Goal: Task Accomplishment & Management: Manage account settings

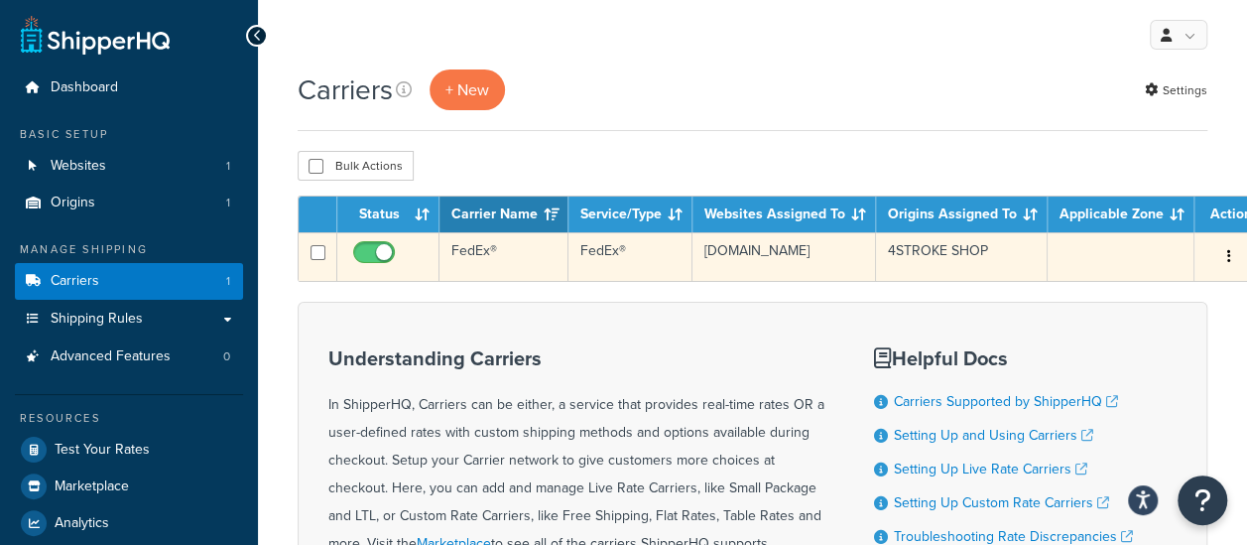
click at [989, 257] on td "4STROKE SHOP" at bounding box center [962, 256] width 172 height 49
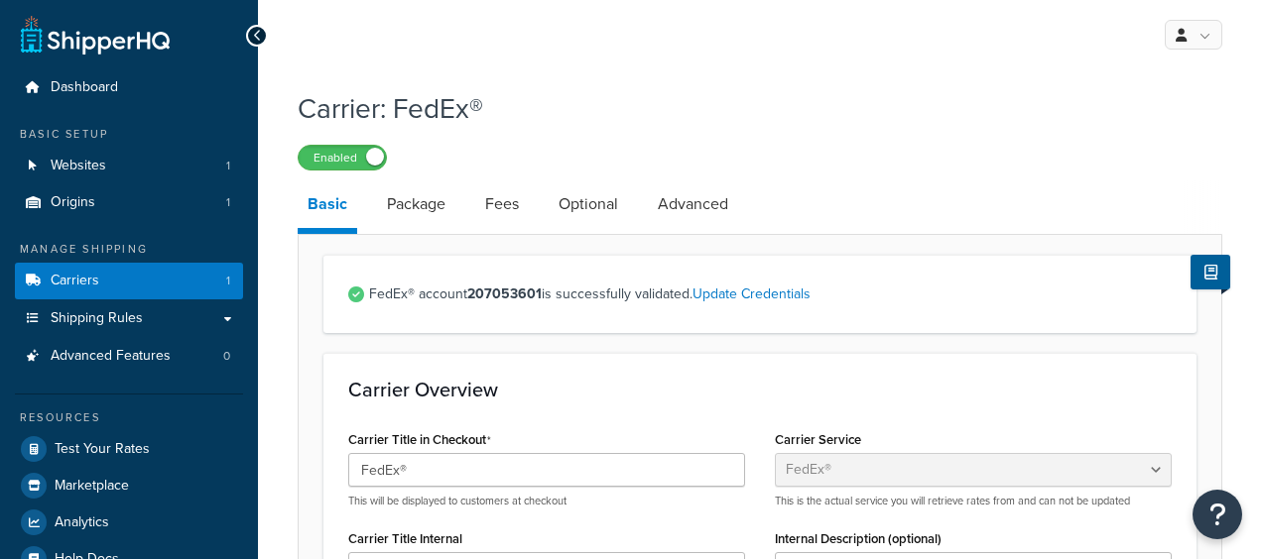
select select "fedEx"
select select "REGULAR_PICKUP"
select select "YOUR_PACKAGING"
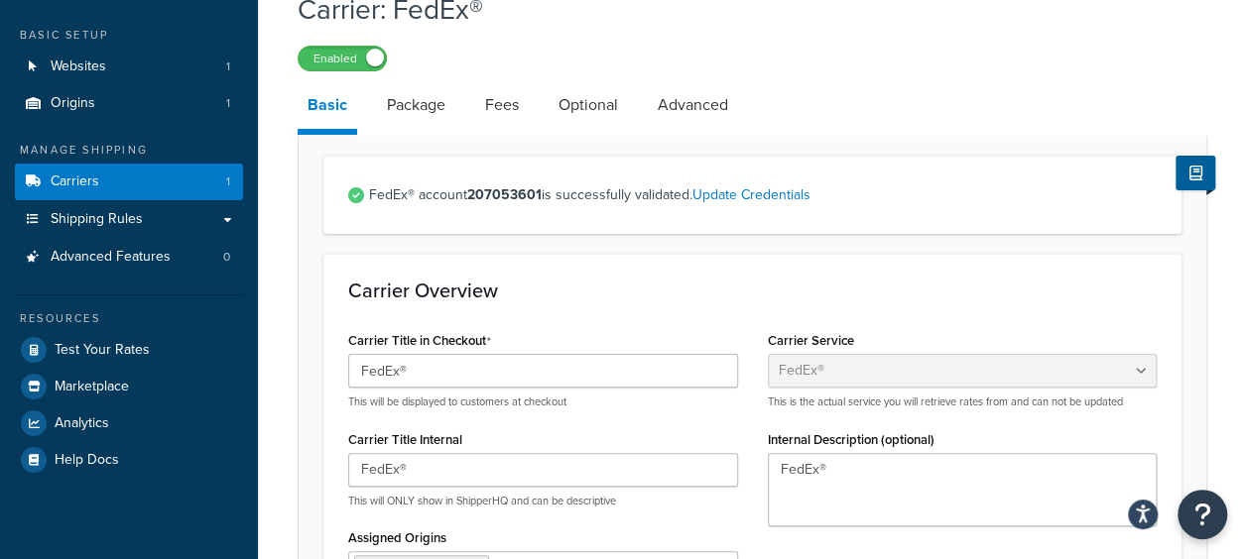
scroll to position [198, 0]
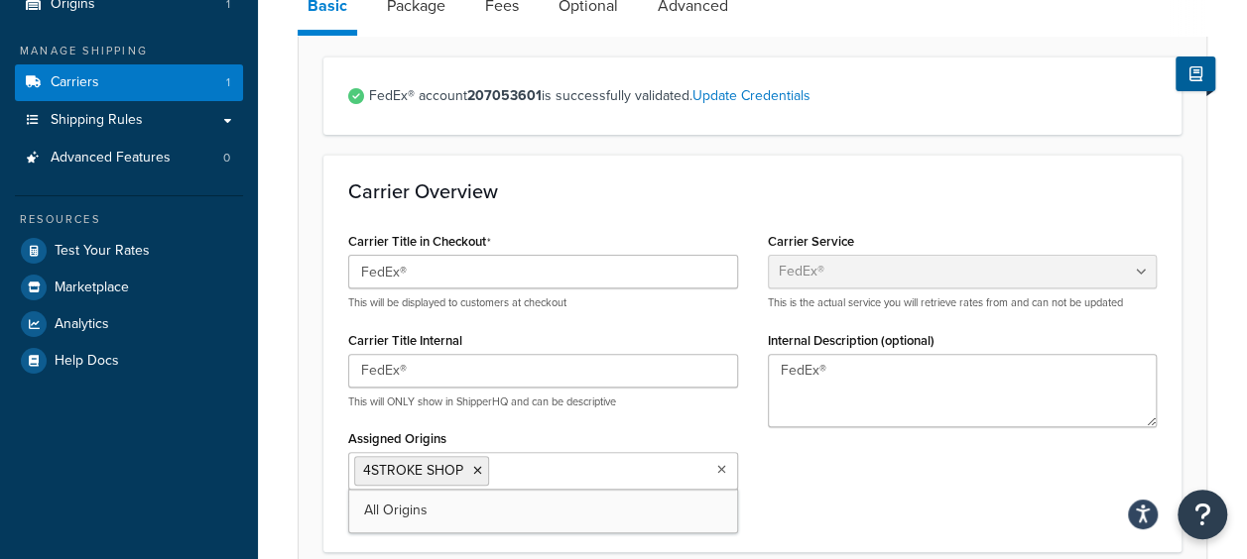
click at [718, 468] on icon at bounding box center [721, 470] width 9 height 12
click at [718, 468] on icon at bounding box center [720, 470] width 11 height 12
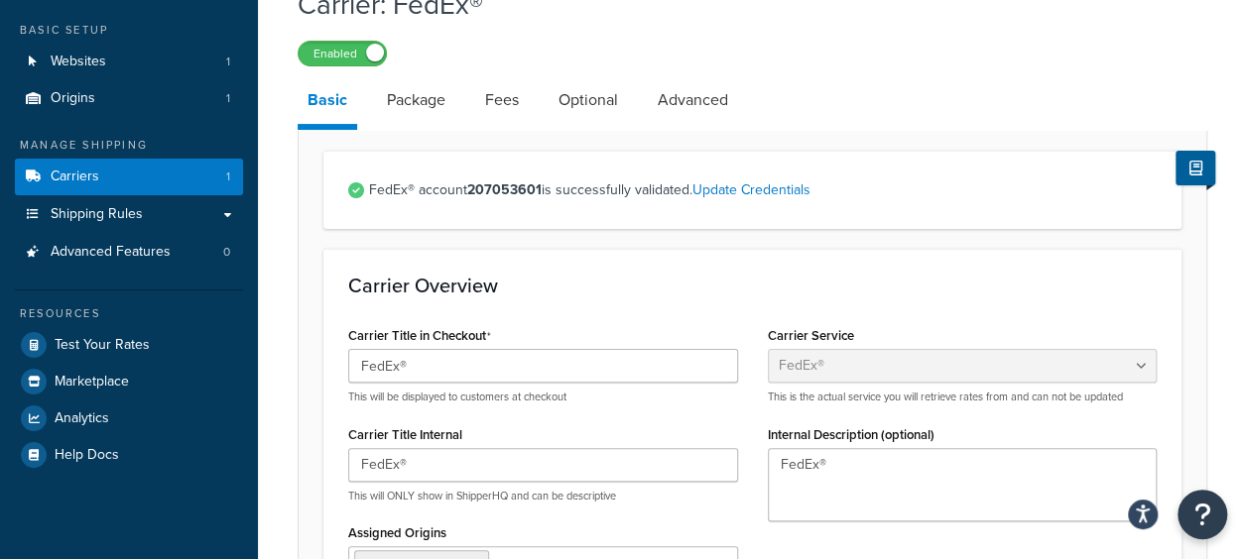
scroll to position [0, 0]
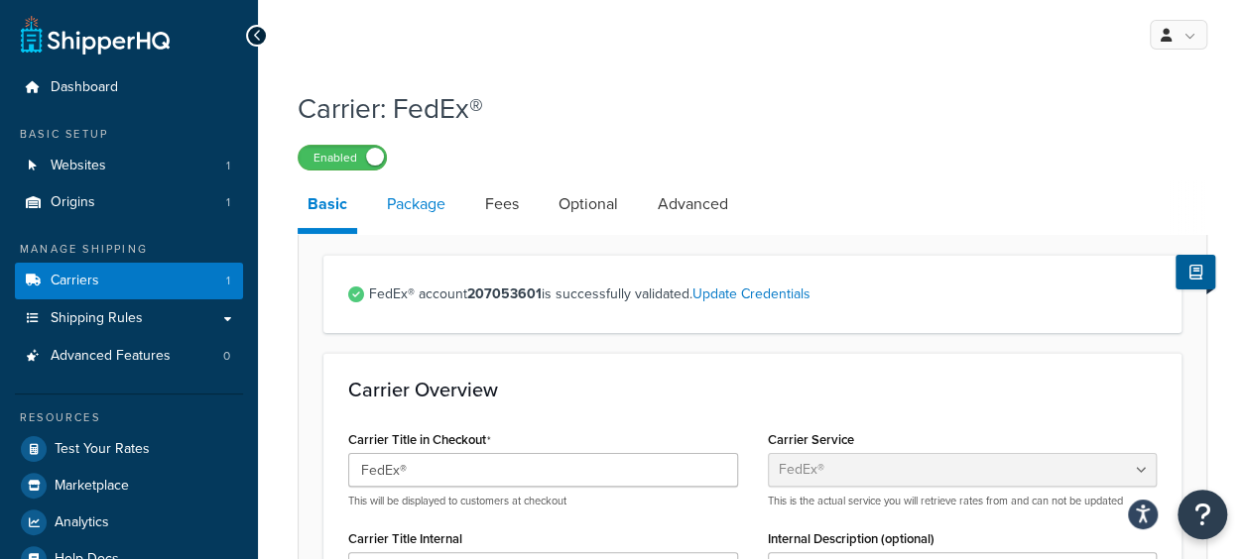
click at [405, 204] on link "Package" at bounding box center [416, 205] width 78 height 48
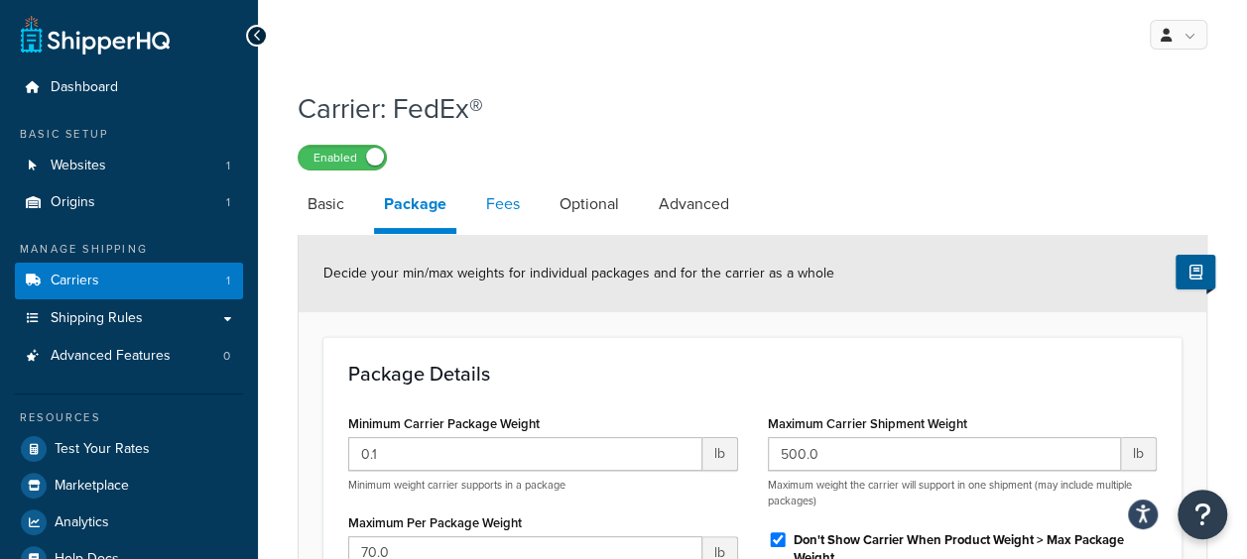
click at [489, 187] on link "Fees" at bounding box center [503, 205] width 54 height 48
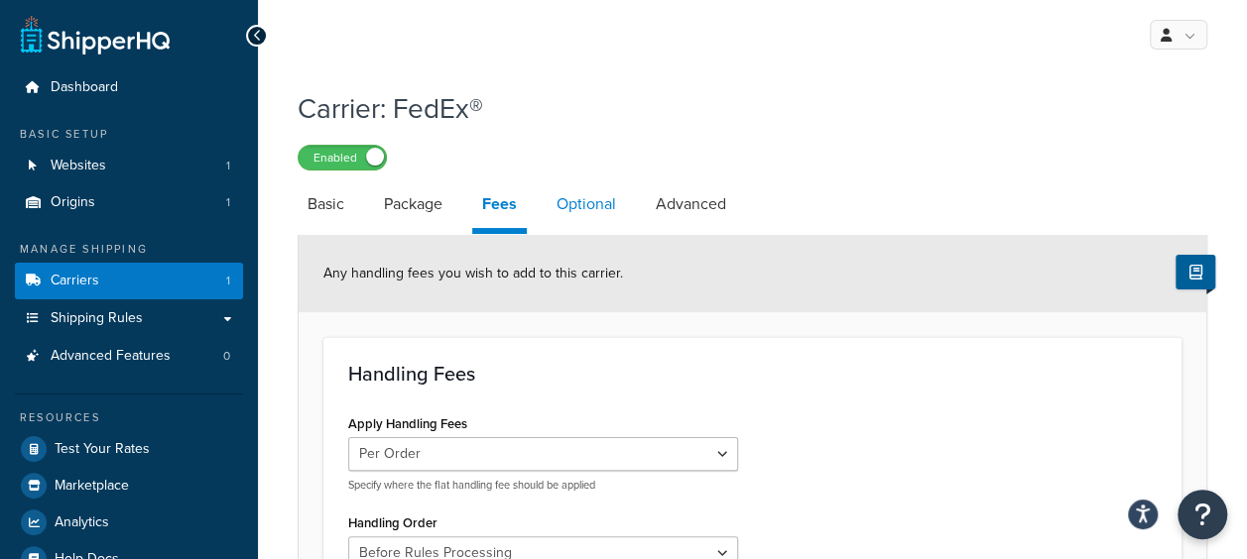
click at [607, 211] on link "Optional" at bounding box center [586, 205] width 79 height 48
select select "business"
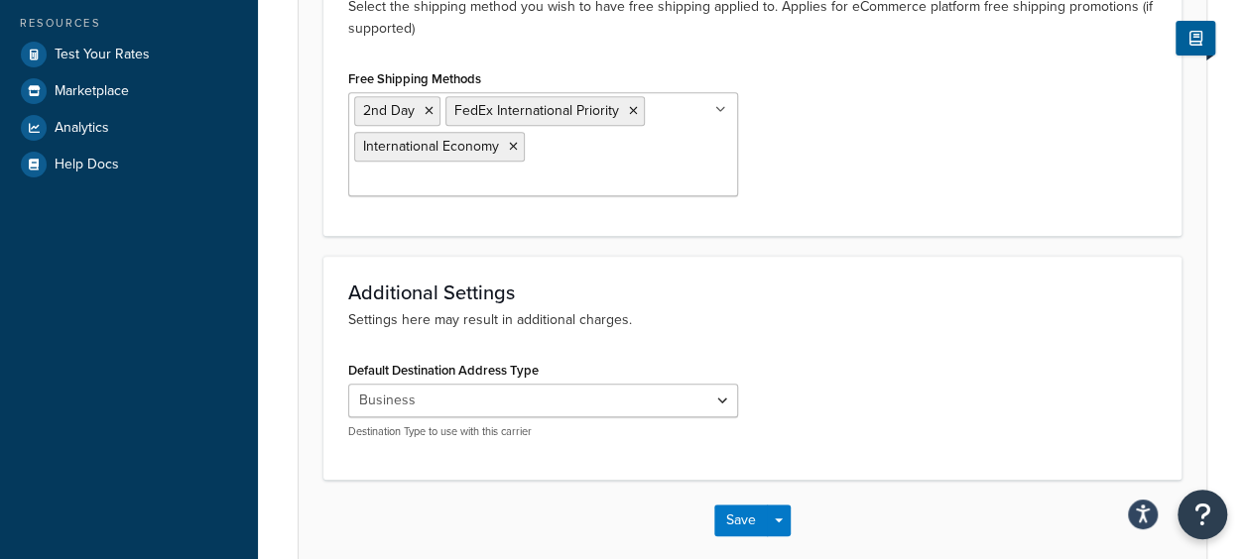
scroll to position [397, 0]
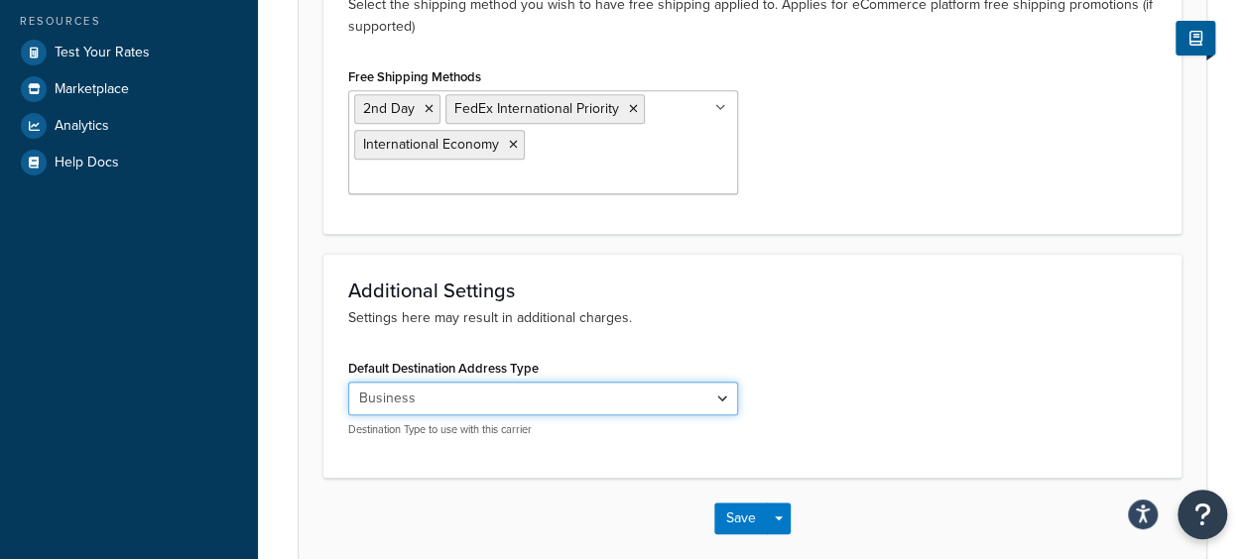
click at [593, 382] on select "Residential Business" at bounding box center [543, 399] width 390 height 34
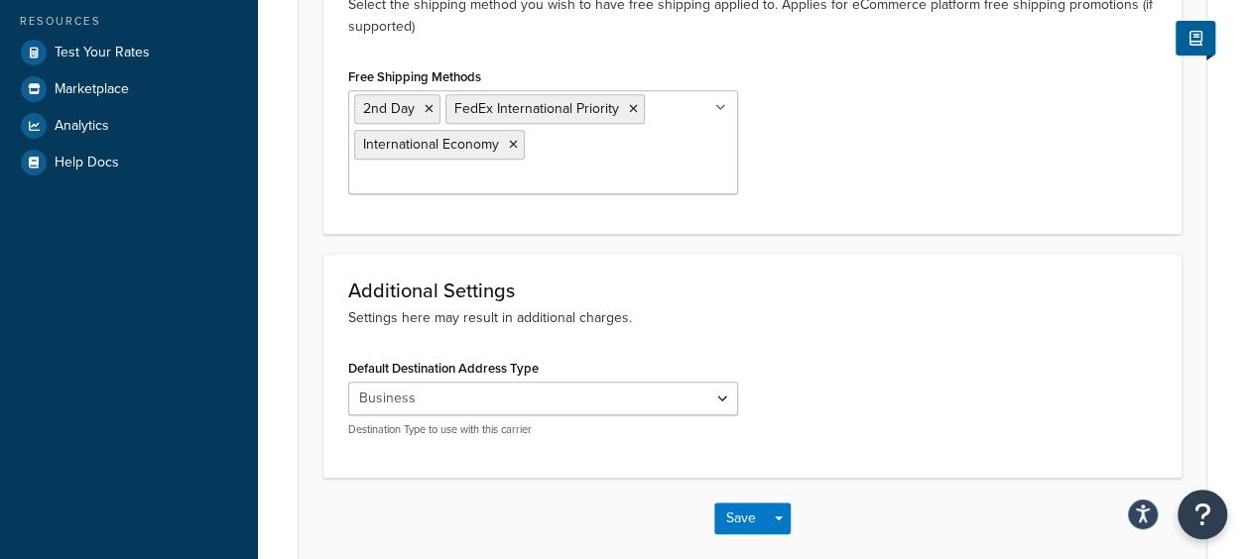
click at [647, 305] on div "Additional Settings Settings here may result in additional charges. Default Des…" at bounding box center [752, 365] width 858 height 223
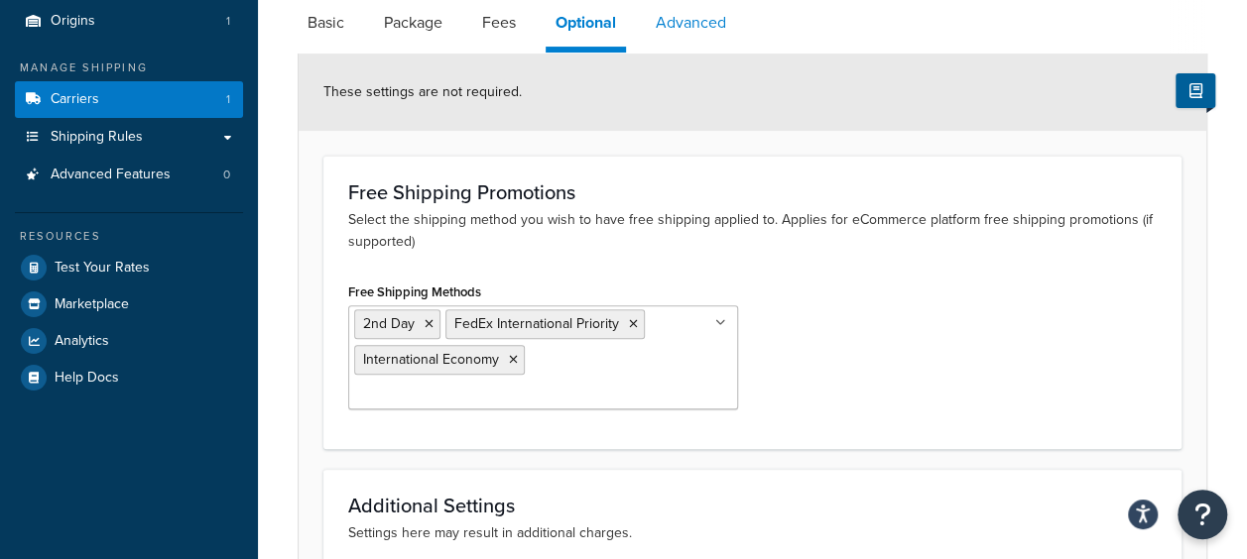
scroll to position [0, 0]
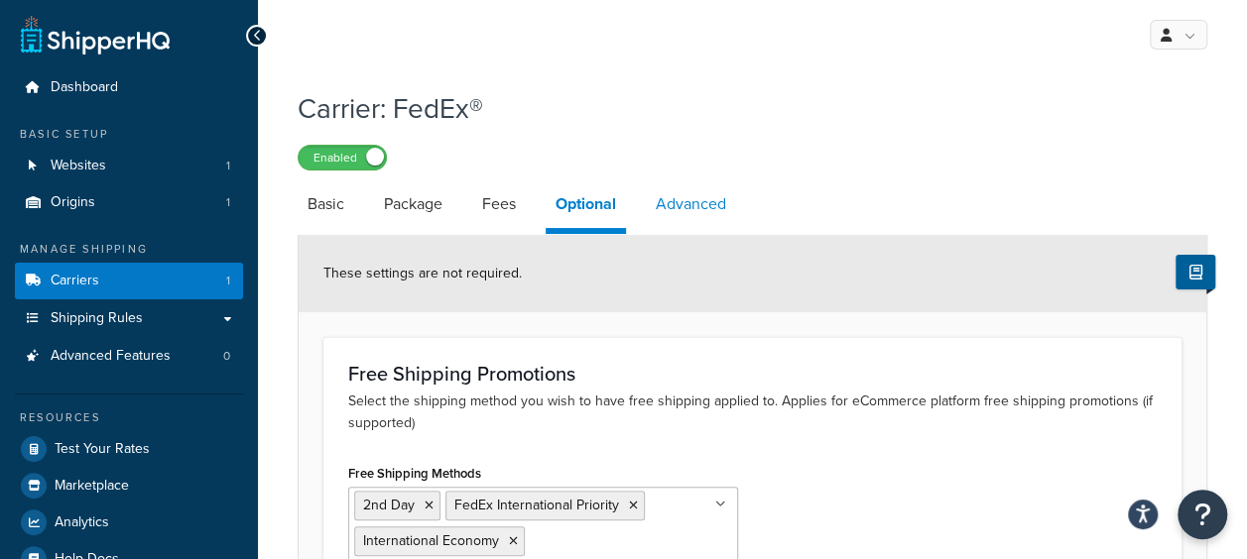
click at [698, 216] on link "Advanced" at bounding box center [691, 205] width 90 height 48
select select "false"
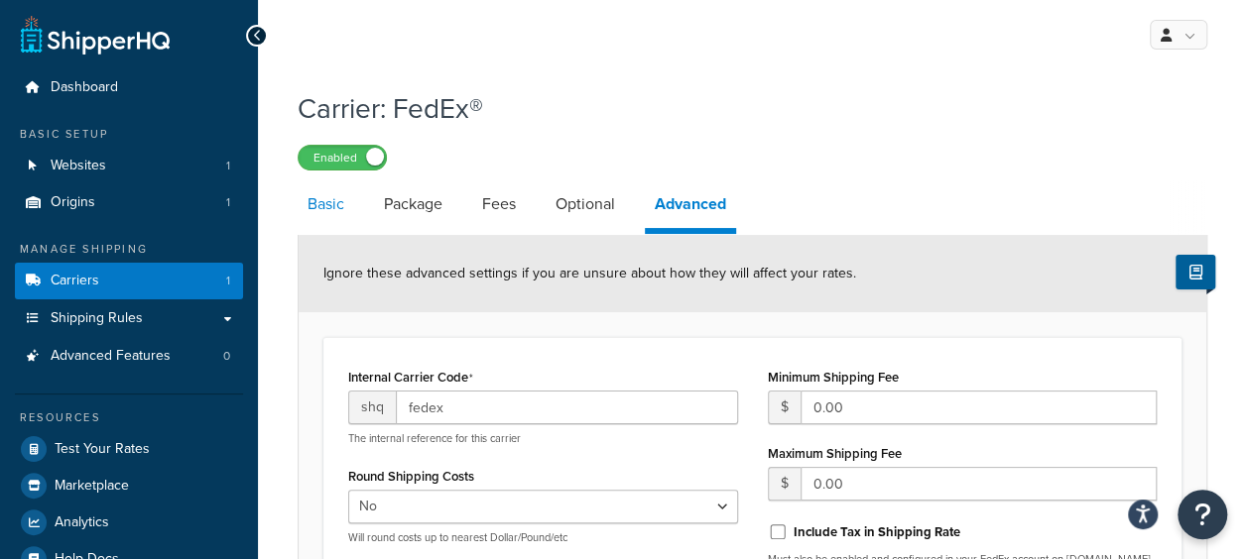
click at [327, 197] on link "Basic" at bounding box center [326, 205] width 57 height 48
select select "fedEx"
select select "REGULAR_PICKUP"
select select "YOUR_PACKAGING"
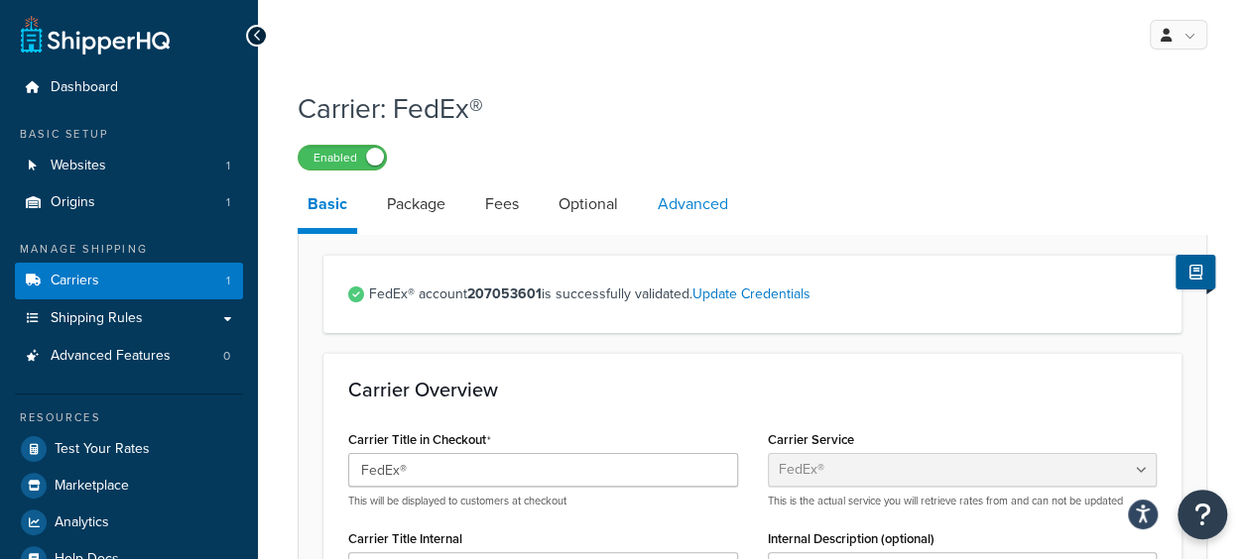
click at [711, 207] on link "Advanced" at bounding box center [693, 205] width 90 height 48
select select "false"
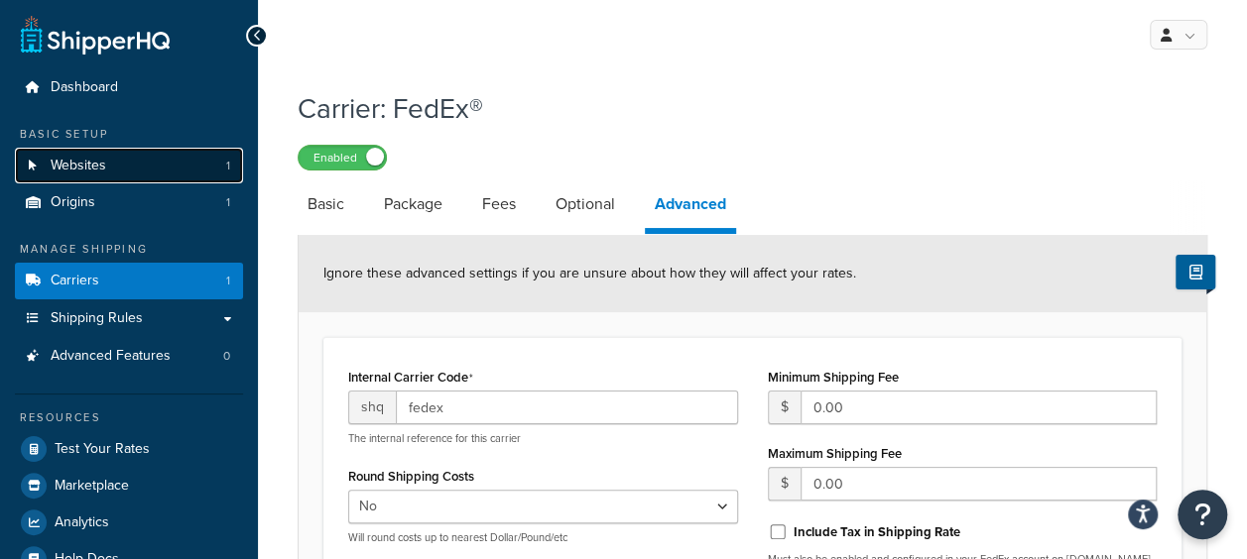
click at [115, 173] on link "Websites 1" at bounding box center [129, 166] width 228 height 37
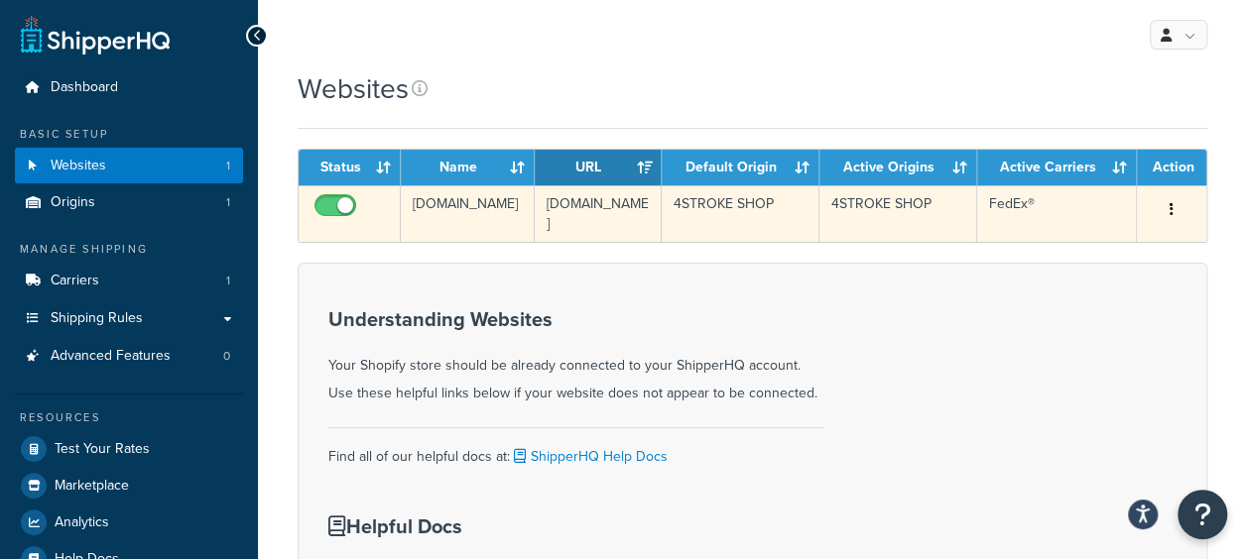
click at [899, 224] on td "4STROKE SHOP" at bounding box center [898, 213] width 158 height 57
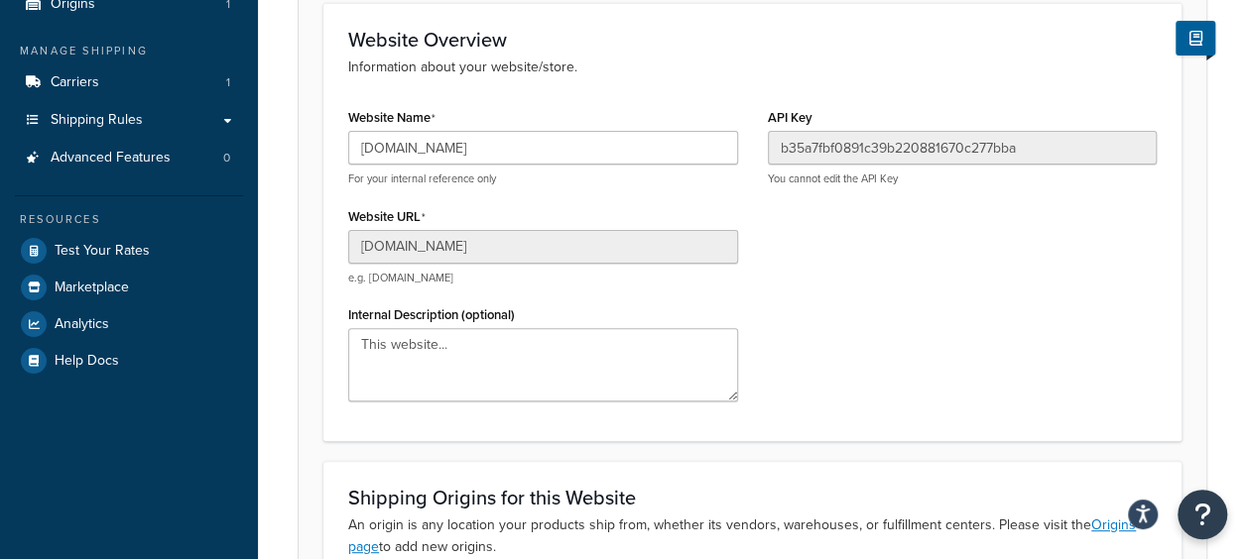
scroll to position [99, 0]
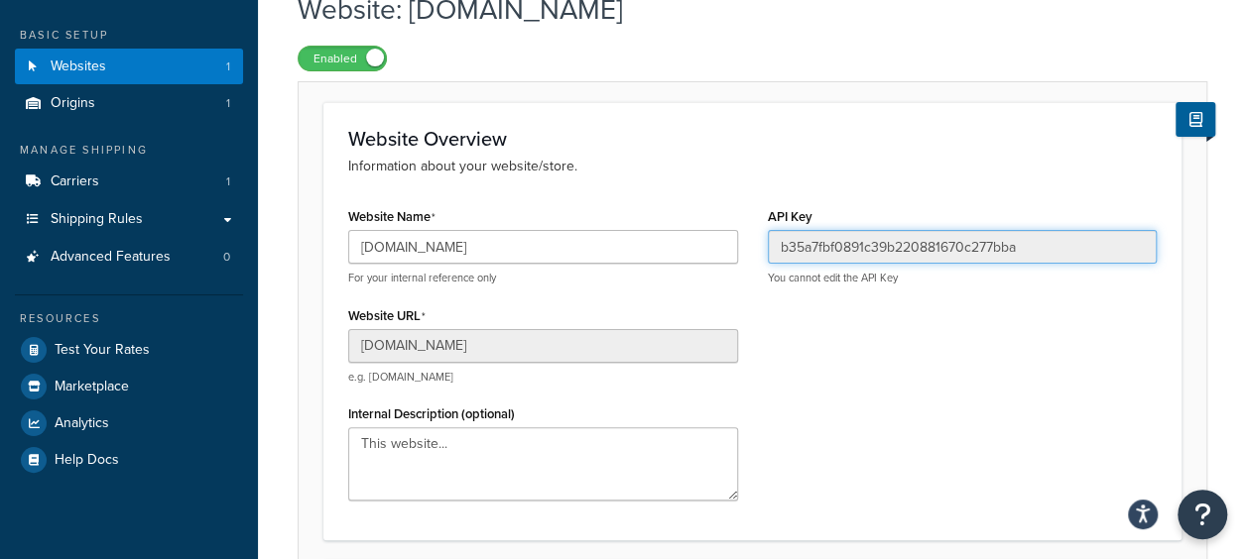
click at [911, 246] on input "b35a7fbf0891c39b220881670c277bba" at bounding box center [963, 247] width 390 height 34
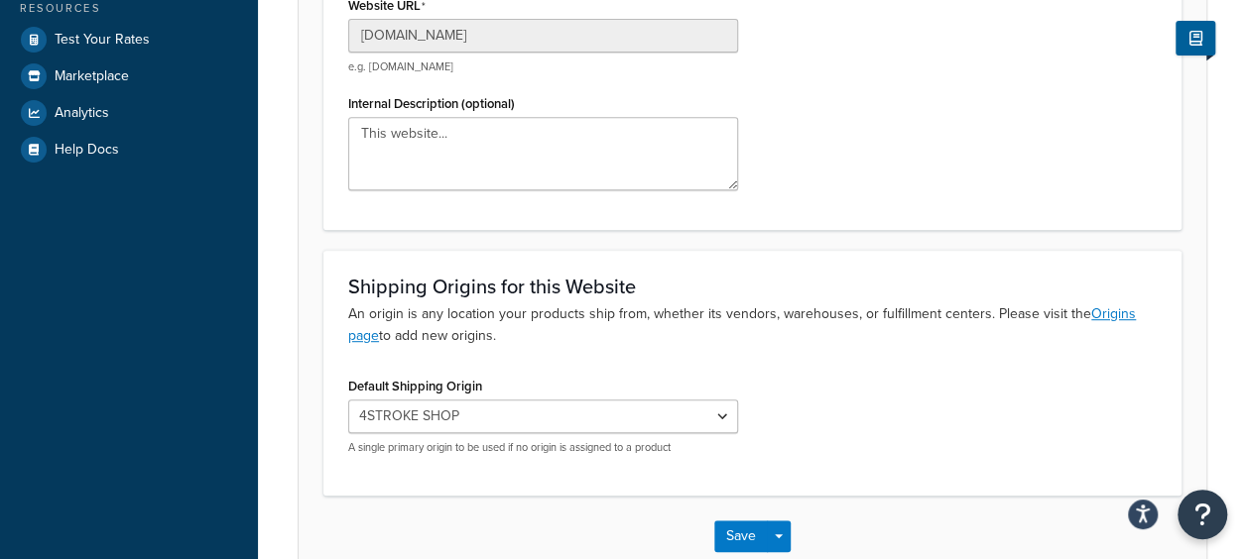
scroll to position [496, 0]
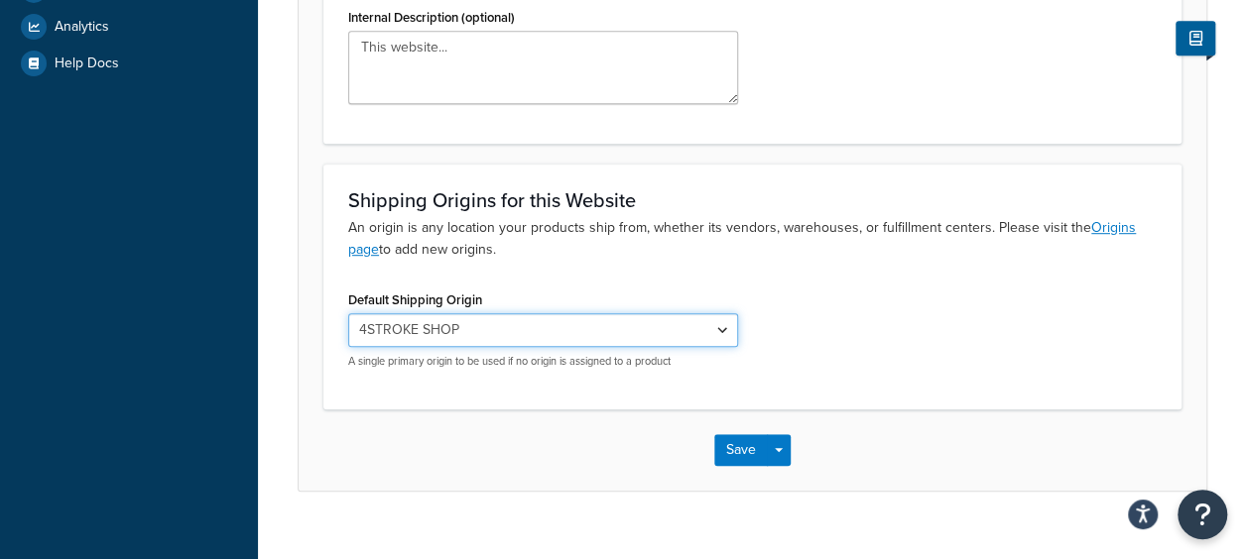
click at [715, 328] on select "4STROKE SHOP" at bounding box center [543, 330] width 390 height 34
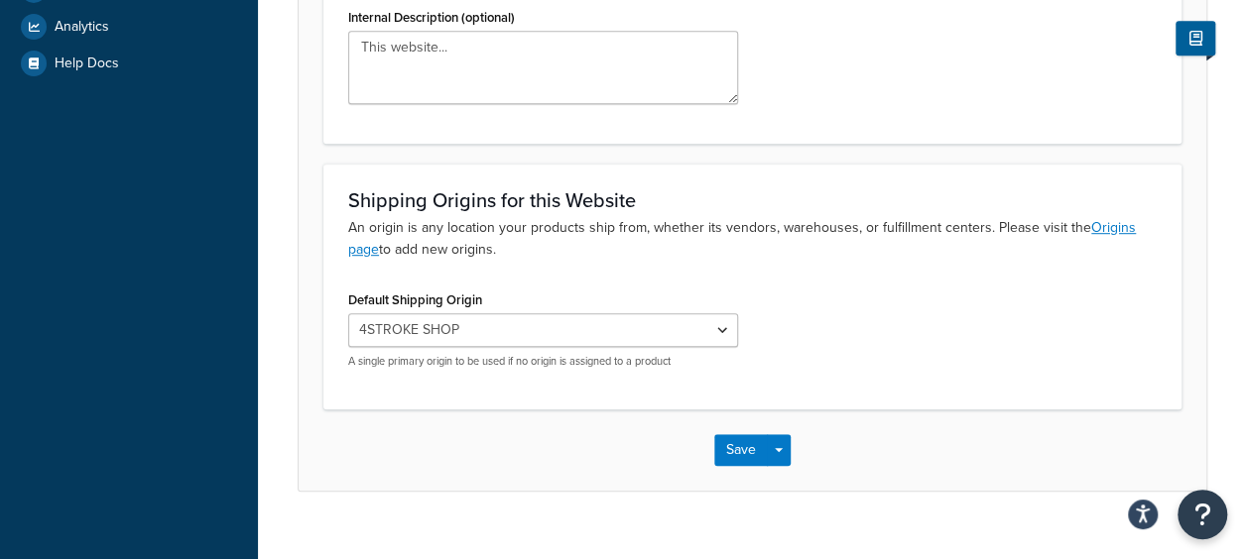
click at [722, 301] on div "Default Shipping Origin 4STROKE SHOP A single primary origin to be used if no o…" at bounding box center [543, 327] width 390 height 83
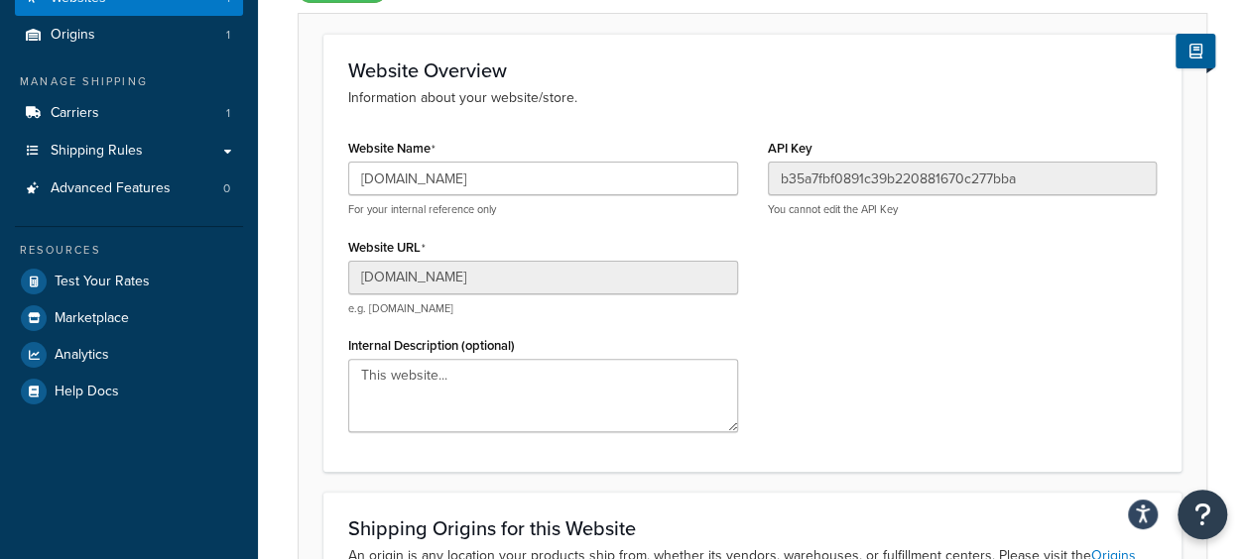
scroll to position [99, 0]
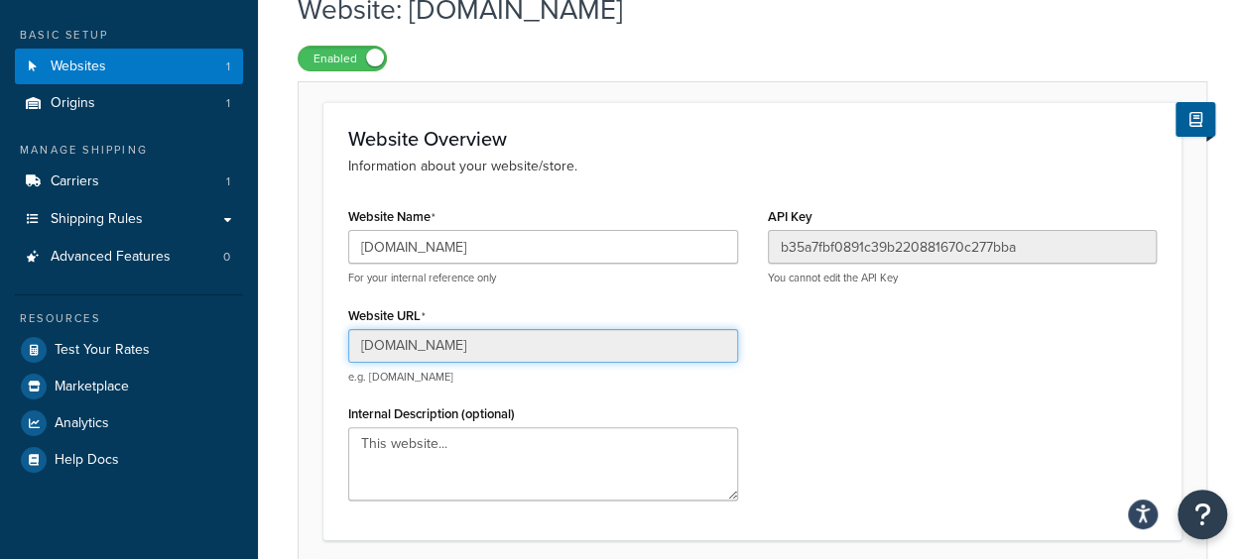
click at [500, 343] on input "[DOMAIN_NAME]" at bounding box center [543, 346] width 390 height 34
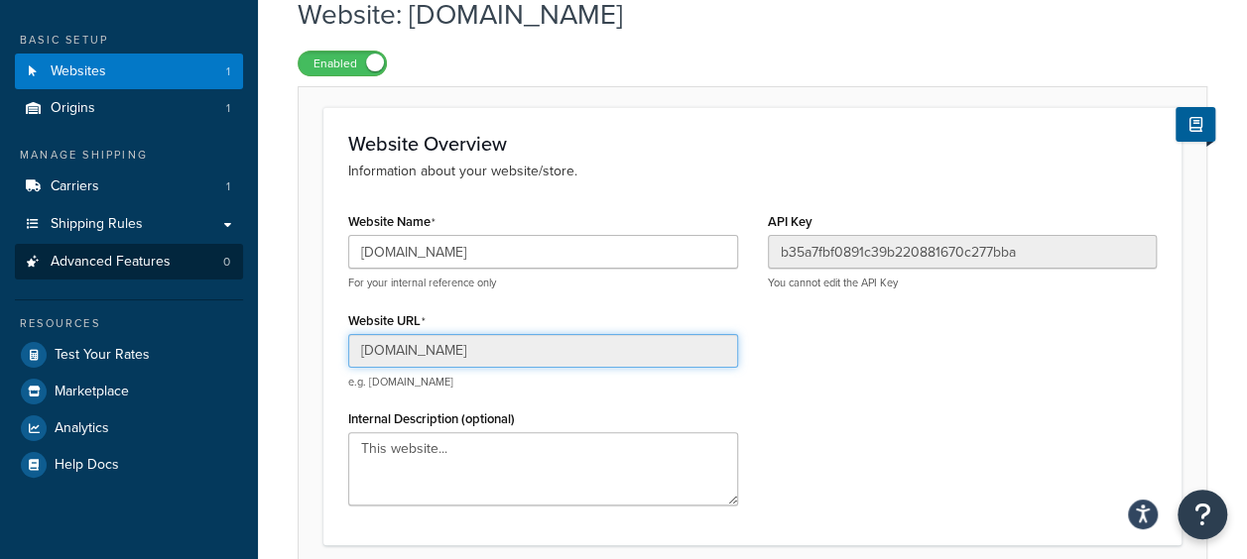
scroll to position [0, 0]
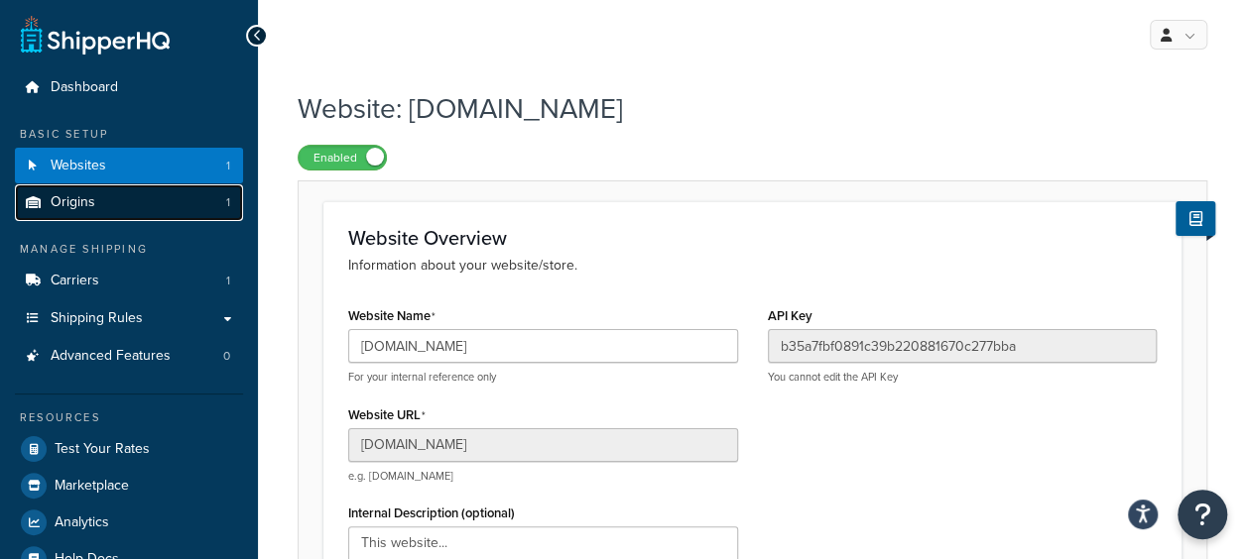
click at [123, 202] on link "Origins 1" at bounding box center [129, 202] width 228 height 37
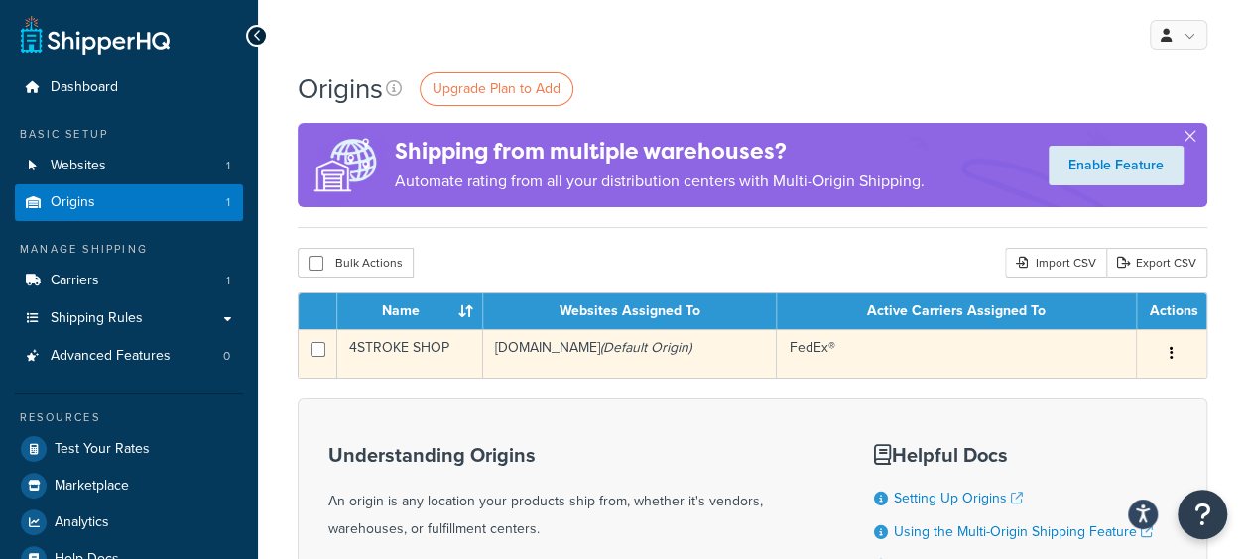
click at [943, 359] on td "FedEx®" at bounding box center [957, 353] width 360 height 49
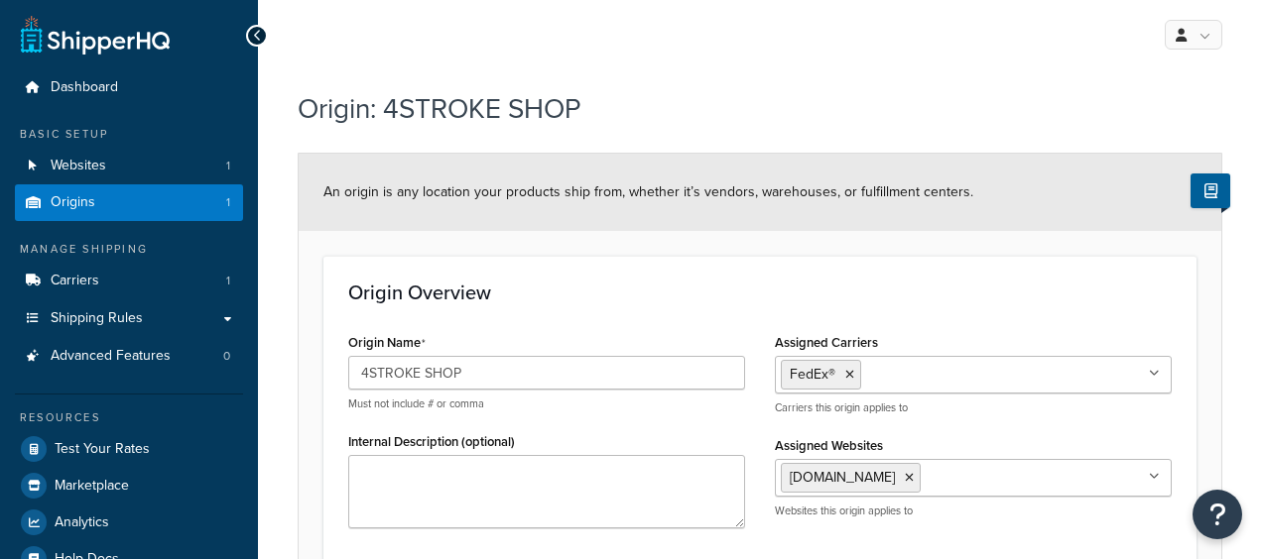
select select "38"
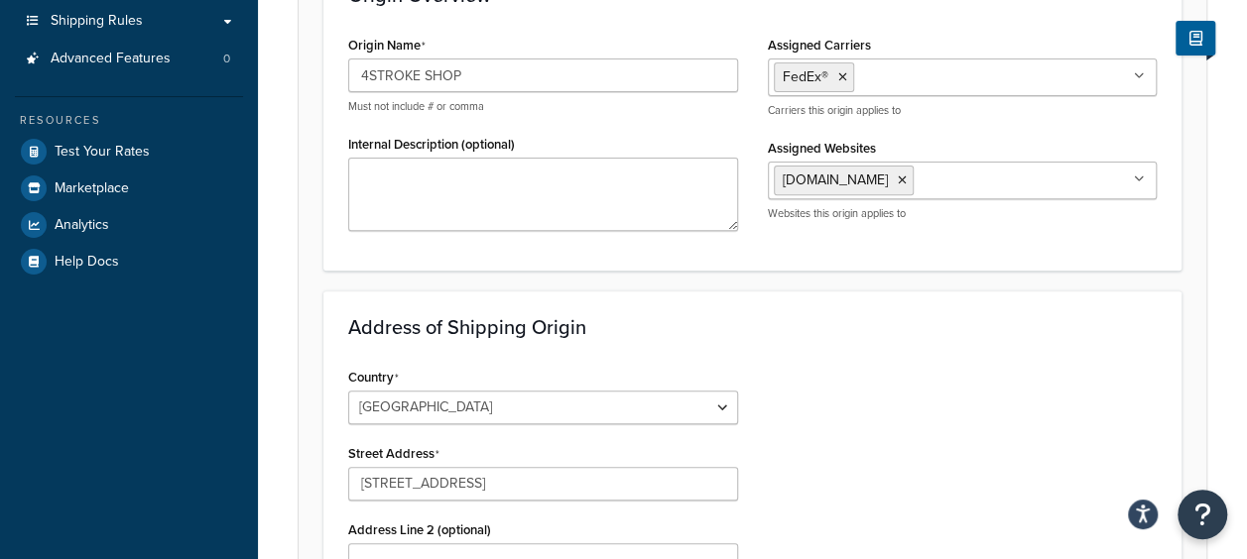
scroll to position [198, 0]
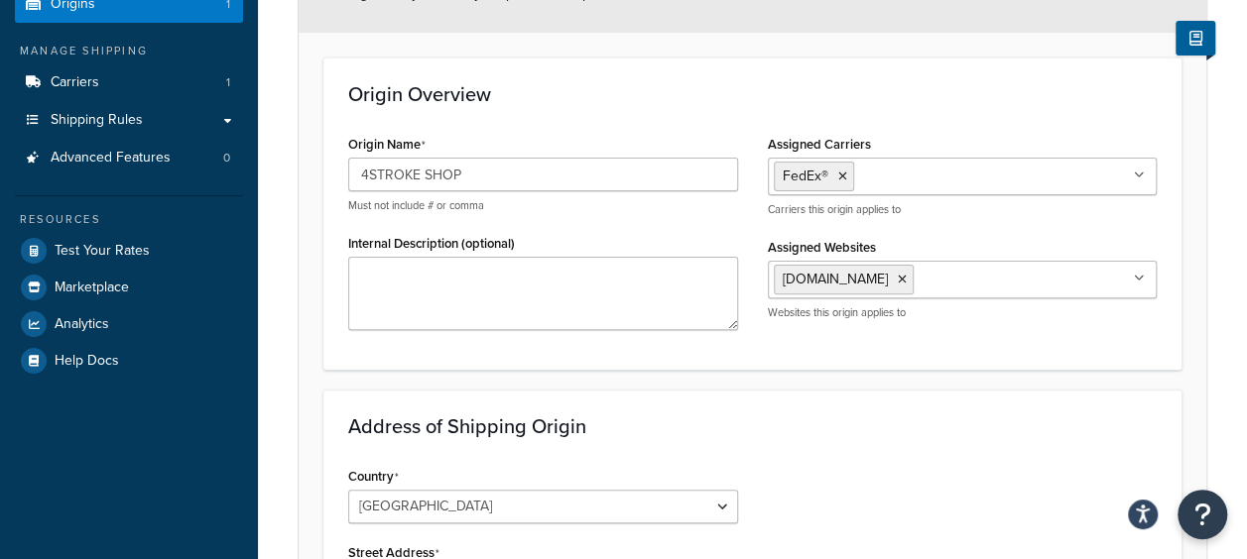
click at [1133, 278] on ul "[DOMAIN_NAME]" at bounding box center [963, 280] width 390 height 38
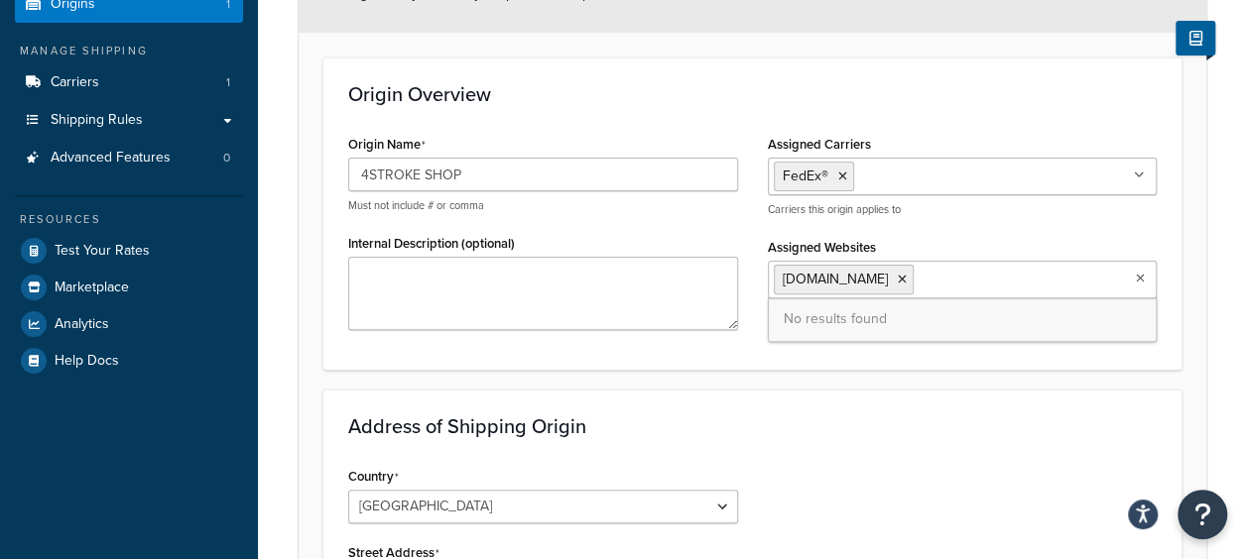
click at [1133, 278] on ul "[DOMAIN_NAME]" at bounding box center [963, 280] width 390 height 38
click at [1002, 431] on h3 "Address of Shipping Origin" at bounding box center [752, 427] width 808 height 22
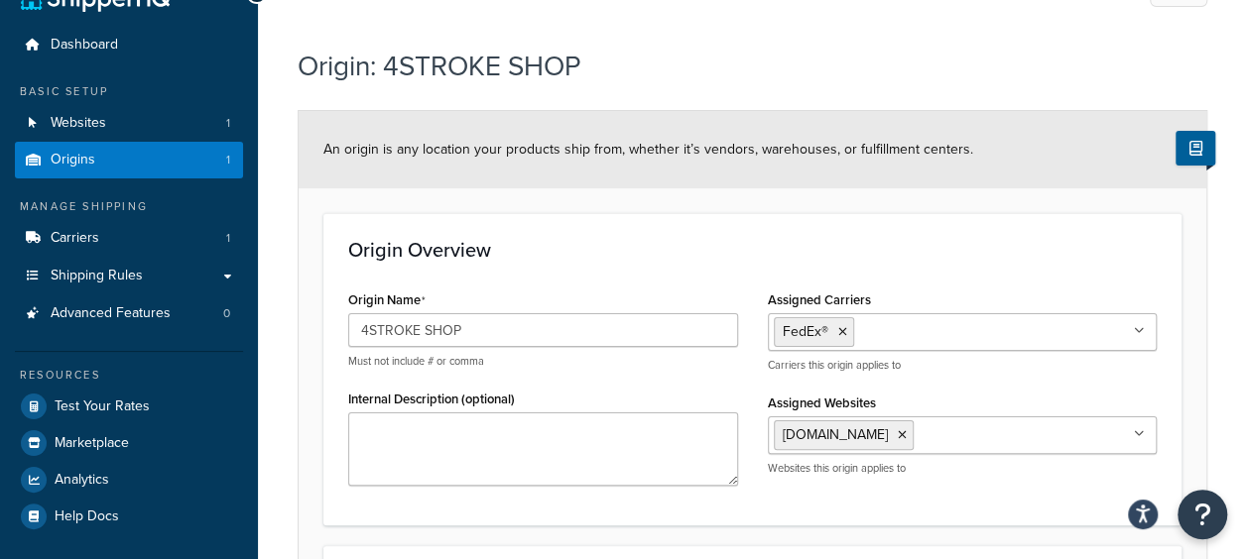
scroll to position [0, 0]
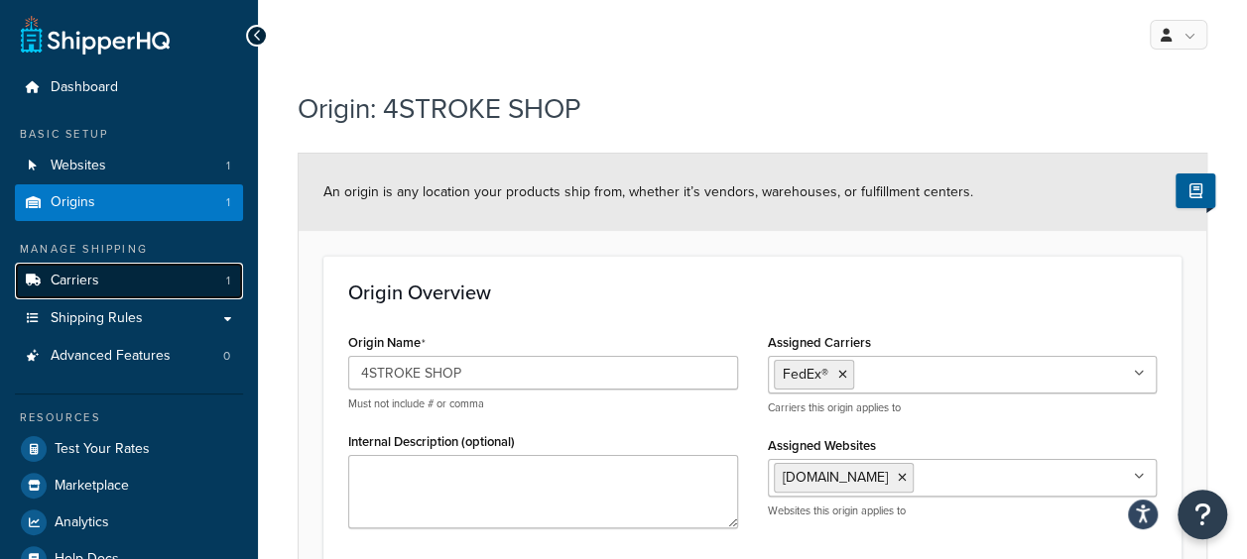
click at [149, 280] on link "Carriers 1" at bounding box center [129, 281] width 228 height 37
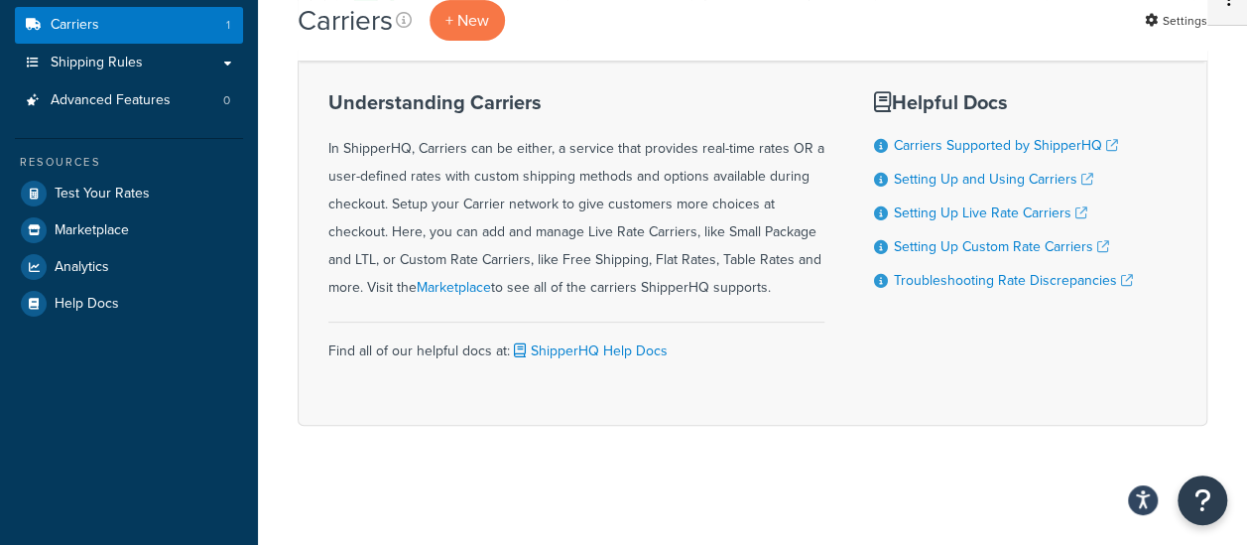
scroll to position [63, 0]
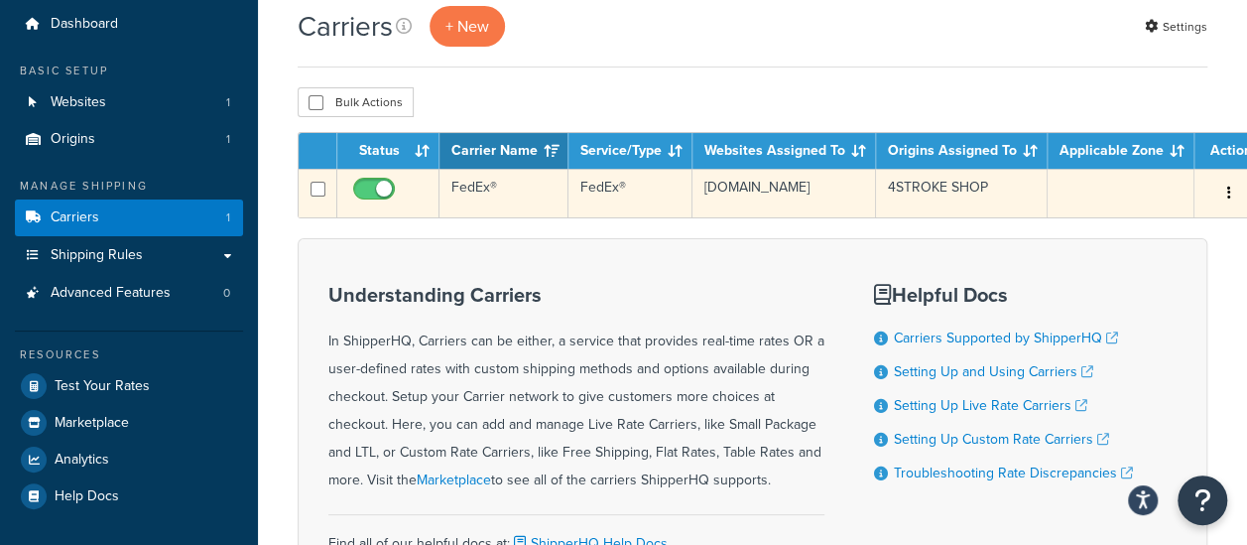
click at [917, 204] on td "4STROKE SHOP" at bounding box center [962, 193] width 172 height 49
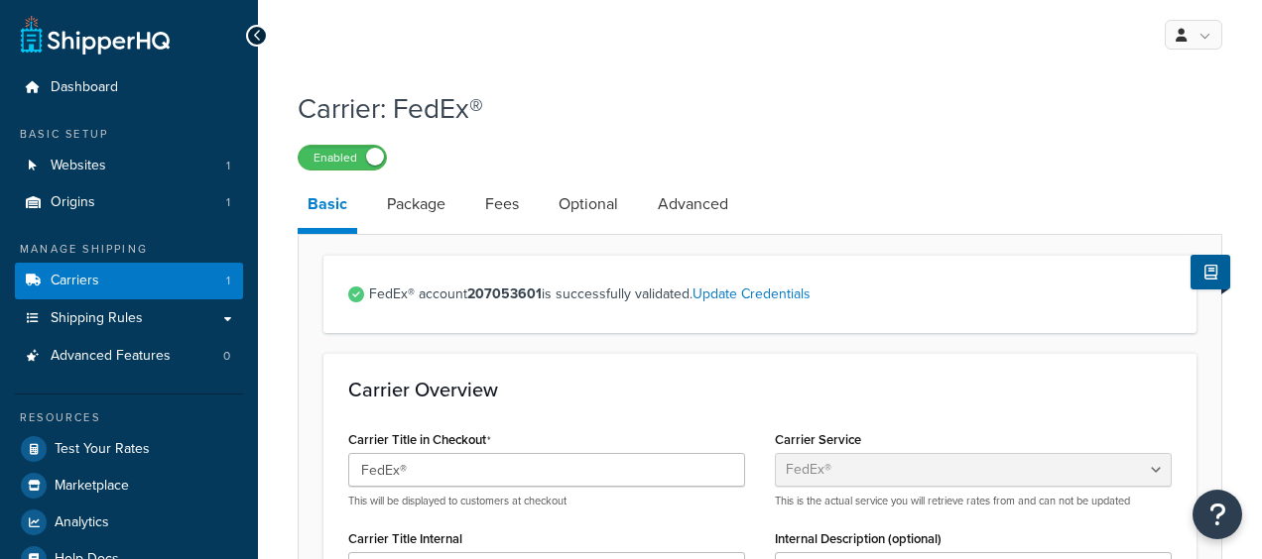
select select "fedEx"
select select "REGULAR_PICKUP"
select select "YOUR_PACKAGING"
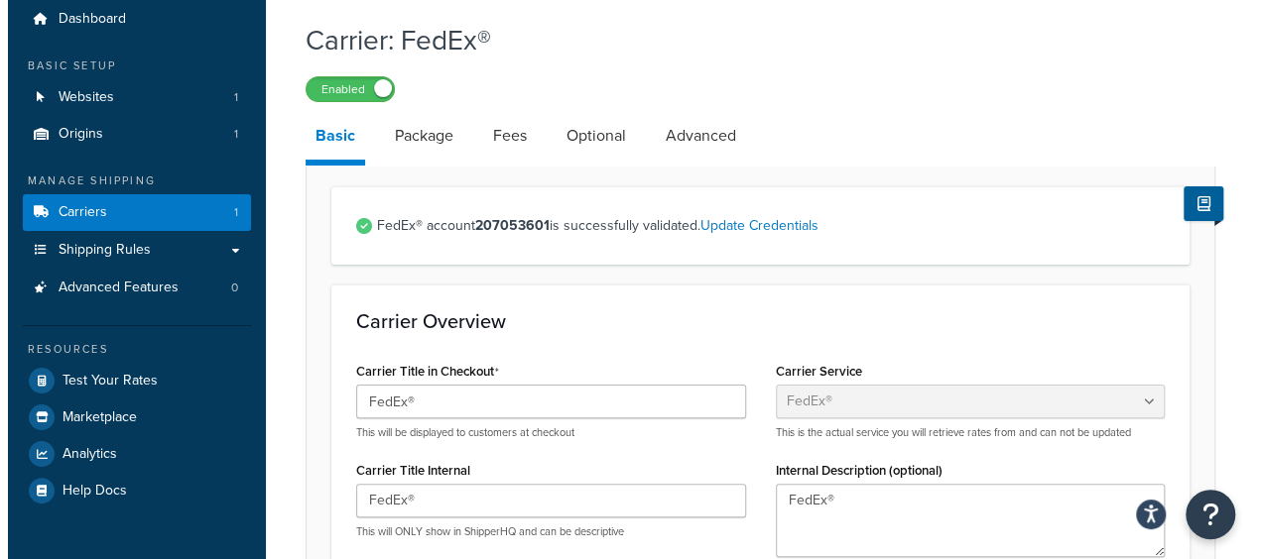
scroll to position [99, 0]
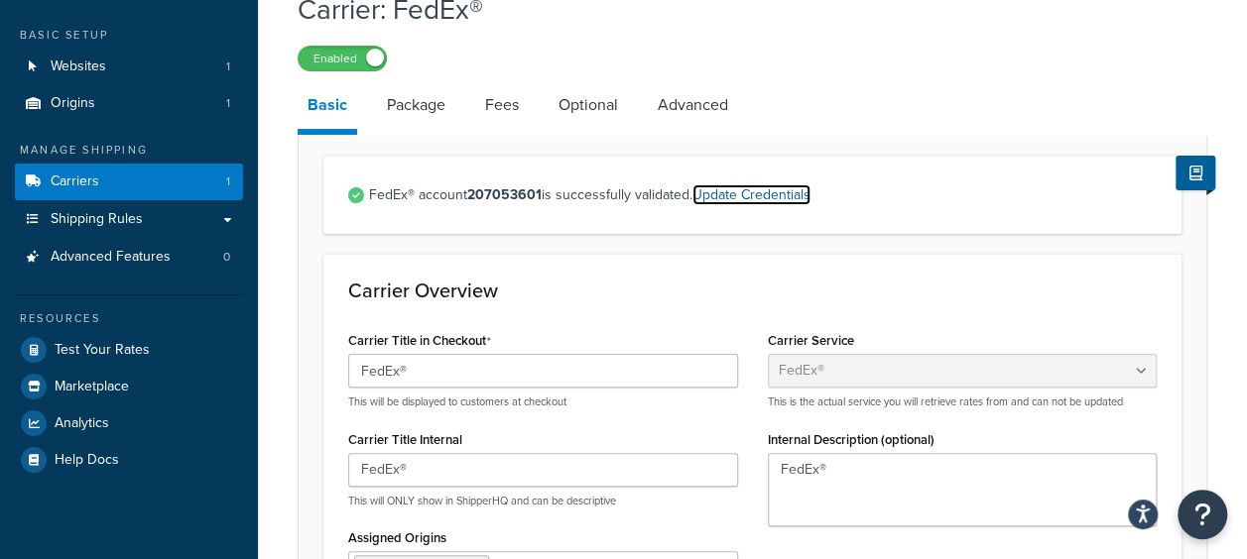
click at [788, 200] on link "Update Credentials" at bounding box center [751, 194] width 118 height 21
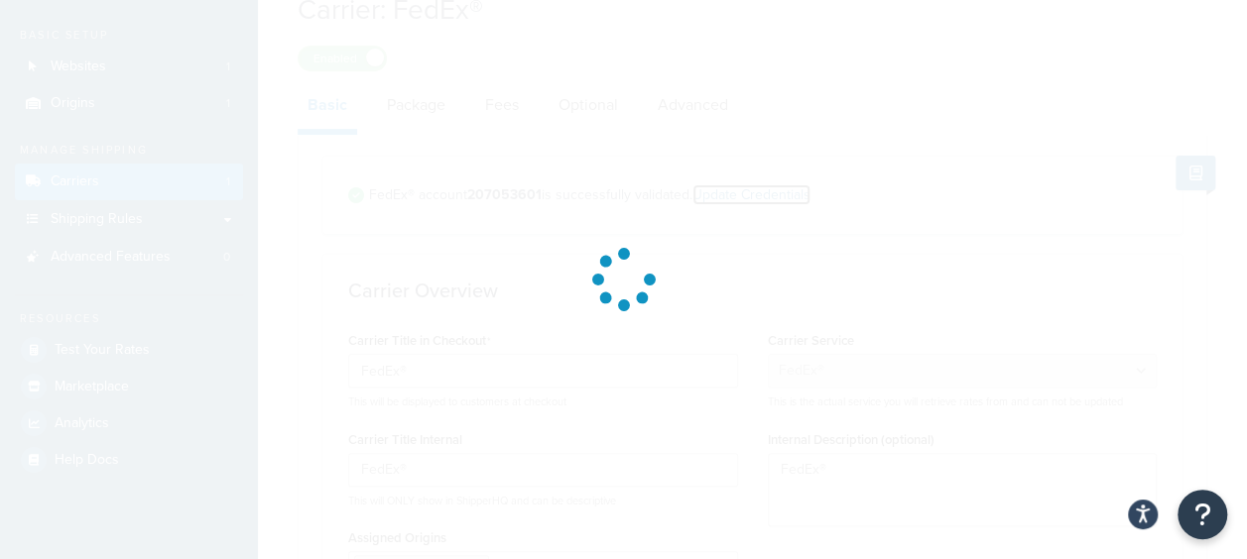
select select "US"
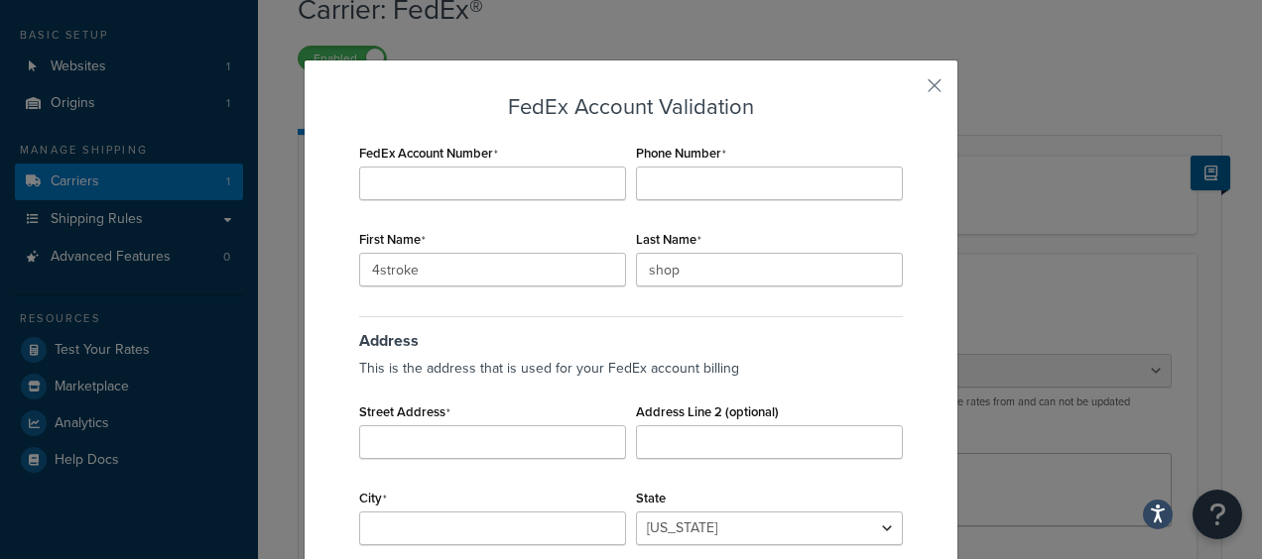
scroll to position [99, 0]
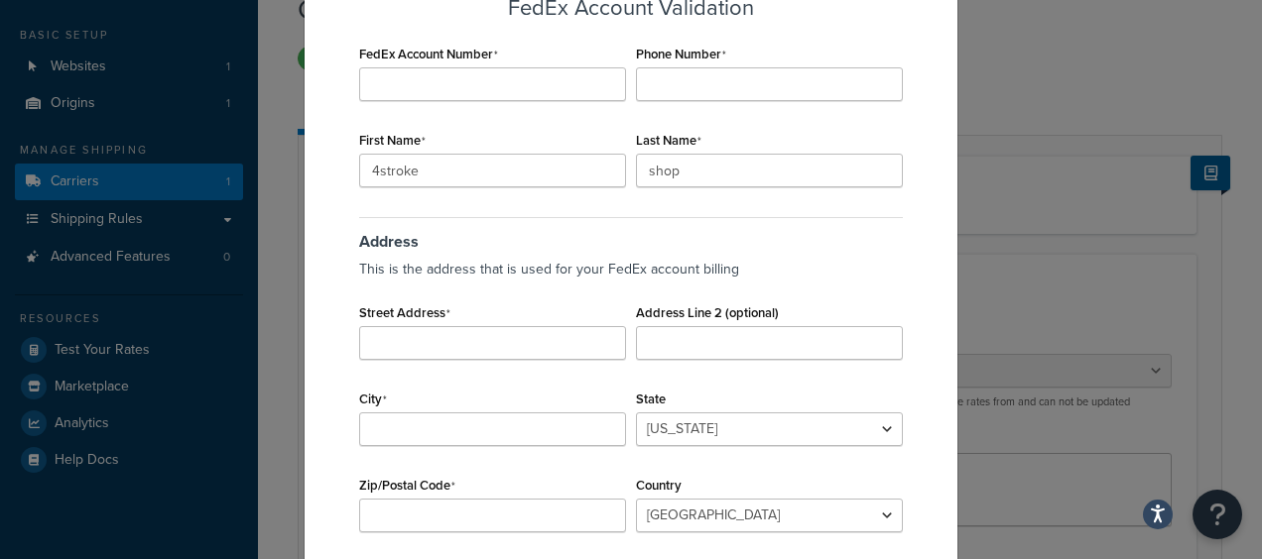
click at [413, 361] on div "Address This is the address that is used for your FedEx account billing Street …" at bounding box center [630, 384] width 553 height 345
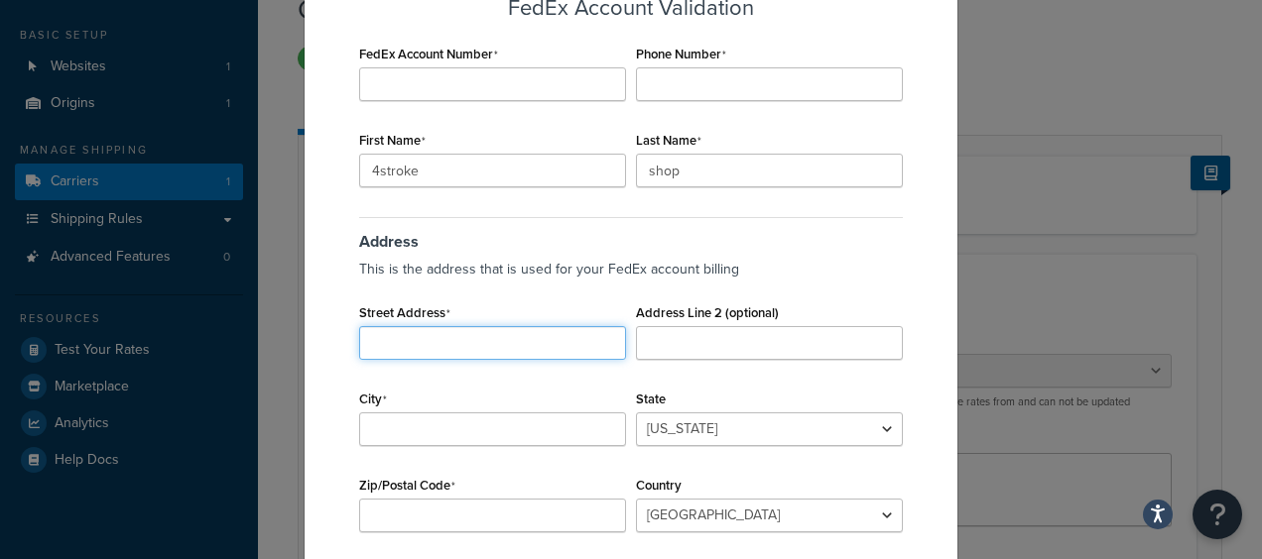
click at [417, 344] on input "Street Address" at bounding box center [492, 343] width 267 height 34
type input "Alaziziyah, Al Aziziyah"
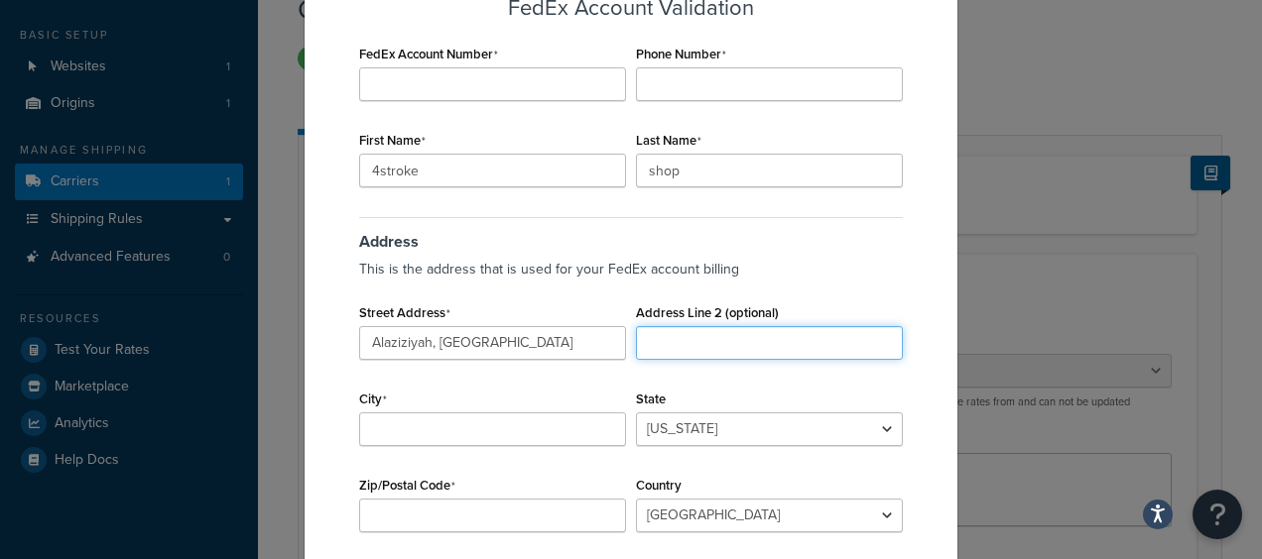
type input "FedEx®"
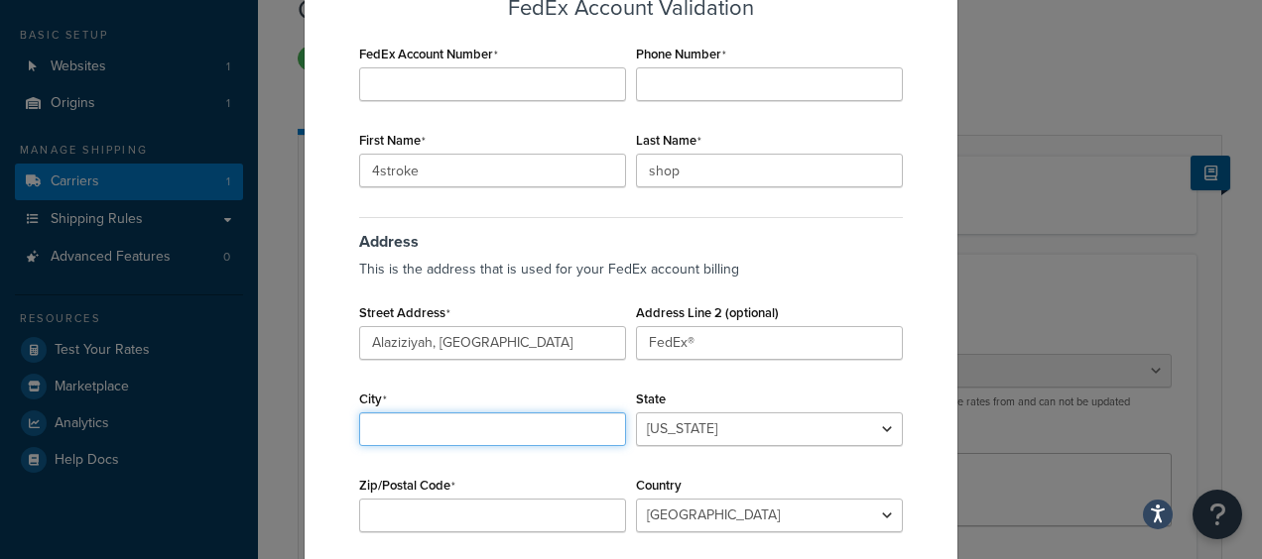
type input "Dammam"
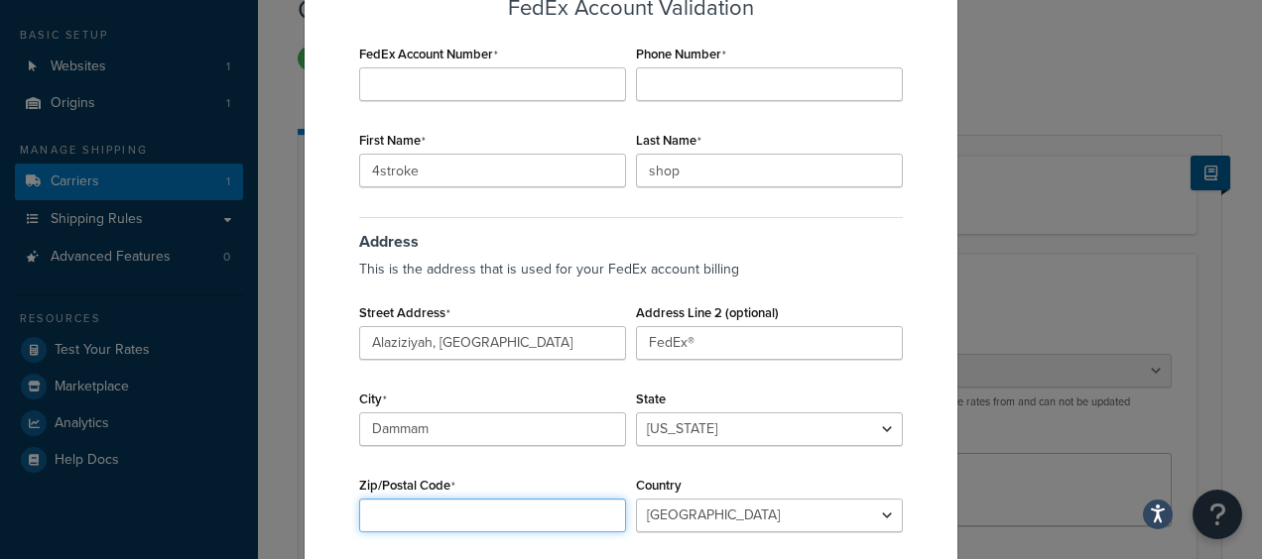
type input "32424"
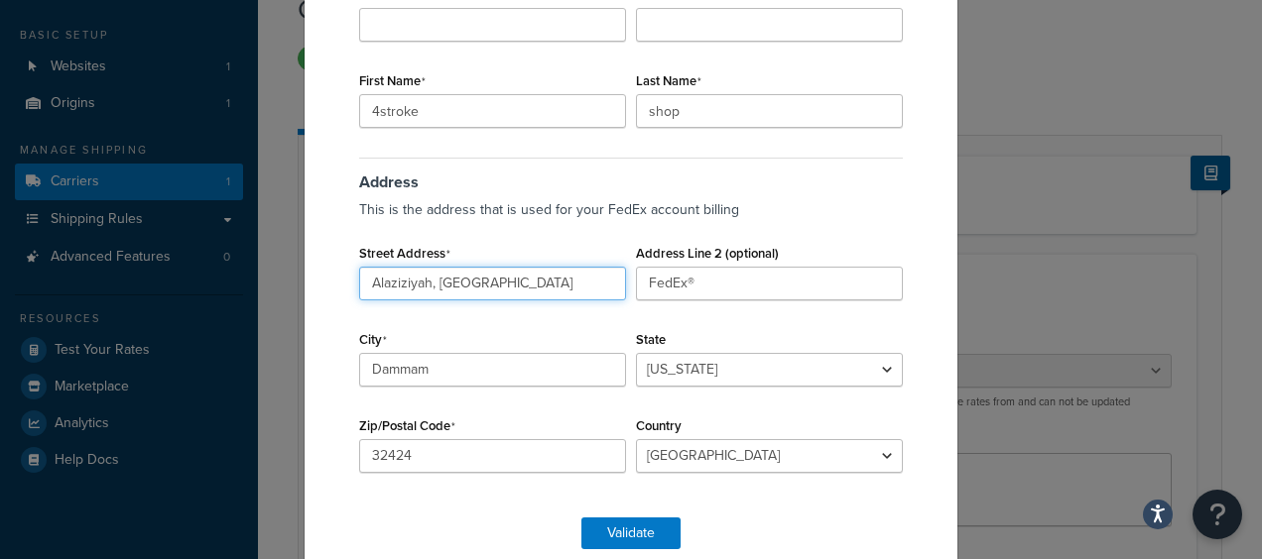
scroll to position [188, 0]
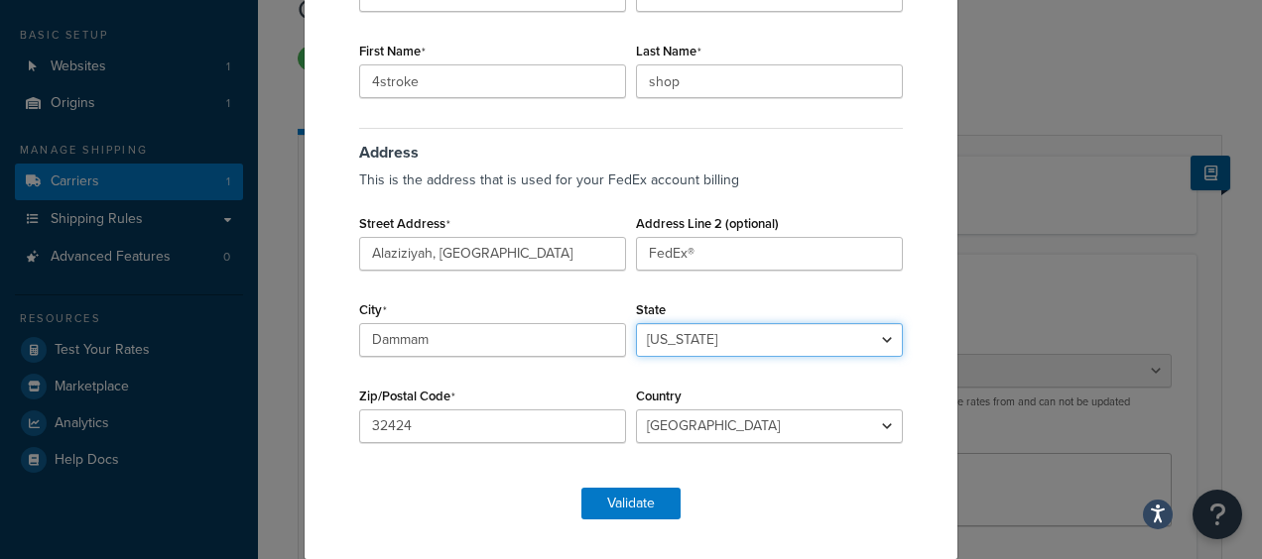
click at [724, 347] on select "Alabama Alaska American Samoa Arizona Arkansas Armed Forces Americas Armed Forc…" at bounding box center [769, 340] width 267 height 34
click at [716, 380] on div "Address This is the address that is used for your FedEx account billing Street …" at bounding box center [630, 295] width 553 height 345
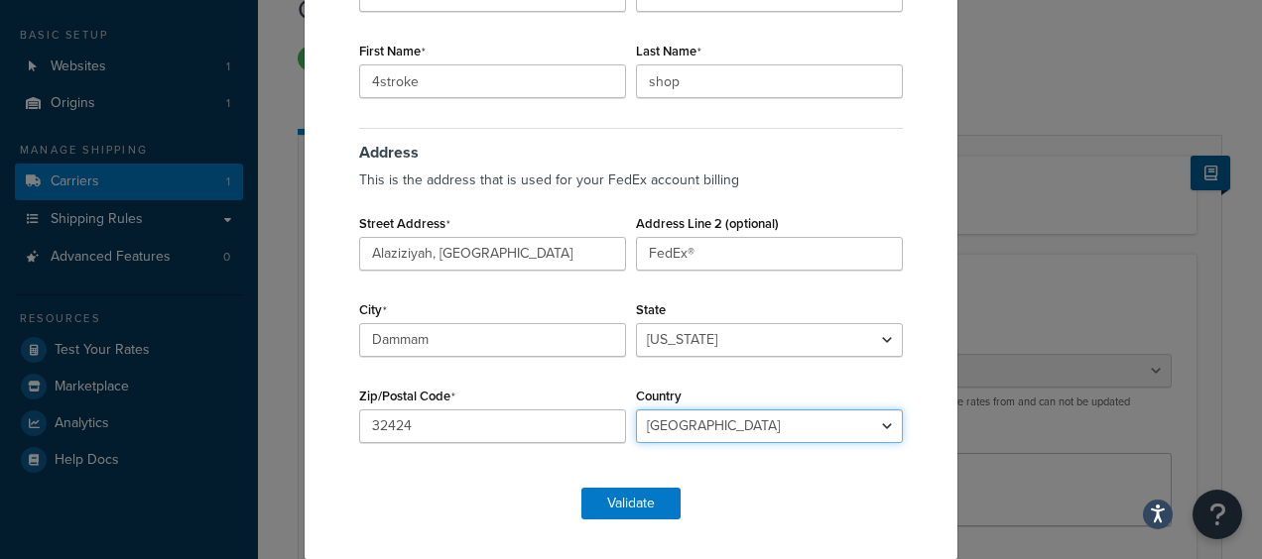
click at [718, 419] on select "Algeria Angola Argentina Austria Australia Azerbaijan Bahamas Bahrain Banglades…" at bounding box center [769, 427] width 267 height 34
select select "SA"
click at [636, 410] on select "Algeria Angola Argentina Austria Australia Azerbaijan Bahamas Bahrain Banglades…" at bounding box center [769, 427] width 267 height 34
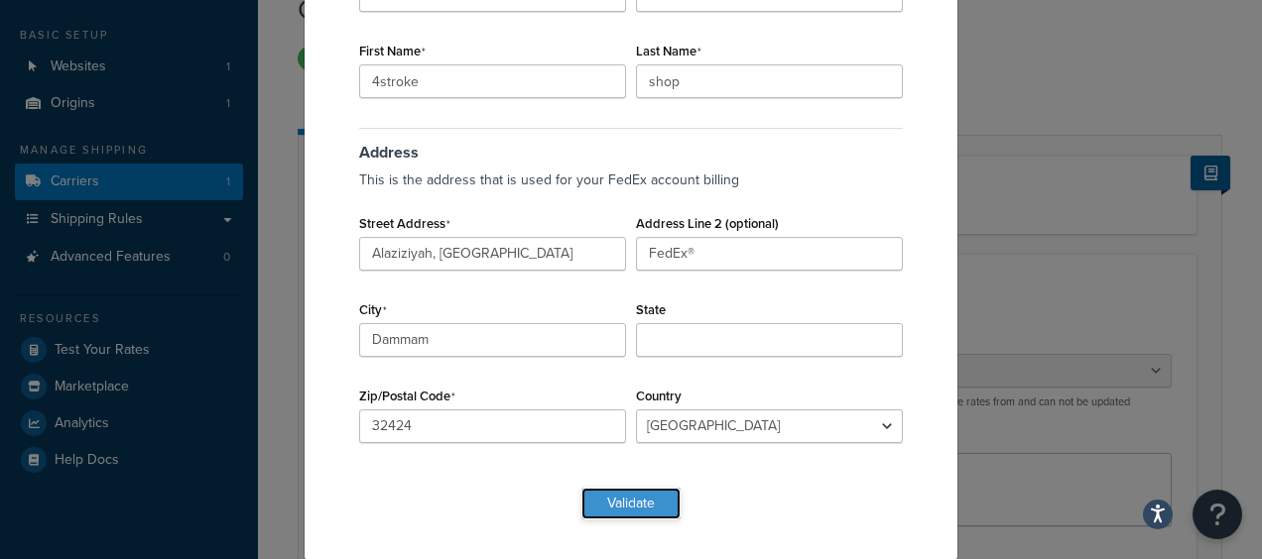
click at [640, 504] on button "Validate" at bounding box center [630, 504] width 99 height 32
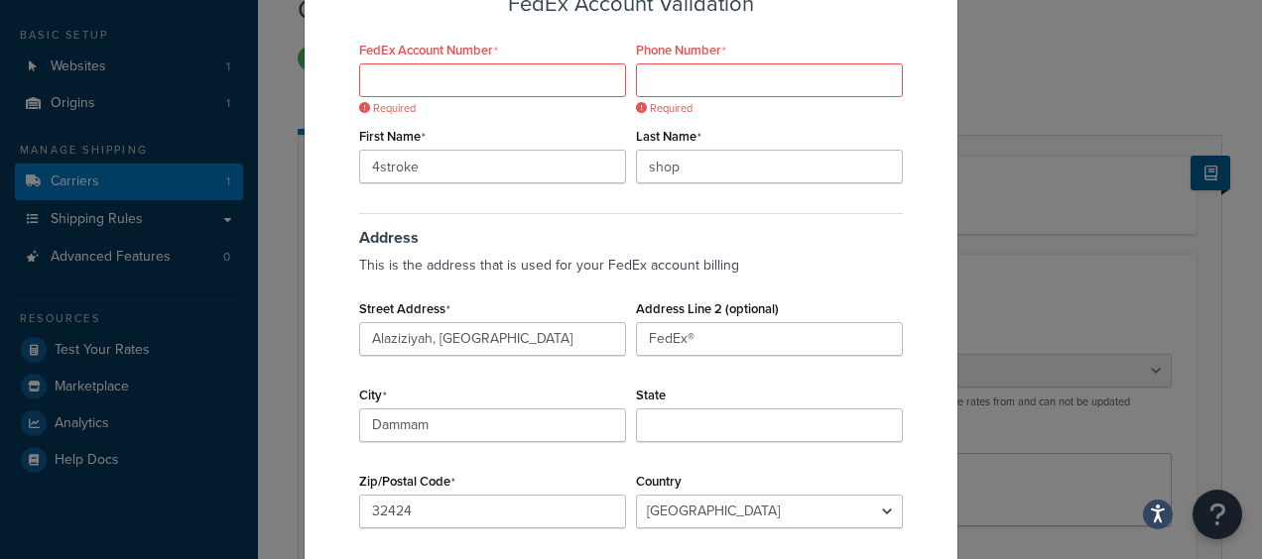
scroll to position [0, 0]
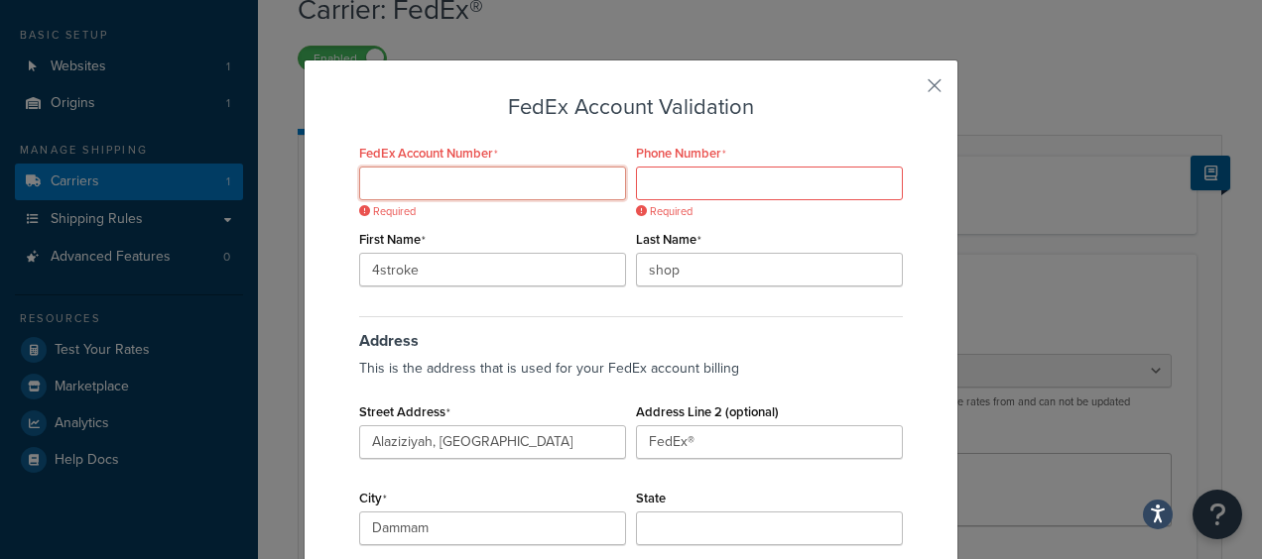
click at [425, 187] on input "FedEx Account Number" at bounding box center [492, 184] width 267 height 34
click at [710, 182] on input "Phone Number" at bounding box center [769, 184] width 267 height 34
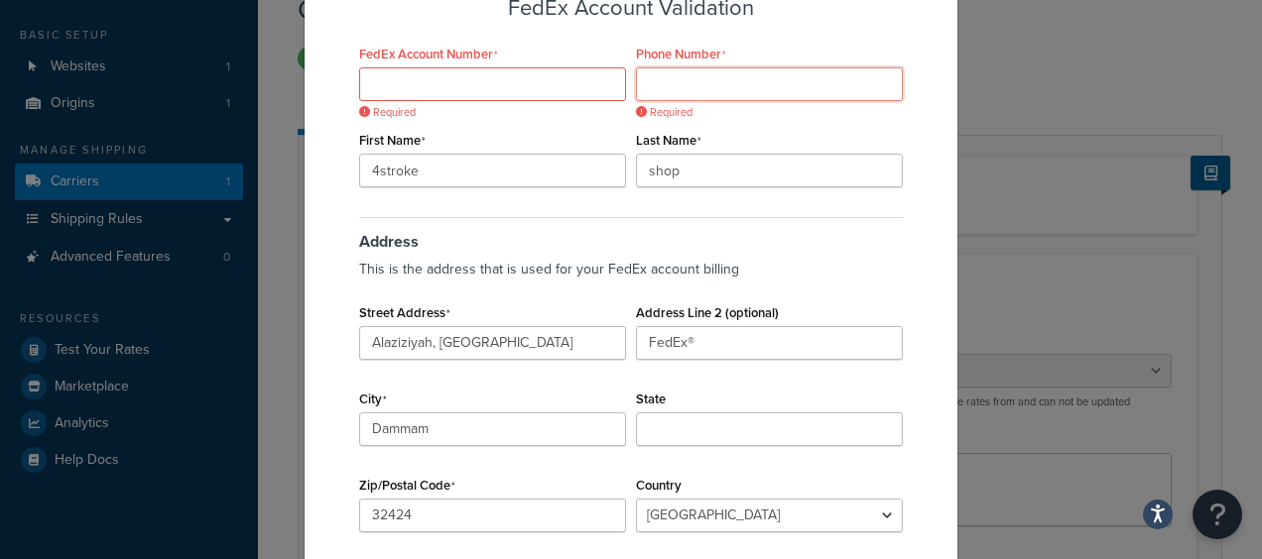
type input "2"
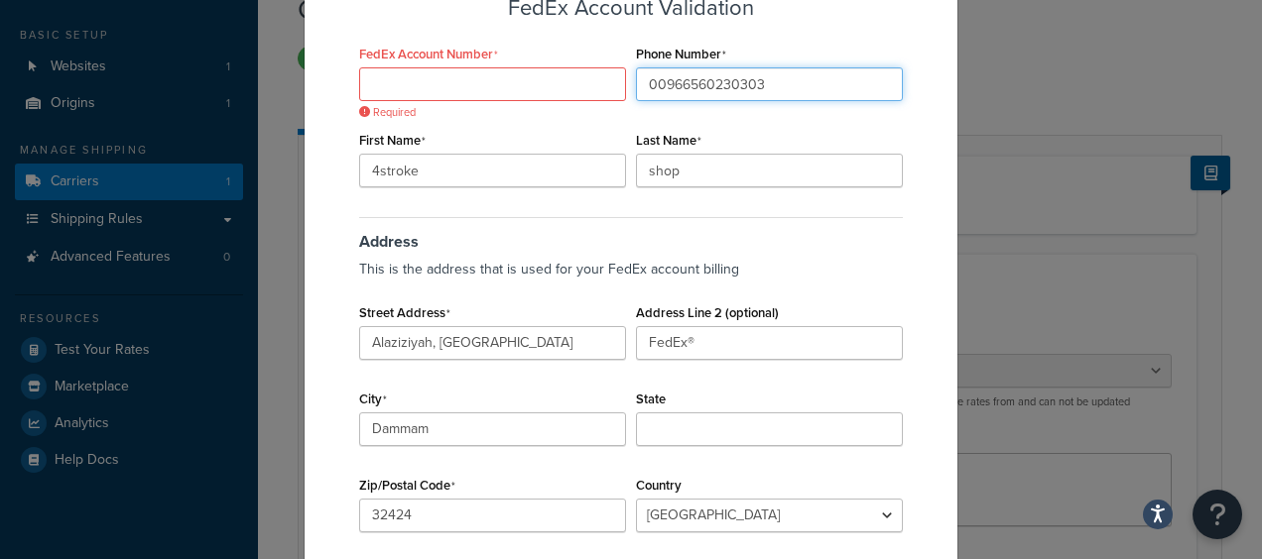
type input "00966560230303"
click at [423, 81] on input "FedEx Account Number" at bounding box center [492, 84] width 267 height 34
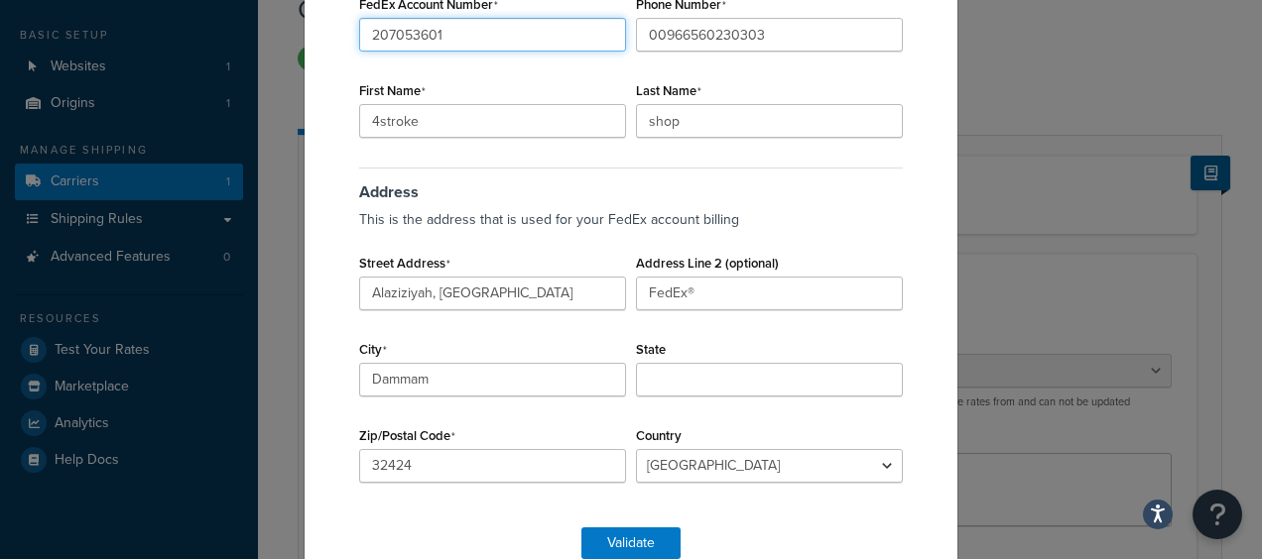
scroll to position [188, 0]
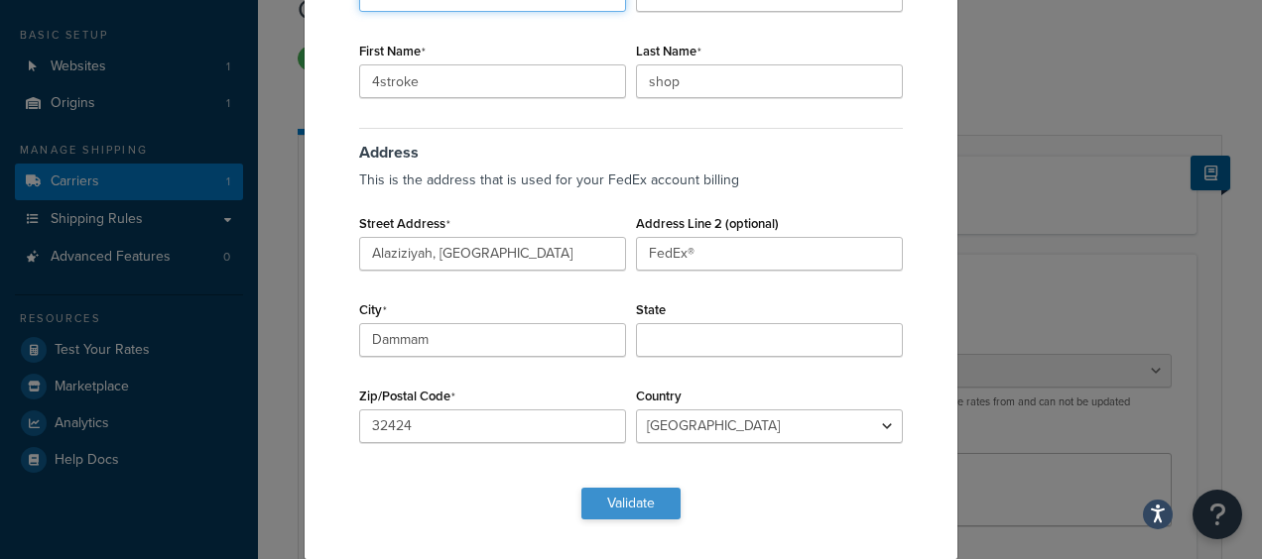
type input "207053601"
click at [631, 499] on button "Validate" at bounding box center [630, 504] width 99 height 32
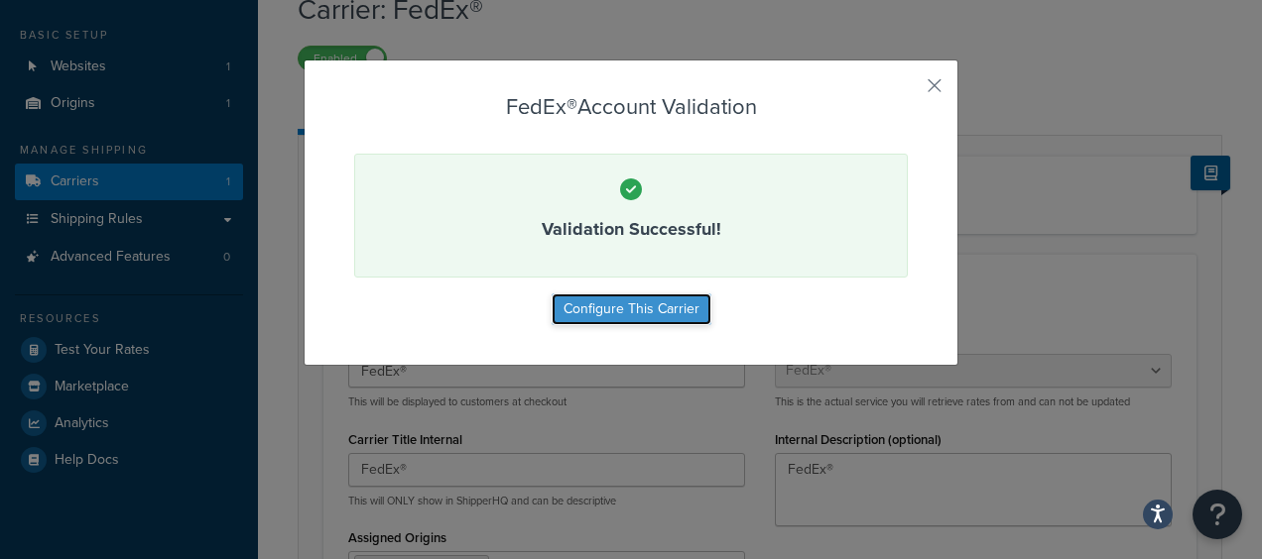
click at [660, 317] on button "Configure This Carrier" at bounding box center [631, 310] width 160 height 32
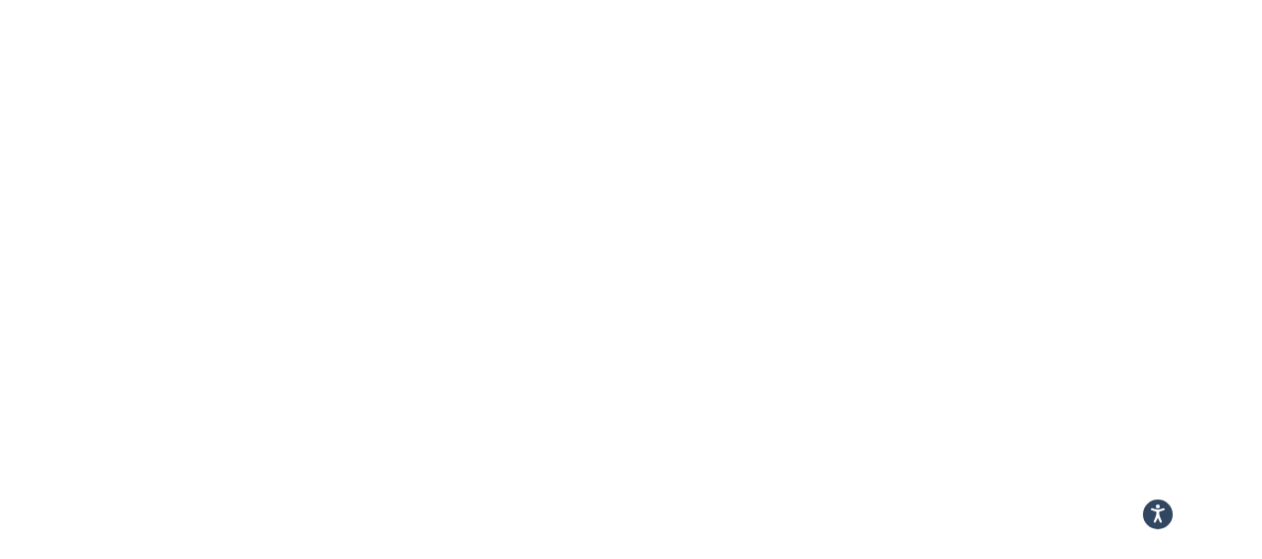
select select "fedEx"
select select "REGULAR_PICKUP"
select select "YOUR_PACKAGING"
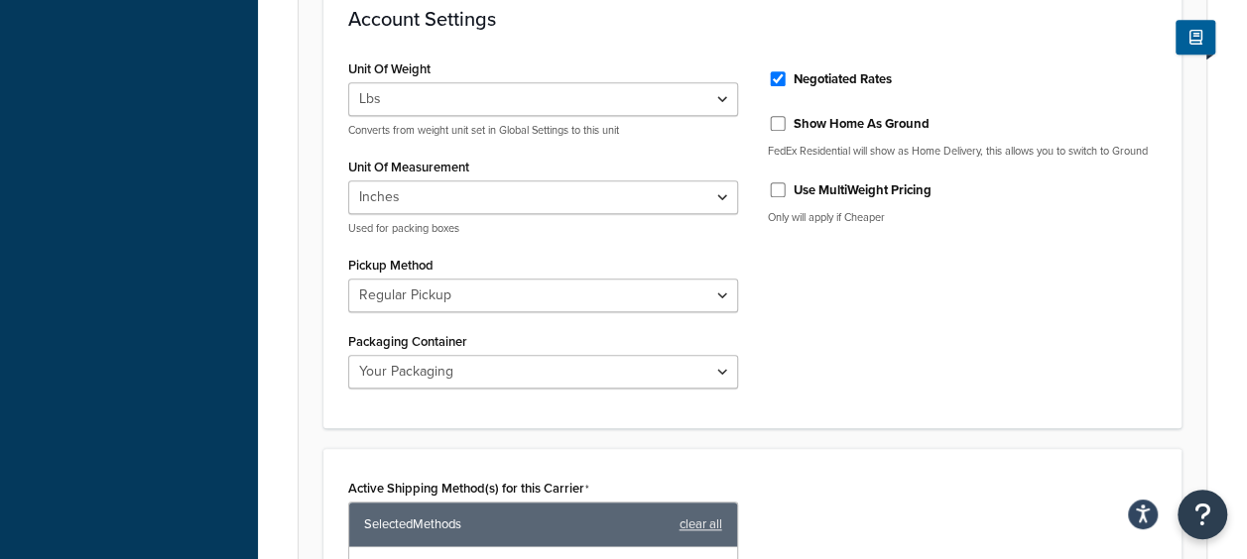
scroll to position [794, 0]
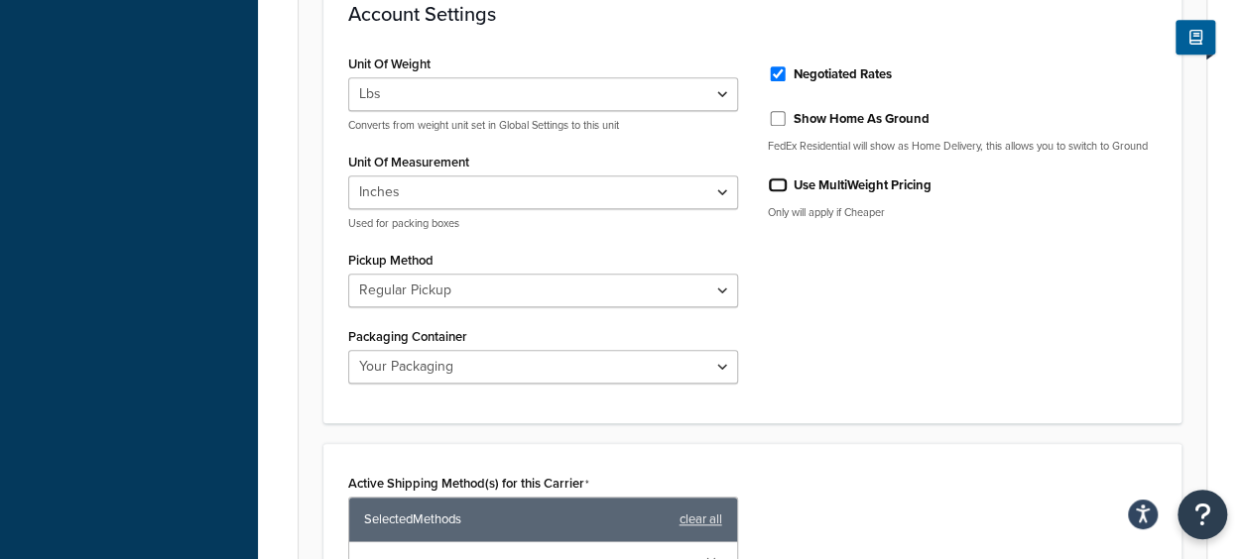
click at [775, 192] on input "Use MultiWeight Pricing" at bounding box center [778, 185] width 20 height 15
click at [771, 192] on input "Use MultiWeight Pricing" at bounding box center [778, 185] width 20 height 15
checkbox input "true"
click at [772, 117] on input "Show Home As Ground" at bounding box center [778, 118] width 20 height 15
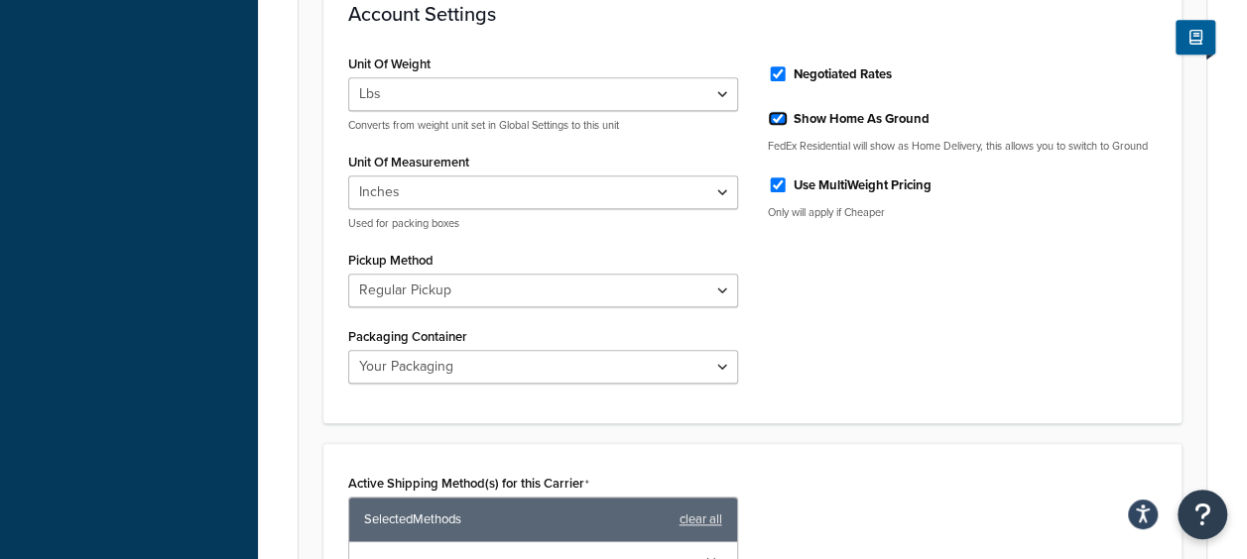
checkbox input "true"
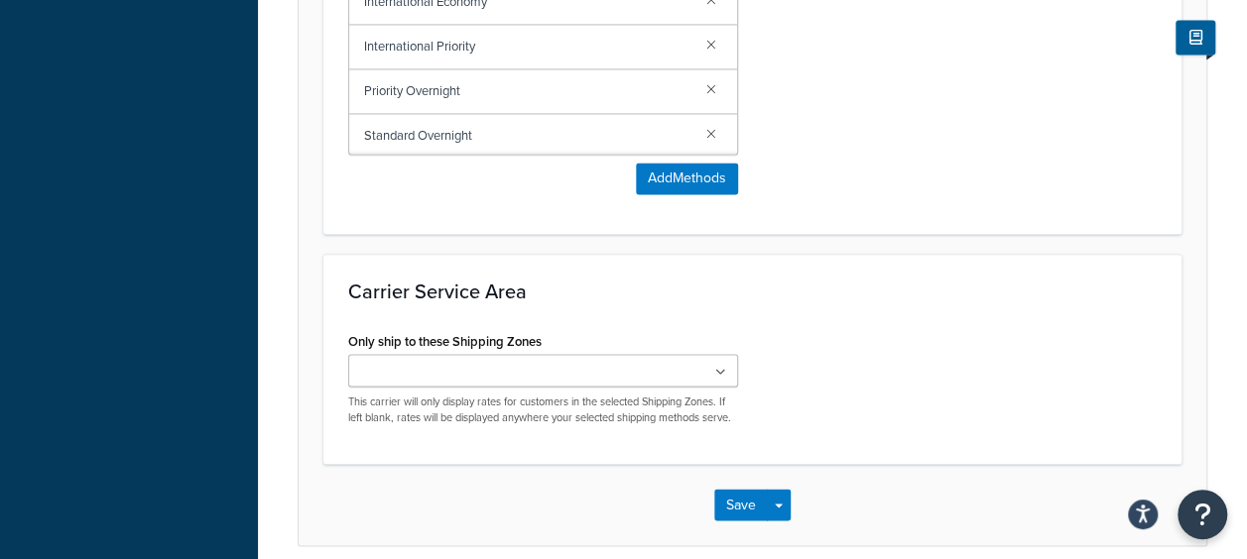
scroll to position [1675, 0]
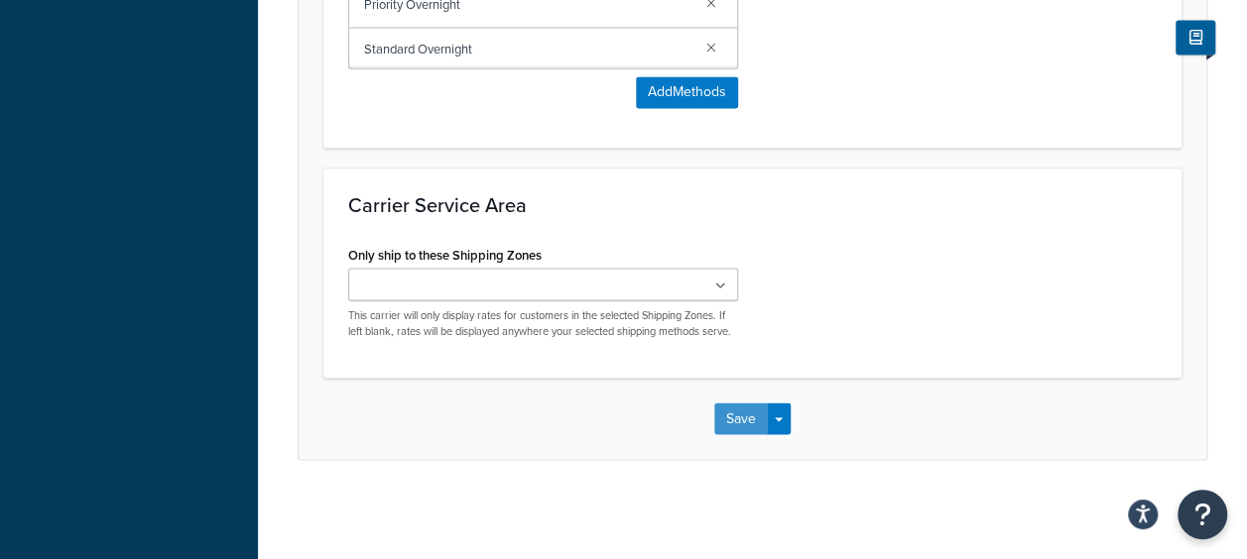
click at [758, 418] on button "Save" at bounding box center [741, 419] width 54 height 32
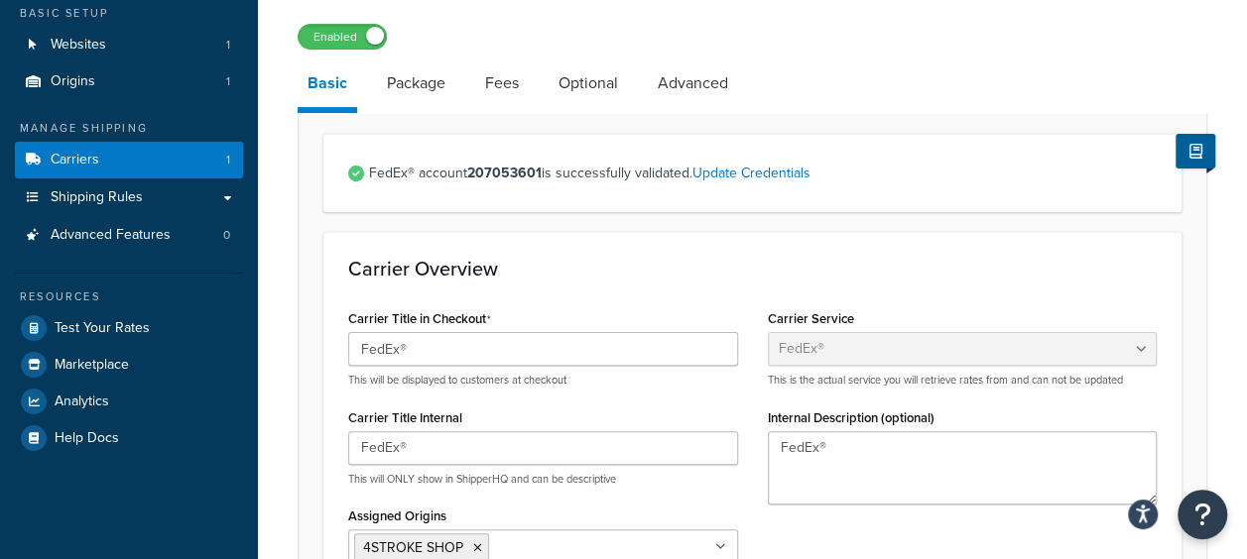
scroll to position [298, 0]
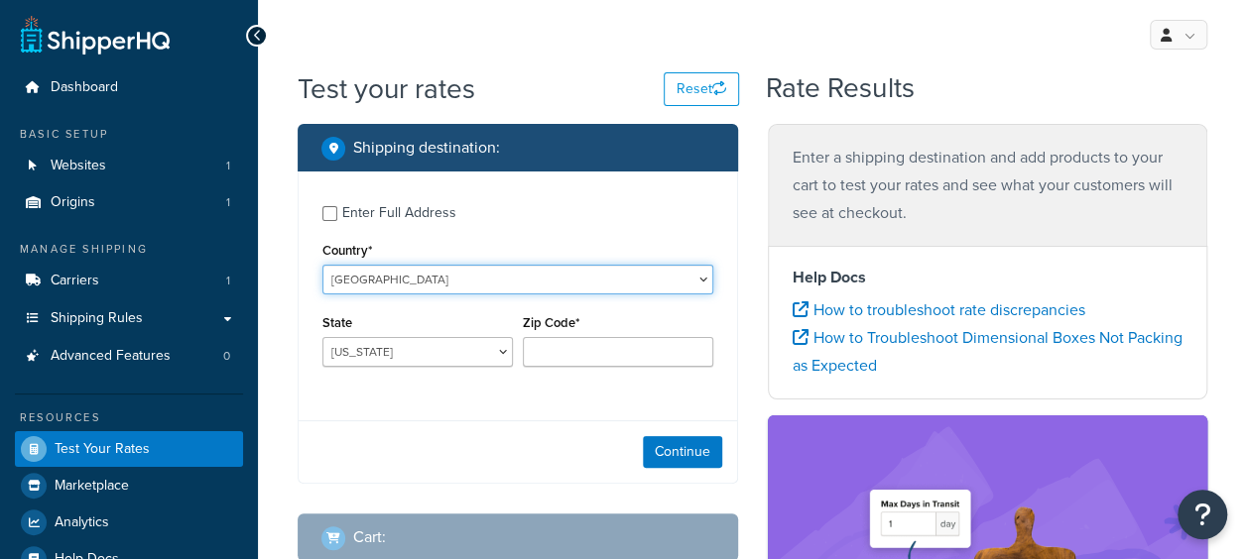
click at [676, 269] on select "United States United Kingdom Afghanistan Åland Islands Albania Algeria American…" at bounding box center [517, 280] width 391 height 30
select select "SA"
click at [322, 265] on select "United States United Kingdom Afghanistan Åland Islands Albania Algeria American…" at bounding box center [517, 280] width 391 height 30
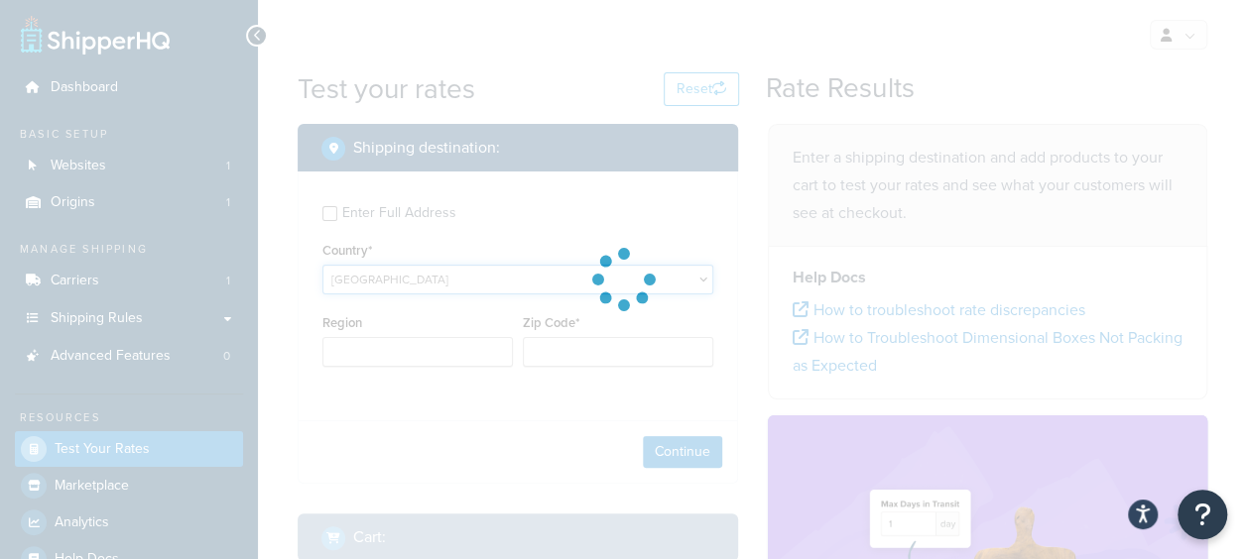
type input "AL"
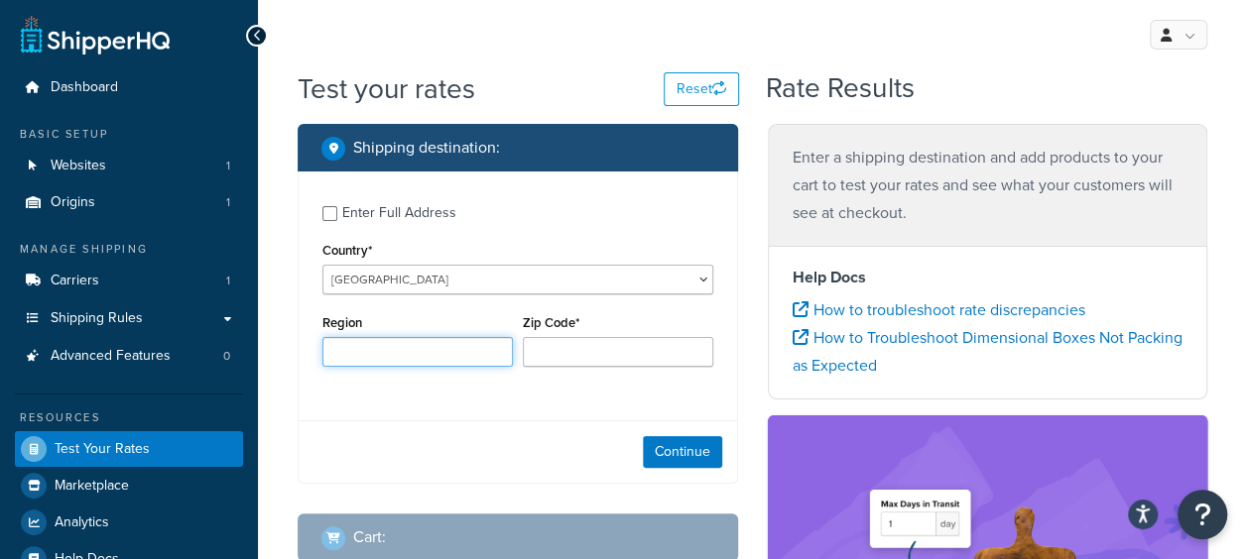
click at [439, 359] on input "Region" at bounding box center [417, 352] width 190 height 30
type input "Pennsylvania"
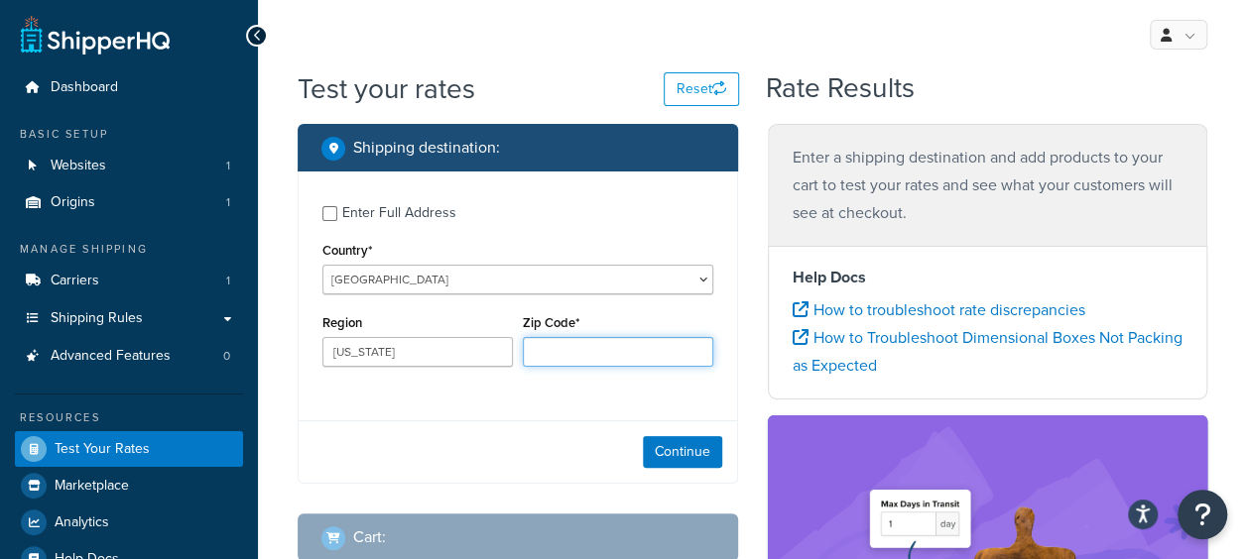
type input "19440"
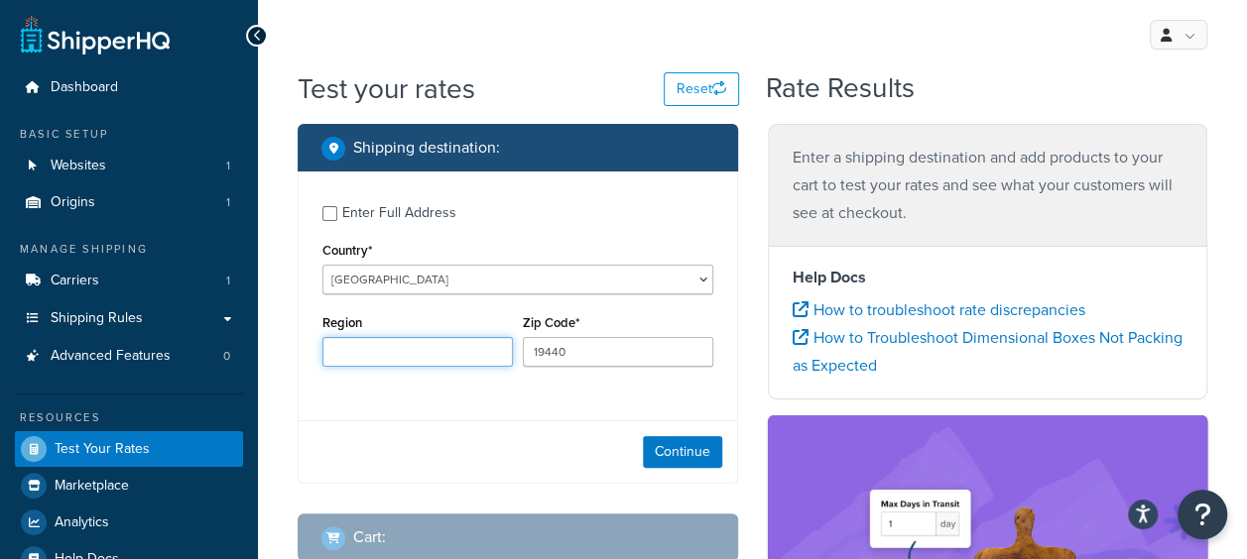
click at [421, 361] on input "Region" at bounding box center [417, 352] width 190 height 30
click at [353, 387] on div "Enter Full Address Country* United States United Kingdom Afghanistan Åland Isla…" at bounding box center [518, 289] width 438 height 234
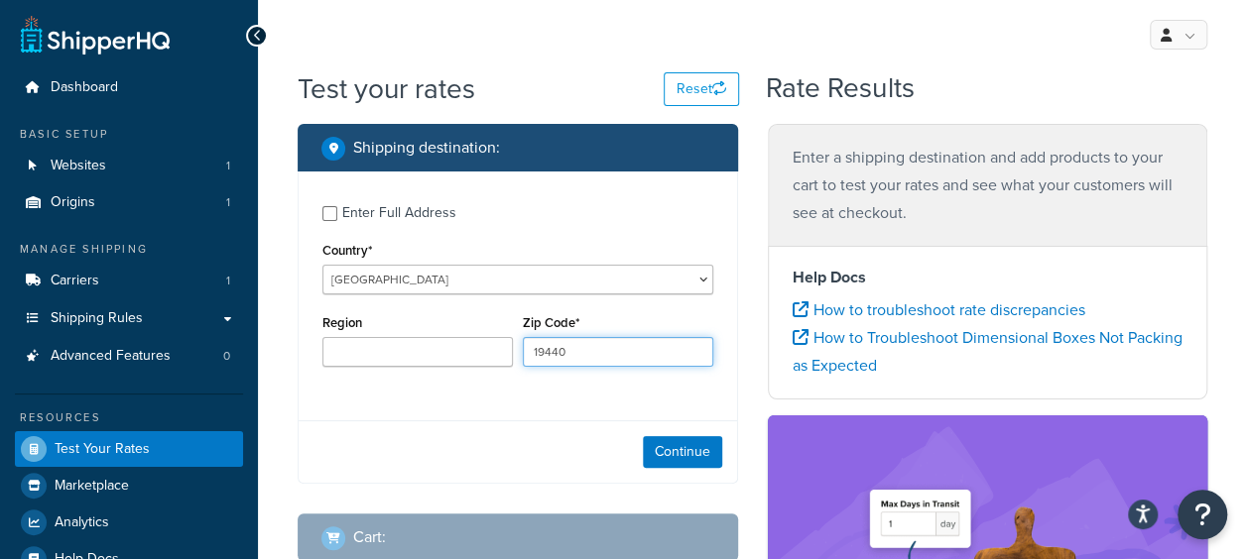
drag, startPoint x: 577, startPoint y: 357, endPoint x: 458, endPoint y: 355, distance: 119.0
click at [458, 355] on div "Region Zip Code* 19440" at bounding box center [517, 345] width 401 height 72
click at [435, 401] on div "Enter Full Address Country* United States United Kingdom Afghanistan Åland Isla…" at bounding box center [518, 289] width 438 height 234
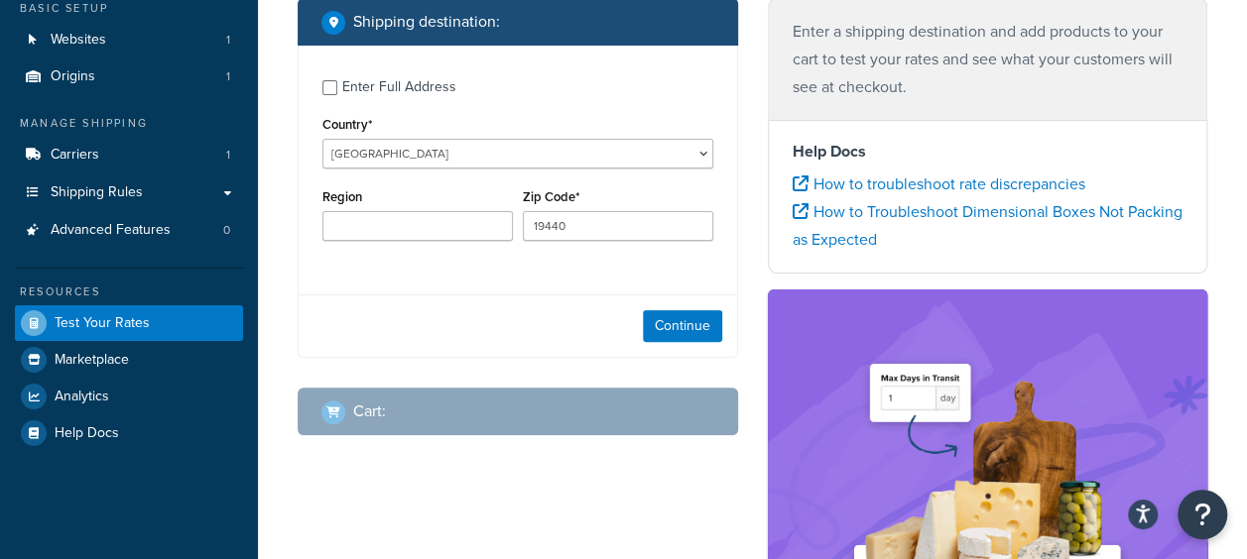
scroll to position [198, 0]
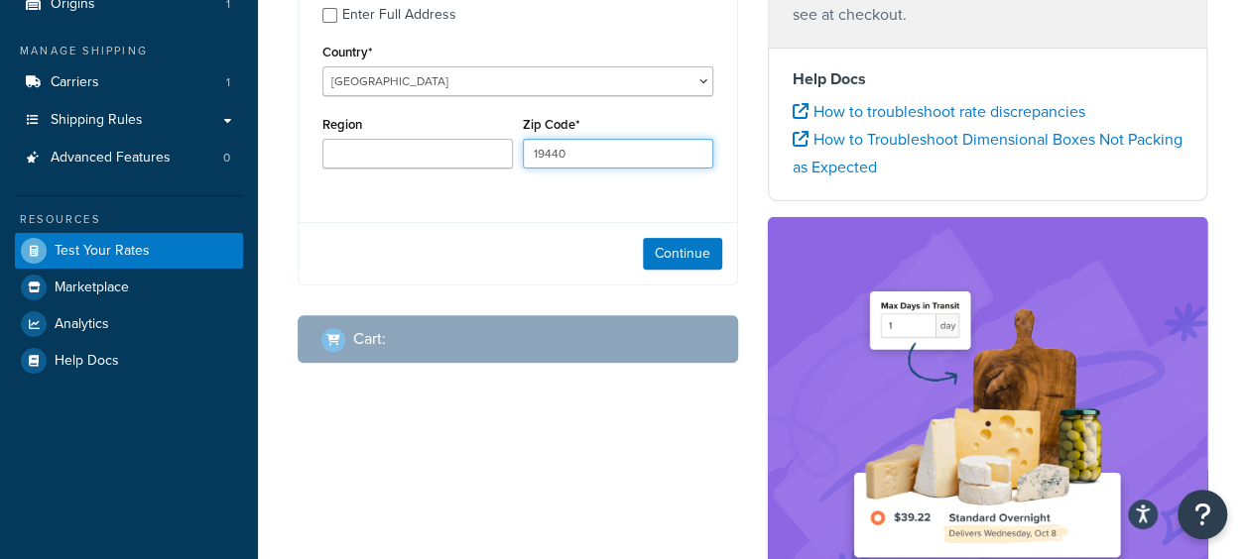
drag, startPoint x: 579, startPoint y: 161, endPoint x: 502, endPoint y: 175, distance: 78.6
click at [502, 174] on div "Region Zip Code* 19440" at bounding box center [517, 147] width 401 height 72
type input "32424"
click at [669, 256] on button "Continue" at bounding box center [682, 254] width 79 height 32
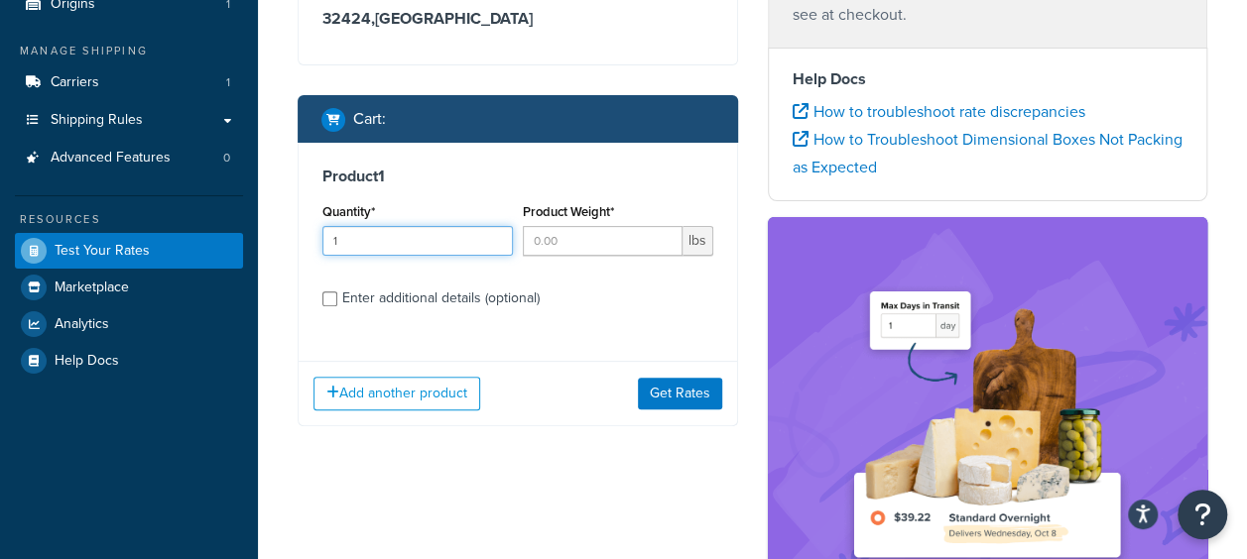
click at [496, 236] on input "1" at bounding box center [417, 241] width 190 height 30
click at [496, 236] on input "2" at bounding box center [417, 241] width 190 height 30
drag, startPoint x: 494, startPoint y: 236, endPoint x: 509, endPoint y: 240, distance: 15.4
type input "3"
click at [494, 236] on input "3" at bounding box center [417, 241] width 190 height 30
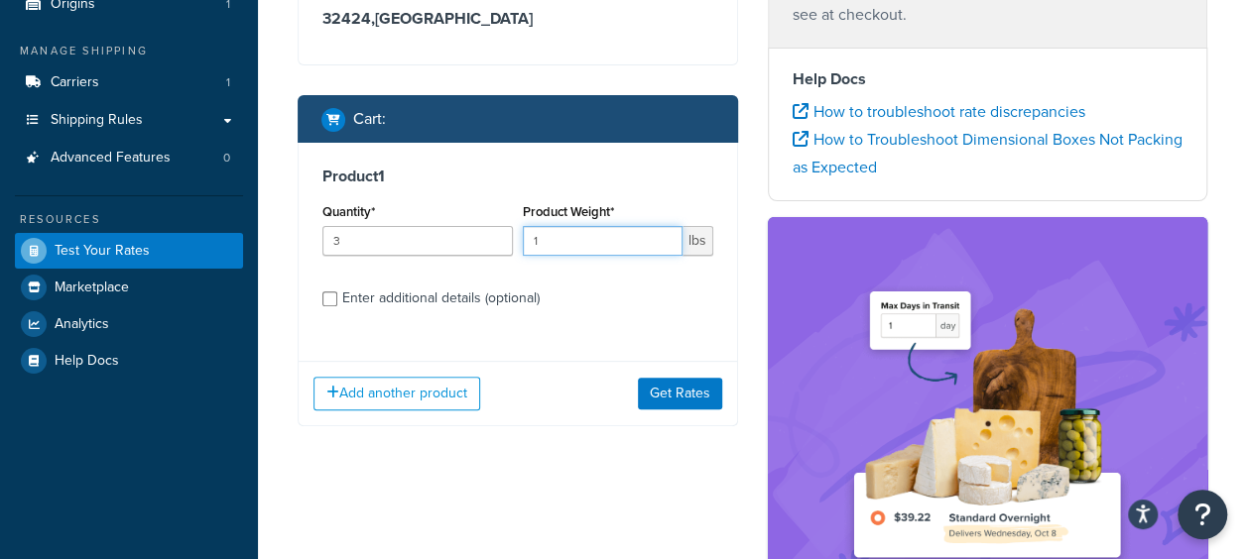
click at [667, 235] on input "1" at bounding box center [603, 241] width 160 height 30
type input "2"
click at [667, 235] on input "2" at bounding box center [603, 241] width 160 height 30
click at [659, 394] on button "Get Rates" at bounding box center [680, 394] width 84 height 32
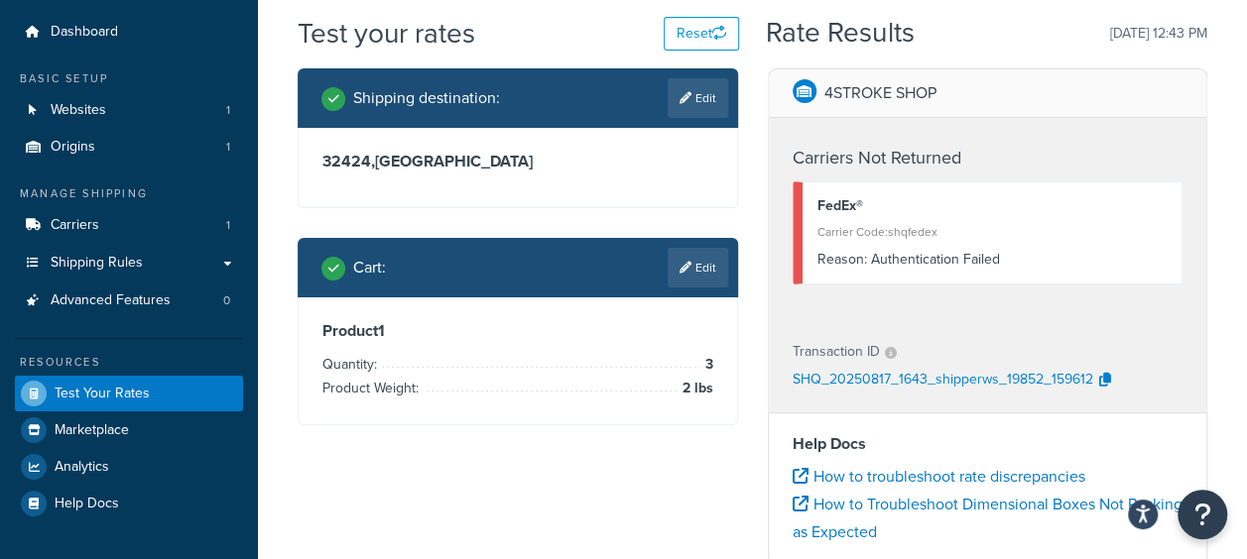
scroll to position [99, 0]
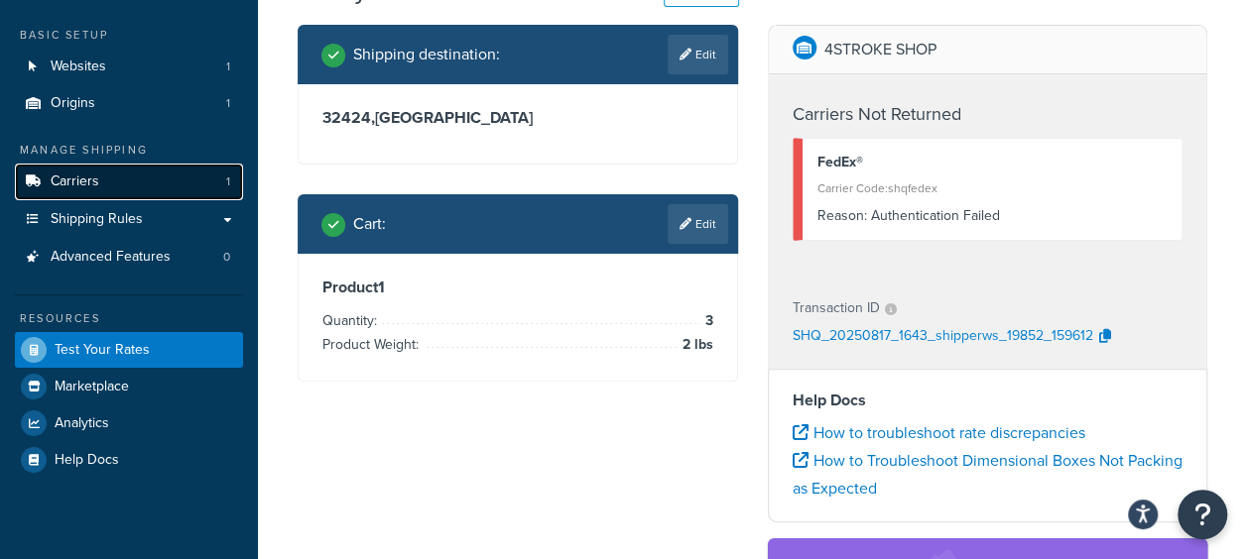
click at [110, 183] on link "Carriers 1" at bounding box center [129, 182] width 228 height 37
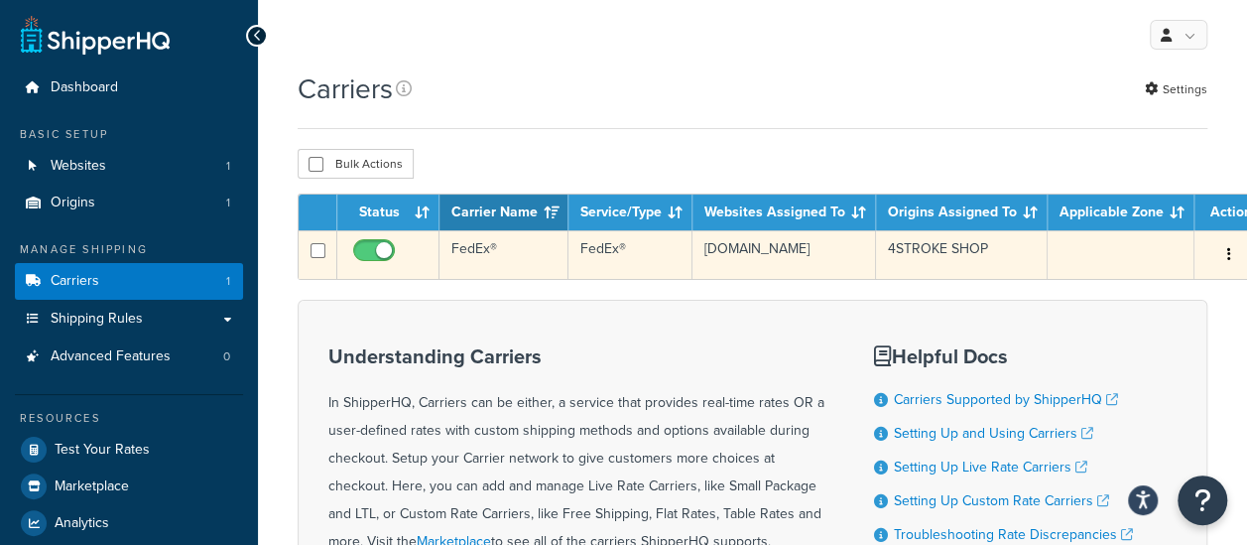
click at [643, 245] on td "FedEx®" at bounding box center [630, 254] width 124 height 49
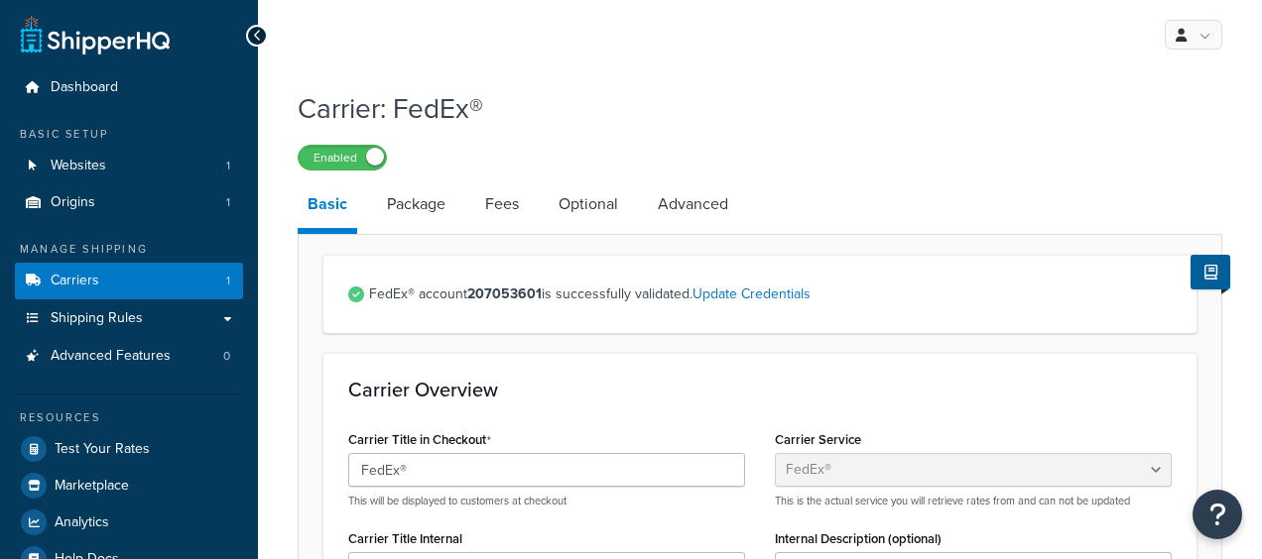
select select "fedEx"
select select "REGULAR_PICKUP"
select select "YOUR_PACKAGING"
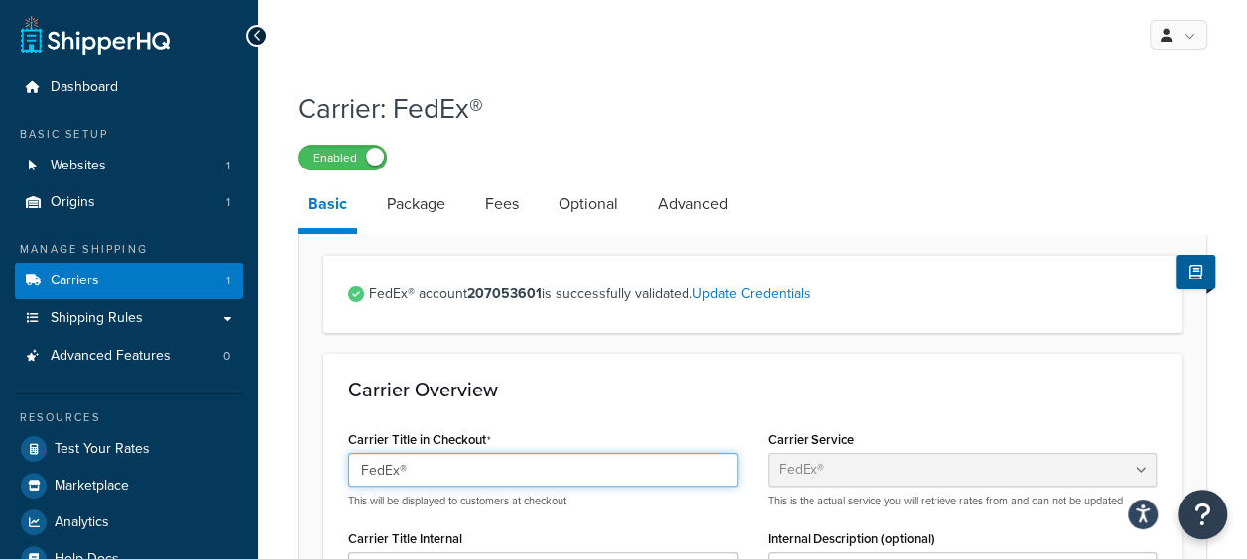
click at [477, 469] on input "FedEx®" at bounding box center [543, 470] width 390 height 34
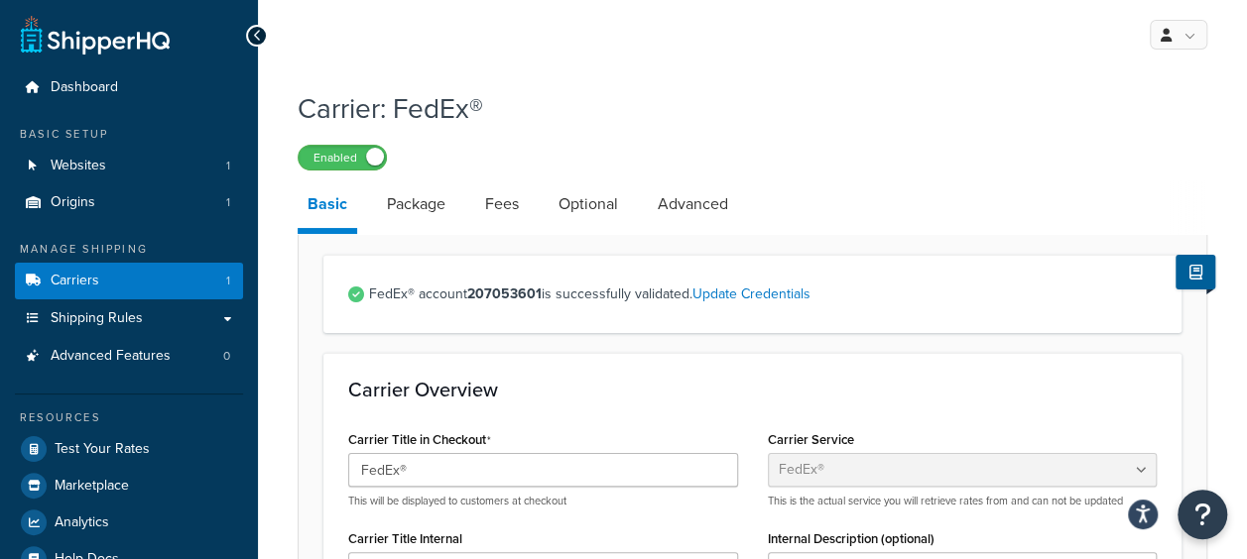
click at [621, 430] on div "Carrier Title in Checkout FedEx® This will be displayed to customers at checkout" at bounding box center [543, 467] width 390 height 83
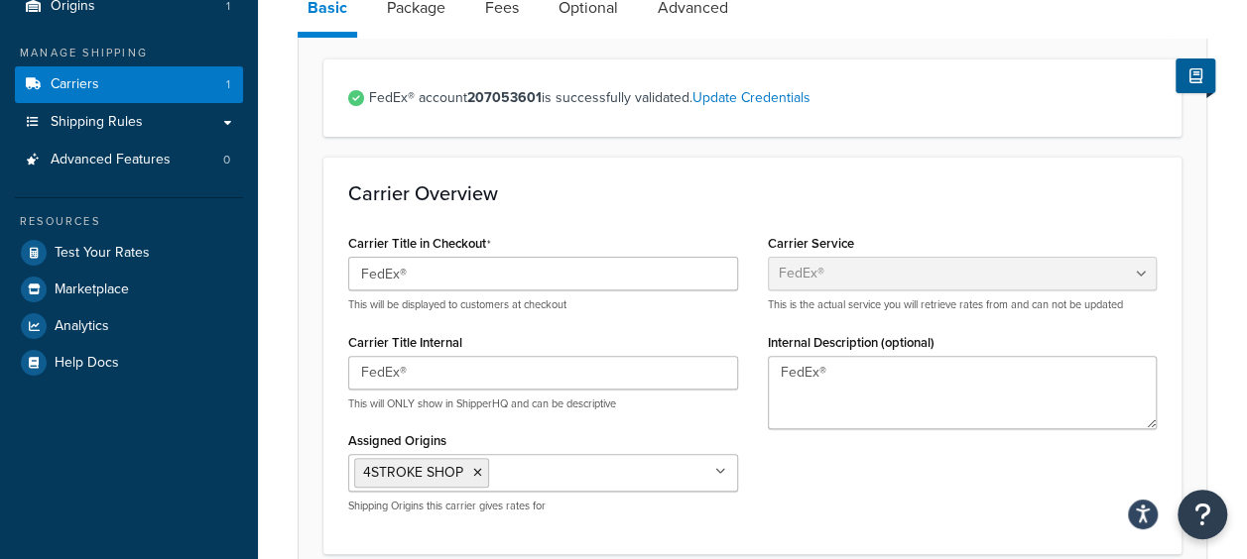
scroll to position [198, 0]
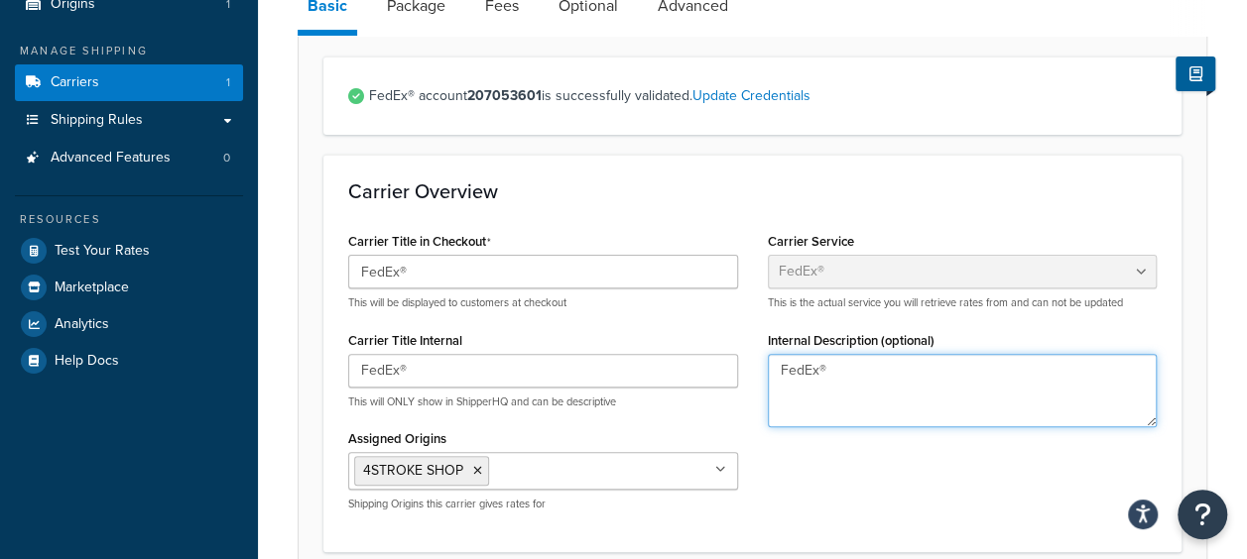
click at [857, 377] on textarea "FedEx®" at bounding box center [963, 390] width 390 height 73
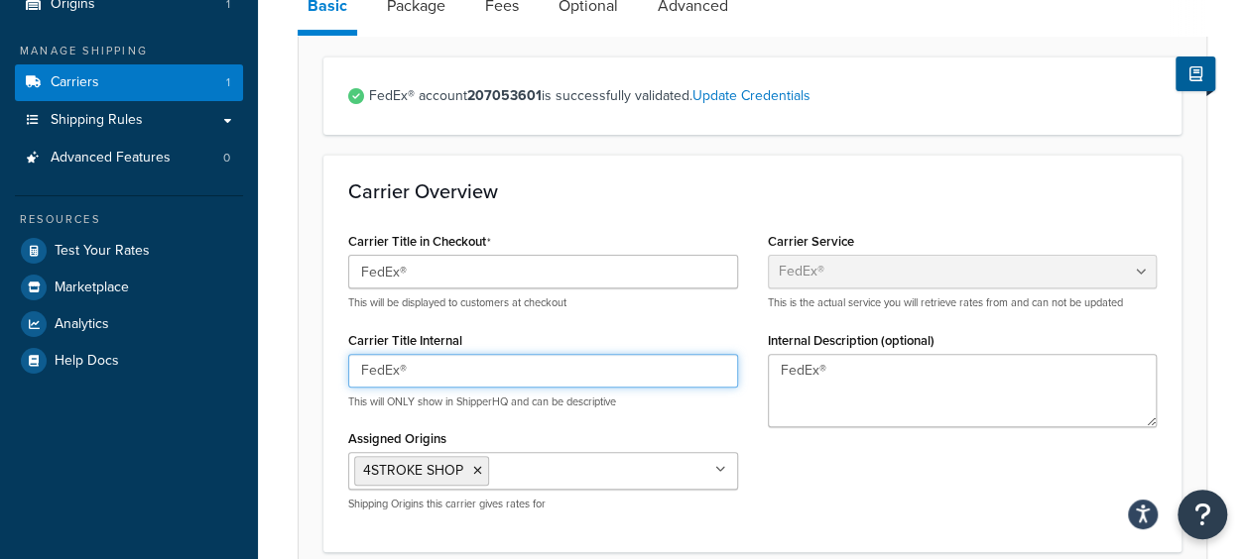
click at [489, 367] on input "FedEx®" at bounding box center [543, 371] width 390 height 34
click at [520, 329] on div "Carrier Title Internal FedEx® This will ONLY show in ShipperHQ and can be descr…" at bounding box center [543, 367] width 390 height 83
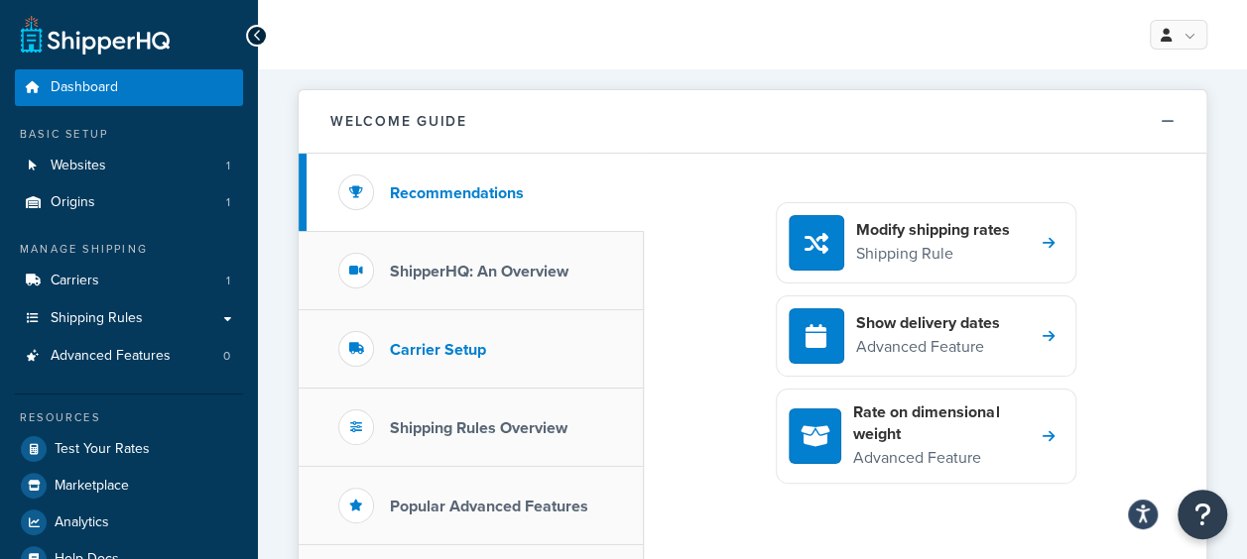
click at [451, 353] on h3 "Carrier Setup" at bounding box center [438, 350] width 96 height 18
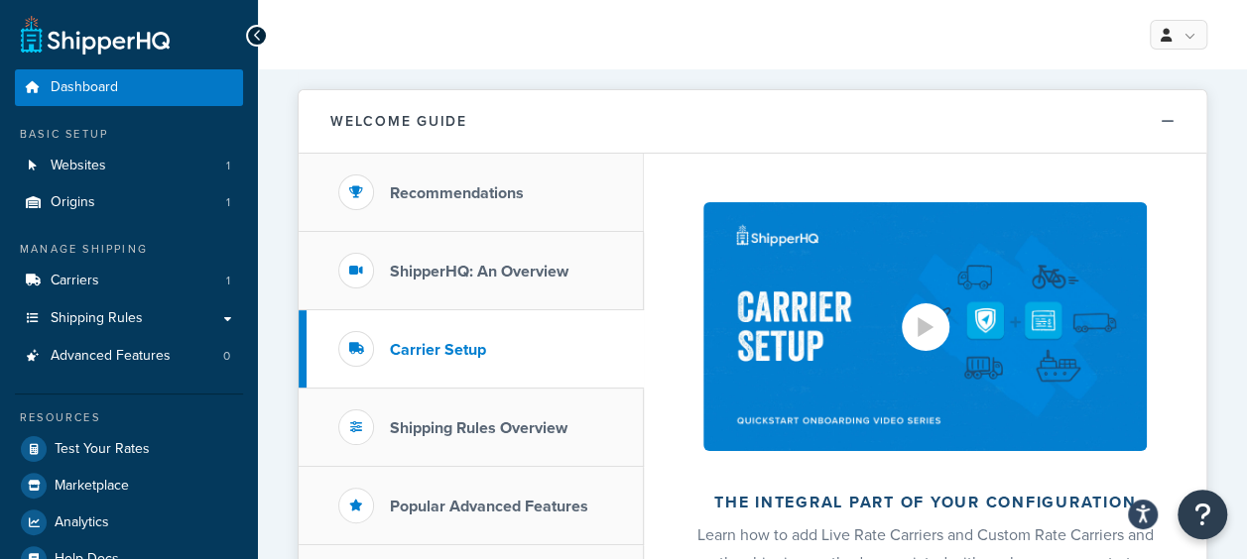
click at [913, 321] on div at bounding box center [926, 328] width 48 height 48
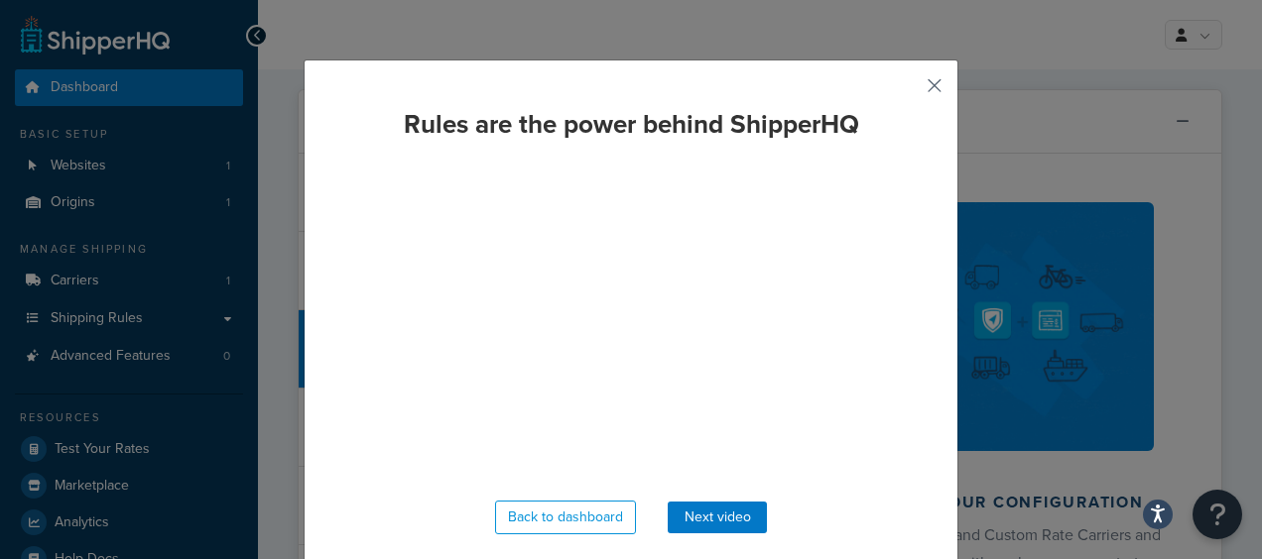
click at [908, 90] on button "button" at bounding box center [905, 92] width 5 height 5
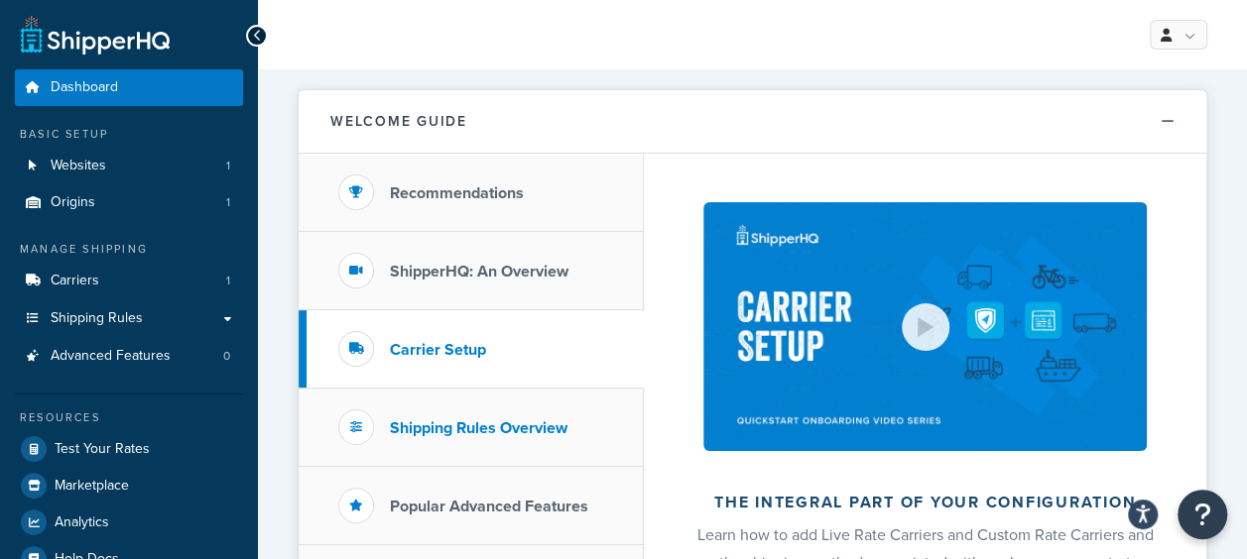
click at [527, 434] on h3 "Shipping Rules Overview" at bounding box center [479, 429] width 178 height 18
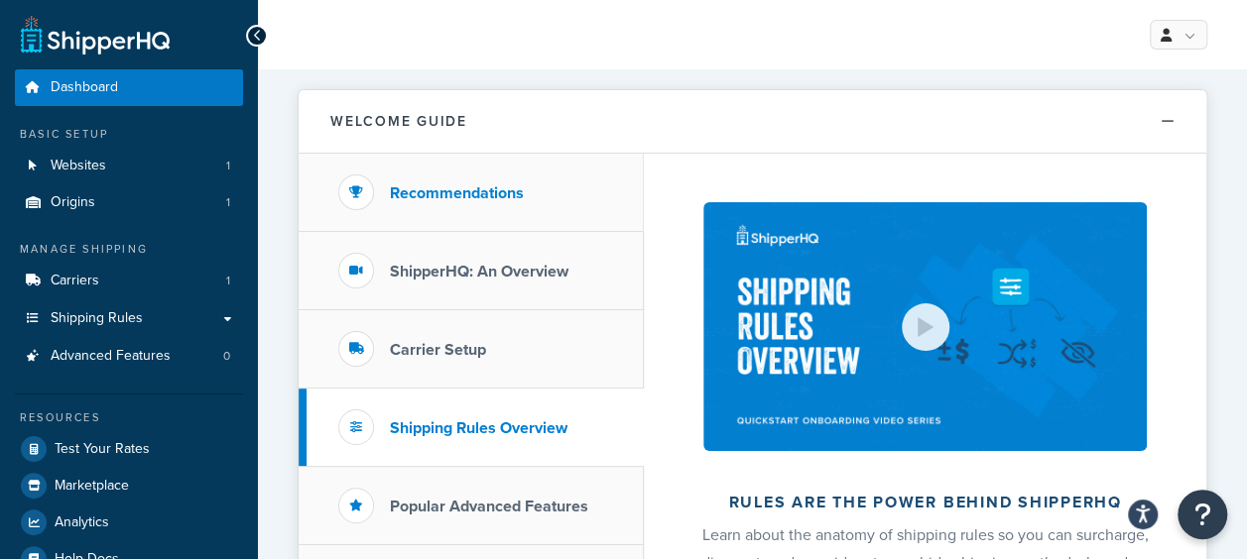
click at [463, 206] on li "Recommendations" at bounding box center [471, 193] width 345 height 78
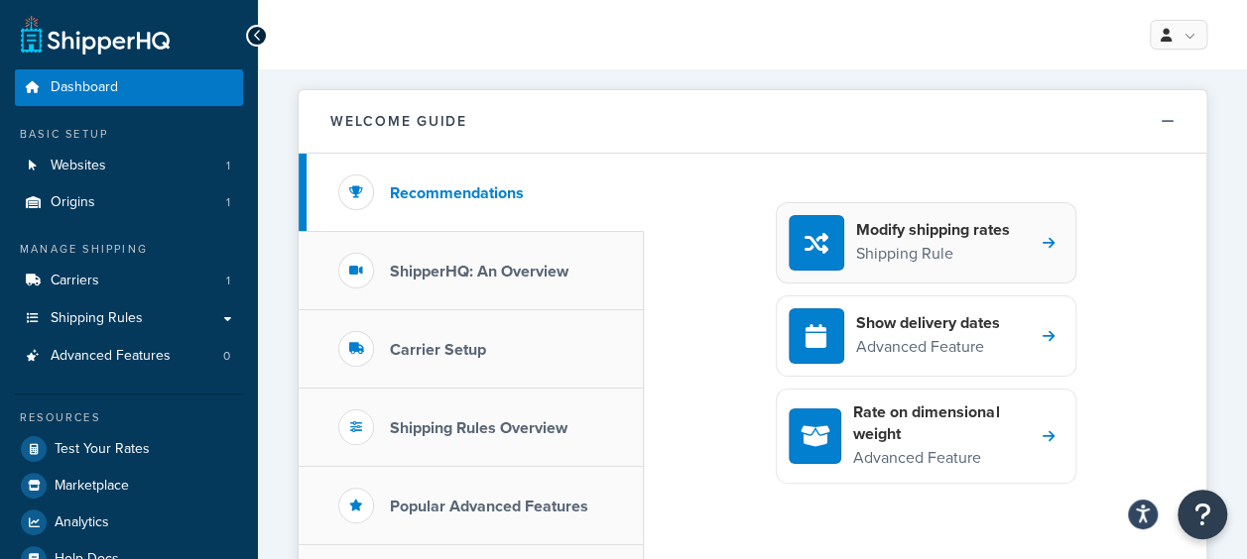
click at [903, 247] on p "Shipping Rule" at bounding box center [933, 254] width 154 height 26
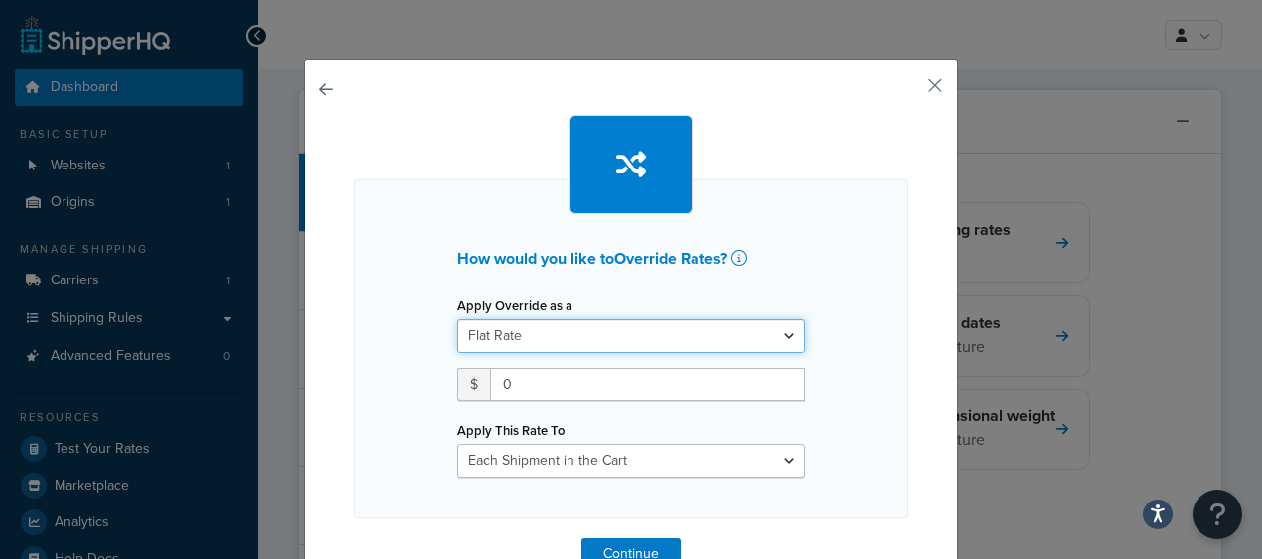
click at [609, 327] on select "Flat Rate Percentage Flat Rate & Percentage" at bounding box center [630, 336] width 347 height 34
click at [820, 192] on div at bounding box center [630, 164] width 553 height 99
click at [908, 90] on button "button" at bounding box center [905, 92] width 5 height 5
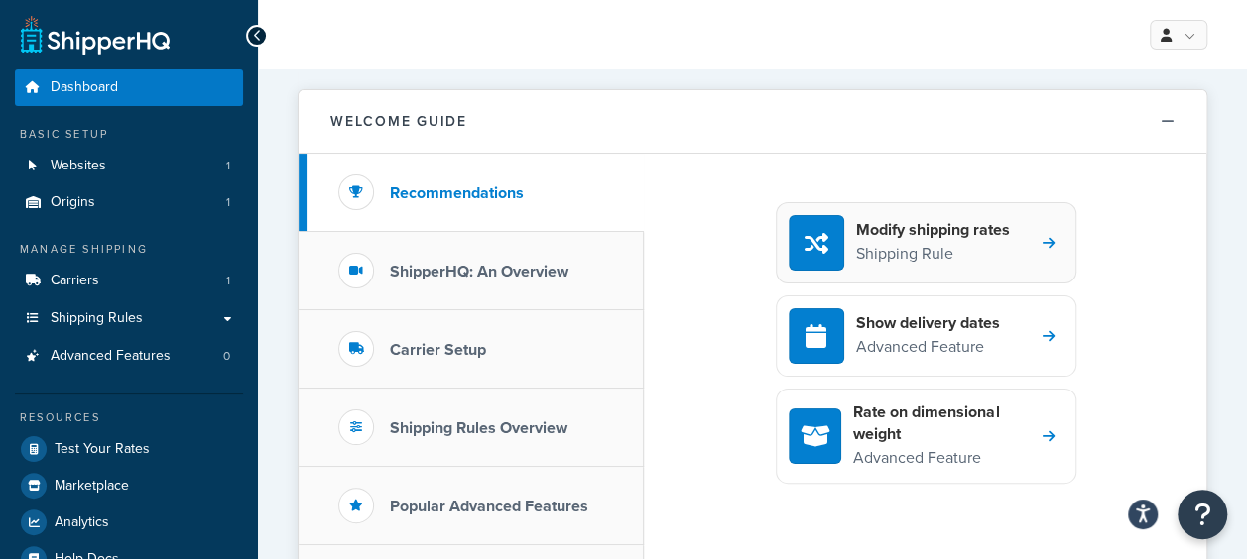
click at [856, 242] on p "Shipping Rule" at bounding box center [933, 254] width 154 height 26
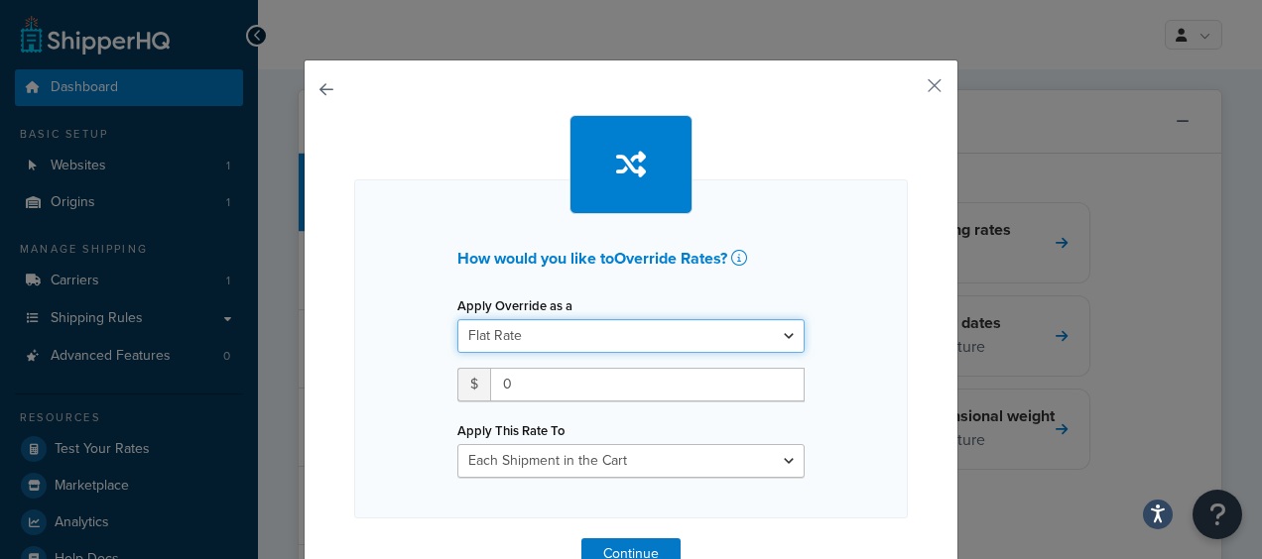
click at [480, 341] on select "Flat Rate Percentage Flat Rate & Percentage" at bounding box center [630, 336] width 347 height 34
click at [457, 319] on select "Flat Rate Percentage Flat Rate & Percentage" at bounding box center [630, 336] width 347 height 34
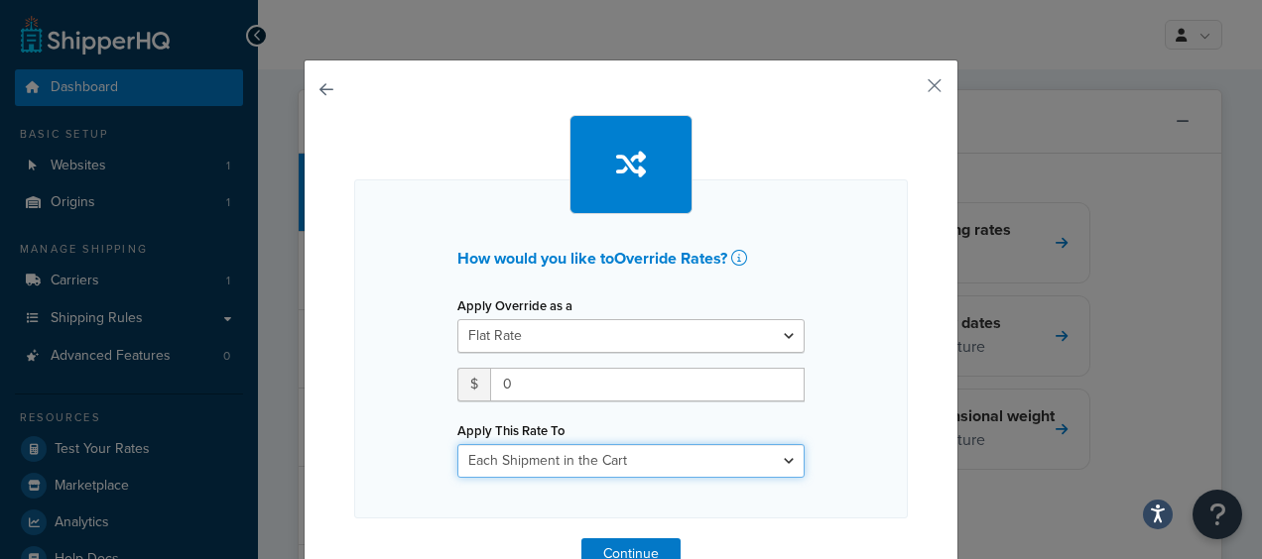
click at [640, 454] on select "Each Shipment in the Cart Each Shipping Group in the Cart Each Item within a Sh…" at bounding box center [630, 461] width 347 height 34
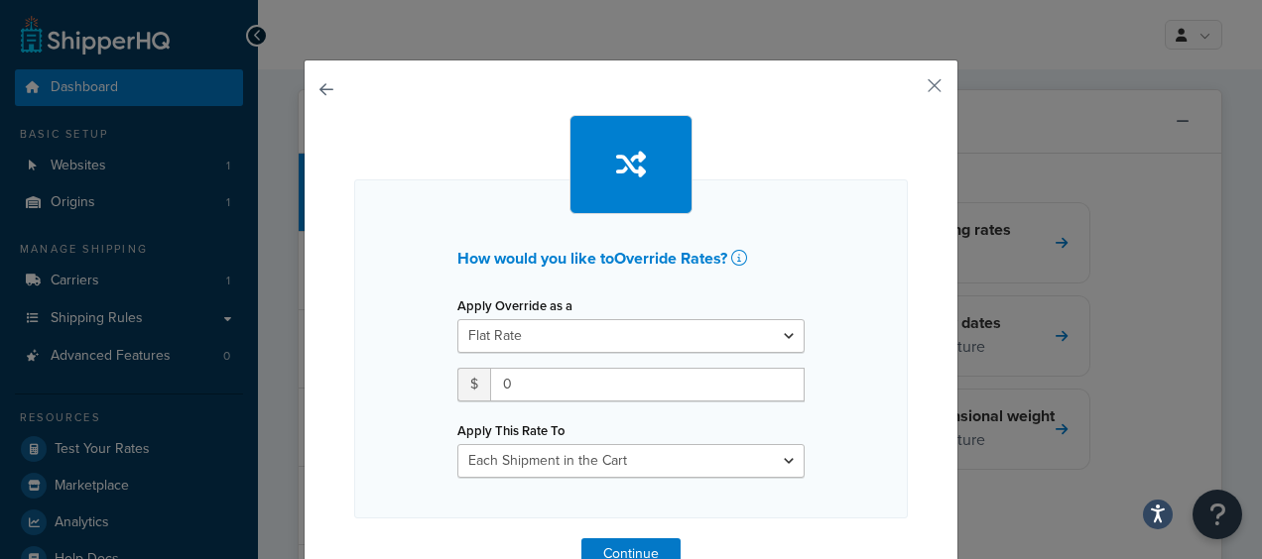
click at [395, 280] on div "How would you like to Override Rates ? Apply Override as a Flat Rate Percentage…" at bounding box center [630, 349] width 553 height 339
click at [309, 84] on div "How would you like to Override Rates ? Apply Override as a Flat Rate Percentage…" at bounding box center [631, 335] width 655 height 551
click at [354, 539] on button "button" at bounding box center [354, 539] width 0 height 0
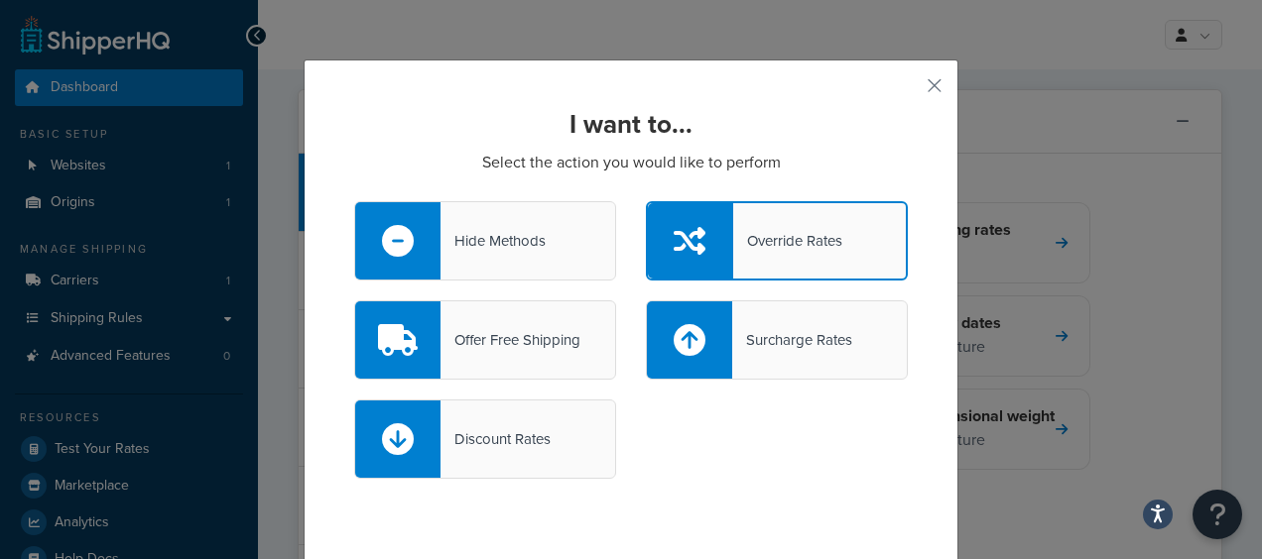
click at [529, 248] on div "Hide Methods" at bounding box center [492, 241] width 105 height 28
click at [0, 0] on input "Hide Methods" at bounding box center [0, 0] width 0 height 0
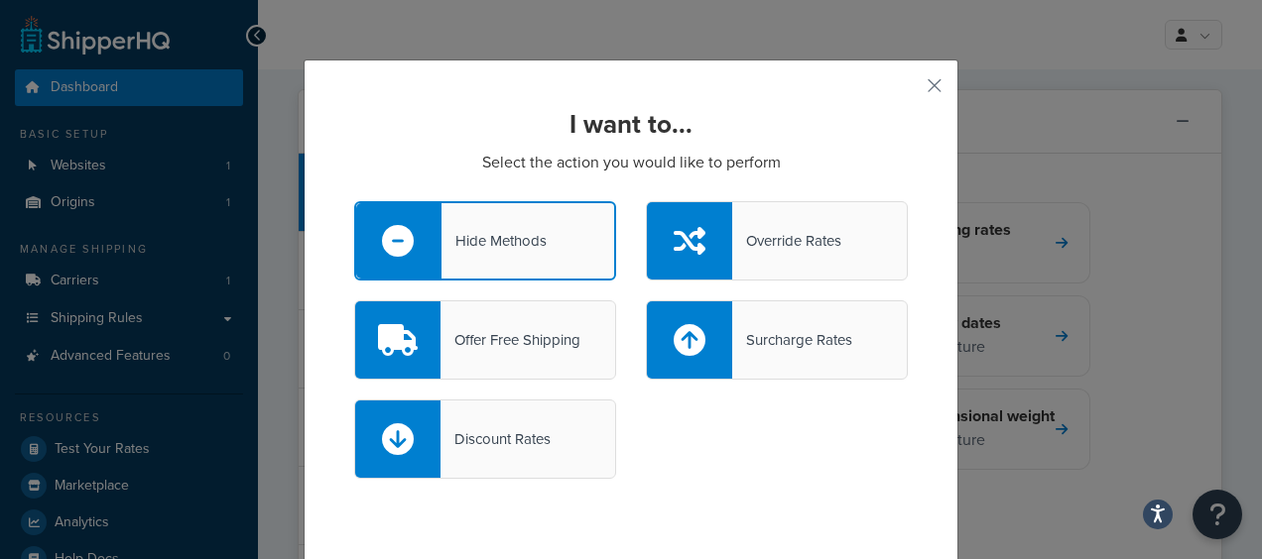
click at [495, 426] on div "Discount Rates" at bounding box center [495, 440] width 110 height 28
click at [0, 0] on input "Discount Rates" at bounding box center [0, 0] width 0 height 0
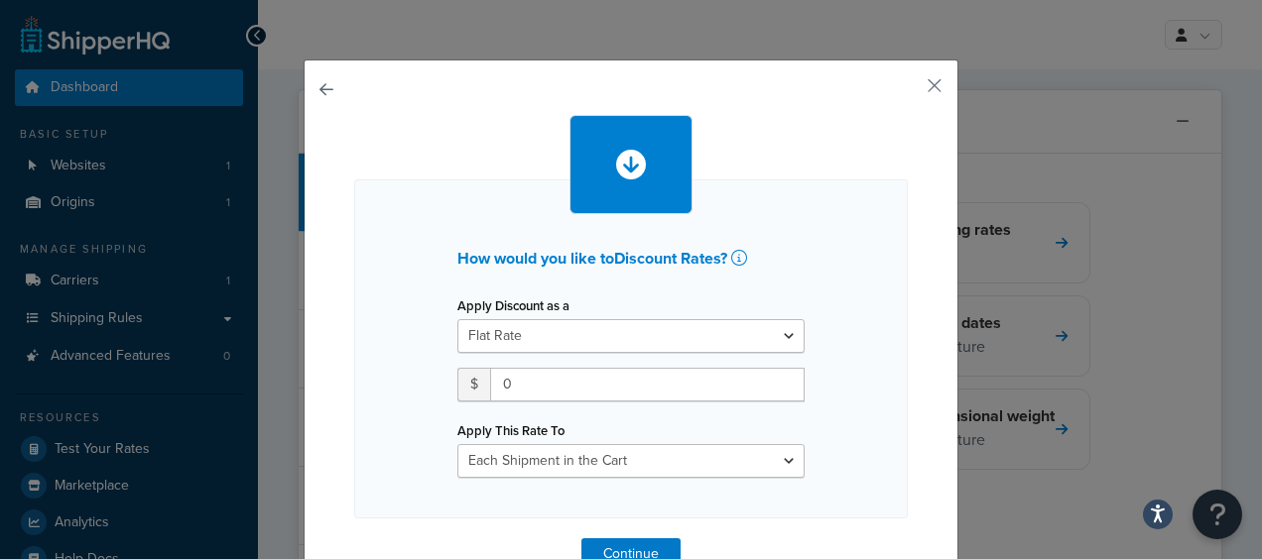
click at [354, 539] on button "button" at bounding box center [354, 539] width 0 height 0
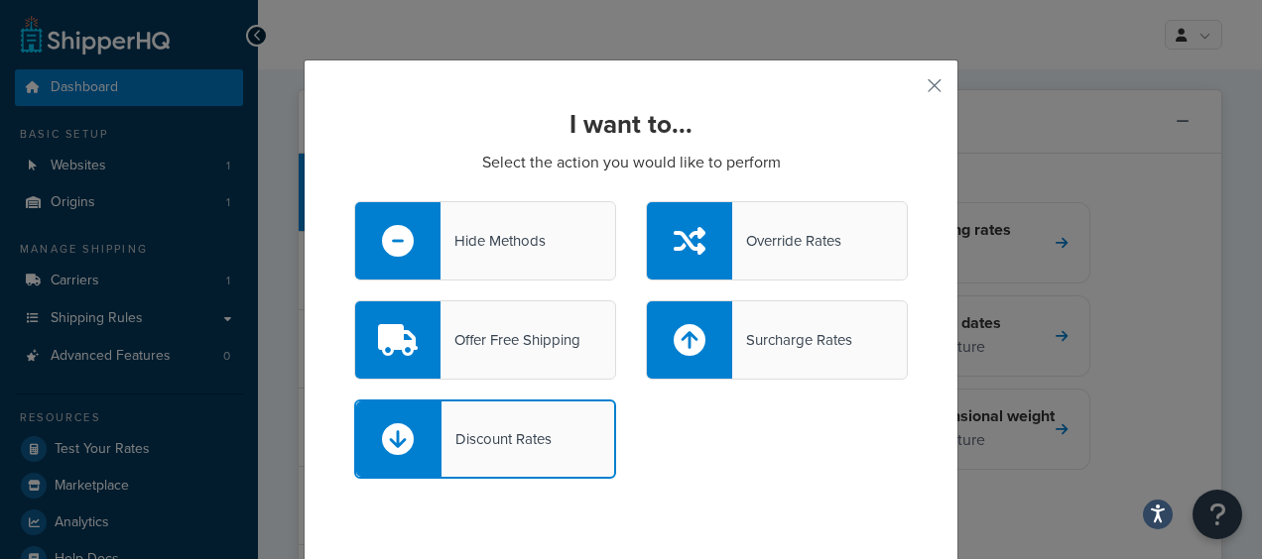
click at [748, 333] on div "Surcharge Rates" at bounding box center [792, 340] width 120 height 28
click at [0, 0] on input "Surcharge Rates" at bounding box center [0, 0] width 0 height 0
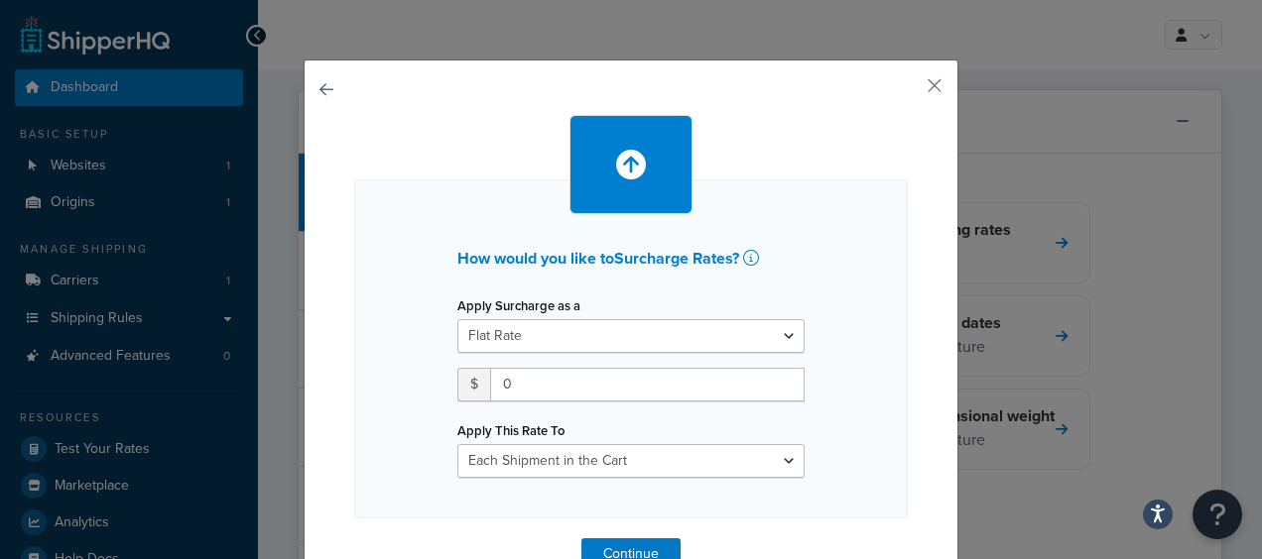
click at [354, 539] on button "button" at bounding box center [354, 539] width 0 height 0
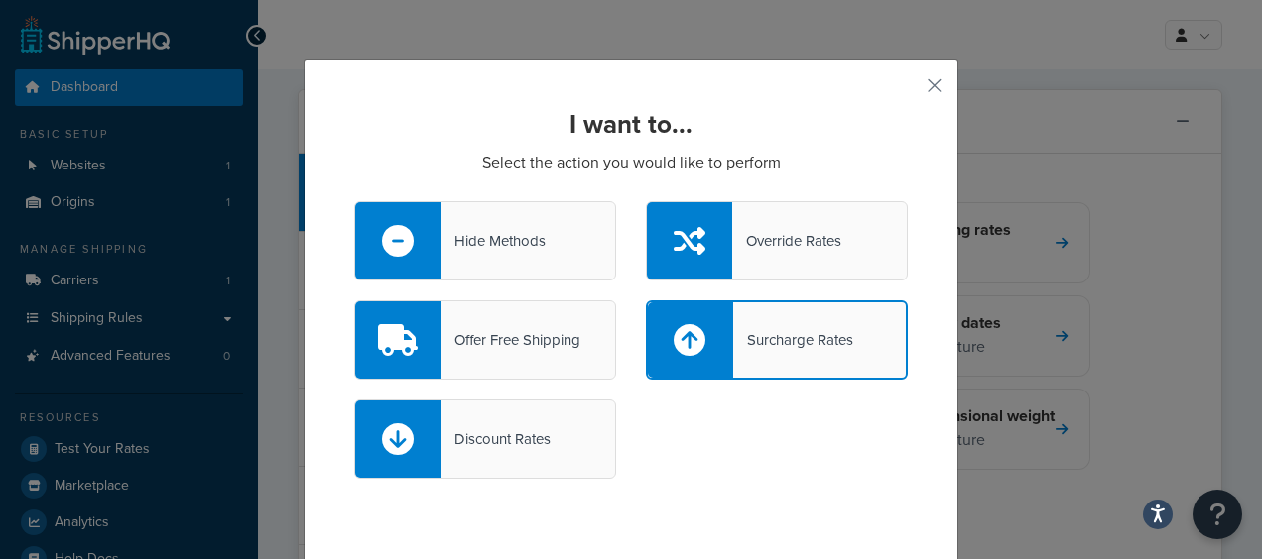
click at [736, 250] on div "Override Rates" at bounding box center [786, 241] width 109 height 28
click at [0, 0] on input "Override Rates" at bounding box center [0, 0] width 0 height 0
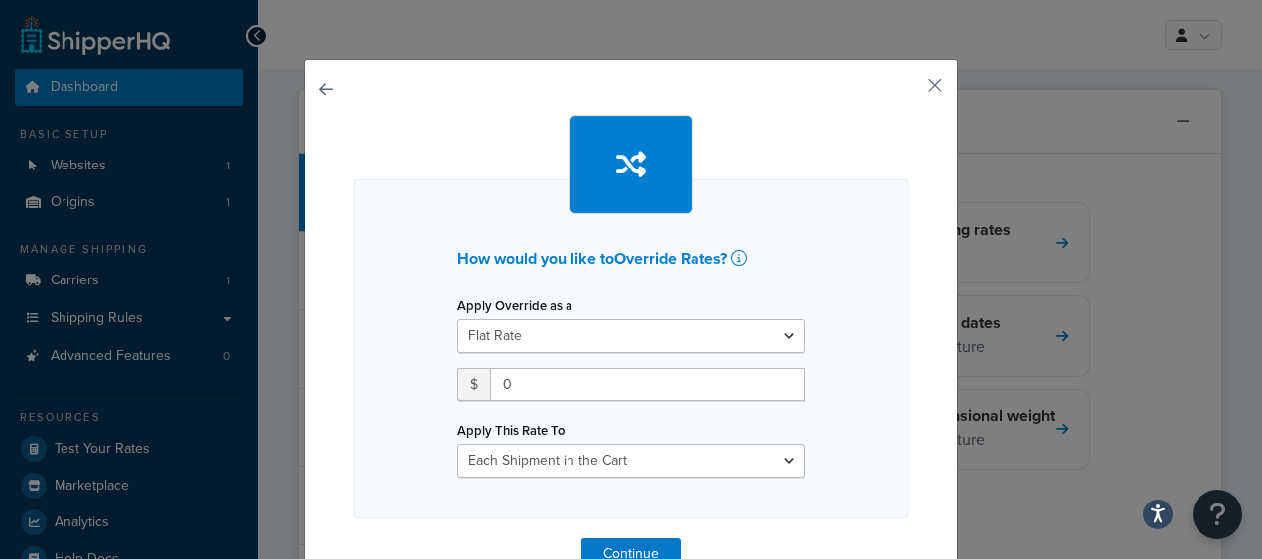
click at [354, 539] on button "button" at bounding box center [354, 539] width 0 height 0
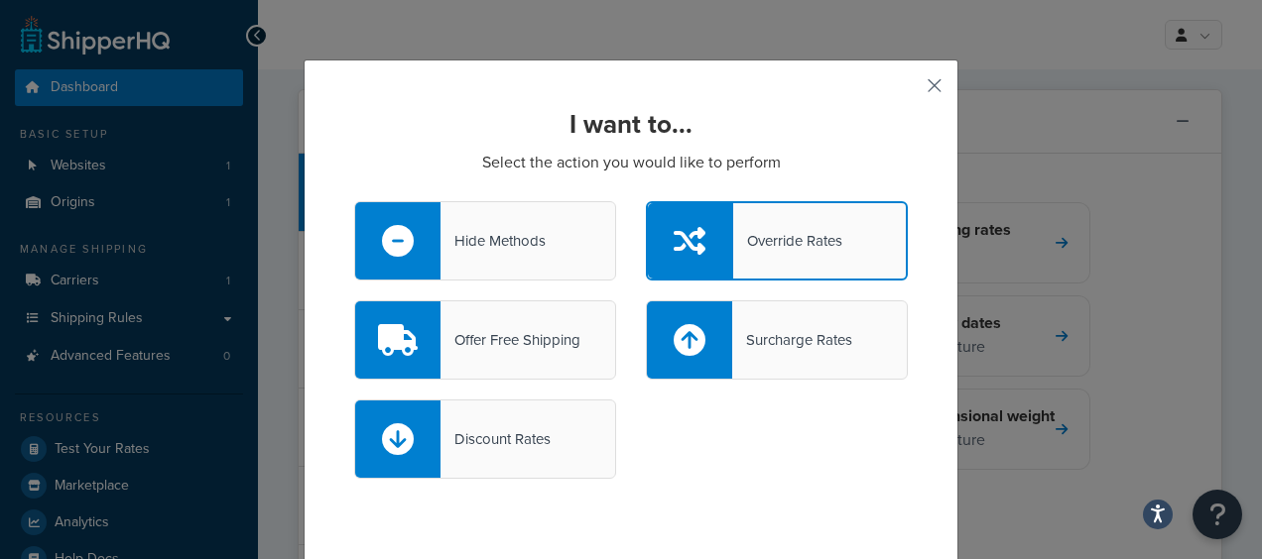
click at [908, 90] on button "button" at bounding box center [905, 92] width 5 height 5
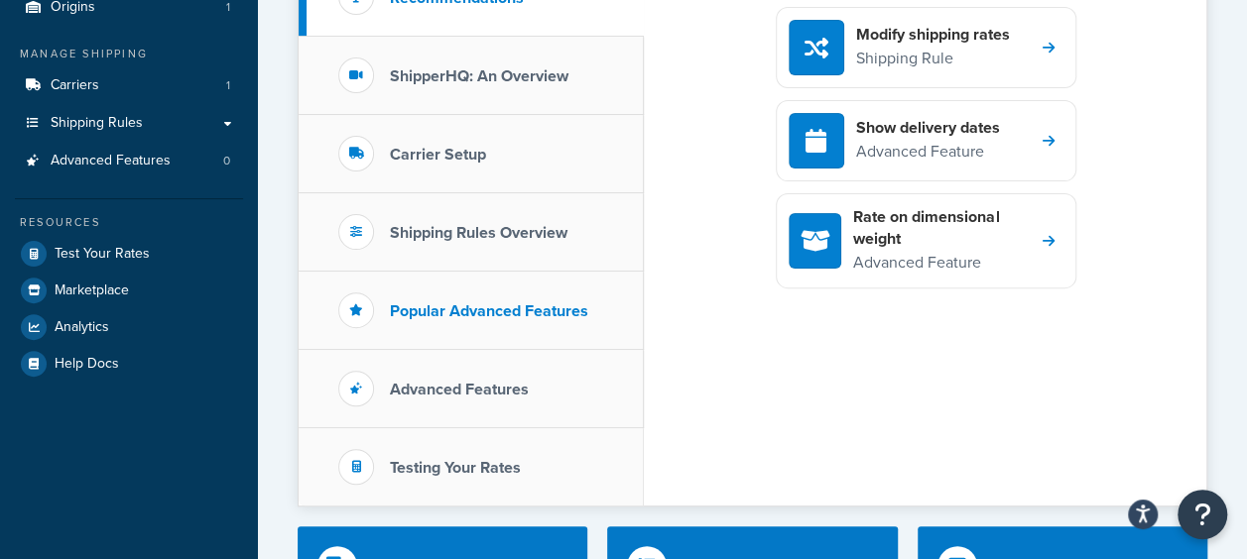
scroll to position [198, 0]
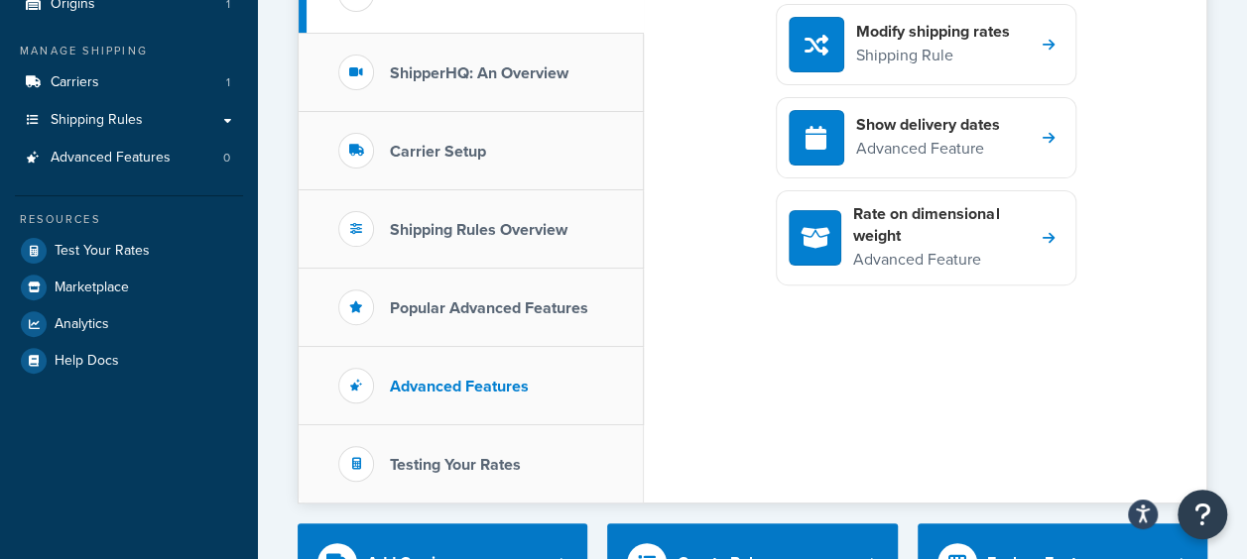
click at [474, 401] on li "Advanced Features" at bounding box center [471, 386] width 345 height 78
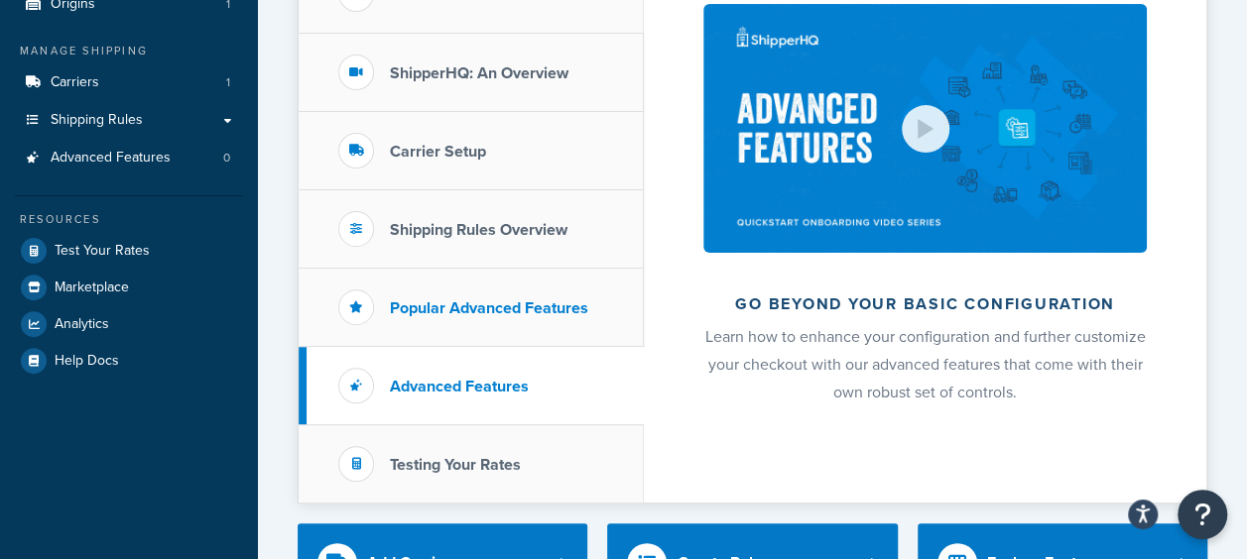
click at [456, 290] on li "Popular Advanced Features" at bounding box center [471, 308] width 345 height 78
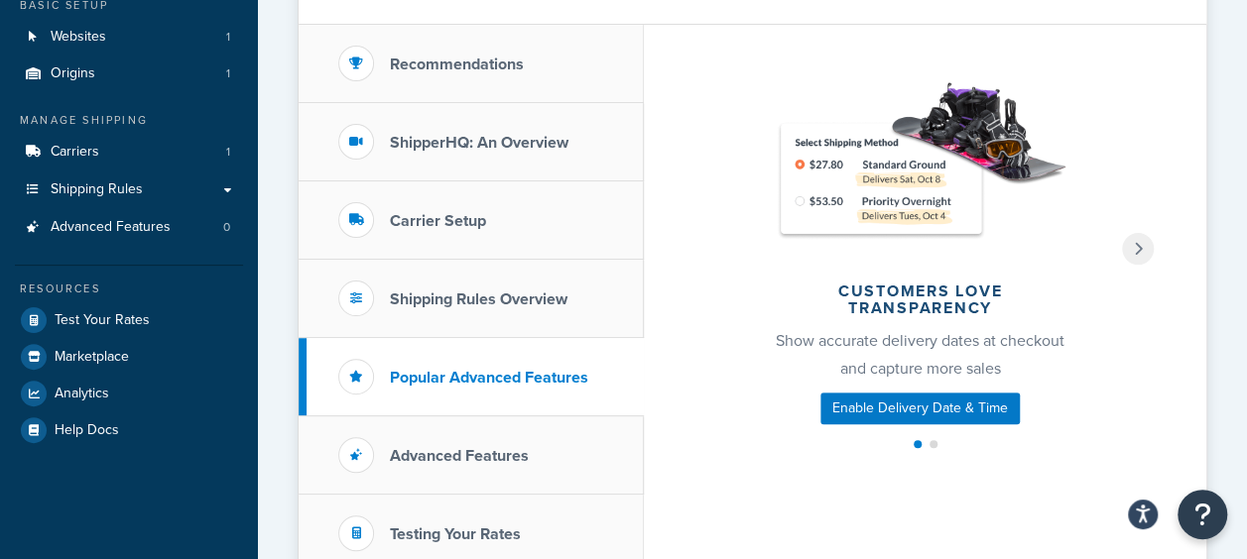
scroll to position [99, 0]
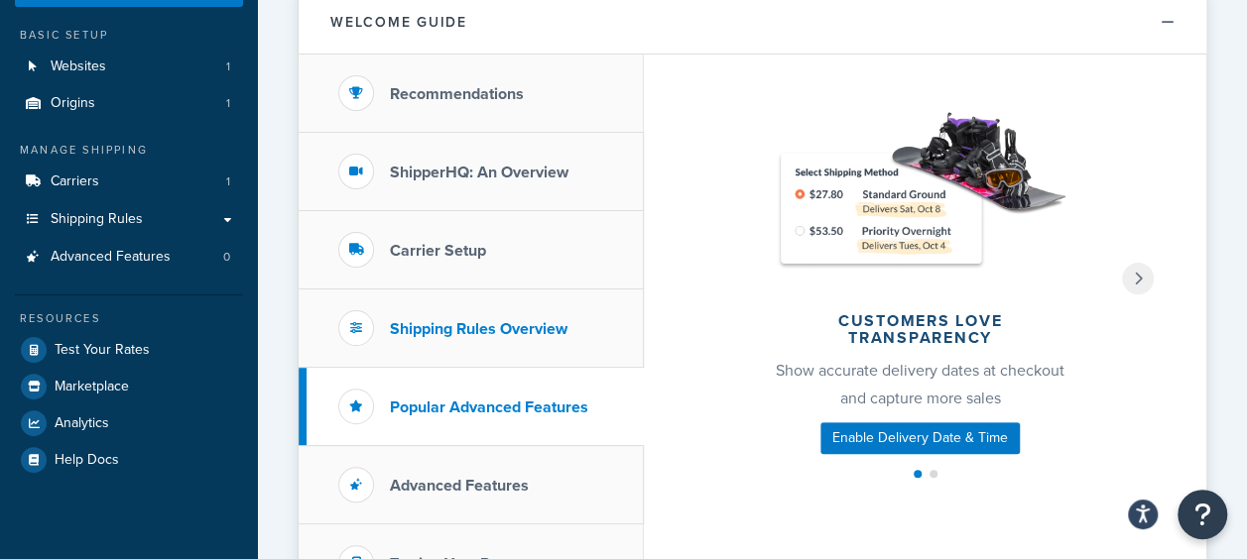
click at [445, 334] on h3 "Shipping Rules Overview" at bounding box center [479, 329] width 178 height 18
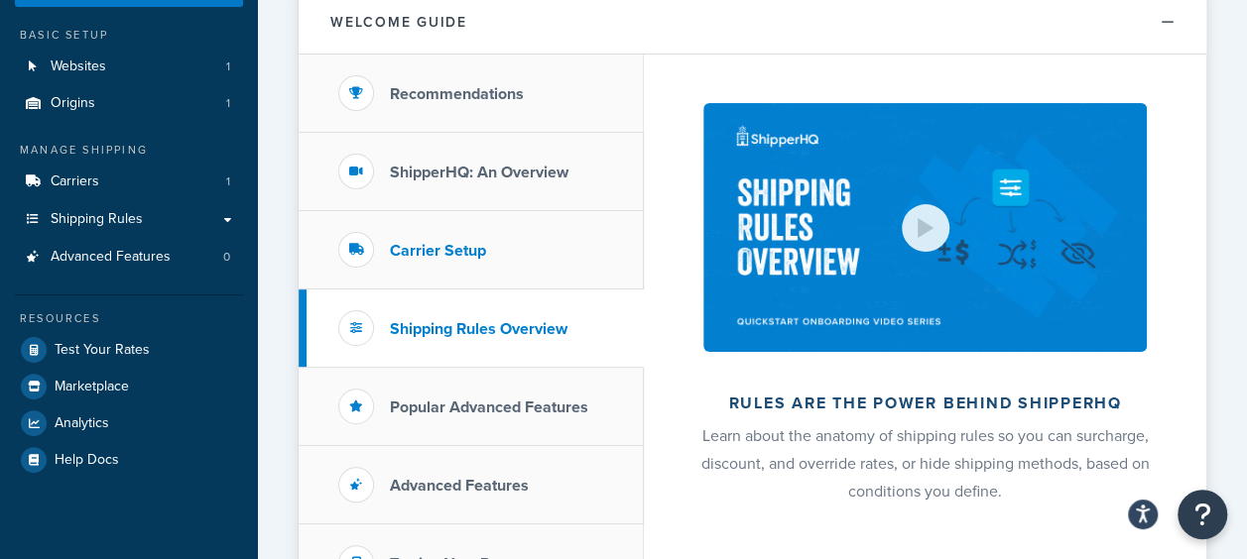
click at [476, 256] on h3 "Carrier Setup" at bounding box center [438, 251] width 96 height 18
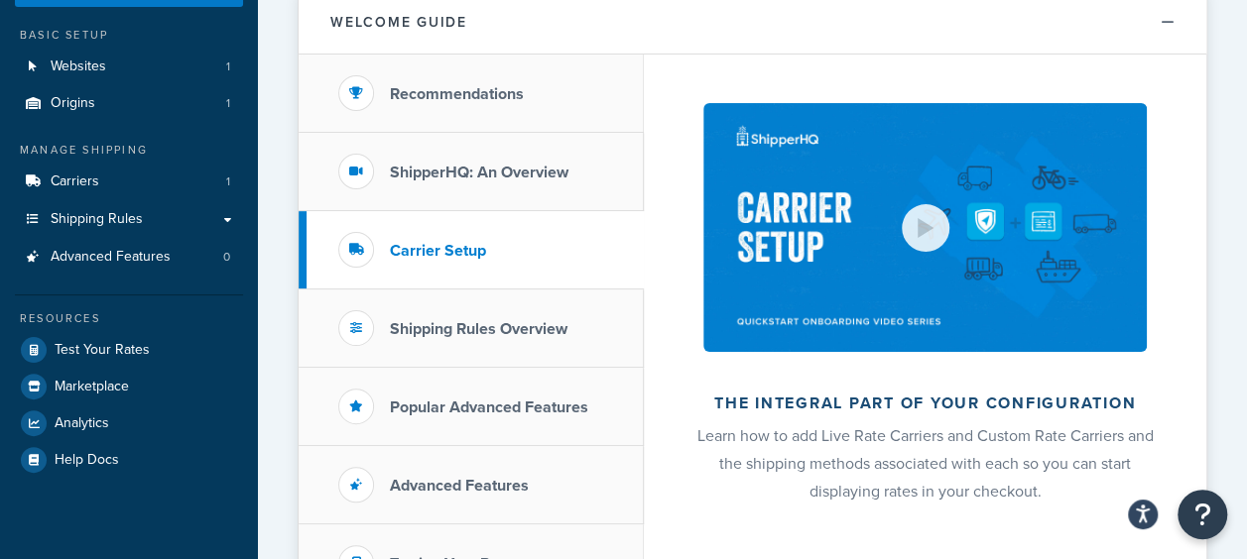
scroll to position [0, 0]
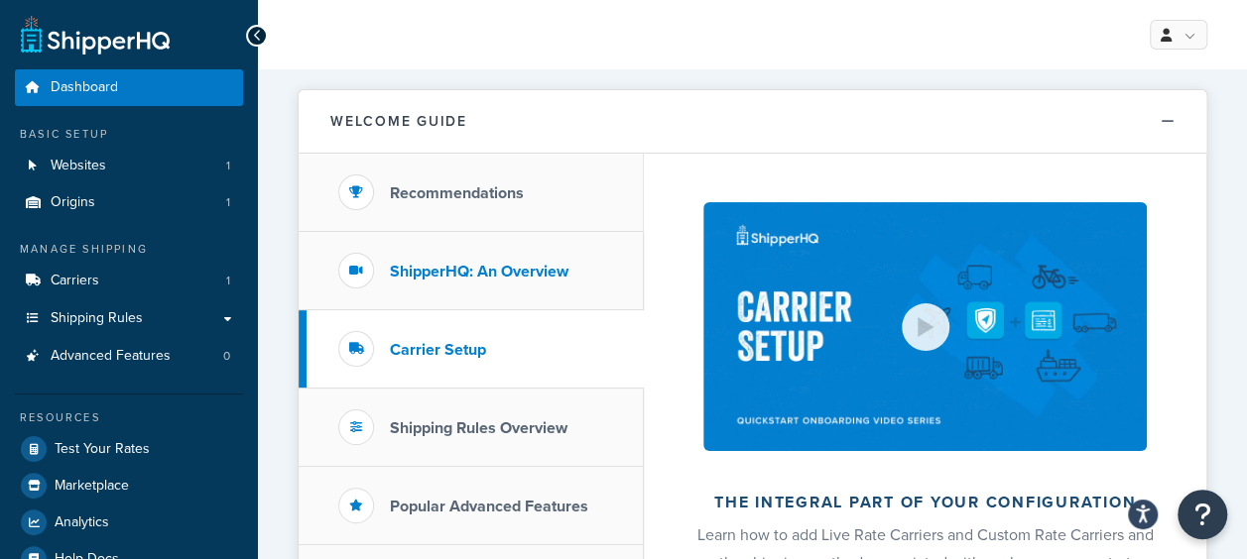
click at [480, 244] on li "ShipperHQ: An Overview" at bounding box center [471, 271] width 345 height 78
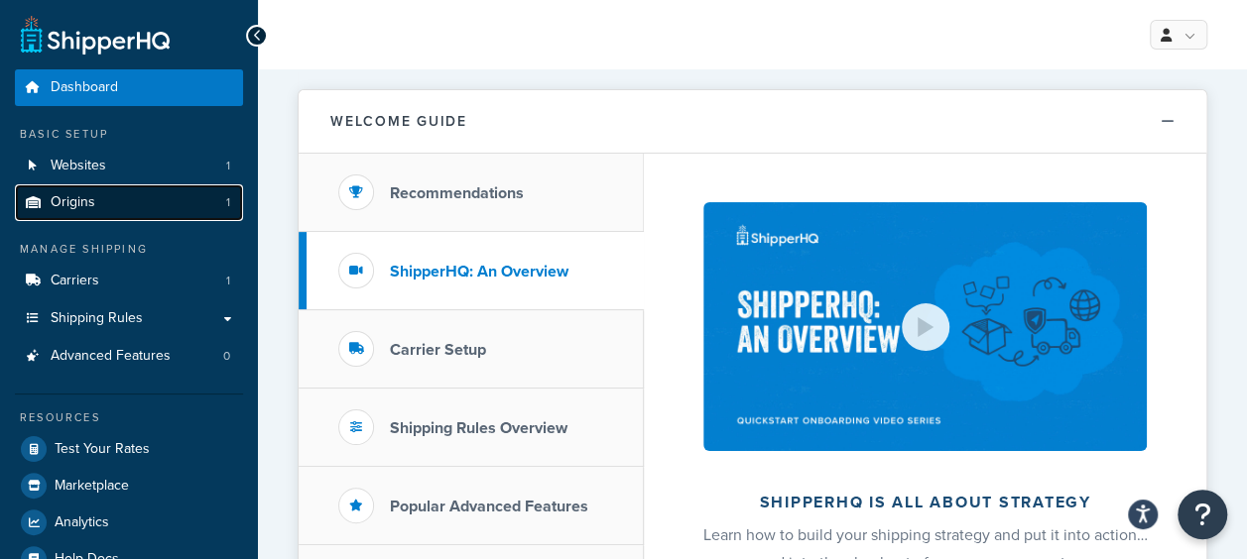
click at [119, 209] on link "Origins 1" at bounding box center [129, 202] width 228 height 37
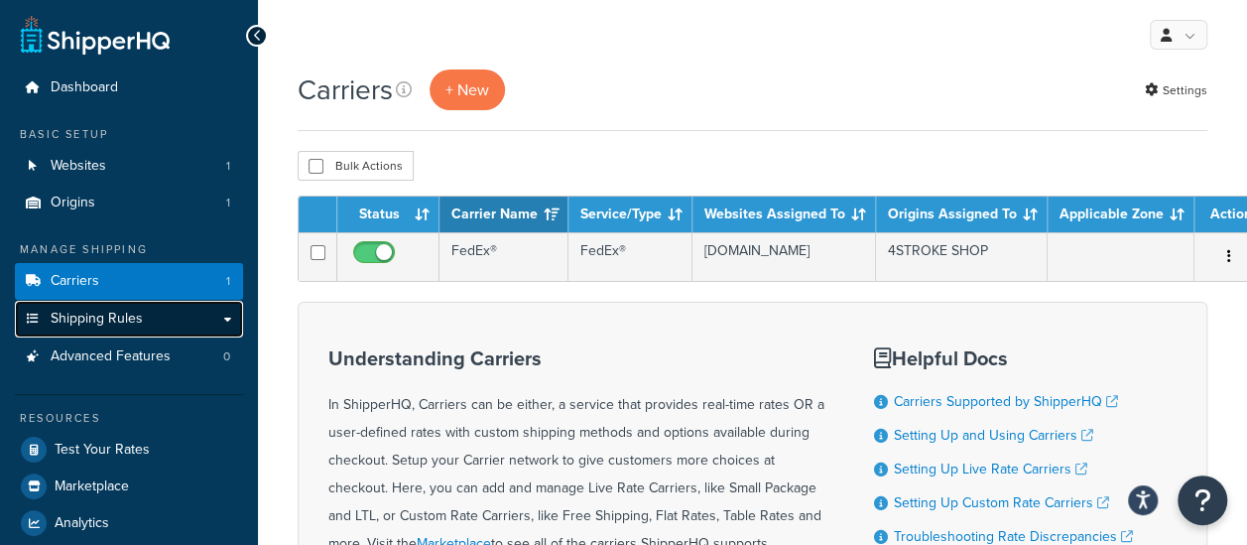
click at [195, 321] on link "Shipping Rules" at bounding box center [129, 319] width 228 height 37
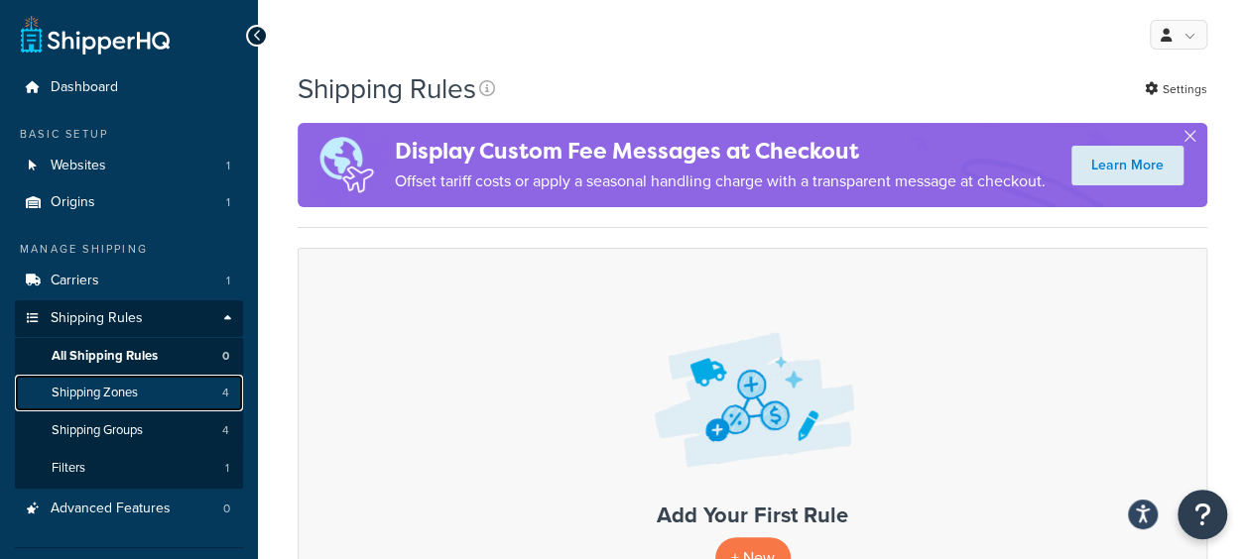
click at [192, 398] on link "Shipping Zones 4" at bounding box center [129, 393] width 228 height 37
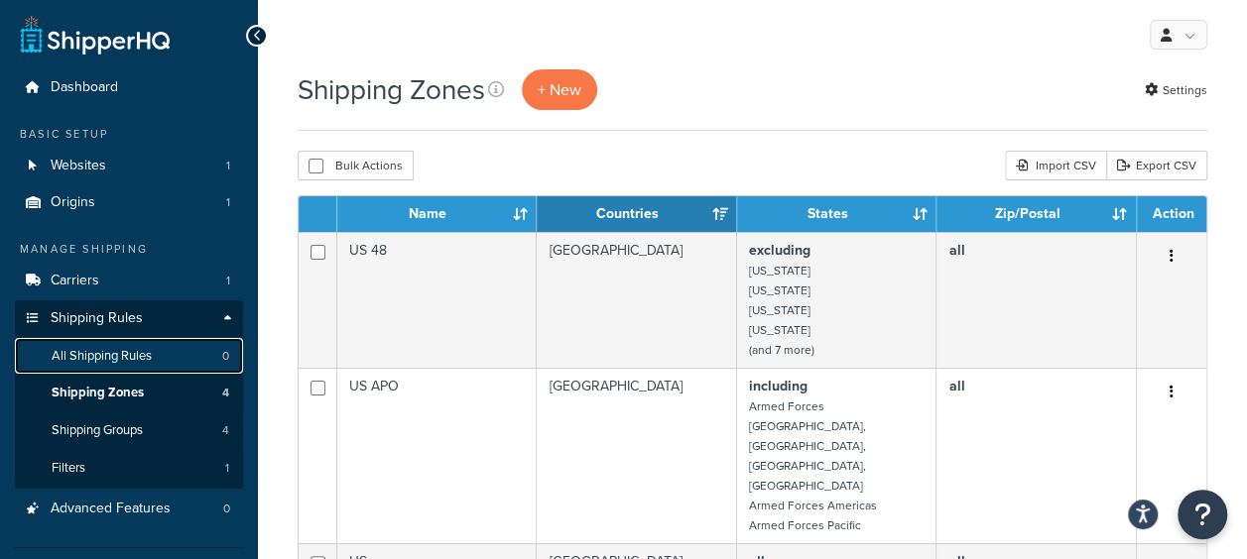
click at [120, 363] on span "All Shipping Rules" at bounding box center [102, 356] width 100 height 17
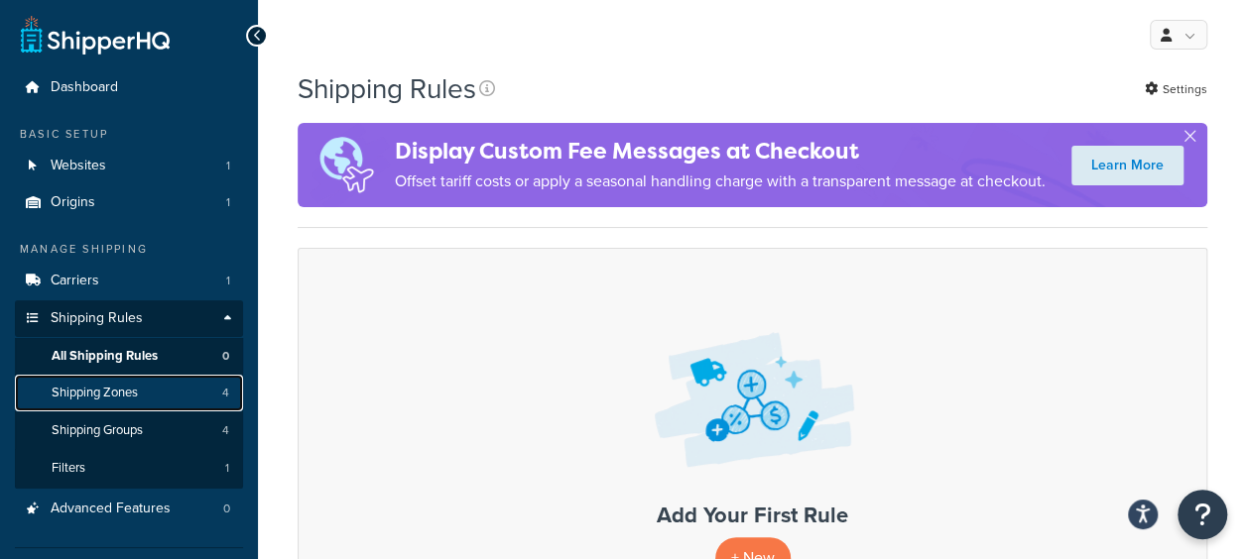
click at [93, 398] on span "Shipping Zones" at bounding box center [95, 393] width 86 height 17
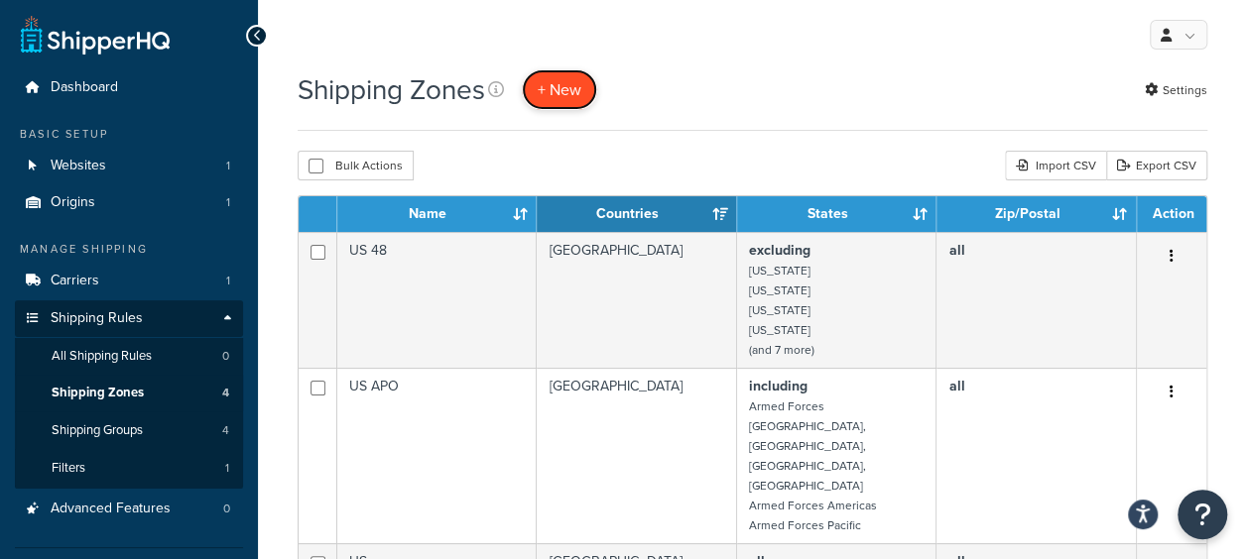
click at [559, 85] on span "+ New" at bounding box center [560, 89] width 44 height 23
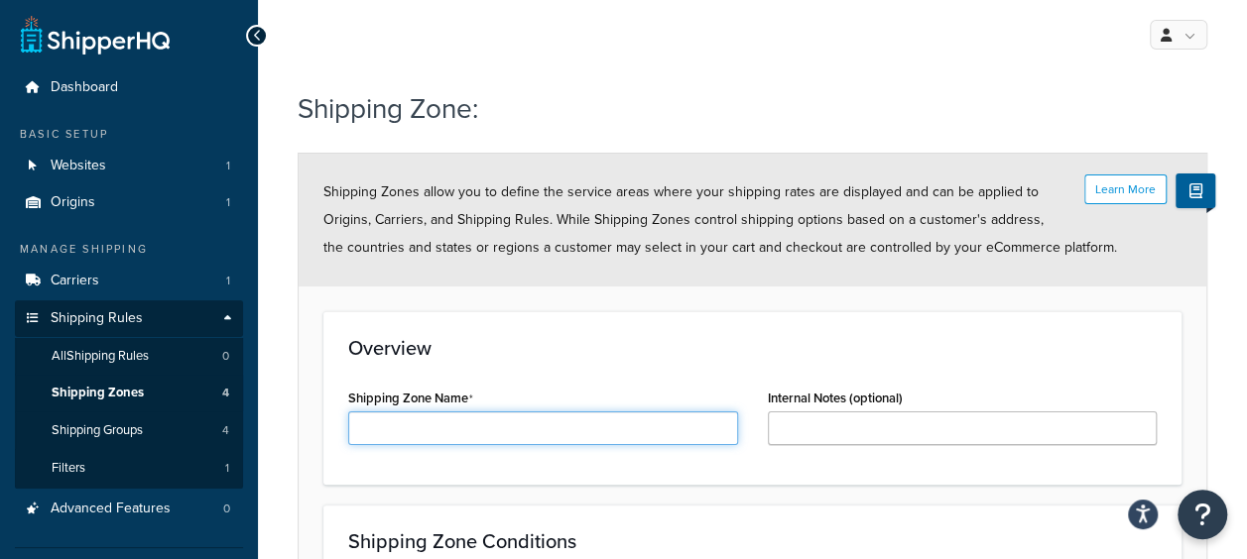
click at [474, 425] on input "Shipping Zone Name" at bounding box center [543, 429] width 390 height 34
type input "ٍ"
type input "ي"
type input "KSA"
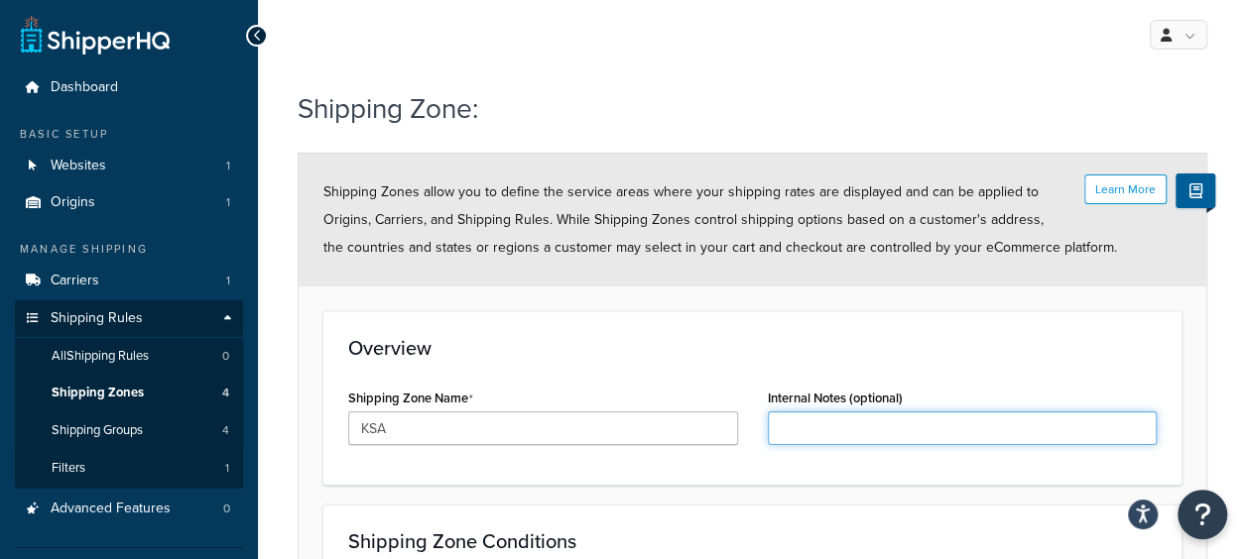
click at [880, 427] on input "Internal Notes (optional)" at bounding box center [963, 429] width 390 height 34
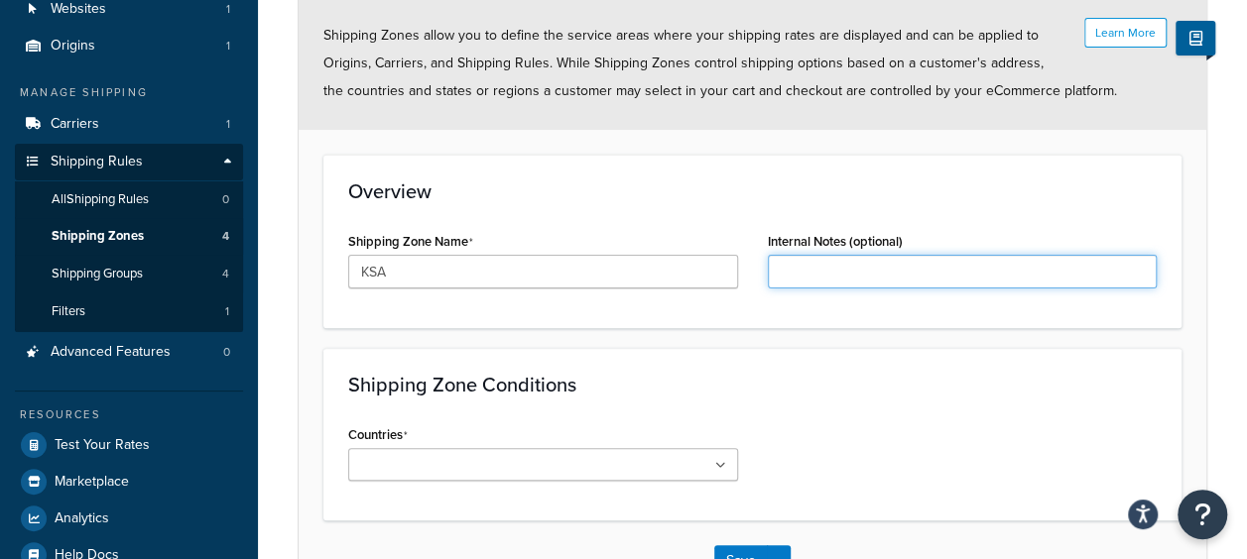
scroll to position [198, 0]
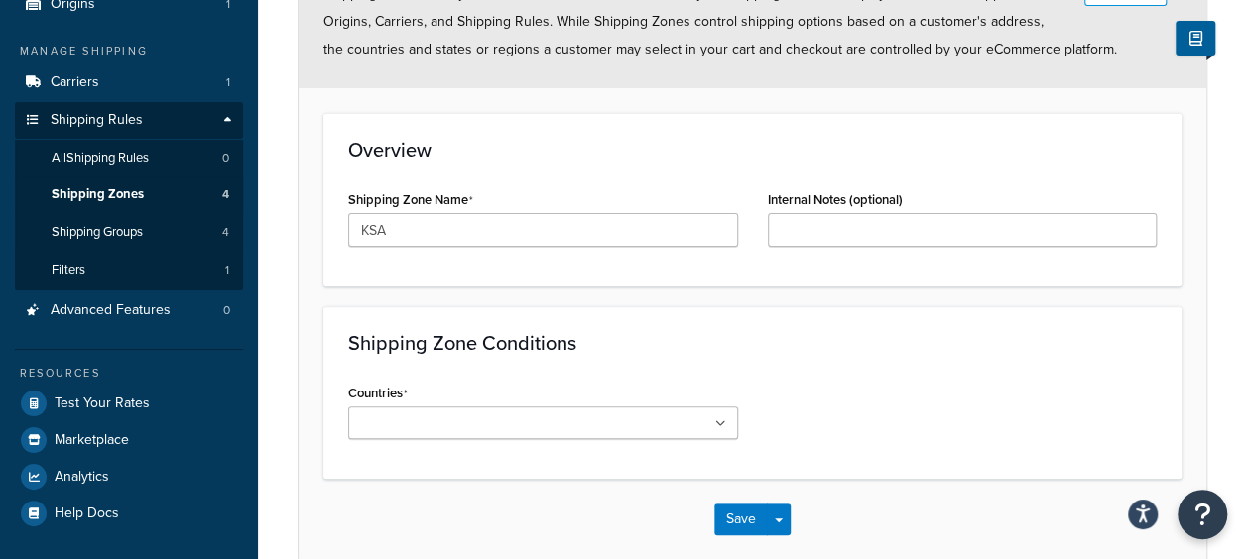
click at [427, 423] on input "Countries" at bounding box center [442, 425] width 176 height 22
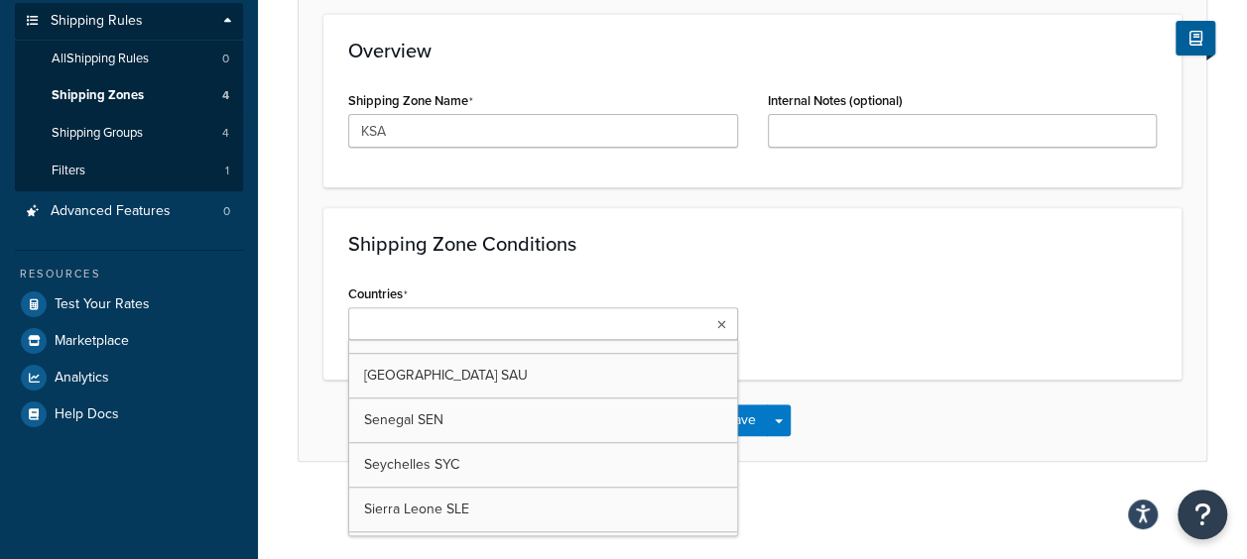
scroll to position [8233, 0]
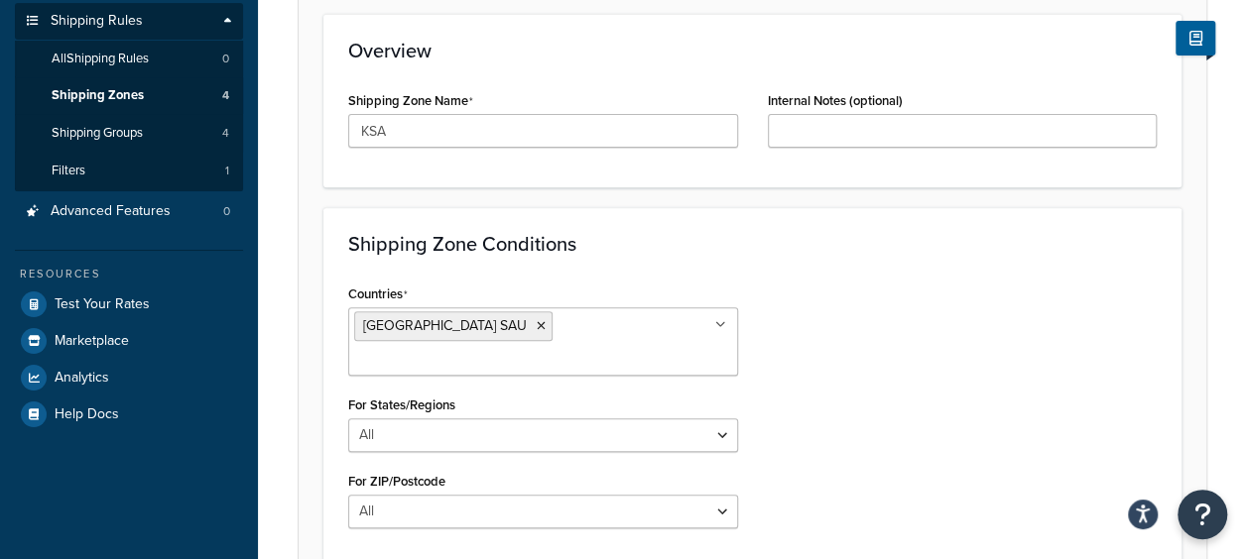
click at [774, 321] on div "Countries [GEOGRAPHIC_DATA] SAU All Countries ALL [GEOGRAPHIC_DATA] [GEOGRAPHIC…" at bounding box center [752, 412] width 838 height 264
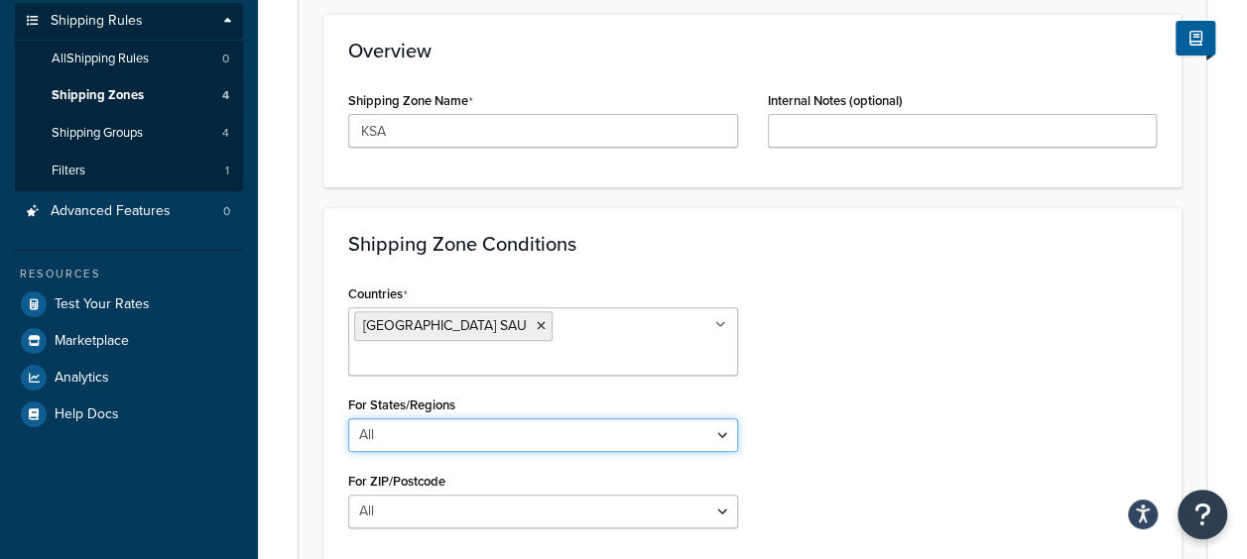
click at [502, 419] on select "All Including Excluding" at bounding box center [543, 436] width 390 height 34
click at [348, 419] on select "All Including Excluding" at bounding box center [543, 436] width 390 height 34
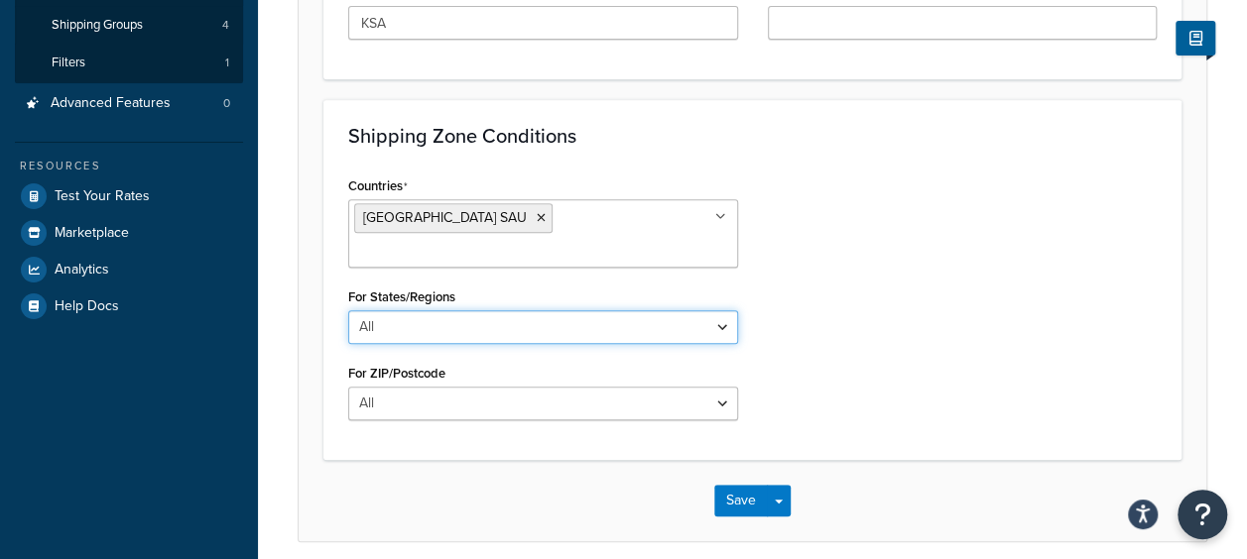
scroll to position [454, 0]
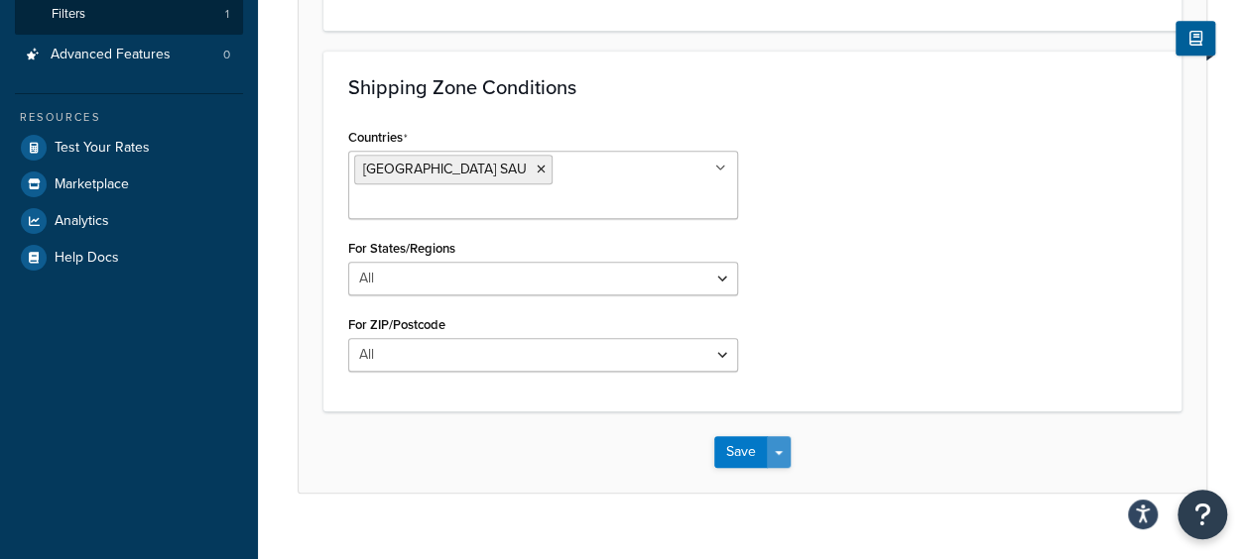
click at [774, 436] on button "Save Dropdown" at bounding box center [779, 452] width 24 height 32
click at [734, 436] on button "Save" at bounding box center [741, 452] width 54 height 32
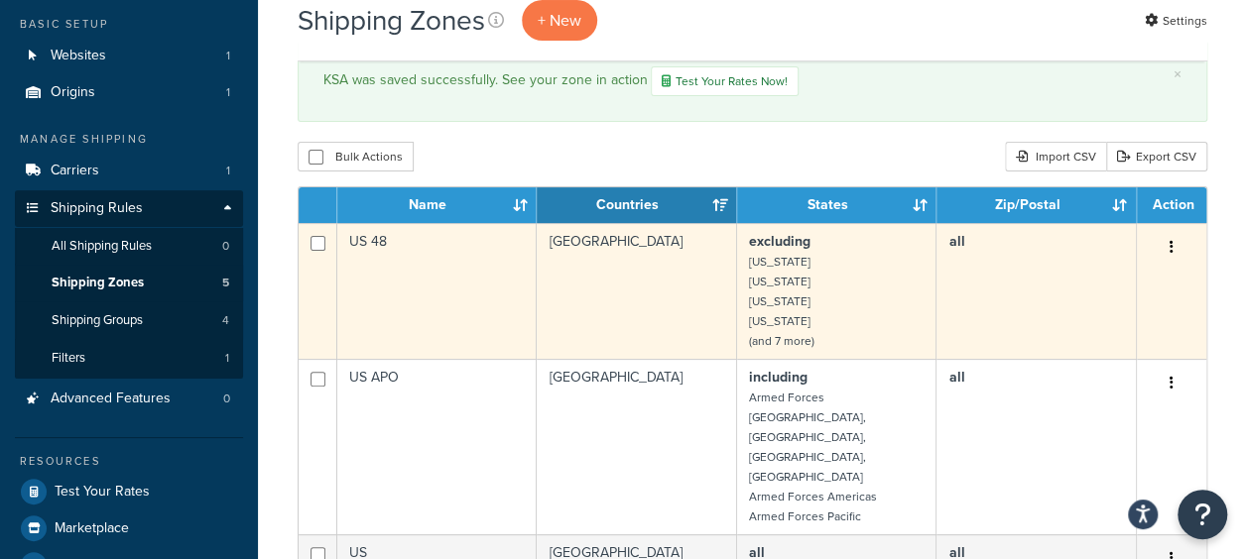
scroll to position [298, 0]
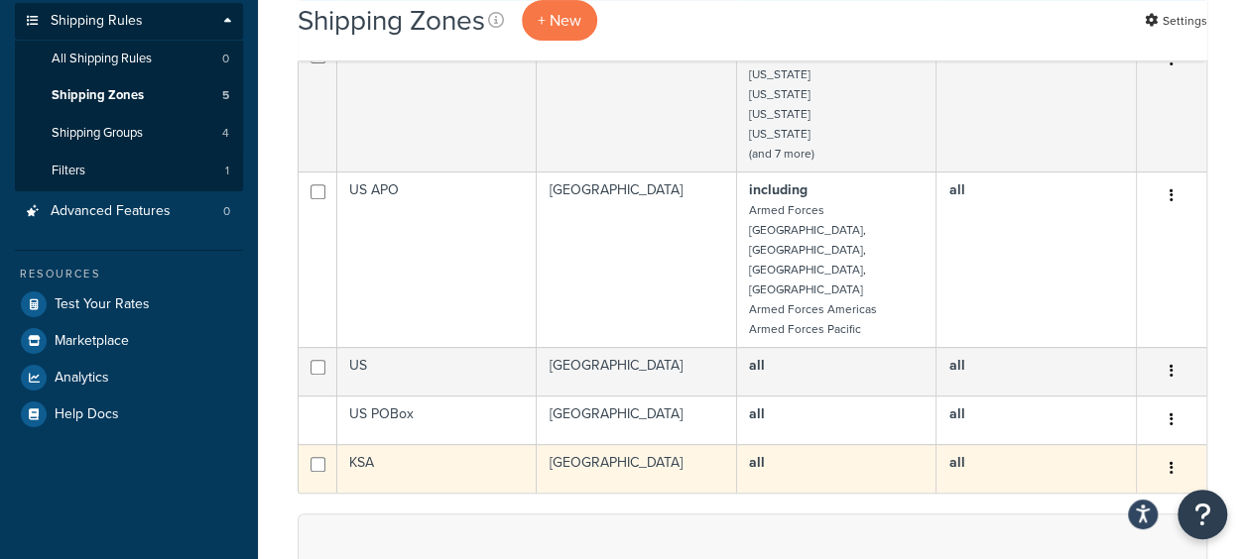
click at [1043, 444] on td "all" at bounding box center [1036, 468] width 200 height 49
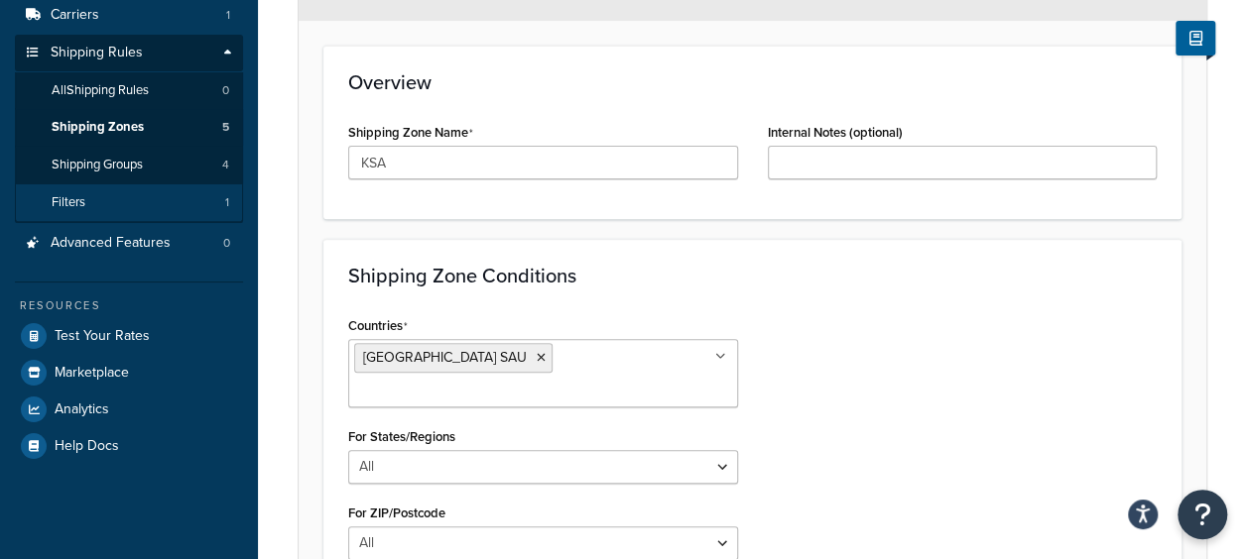
scroll to position [298, 0]
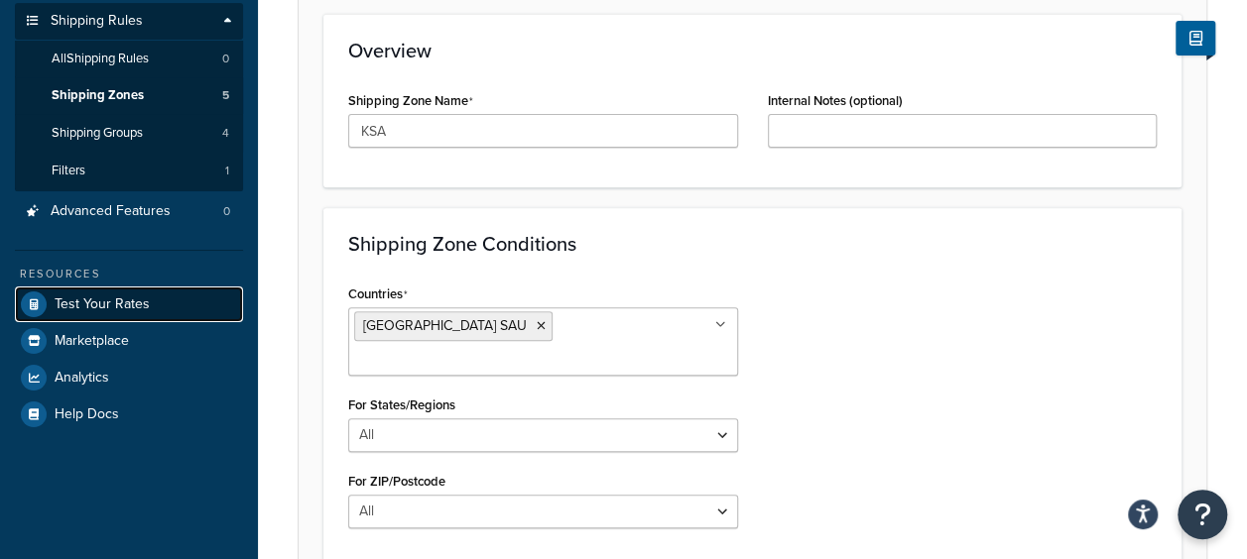
click at [141, 303] on span "Test Your Rates" at bounding box center [102, 305] width 95 height 17
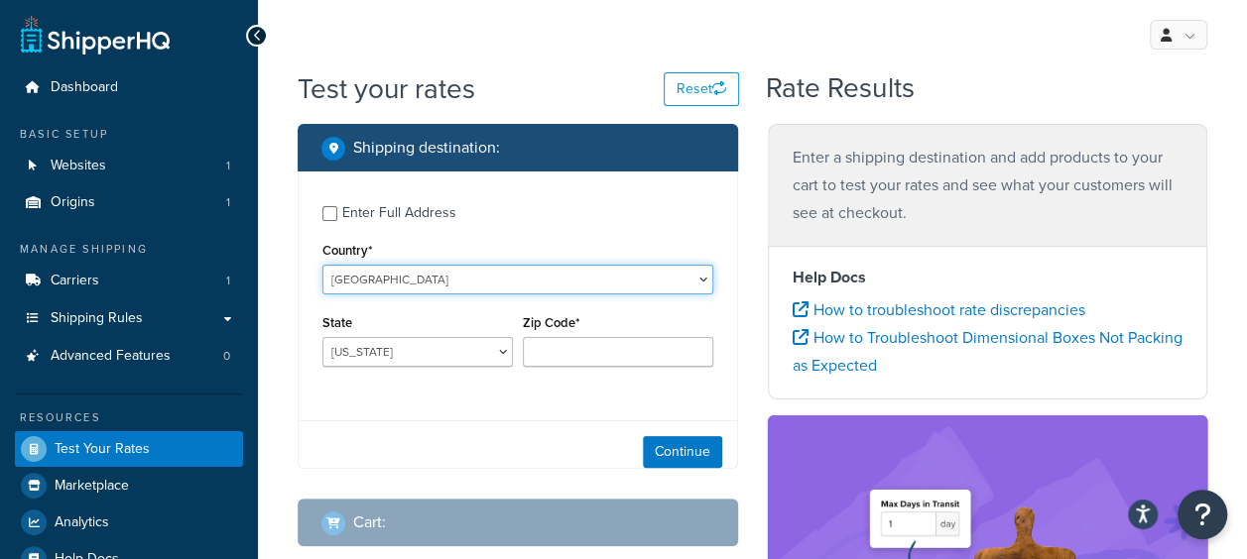
click at [497, 287] on select "[GEOGRAPHIC_DATA] [GEOGRAPHIC_DATA] [GEOGRAPHIC_DATA] [GEOGRAPHIC_DATA] [GEOGRA…" at bounding box center [517, 280] width 391 height 30
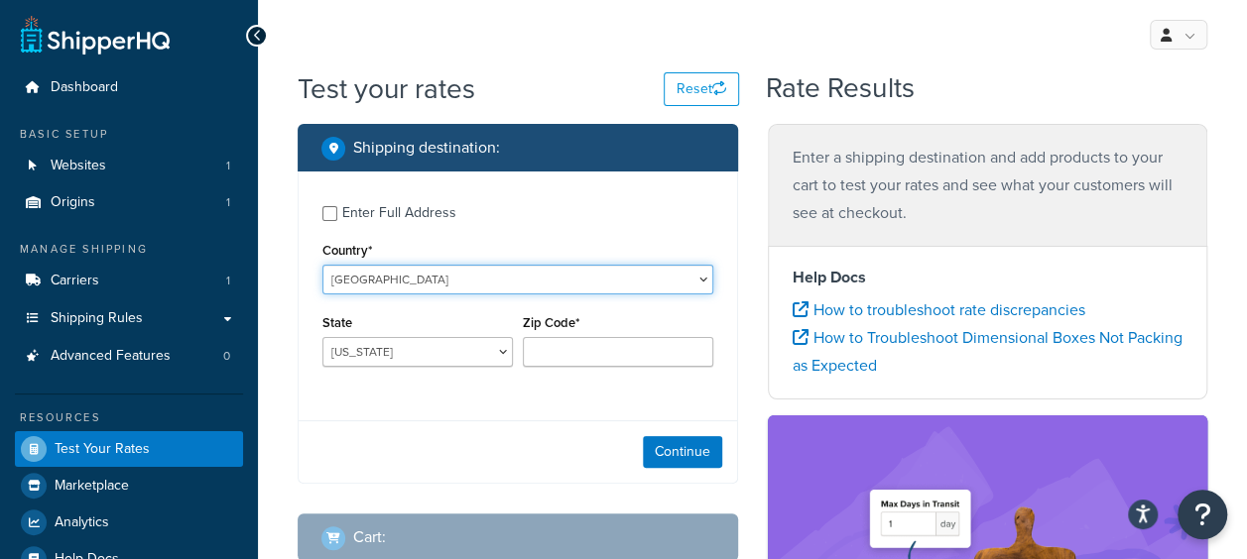
select select "SA"
click at [322, 265] on select "[GEOGRAPHIC_DATA] [GEOGRAPHIC_DATA] [GEOGRAPHIC_DATA] [GEOGRAPHIC_DATA] [GEOGRA…" at bounding box center [517, 280] width 391 height 30
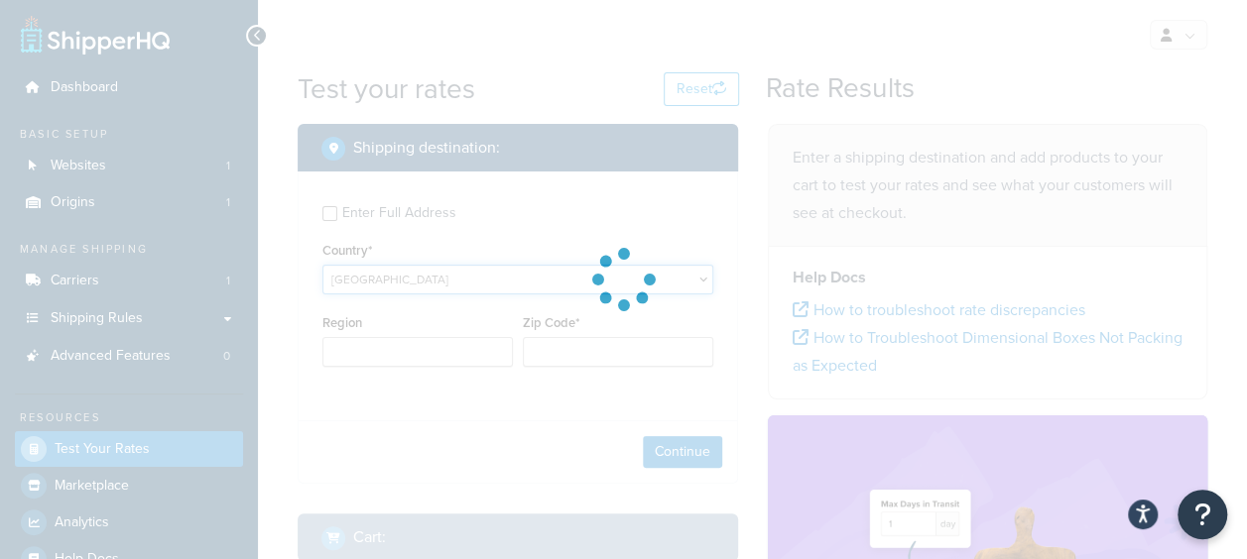
type input "AL"
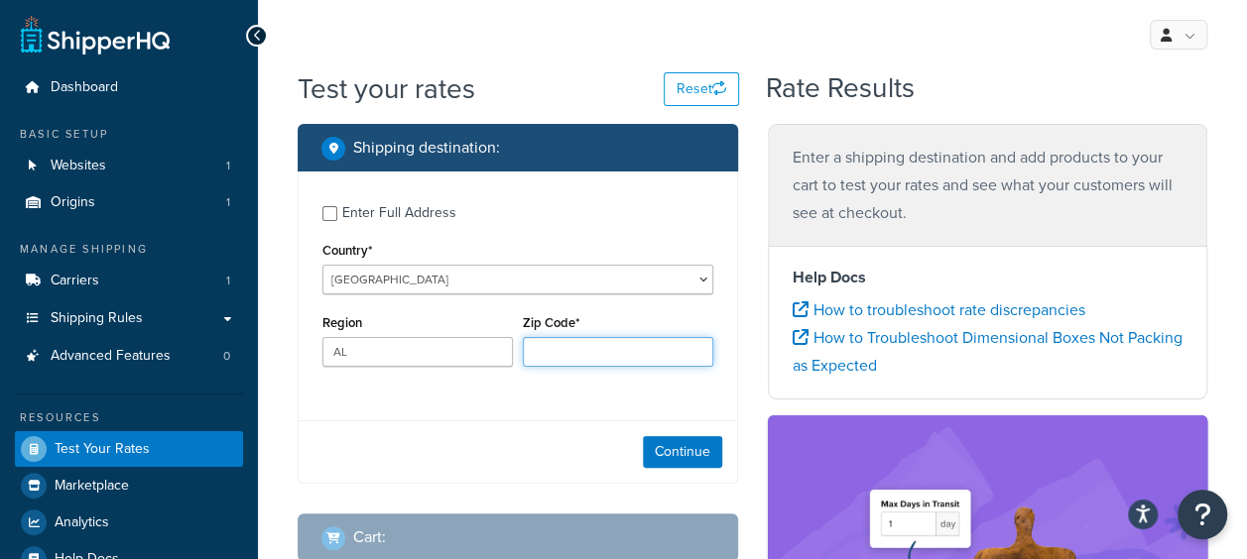
click at [593, 351] on input "Zip Code*" at bounding box center [618, 352] width 190 height 30
type input "32424"
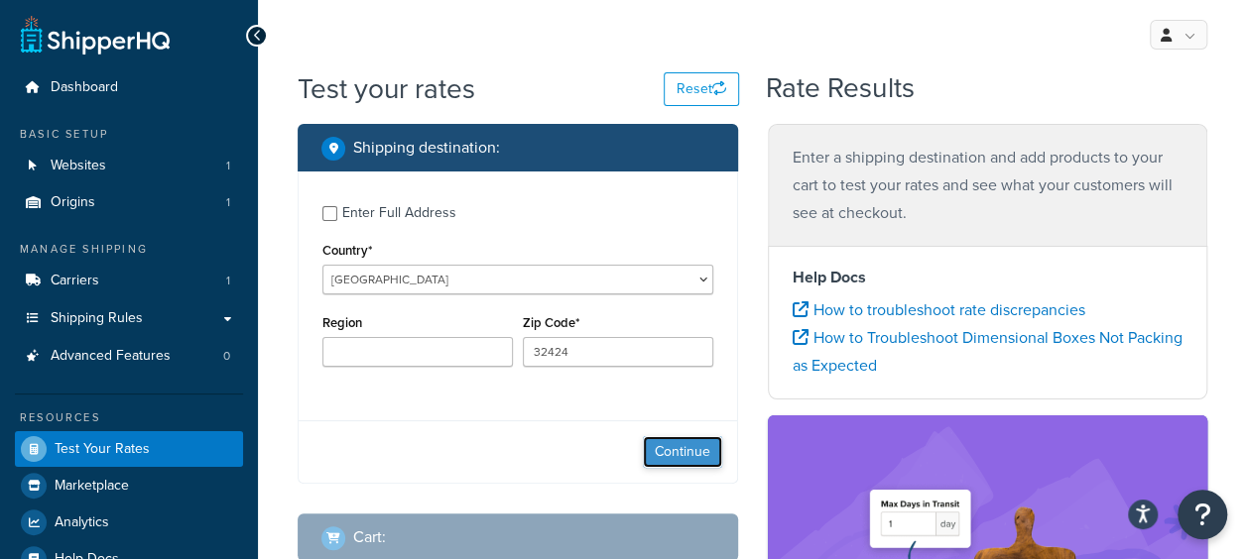
click at [670, 447] on button "Continue" at bounding box center [682, 452] width 79 height 32
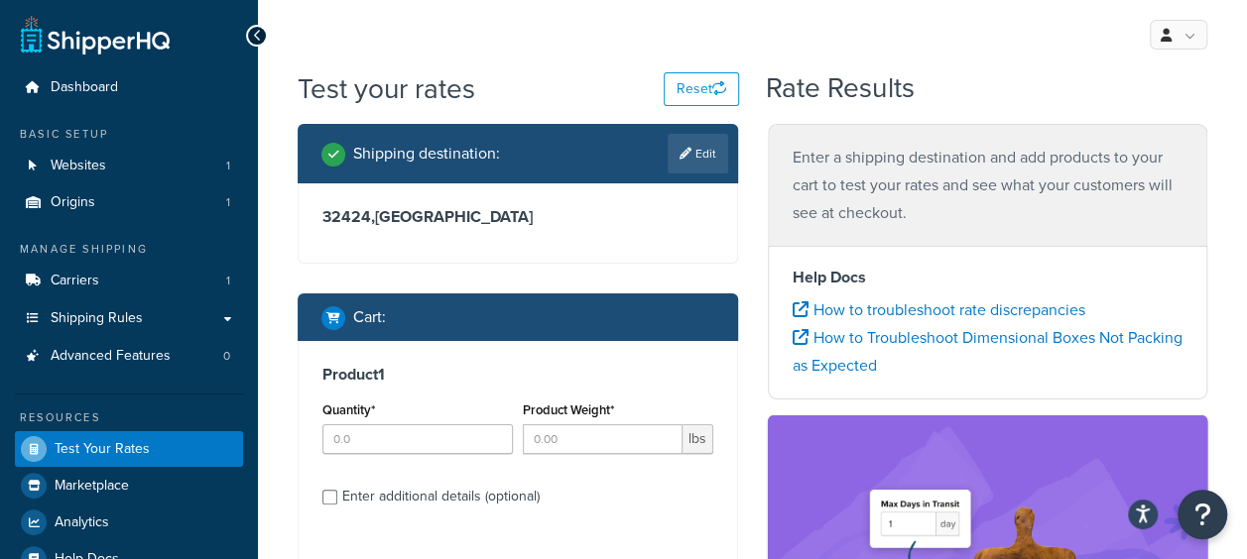
type input "Pennsylvania"
click at [477, 444] on input "Quantity*" at bounding box center [417, 440] width 190 height 30
click at [496, 434] on input "1" at bounding box center [417, 440] width 190 height 30
click at [491, 431] on input "2" at bounding box center [417, 440] width 190 height 30
type input "3"
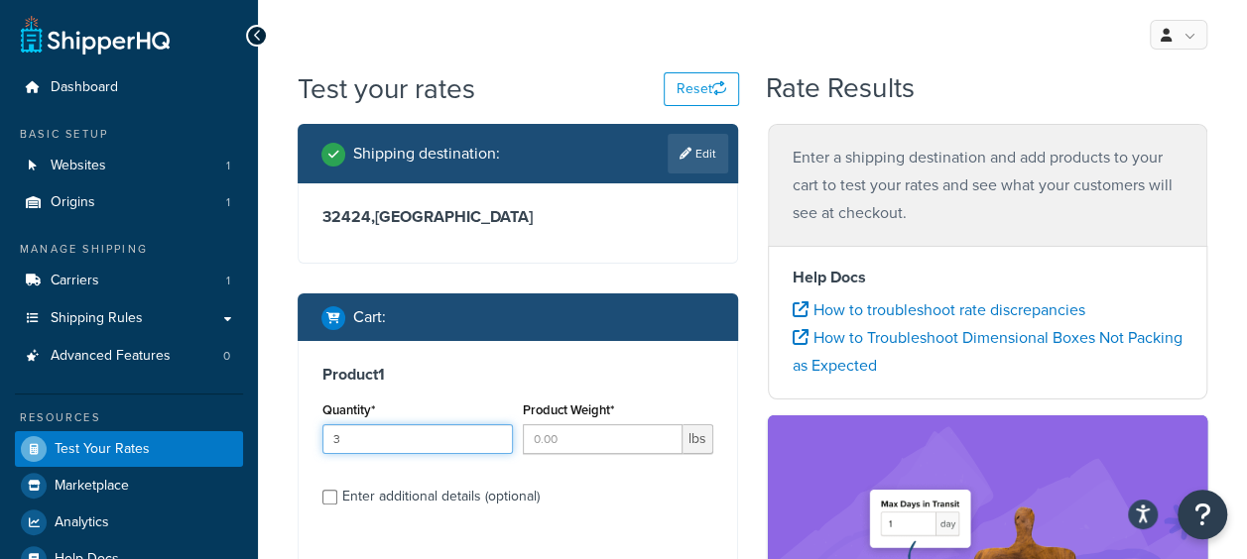
click at [491, 431] on input "3" at bounding box center [417, 440] width 190 height 30
click at [669, 432] on input "1" at bounding box center [603, 440] width 160 height 30
click at [669, 432] on input "2" at bounding box center [603, 440] width 160 height 30
type input "3"
click at [667, 430] on input "3" at bounding box center [603, 440] width 160 height 30
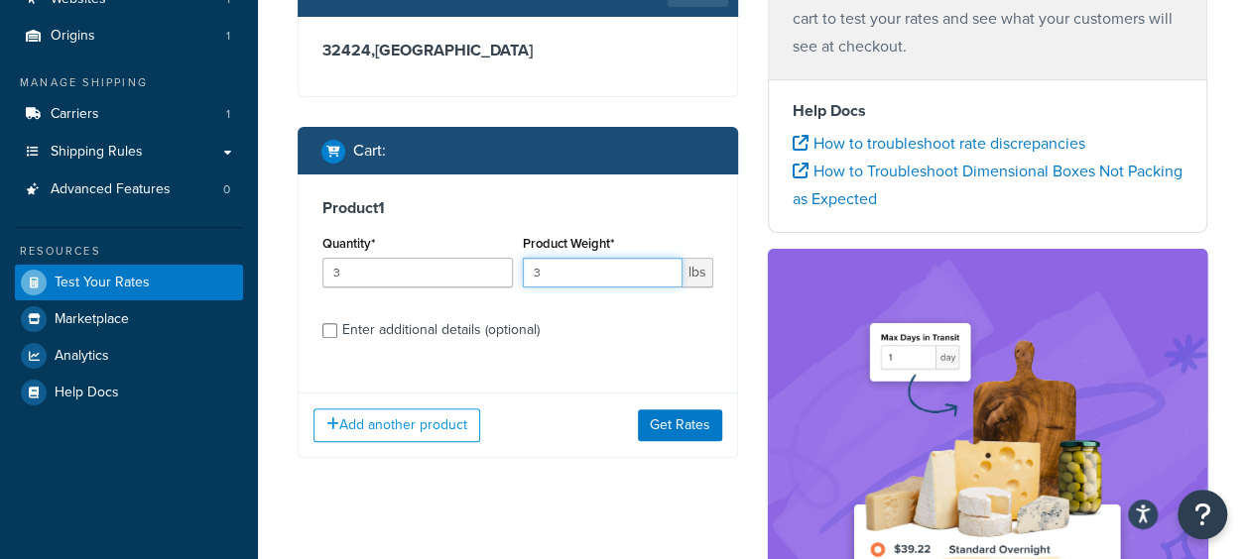
scroll to position [298, 0]
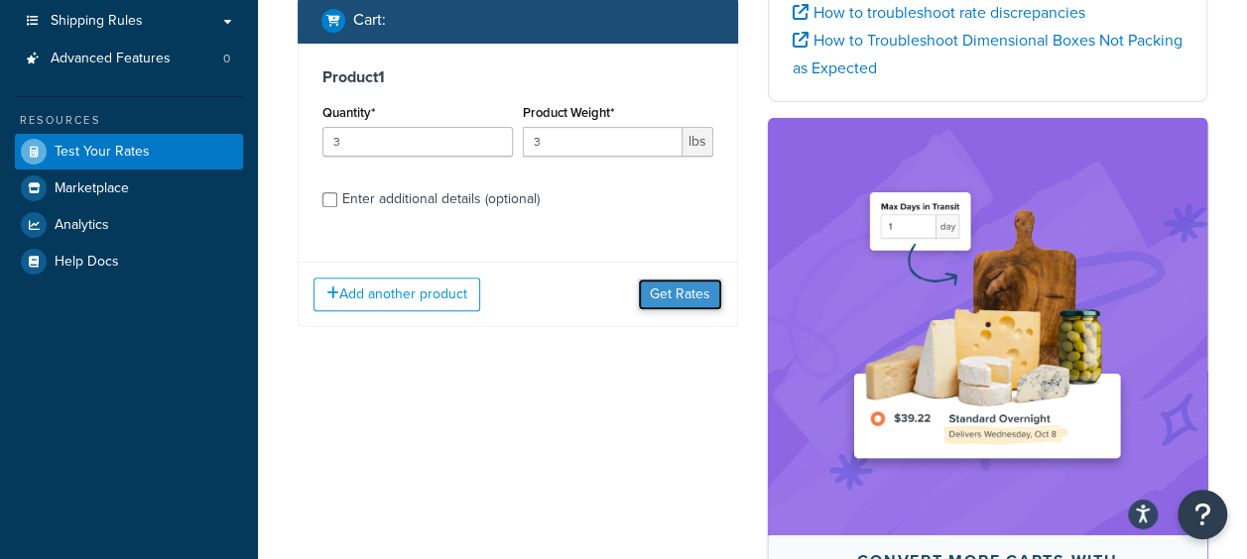
click at [684, 300] on button "Get Rates" at bounding box center [680, 295] width 84 height 32
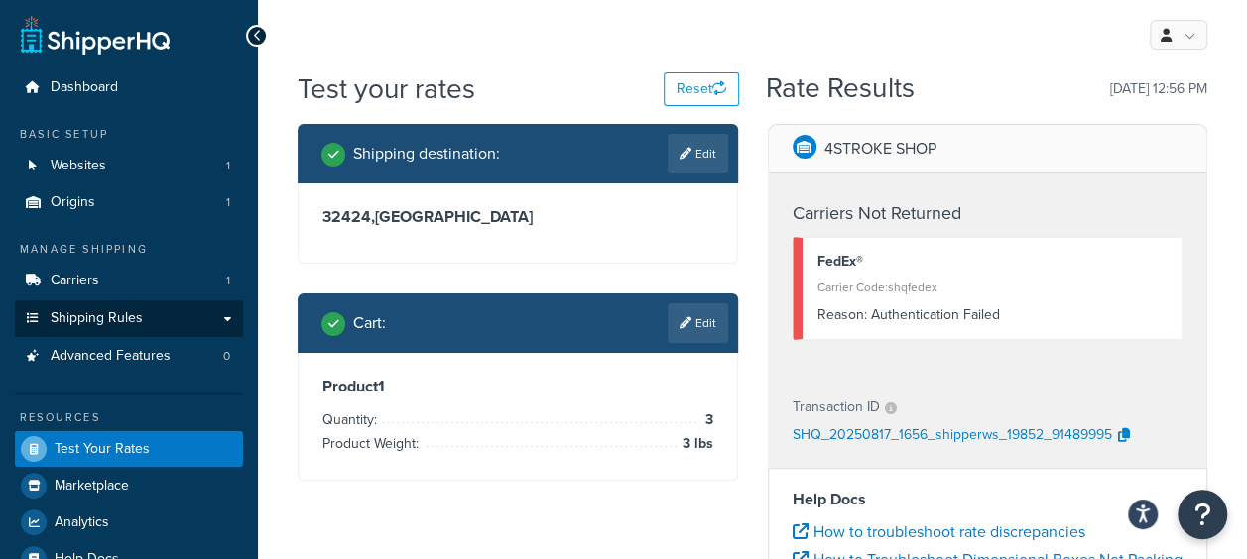
scroll to position [0, 0]
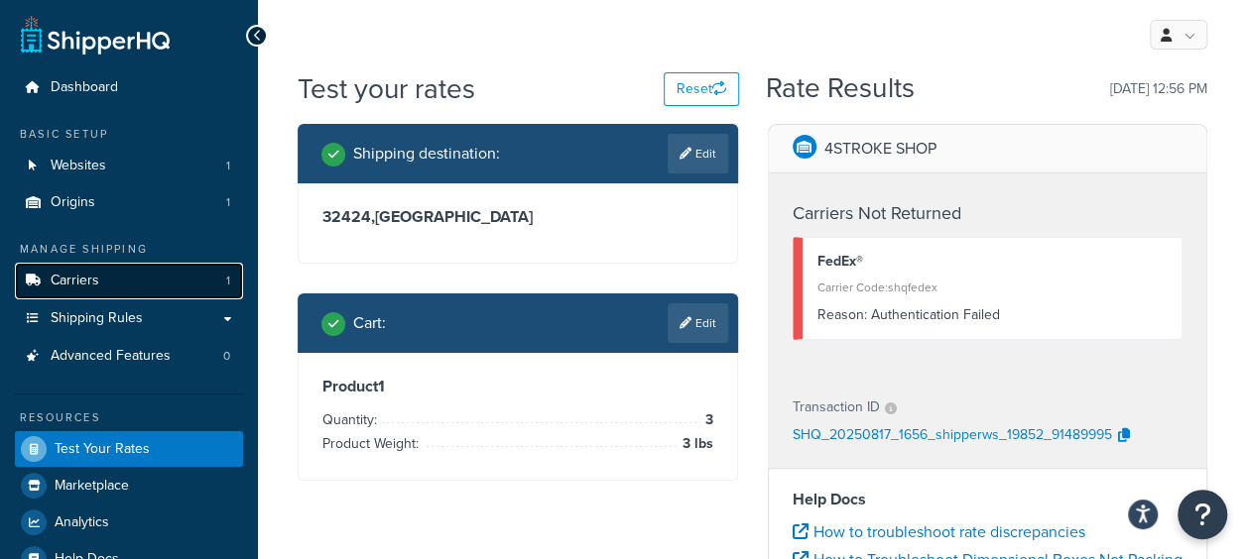
click at [105, 286] on link "Carriers 1" at bounding box center [129, 281] width 228 height 37
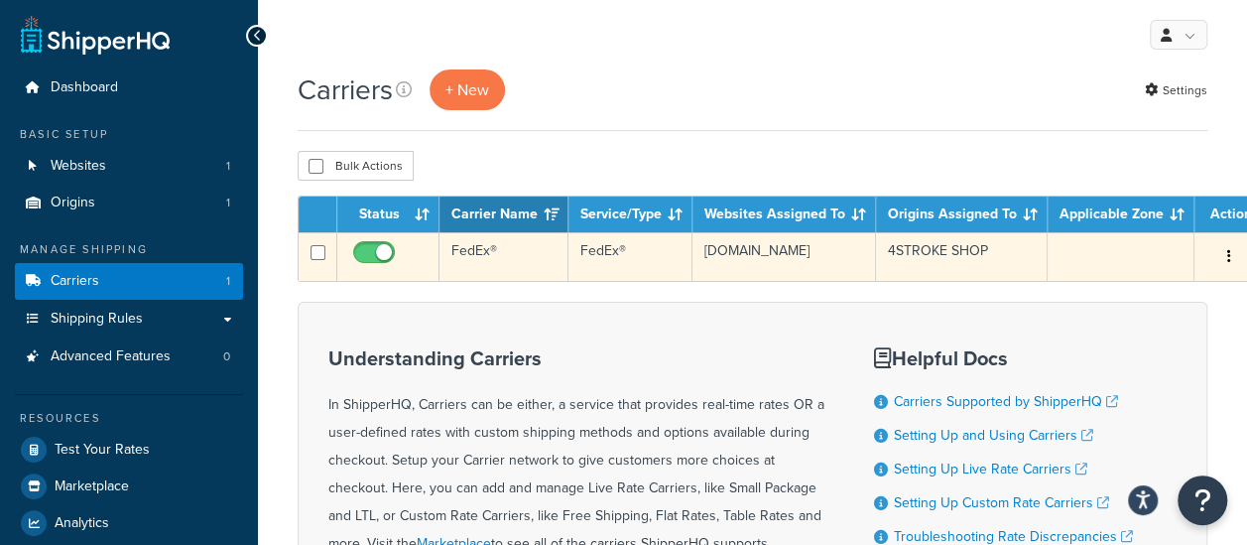
click at [522, 246] on td "FedEx®" at bounding box center [503, 256] width 129 height 49
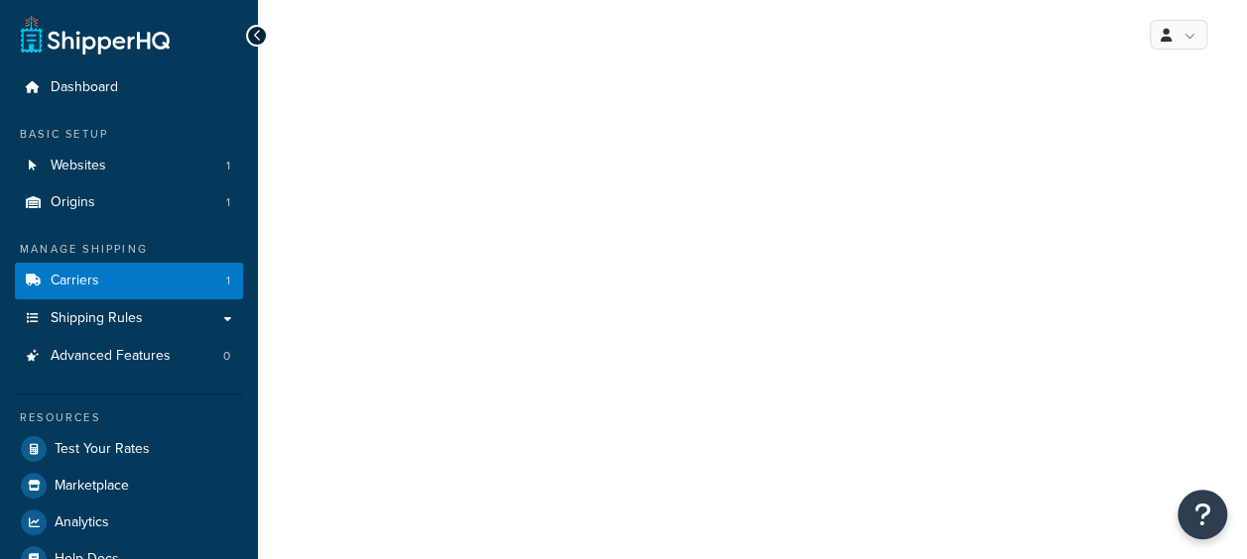
select select "fedEx"
select select "REGULAR_PICKUP"
select select "YOUR_PACKAGING"
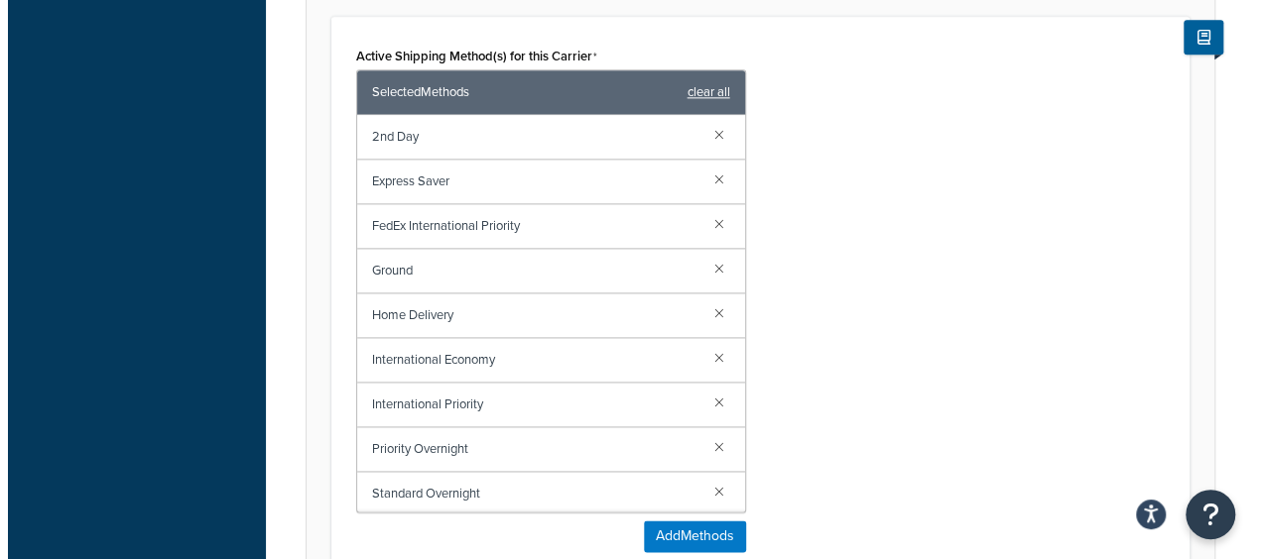
scroll to position [1389, 0]
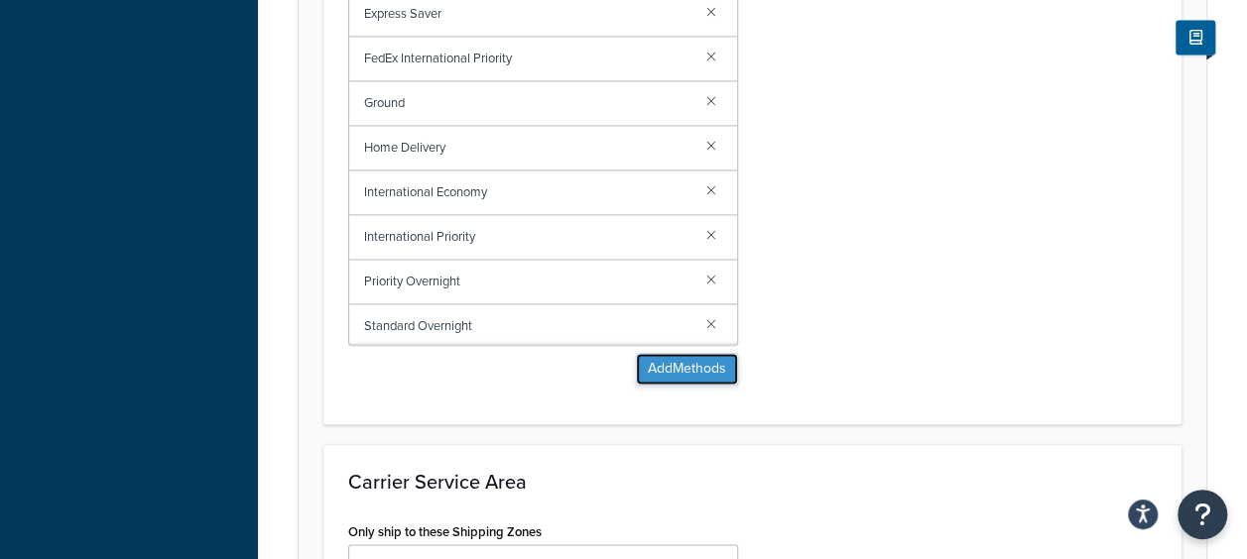
click at [649, 377] on button "Add Methods" at bounding box center [687, 369] width 102 height 32
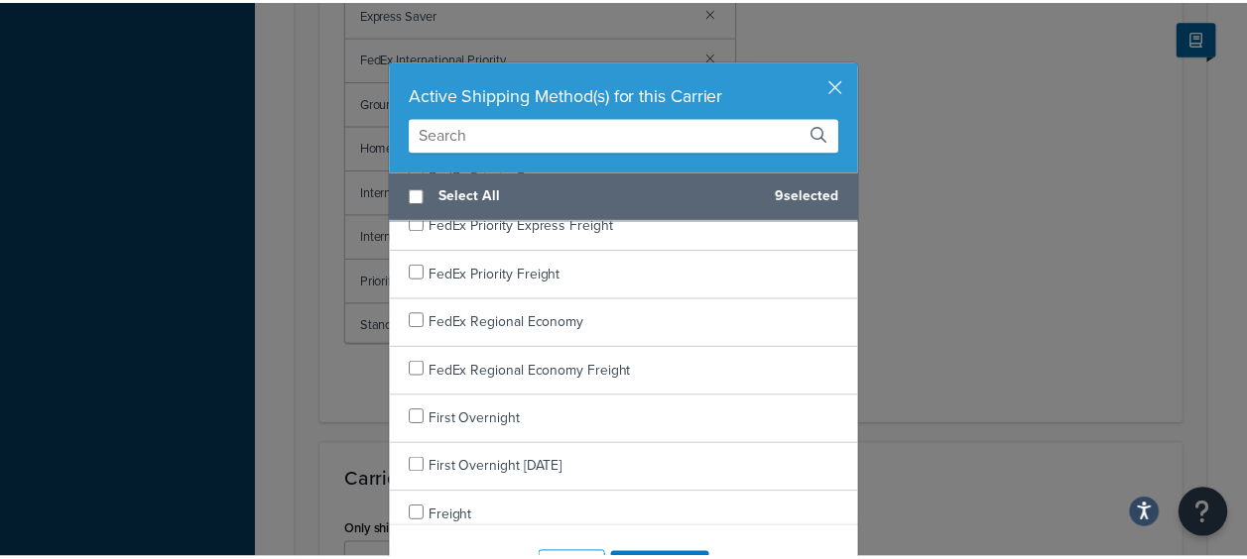
scroll to position [1190, 0]
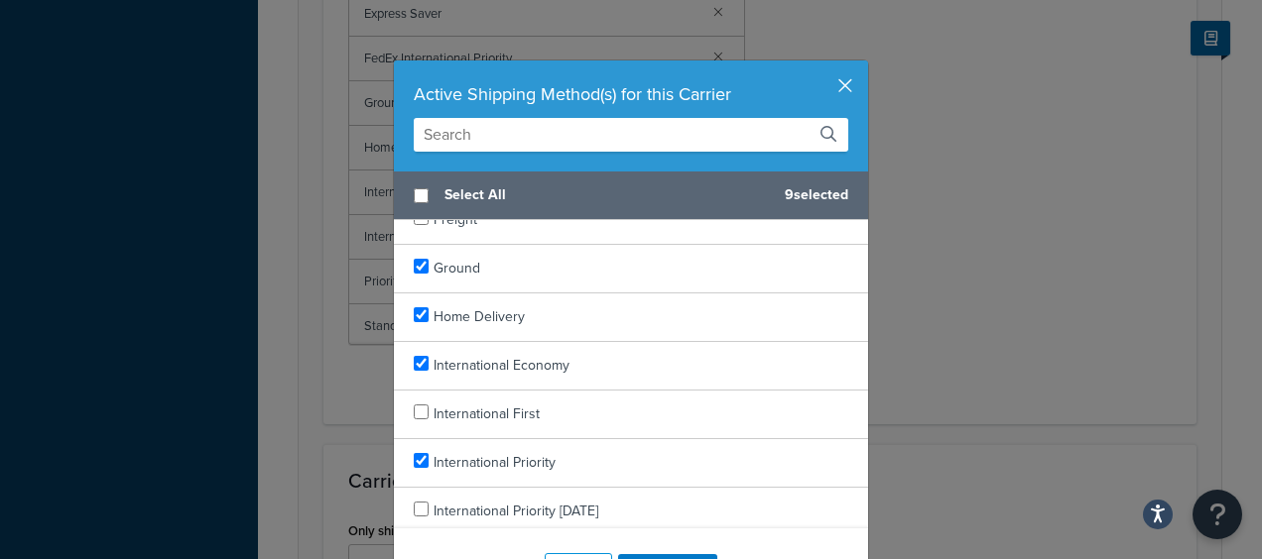
click at [863, 65] on button "button" at bounding box center [865, 63] width 5 height 5
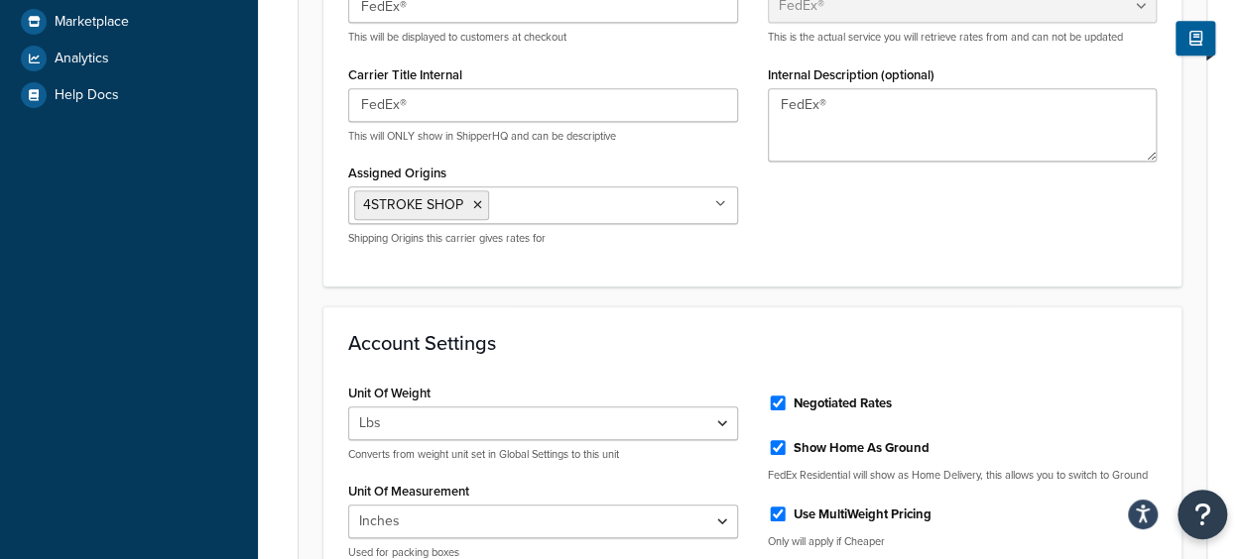
scroll to position [99, 0]
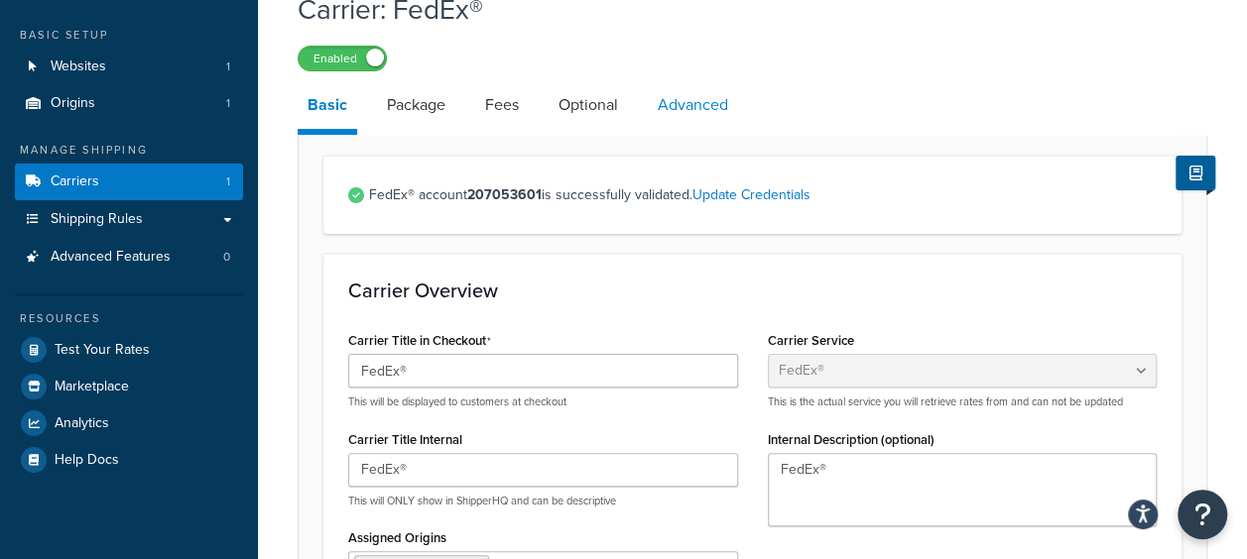
click at [682, 94] on link "Advanced" at bounding box center [693, 105] width 90 height 48
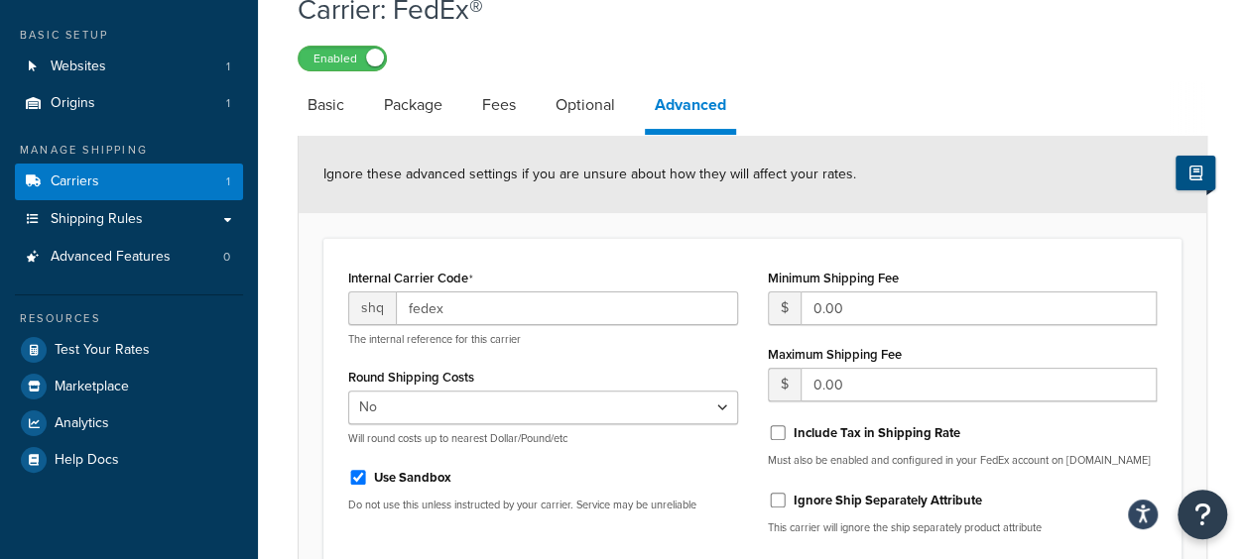
click at [1200, 170] on icon at bounding box center [1195, 173] width 13 height 15
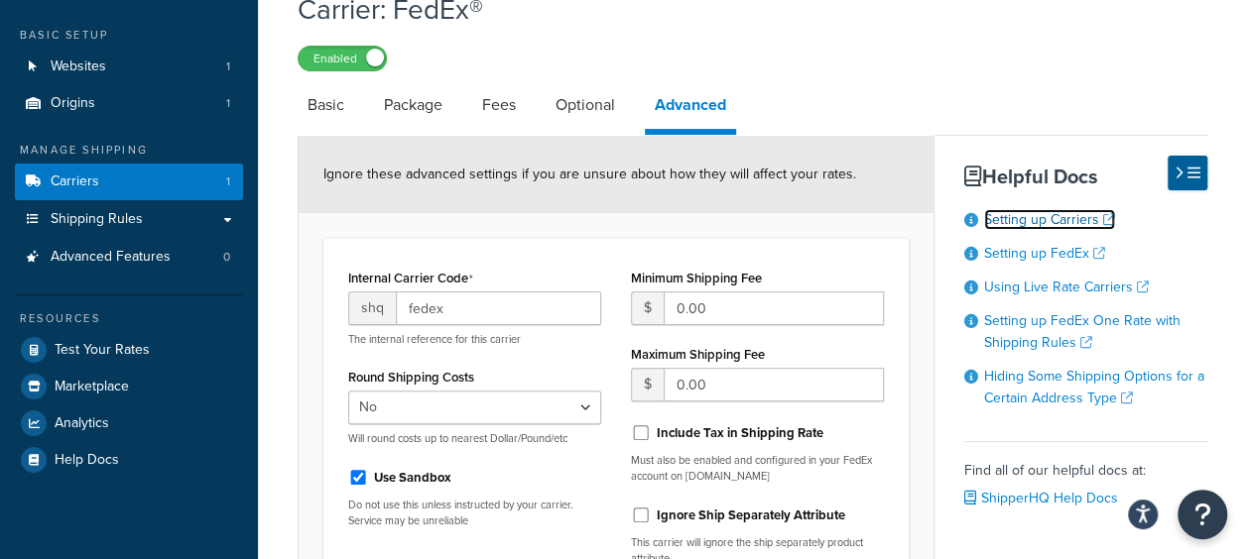
click at [1039, 218] on link "Setting up Carriers" at bounding box center [1049, 219] width 131 height 21
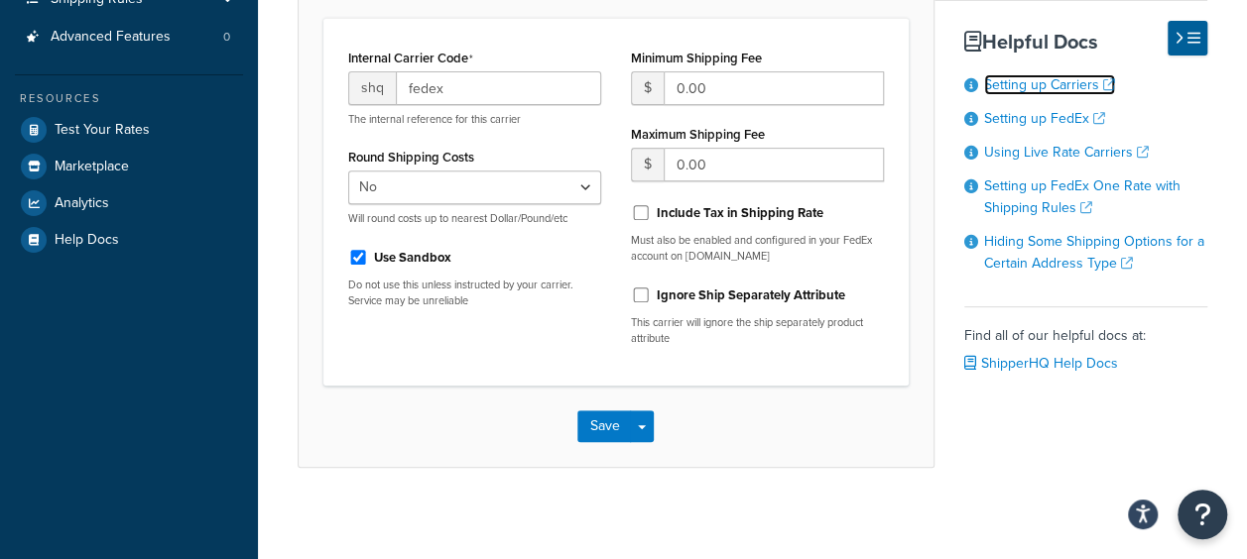
scroll to position [326, 0]
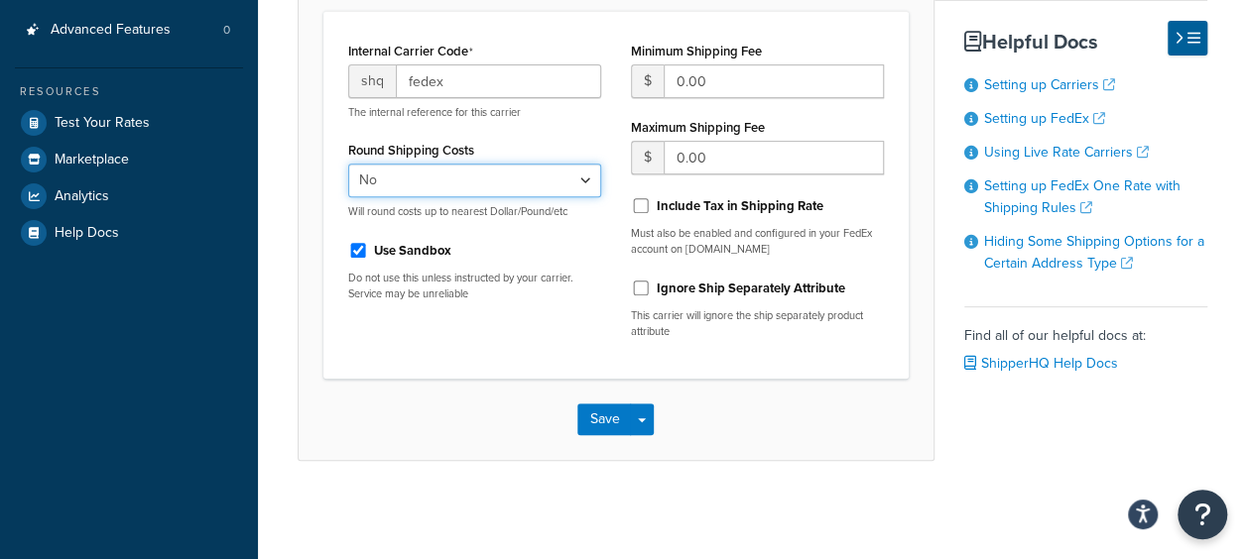
click at [481, 171] on select "Yes No" at bounding box center [474, 181] width 253 height 34
click at [467, 181] on select "Yes No" at bounding box center [474, 181] width 253 height 34
click at [348, 164] on select "Yes No" at bounding box center [474, 181] width 253 height 34
click at [464, 176] on select "Yes No" at bounding box center [474, 181] width 253 height 34
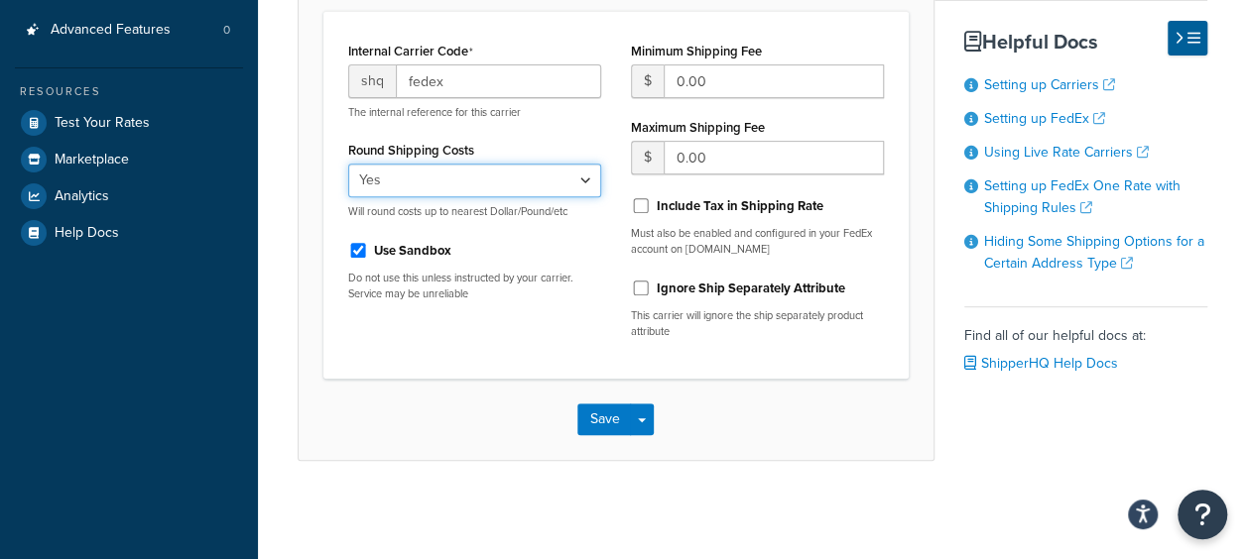
select select "false"
click at [348, 164] on select "Yes No" at bounding box center [474, 181] width 253 height 34
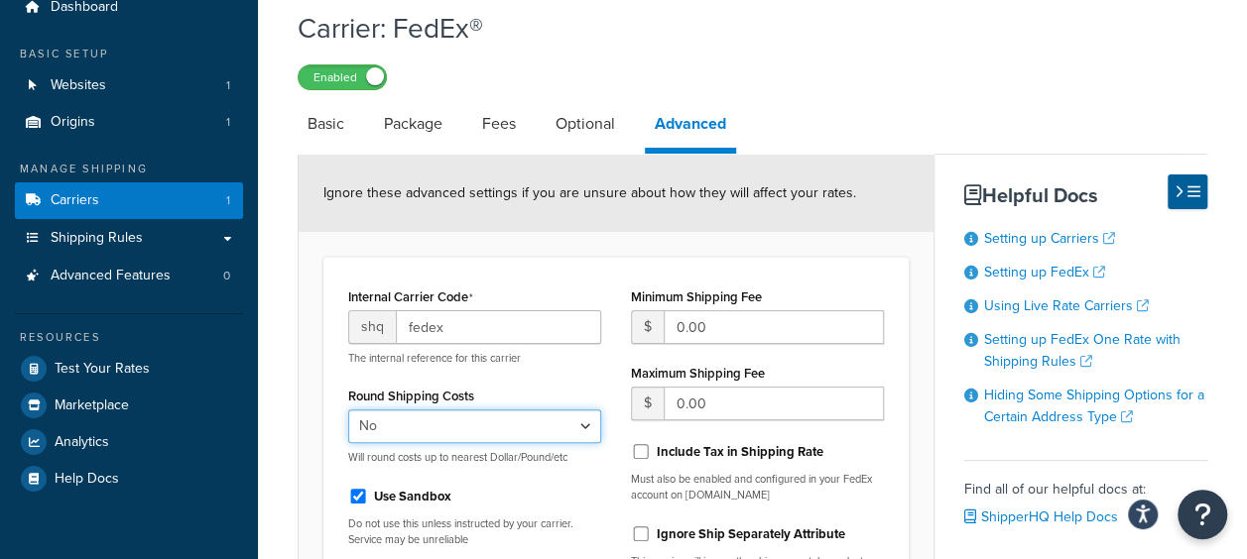
scroll to position [0, 0]
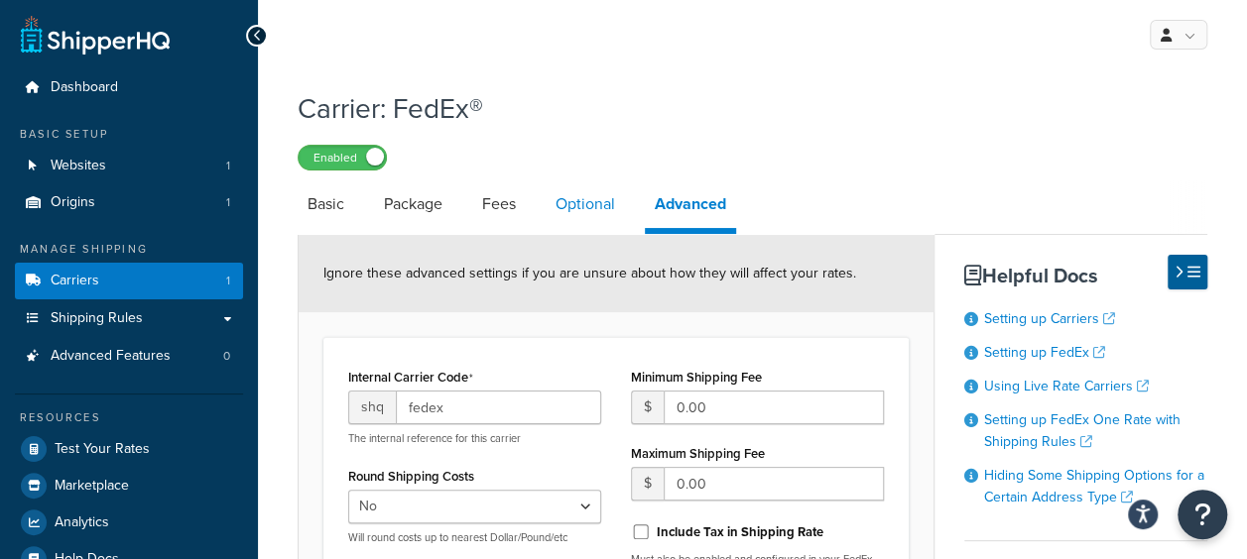
click at [563, 195] on link "Optional" at bounding box center [585, 205] width 79 height 48
select select "business"
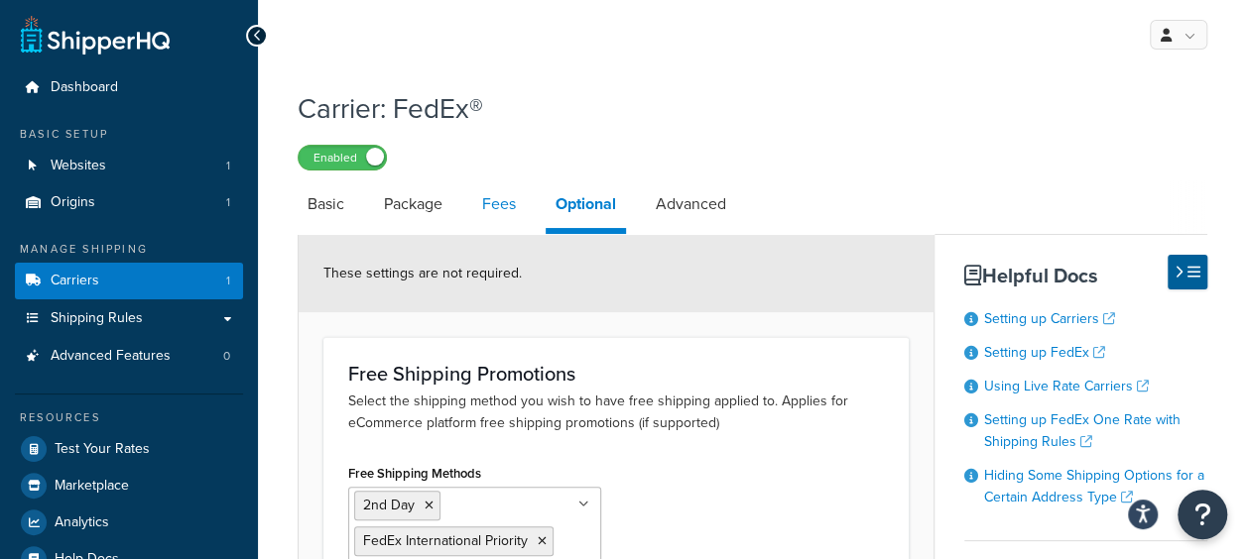
click at [514, 188] on link "Fees" at bounding box center [499, 205] width 54 height 48
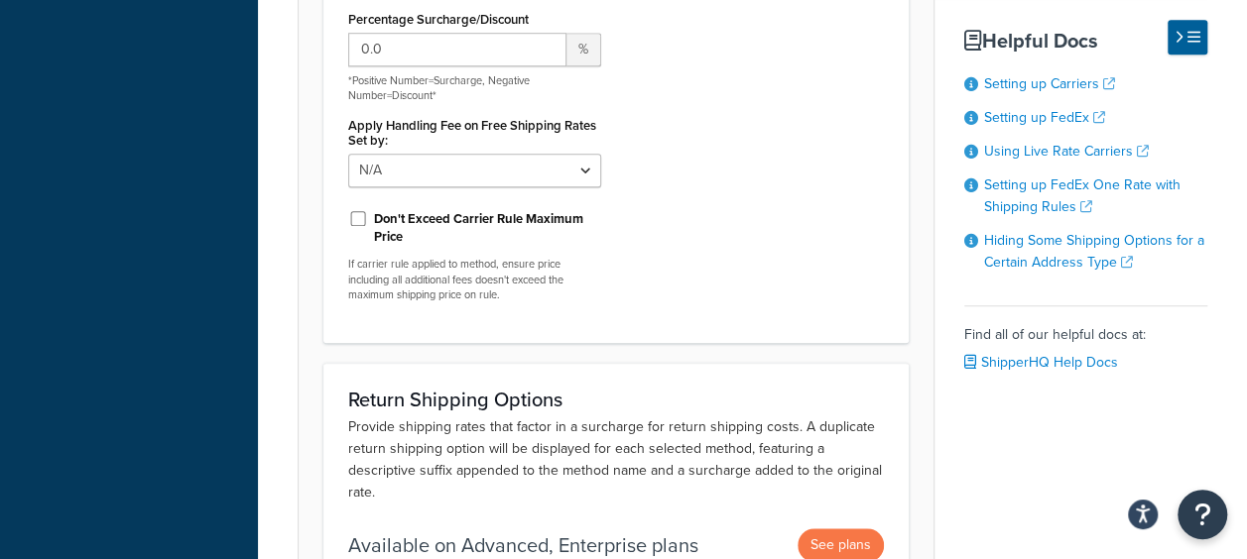
scroll to position [893, 0]
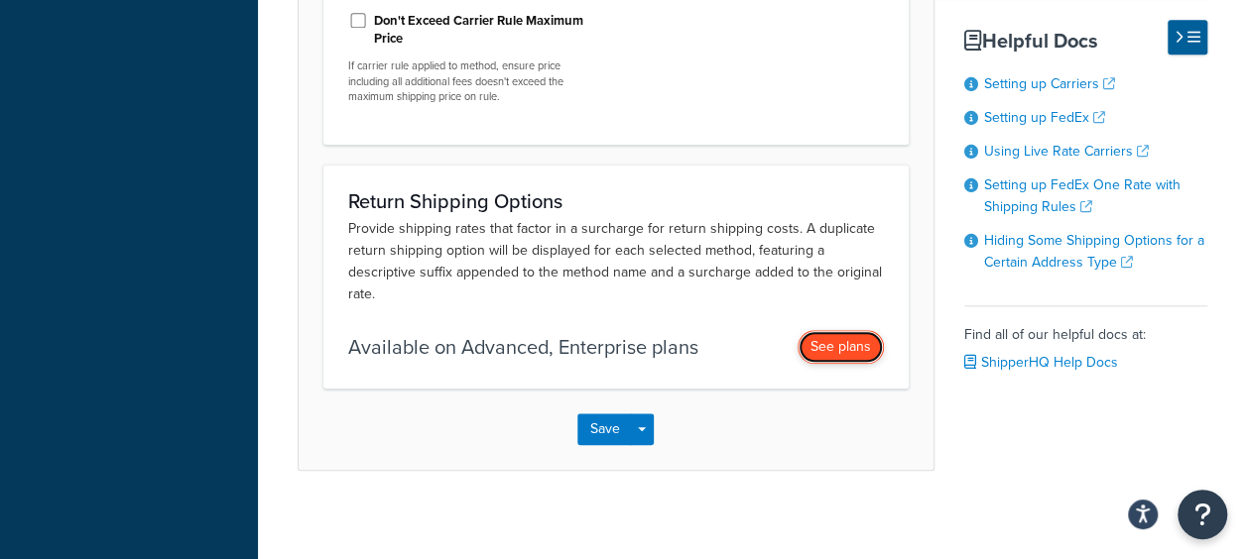
click at [830, 364] on button "See plans" at bounding box center [840, 347] width 86 height 34
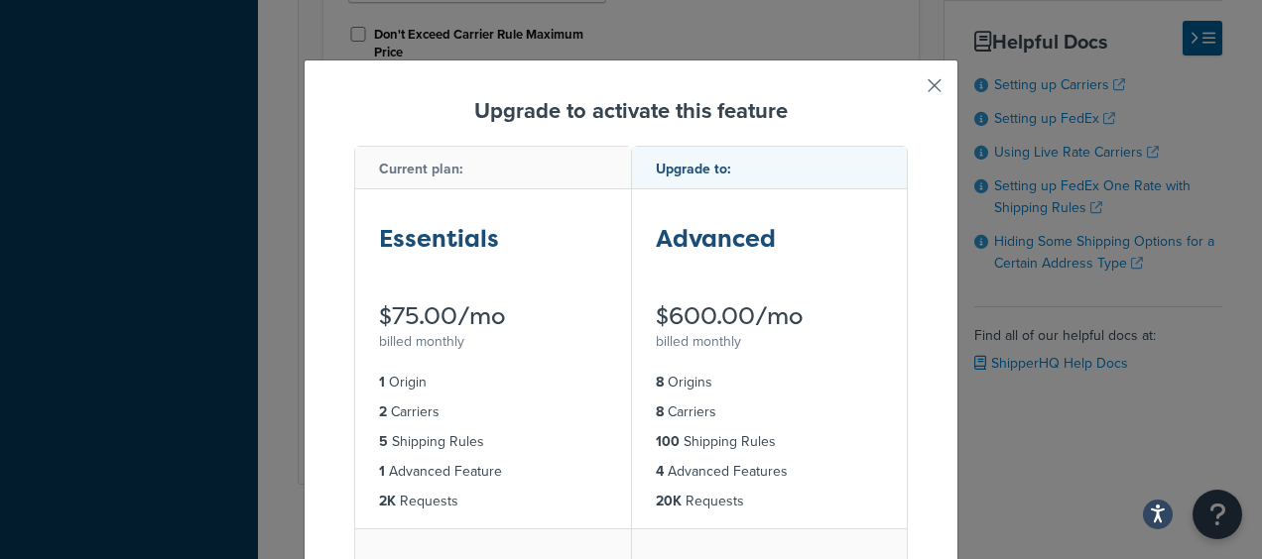
click at [908, 90] on button "button" at bounding box center [905, 92] width 5 height 5
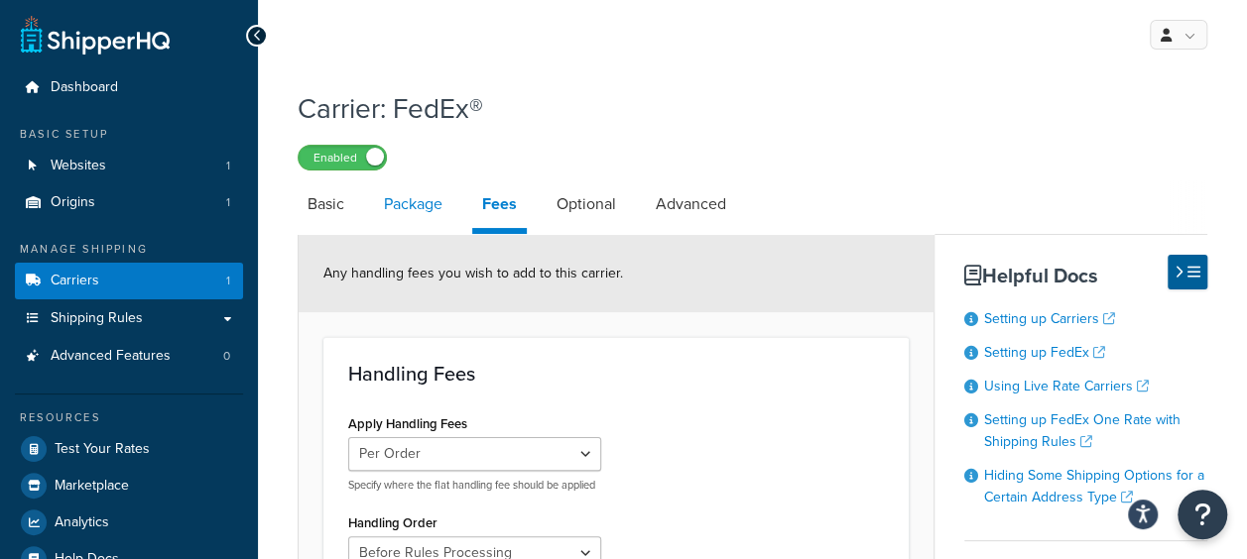
click at [403, 200] on link "Package" at bounding box center [413, 205] width 78 height 48
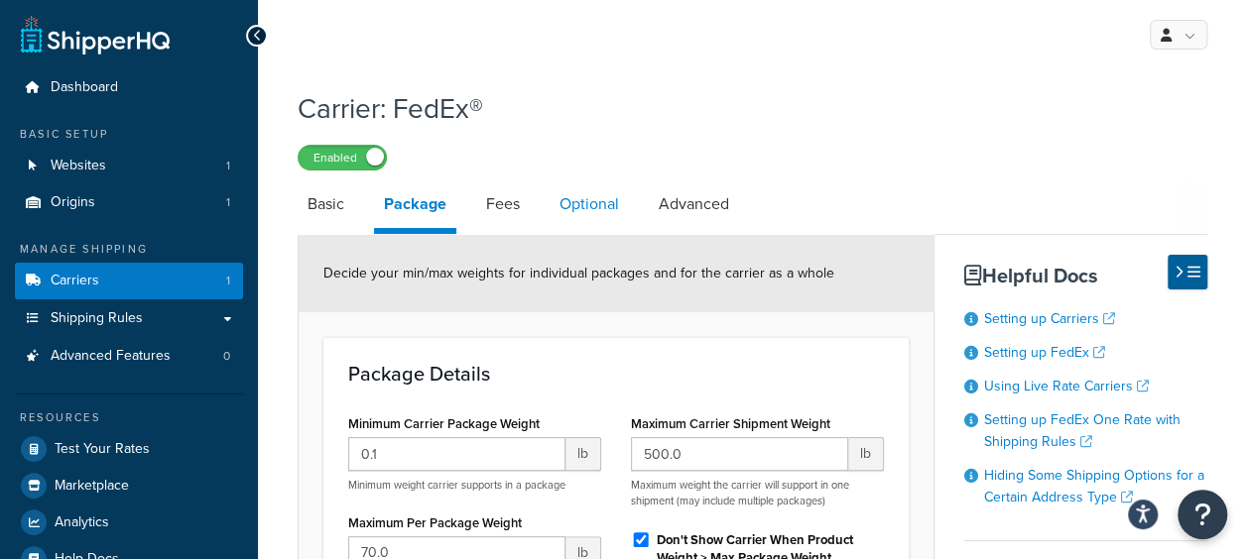
click at [601, 209] on link "Optional" at bounding box center [589, 205] width 79 height 48
select select "business"
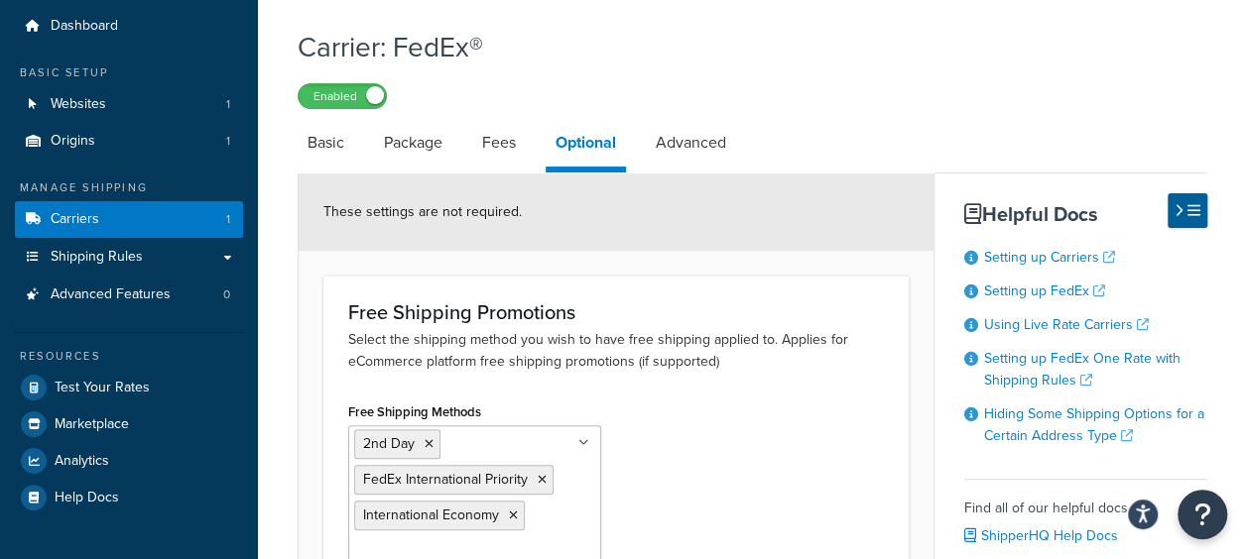
scroll to position [99, 0]
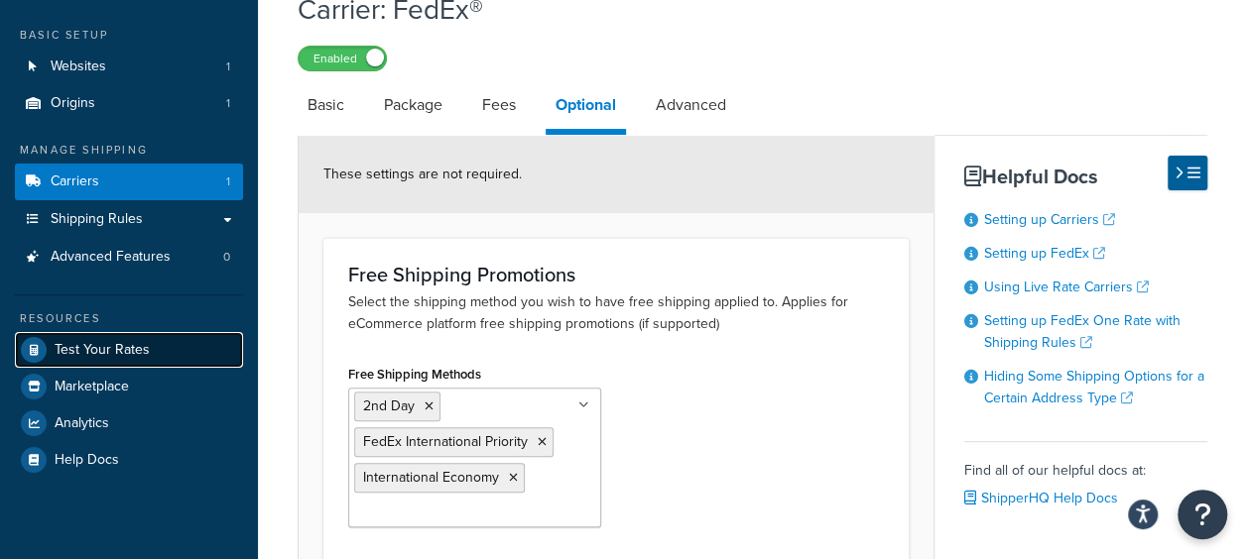
click at [187, 355] on link "Test Your Rates" at bounding box center [129, 350] width 228 height 36
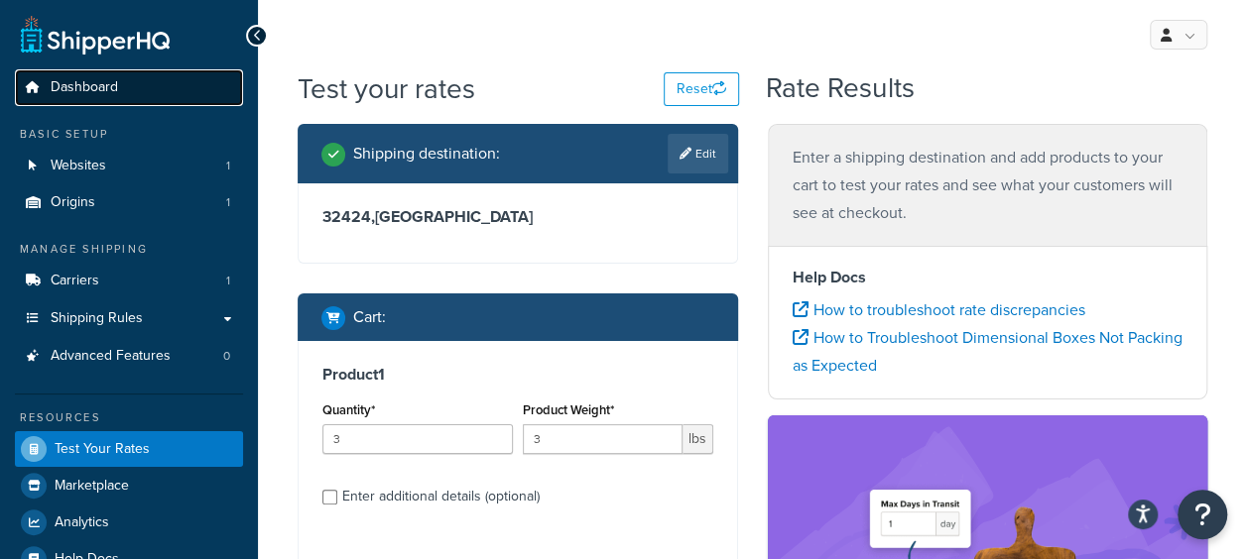
click at [121, 100] on link "Dashboard" at bounding box center [129, 87] width 228 height 37
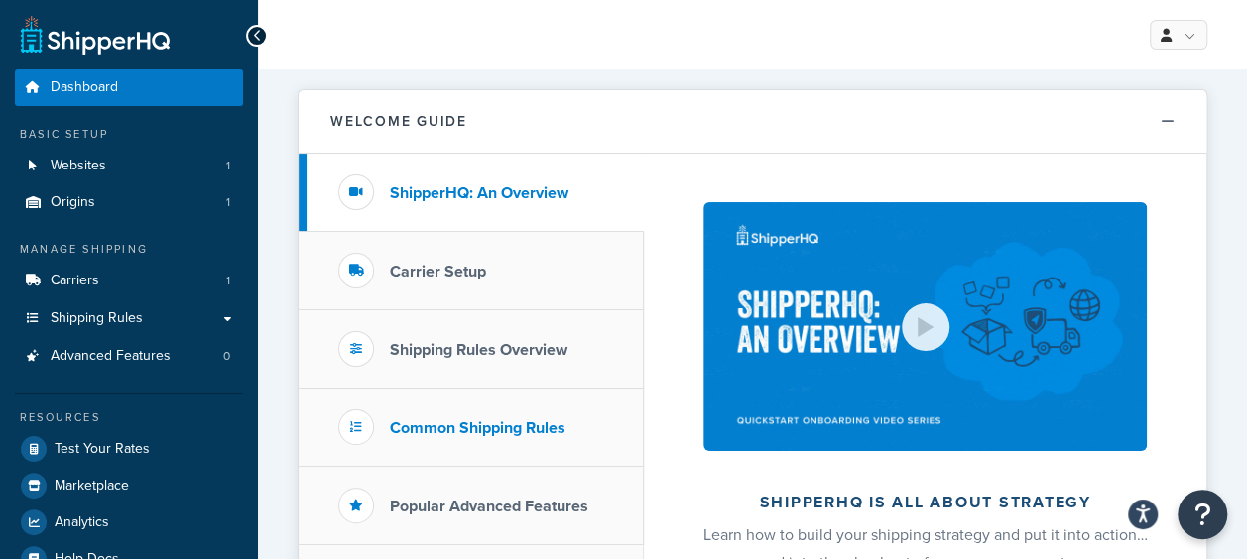
click at [524, 433] on h3 "Common Shipping Rules" at bounding box center [478, 429] width 176 height 18
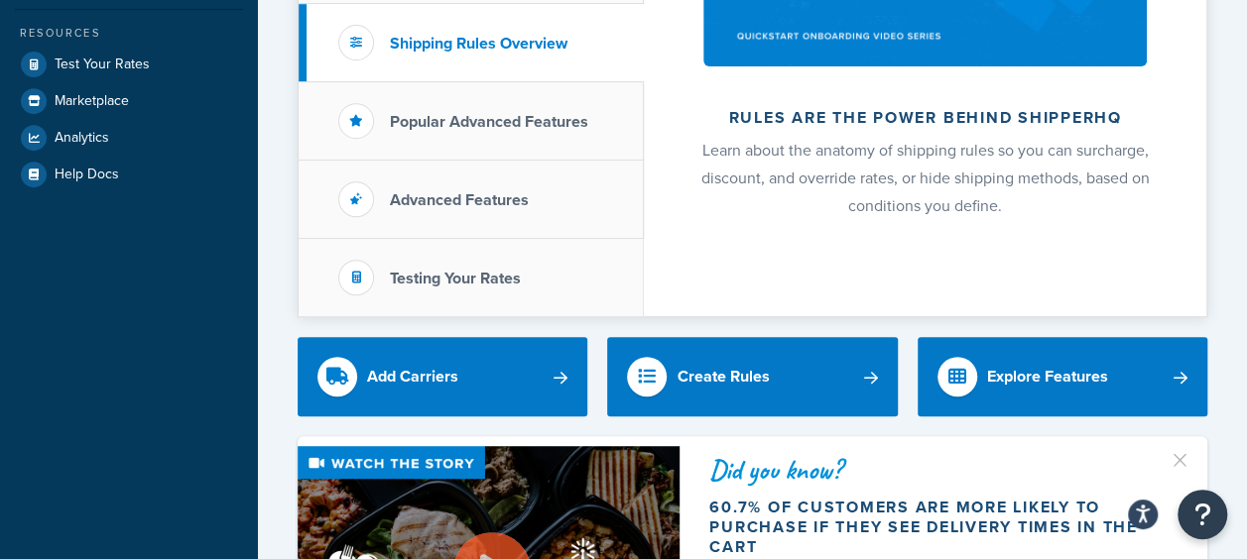
scroll to position [397, 0]
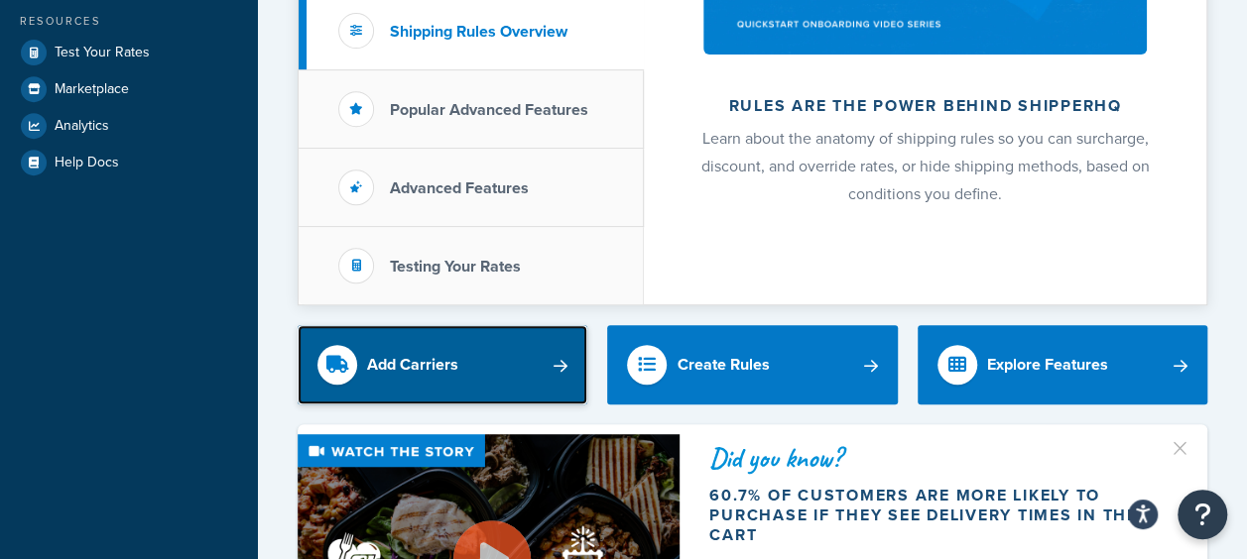
click at [457, 344] on link "Add Carriers" at bounding box center [443, 364] width 290 height 79
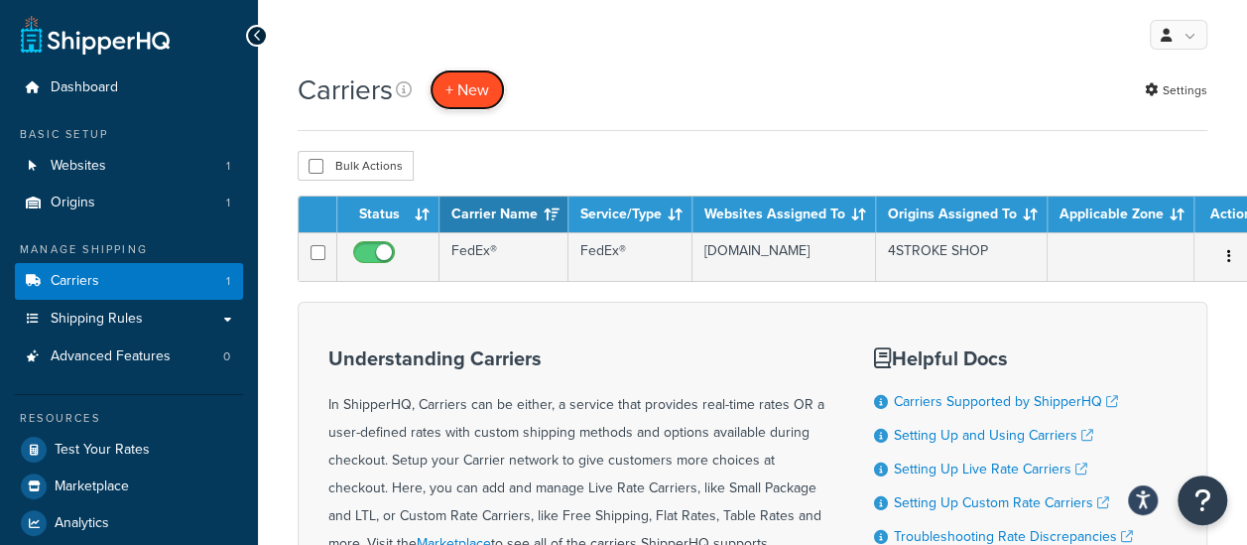
click at [458, 97] on button "+ New" at bounding box center [466, 89] width 75 height 41
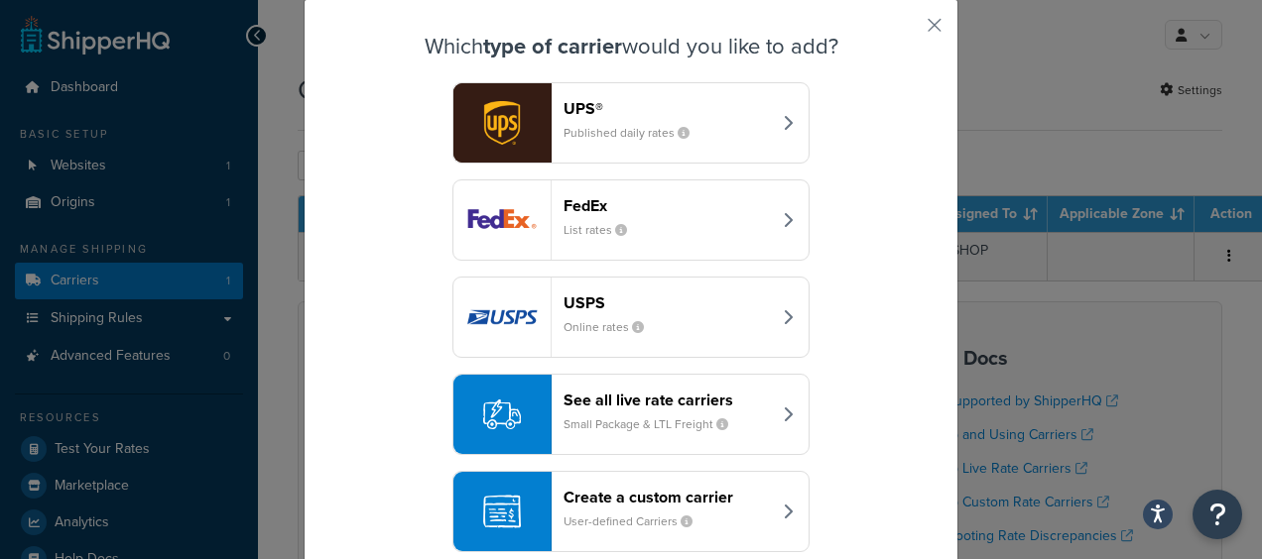
scroll to position [90, 0]
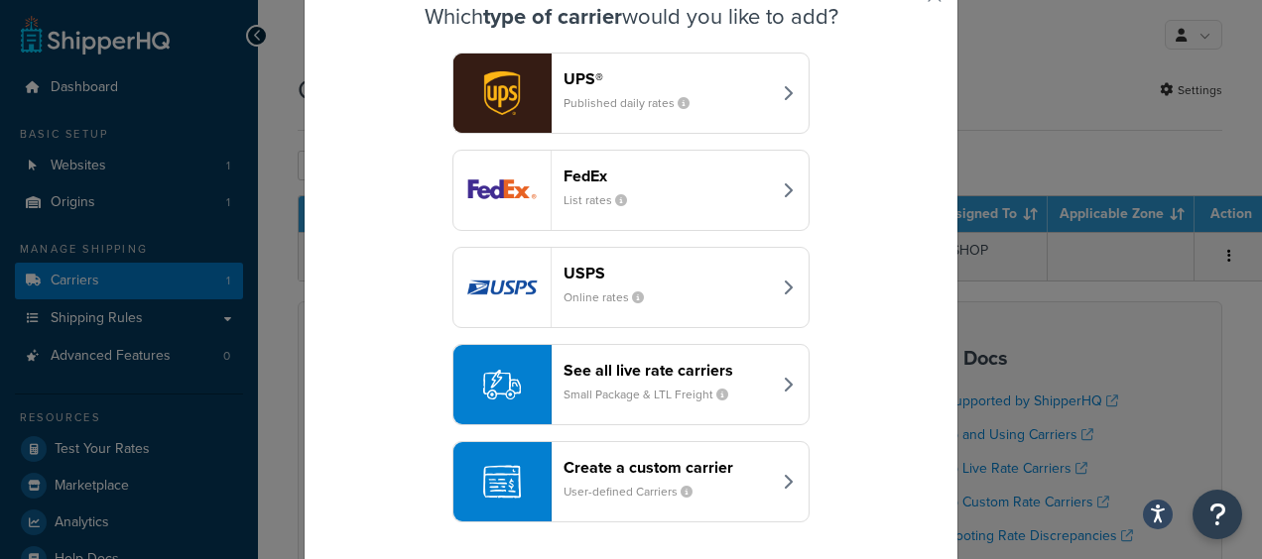
click at [732, 496] on div "Create a custom carrier User-defined Carriers" at bounding box center [666, 482] width 207 height 48
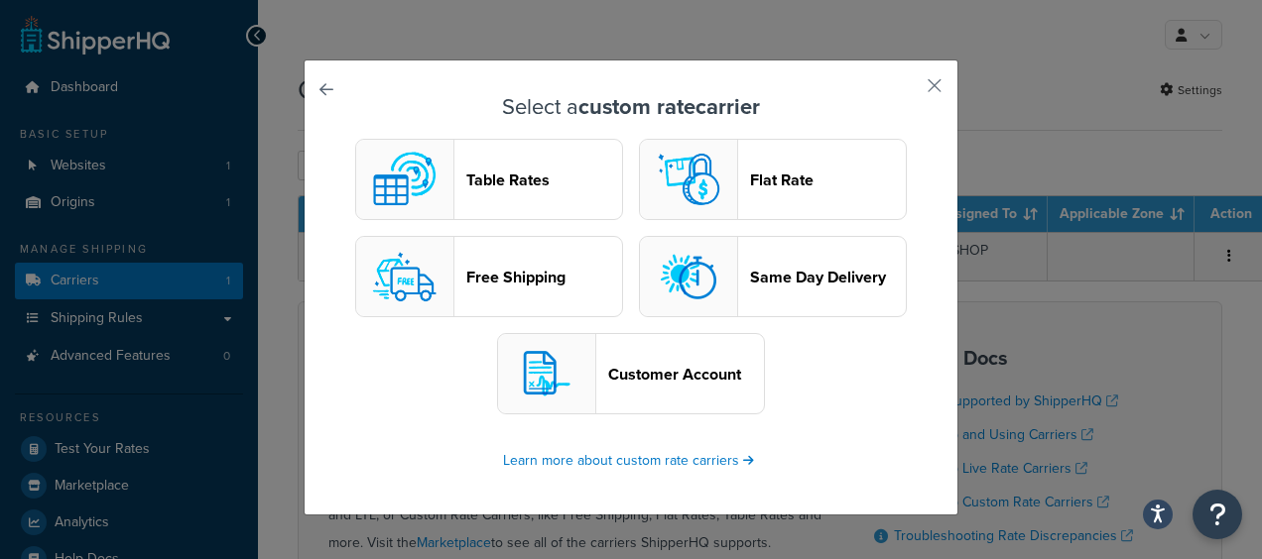
click at [624, 381] on header "Customer Account" at bounding box center [686, 374] width 156 height 19
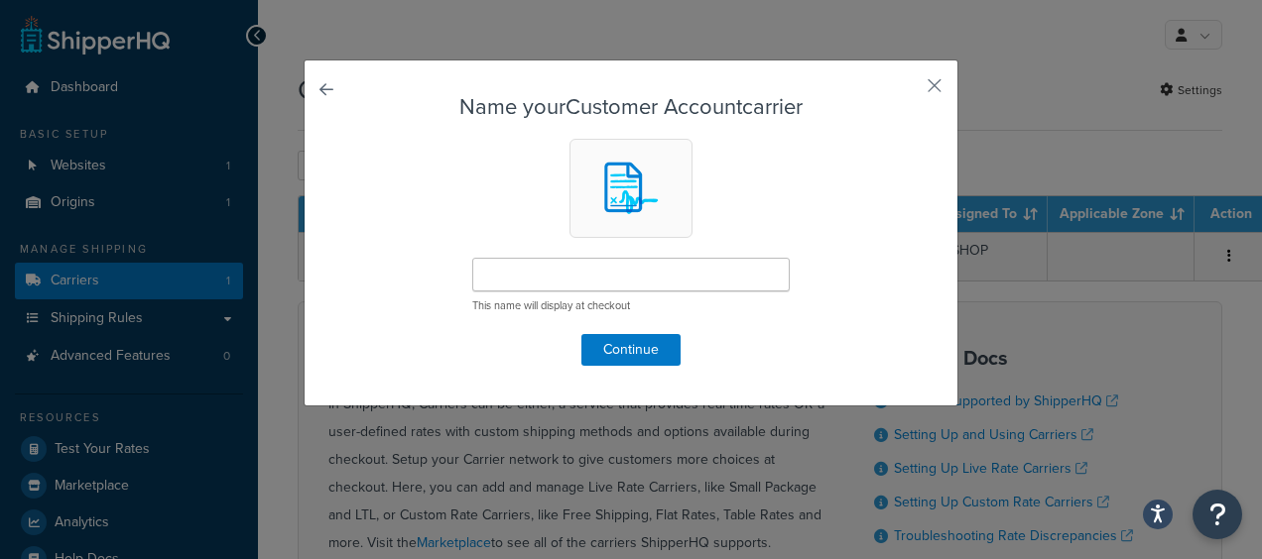
click at [524, 295] on div "This name will display at checkout" at bounding box center [630, 286] width 317 height 56
click at [551, 278] on input "text" at bounding box center [630, 275] width 317 height 34
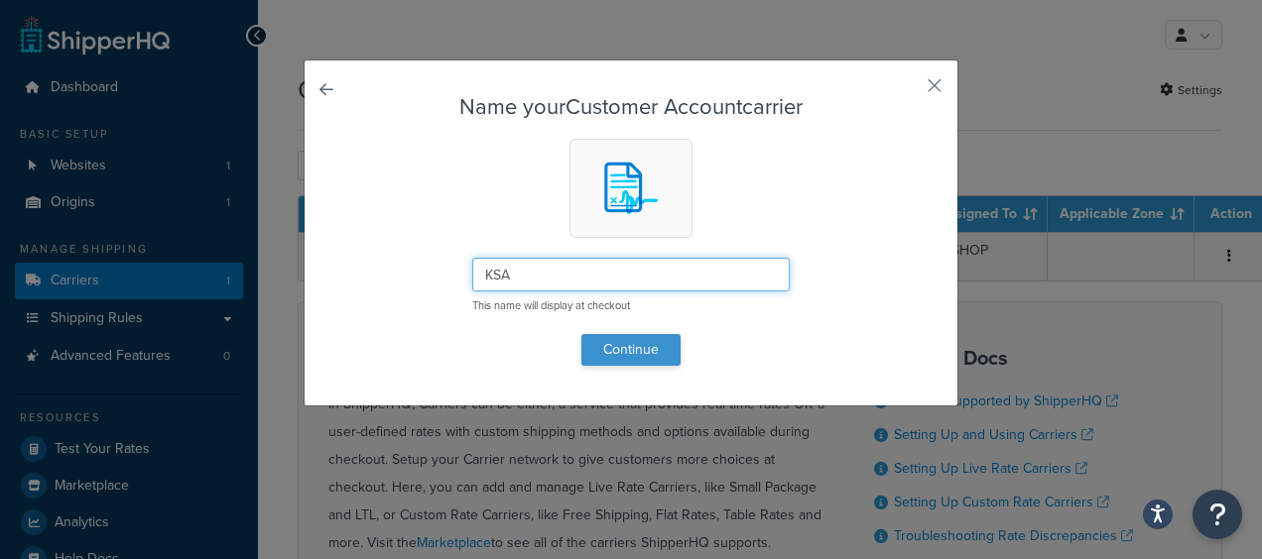
type input "KSA"
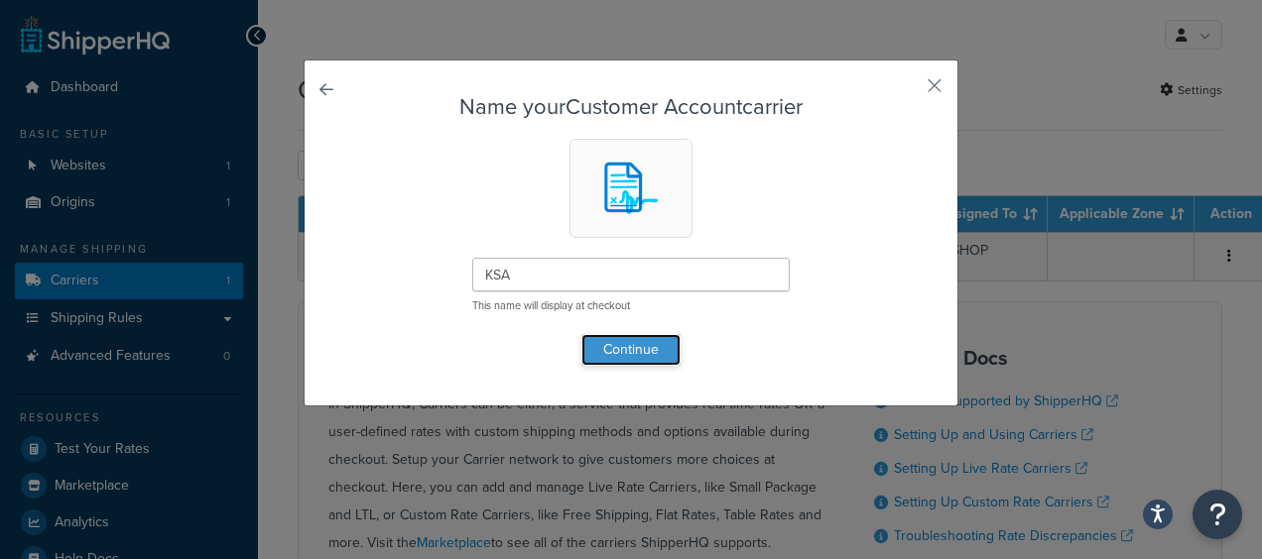
click at [618, 352] on button "Continue" at bounding box center [630, 350] width 99 height 32
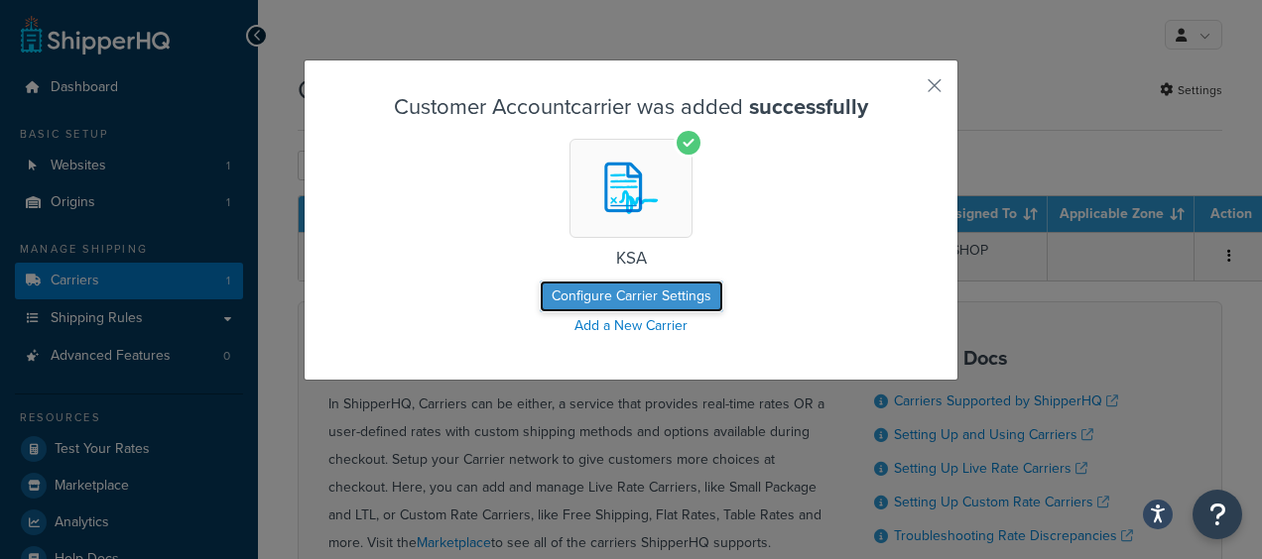
click at [619, 300] on button "Configure Carrier Settings" at bounding box center [631, 297] width 183 height 32
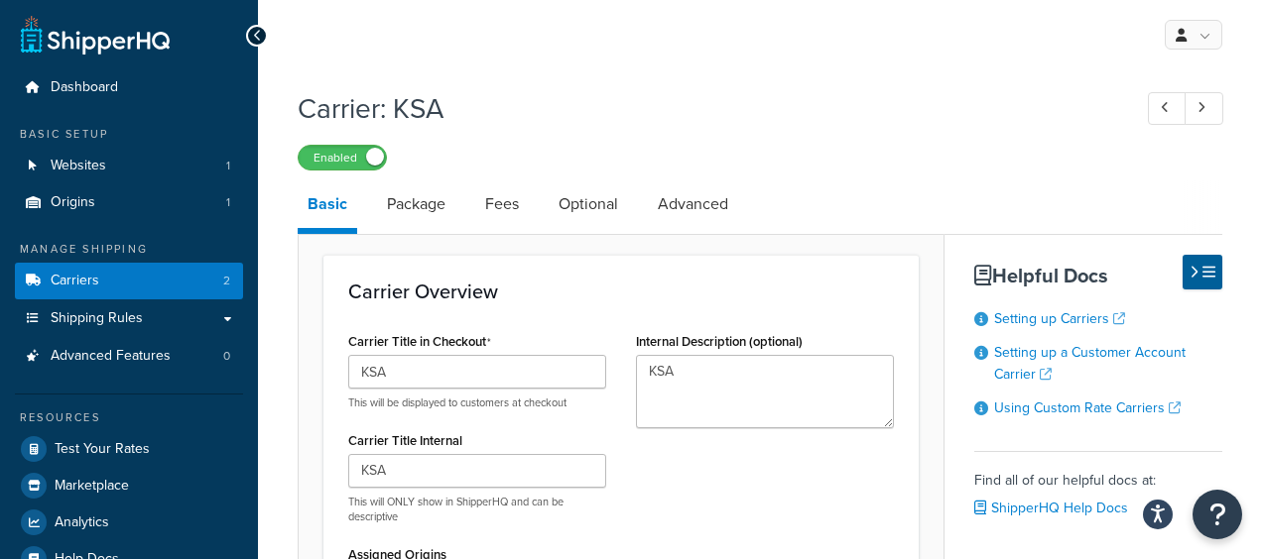
select select "customerAccount"
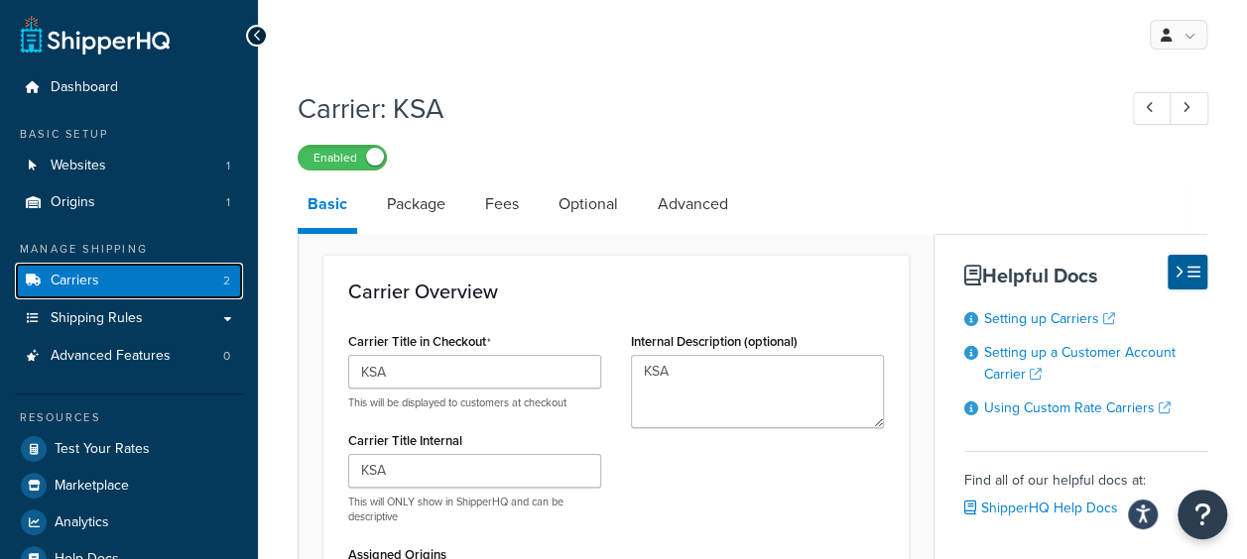
click at [153, 280] on link "Carriers 2" at bounding box center [129, 281] width 228 height 37
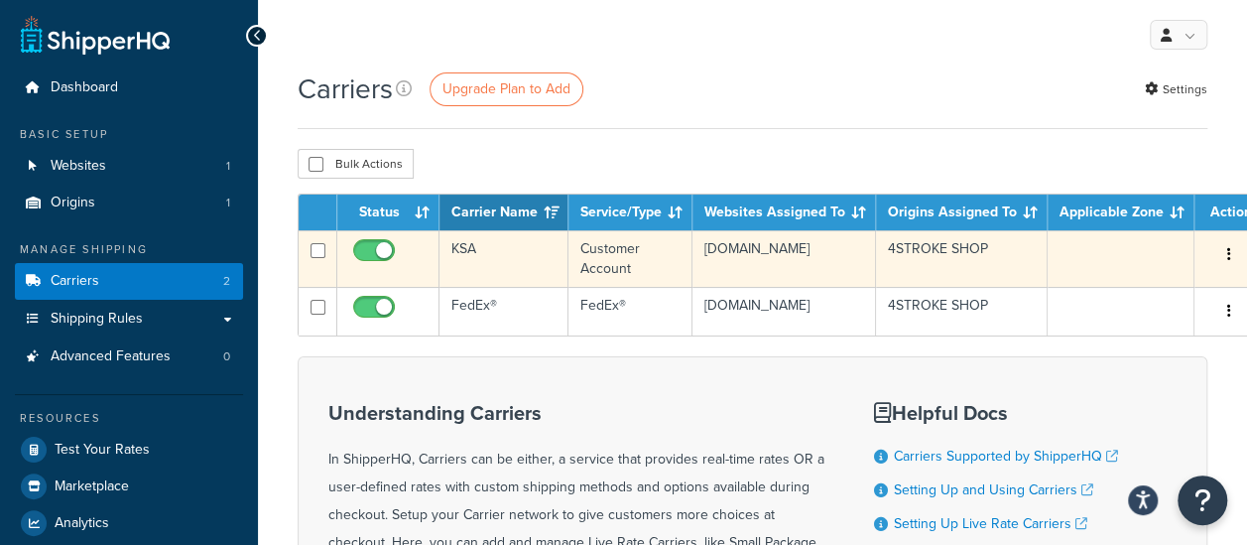
click at [1217, 259] on button "button" at bounding box center [1229, 255] width 28 height 32
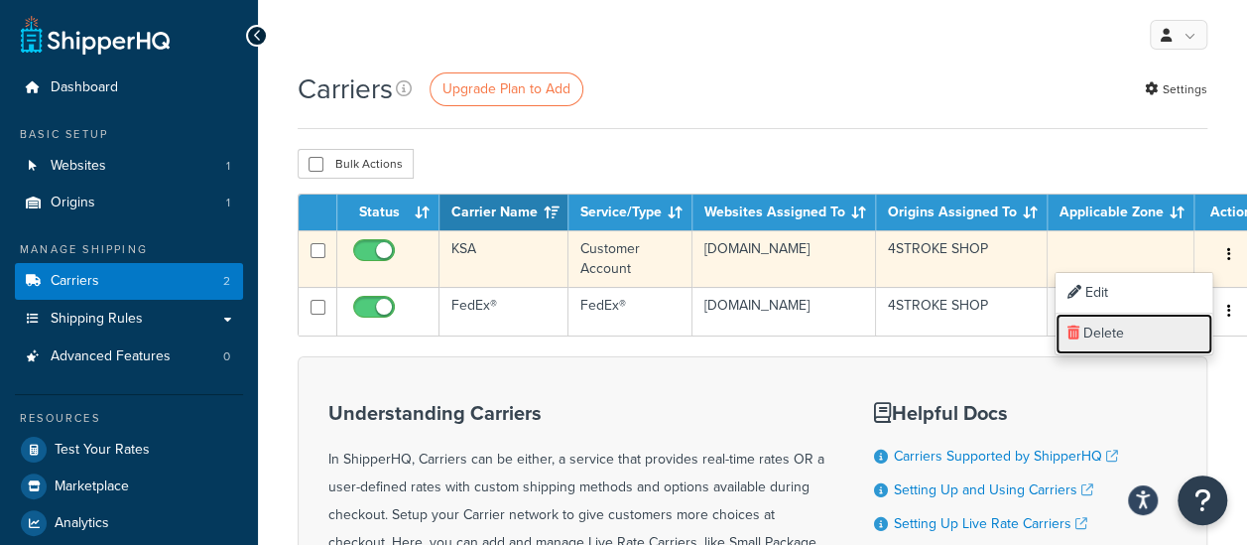
click at [1128, 347] on link "Delete" at bounding box center [1133, 333] width 157 height 41
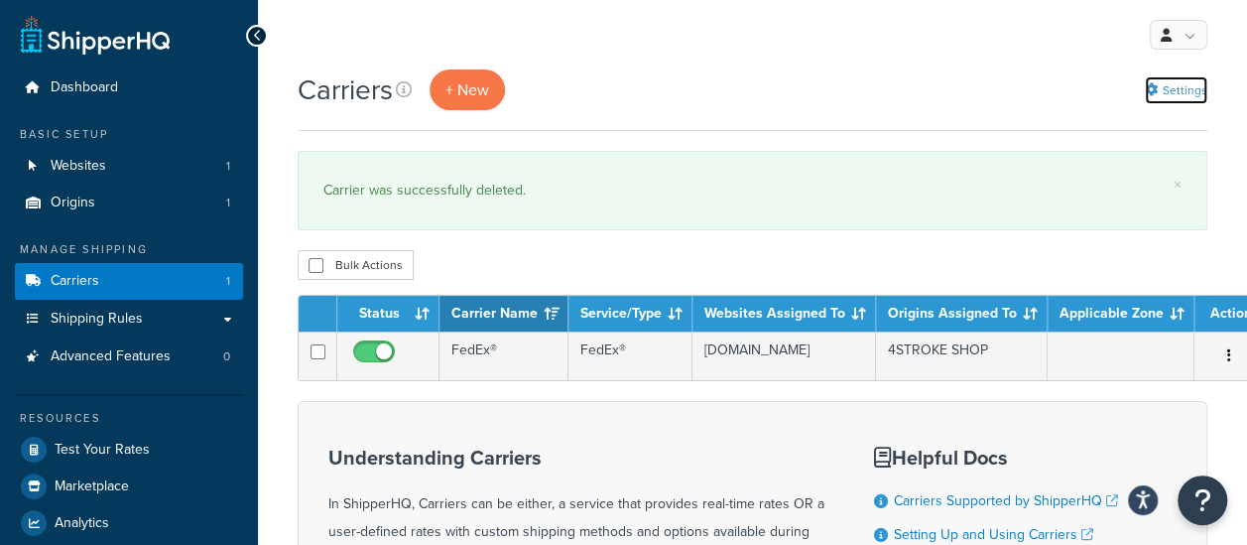
click at [1180, 93] on link "Settings" at bounding box center [1176, 90] width 62 height 28
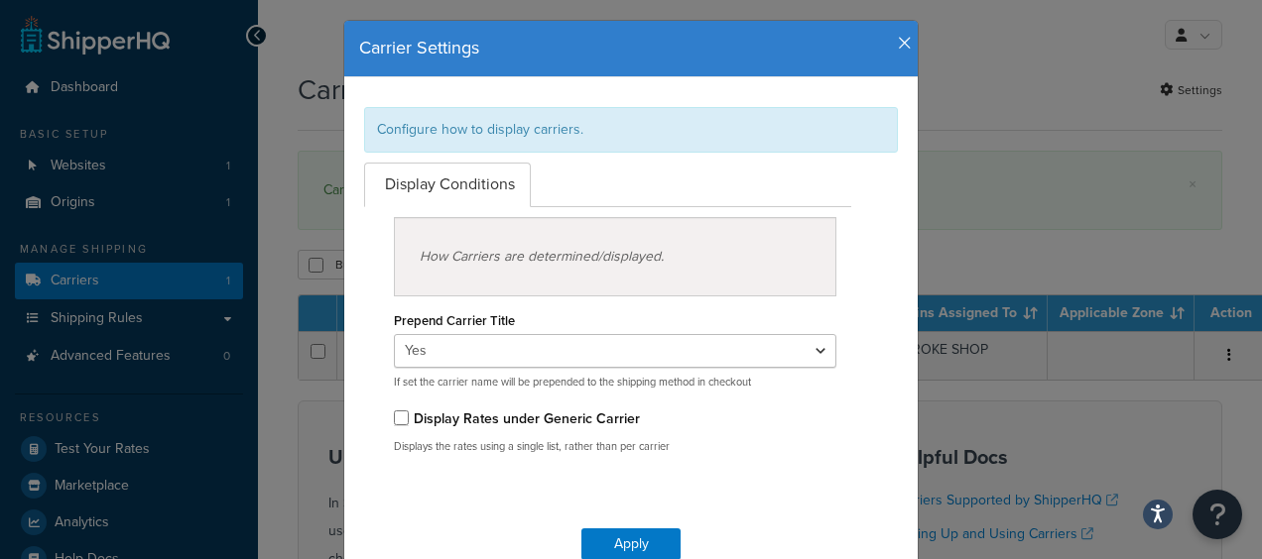
scroll to position [99, 0]
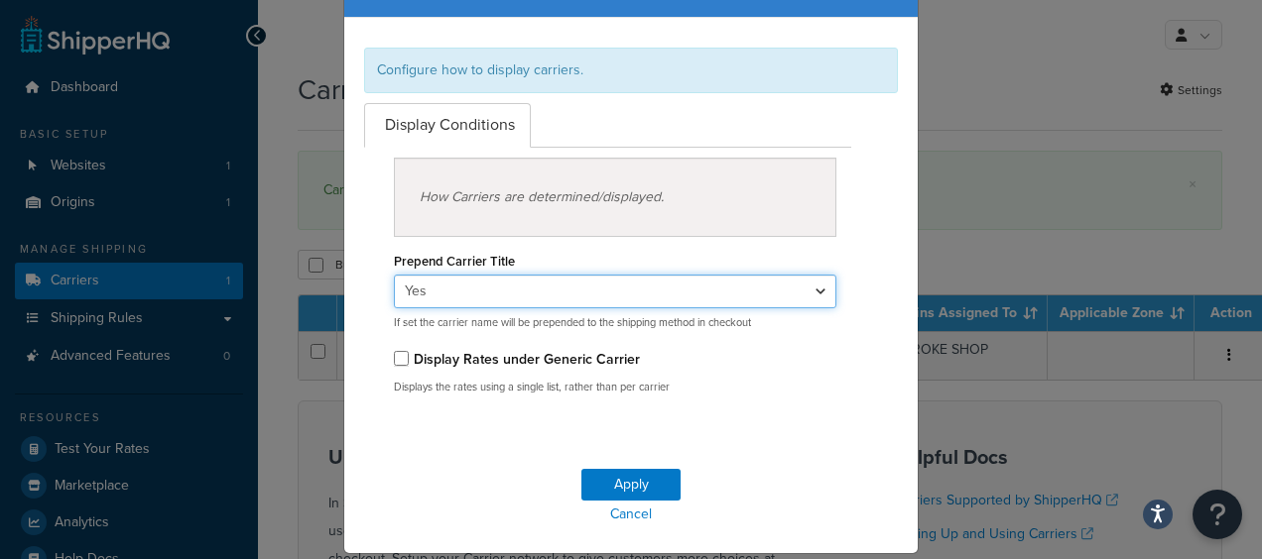
click at [550, 283] on select "Yes No" at bounding box center [615, 292] width 442 height 34
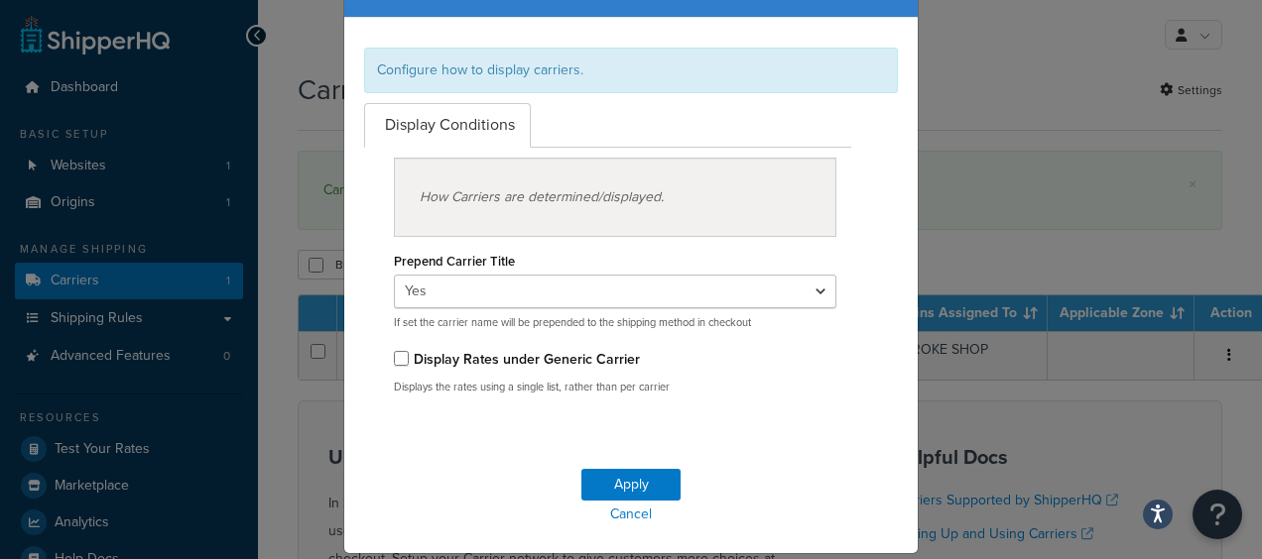
click at [700, 196] on div "How Carriers are determined/displayed." at bounding box center [615, 197] width 442 height 79
click at [576, 179] on div "How Carriers are determined/displayed." at bounding box center [615, 197] width 442 height 79
click at [475, 119] on link "Display Conditions" at bounding box center [447, 125] width 167 height 45
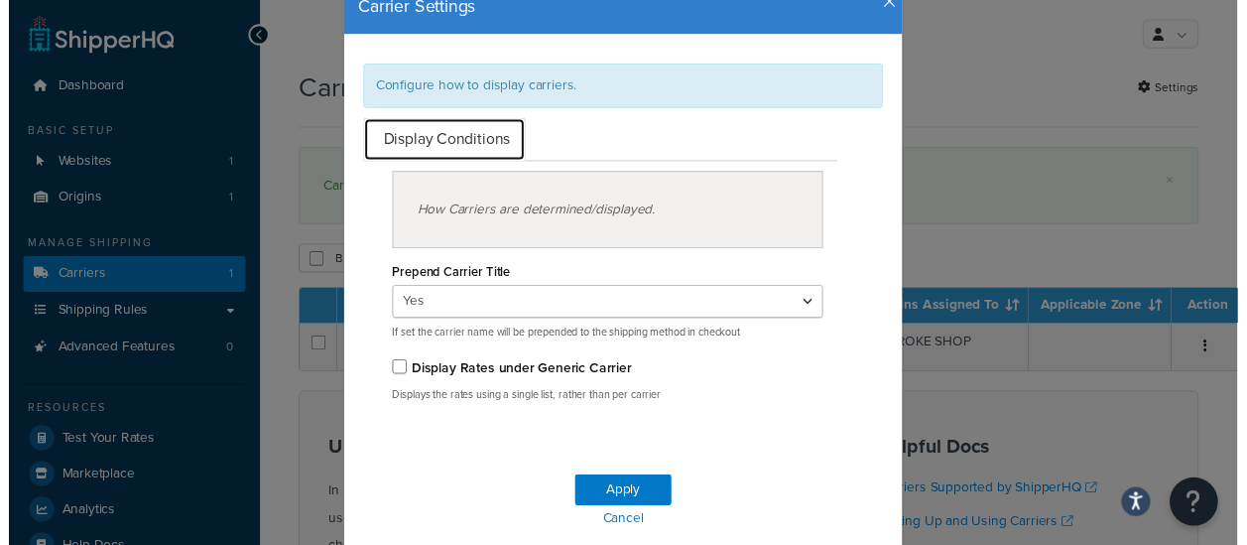
scroll to position [52, 0]
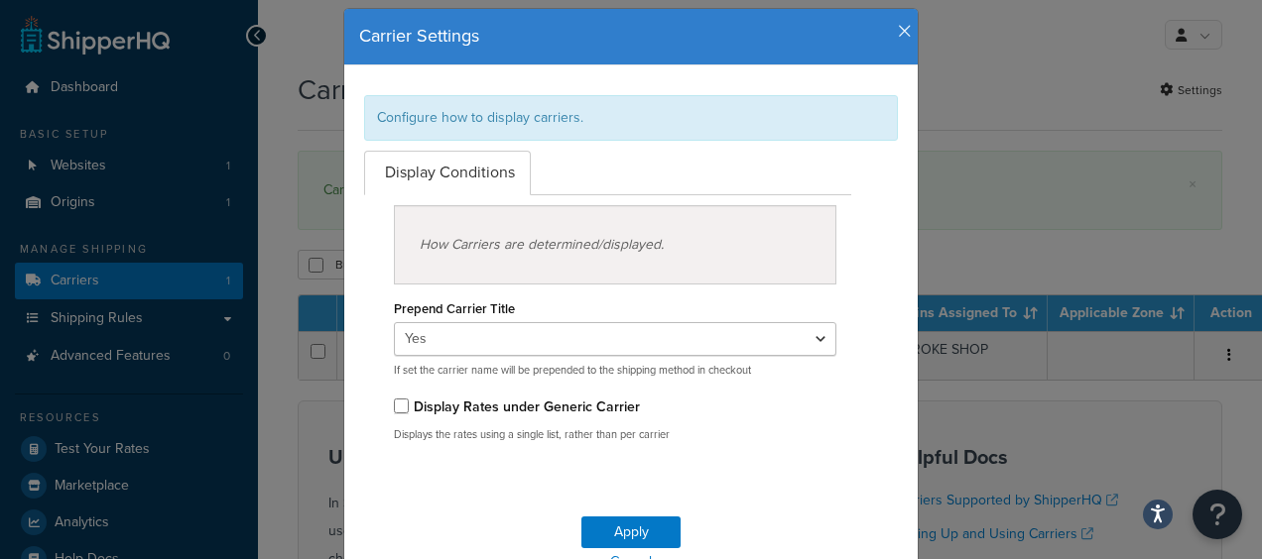
click at [901, 27] on icon "button" at bounding box center [905, 32] width 14 height 18
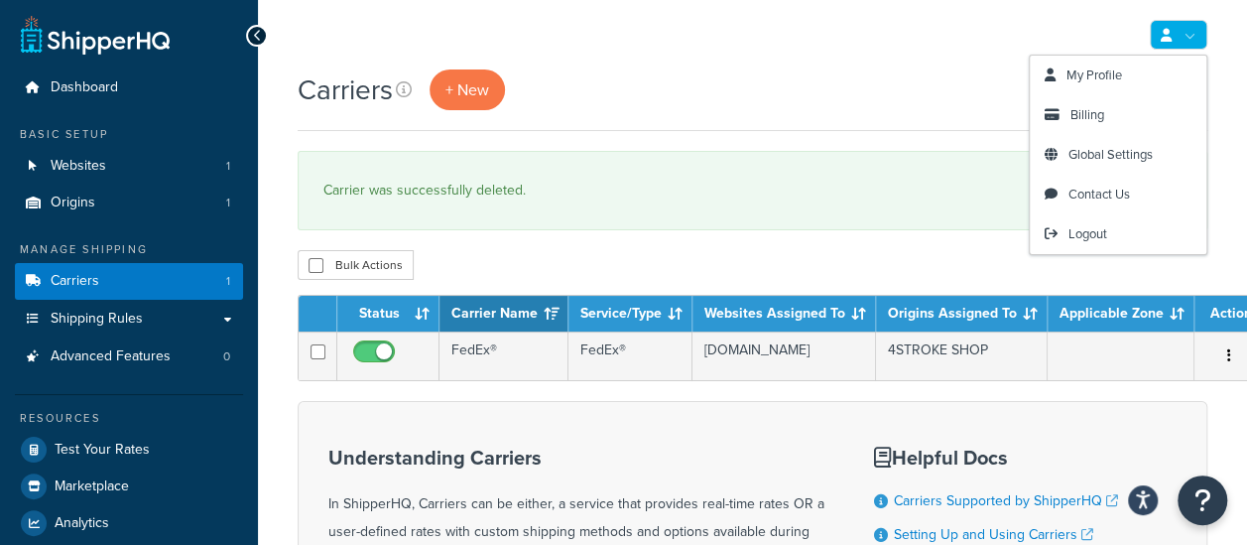
click at [1182, 37] on link at bounding box center [1179, 35] width 58 height 30
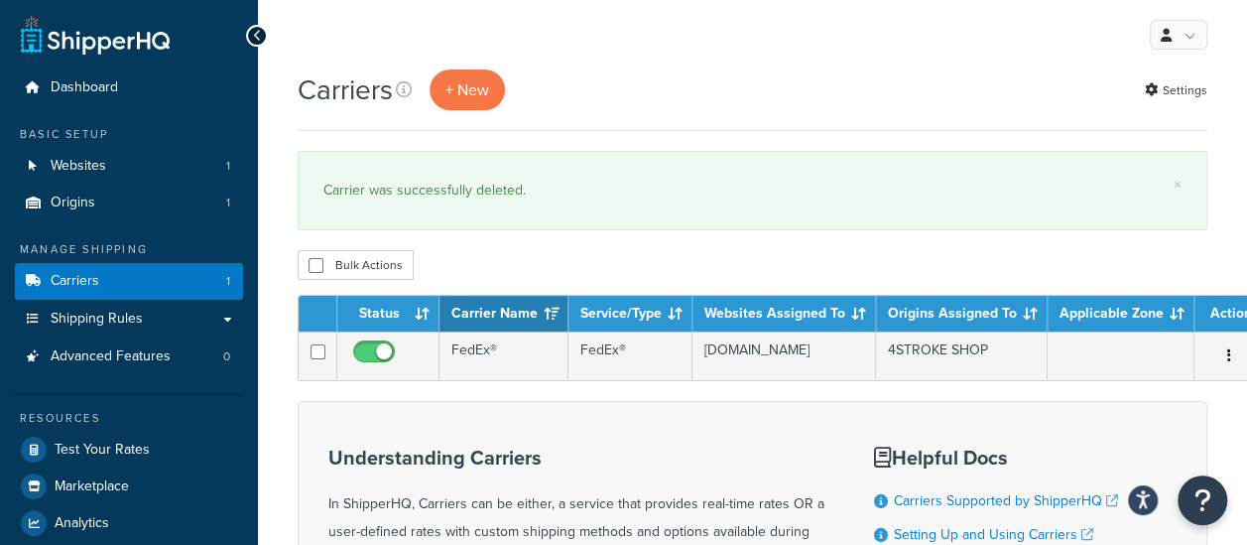
click at [548, 41] on div "My Profile Billing Global Settings Contact Us Logout" at bounding box center [752, 34] width 989 height 69
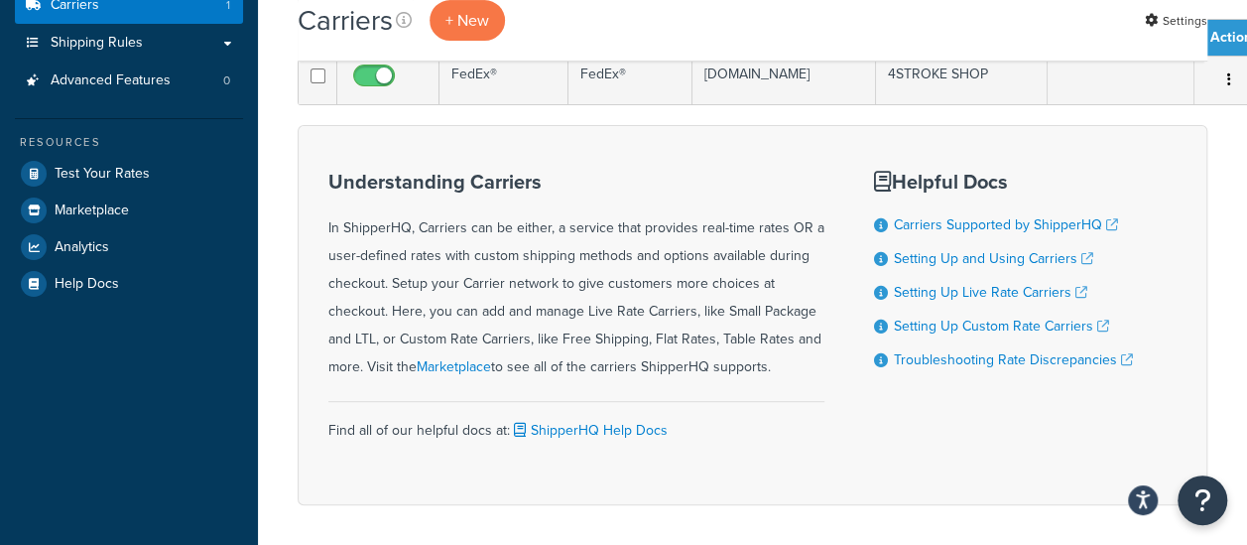
scroll to position [361, 0]
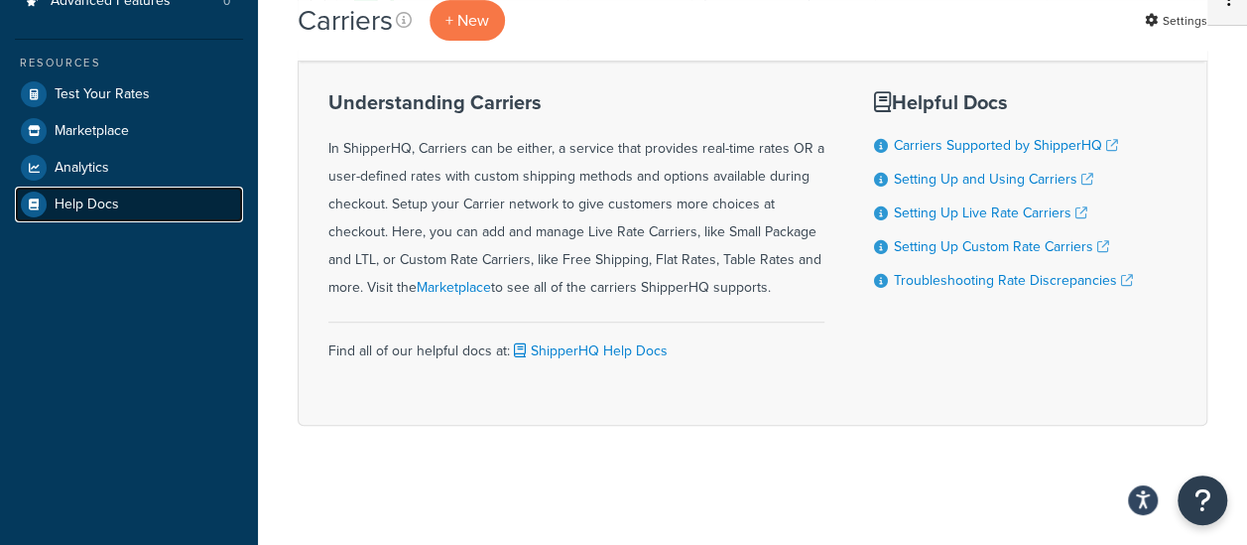
click at [105, 206] on span "Help Docs" at bounding box center [87, 204] width 64 height 17
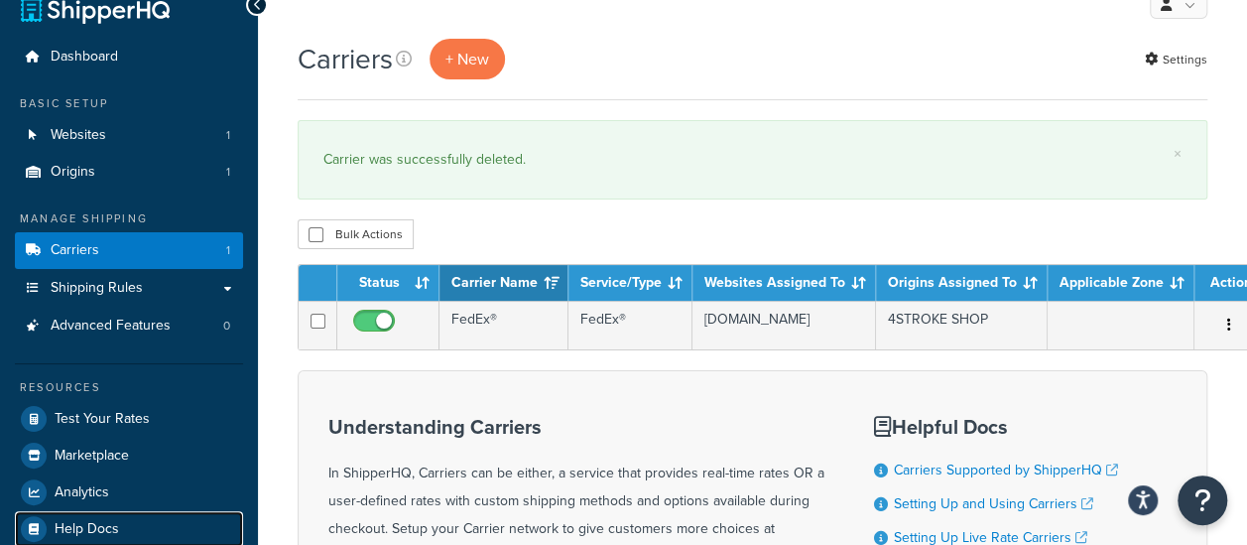
scroll to position [0, 0]
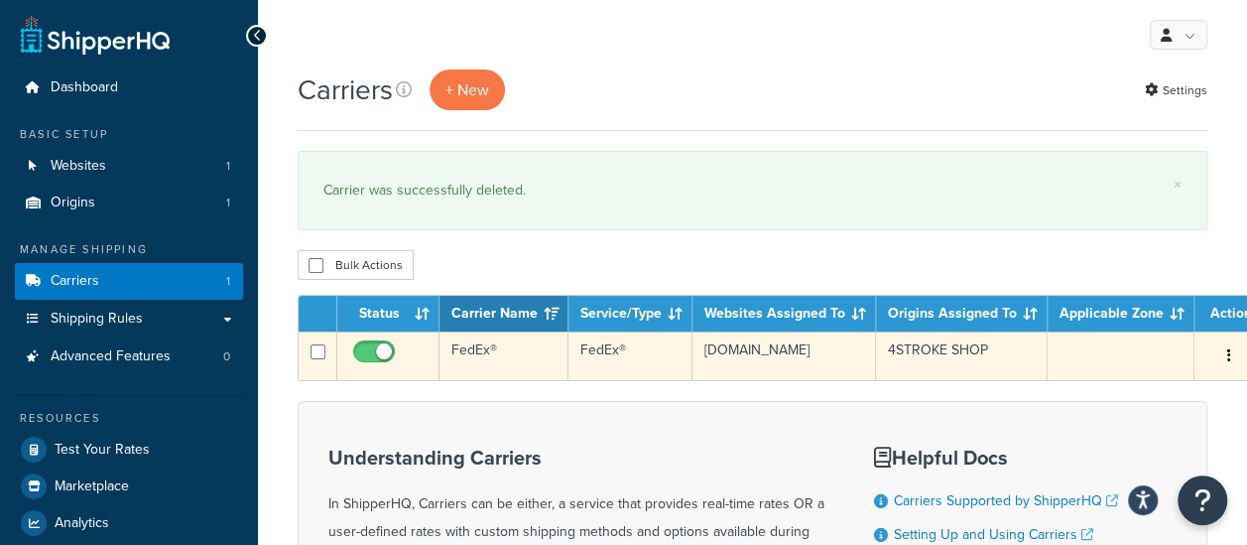
click at [1115, 349] on td at bounding box center [1120, 355] width 147 height 49
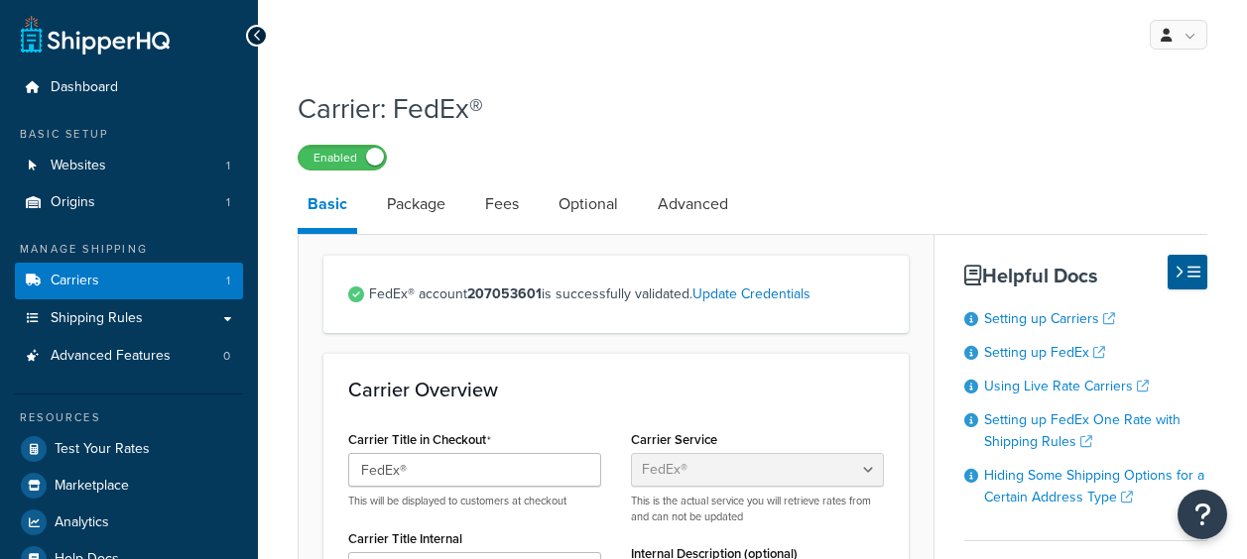
select select "fedEx"
select select "REGULAR_PICKUP"
select select "YOUR_PACKAGING"
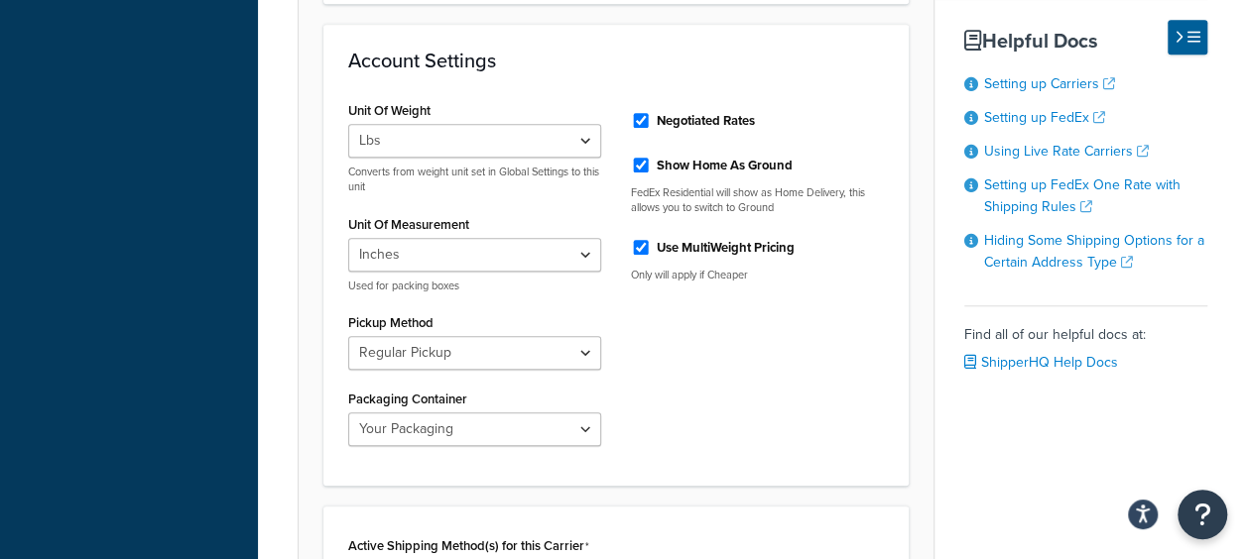
scroll to position [794, 0]
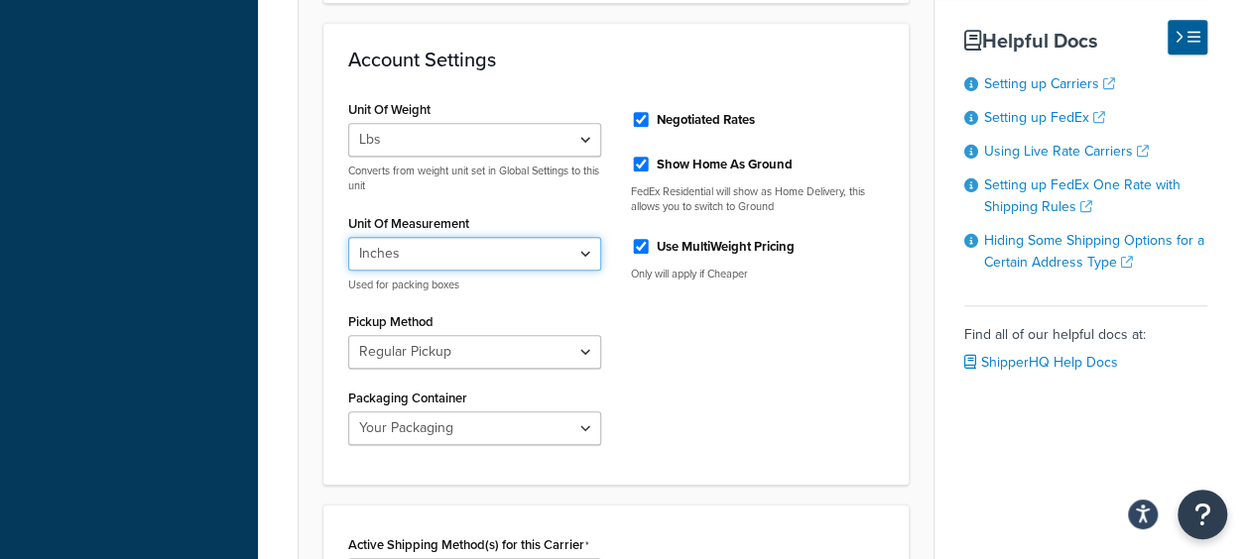
click at [528, 255] on select "Inches Centimetres" at bounding box center [474, 254] width 253 height 34
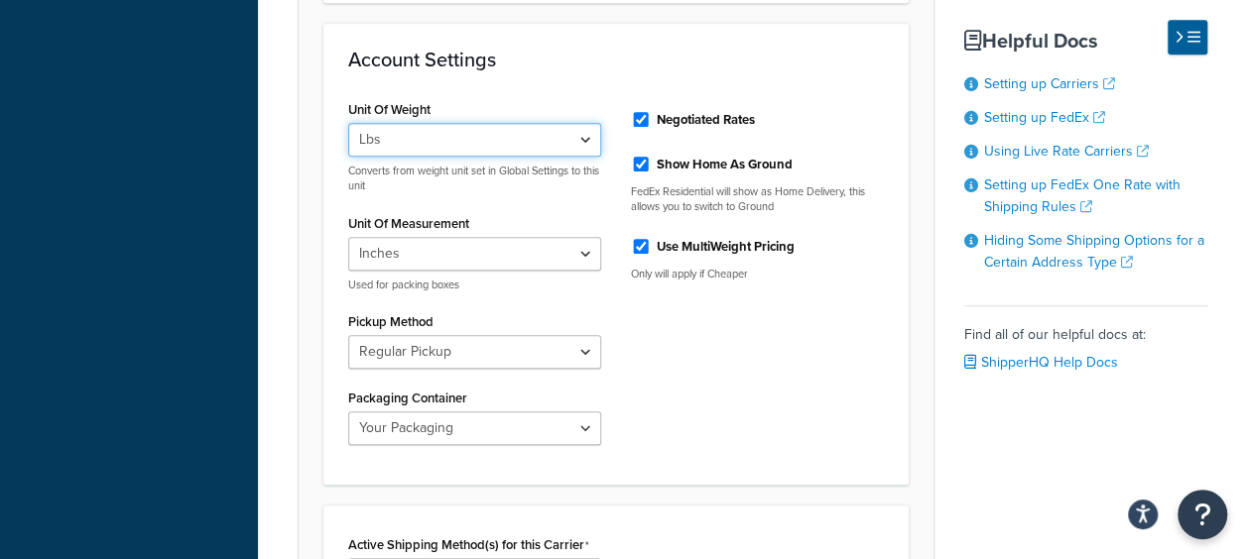
click at [530, 133] on select "Lbs Kgs Convert LBS to KG" at bounding box center [474, 140] width 253 height 34
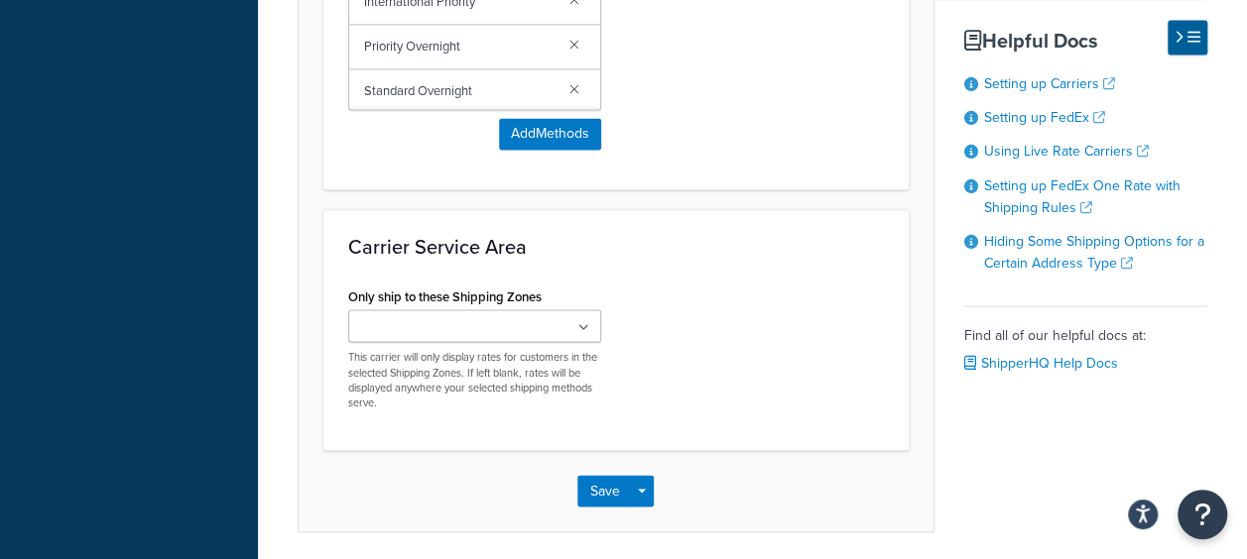
scroll to position [1686, 0]
click at [447, 323] on input "Only ship to these Shipping Zones" at bounding box center [442, 326] width 176 height 22
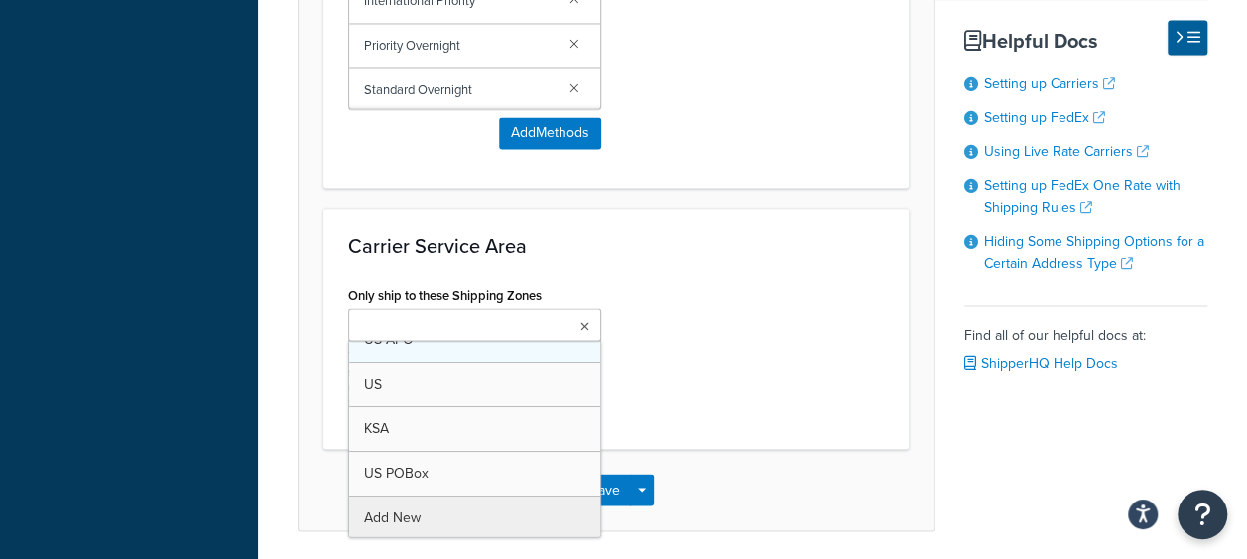
scroll to position [24, 0]
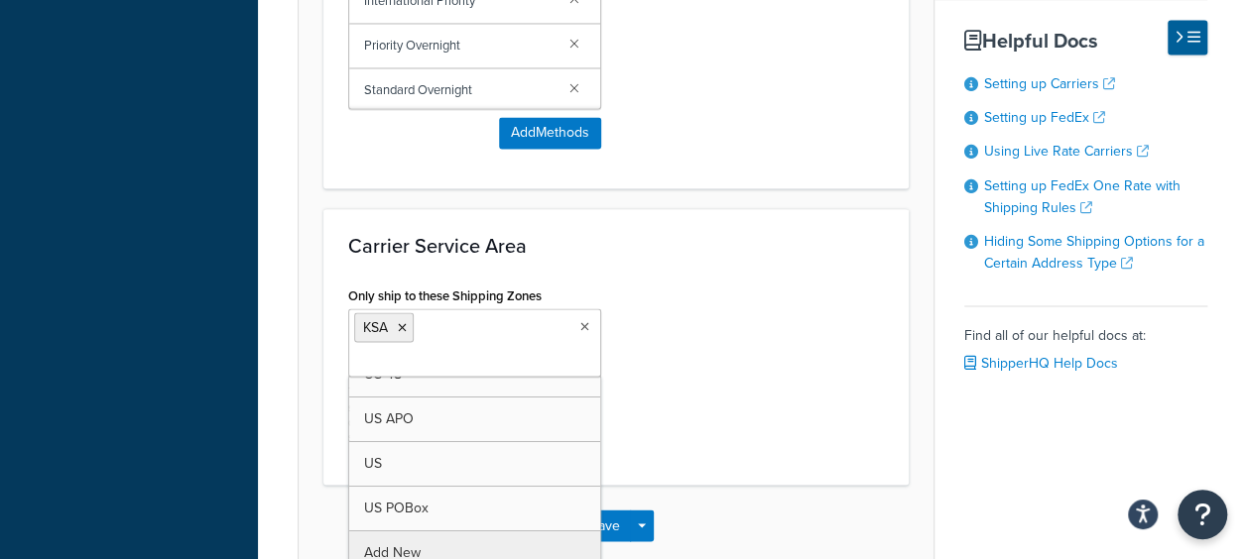
click at [714, 393] on div "Only ship to these Shipping Zones [GEOGRAPHIC_DATA] US 48 US APO [GEOGRAPHIC_DA…" at bounding box center [615, 371] width 565 height 180
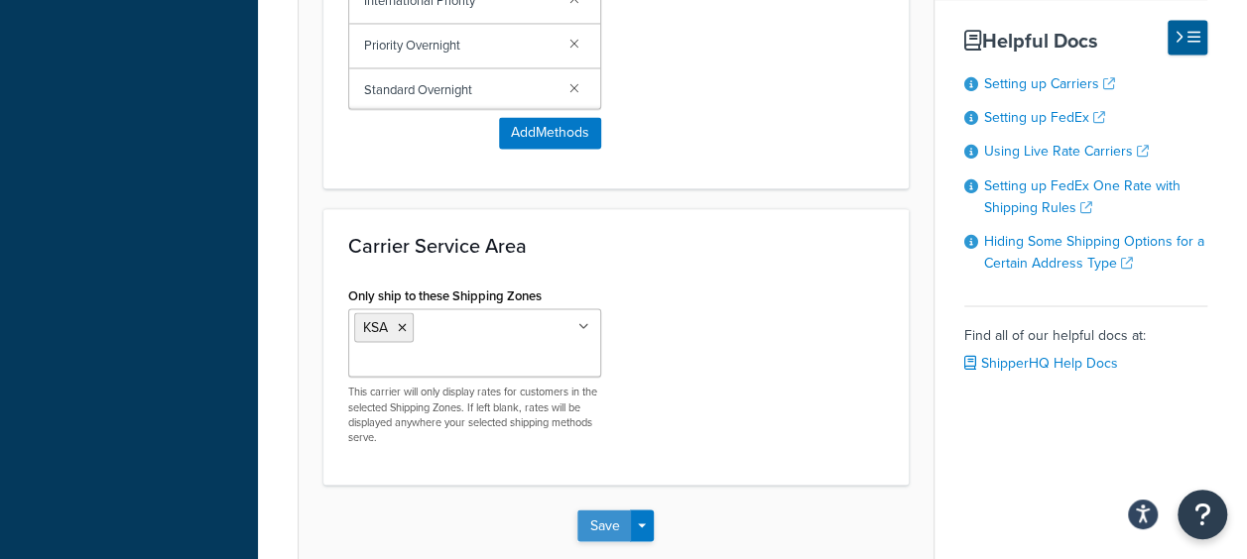
click at [629, 510] on button "Save" at bounding box center [604, 526] width 54 height 32
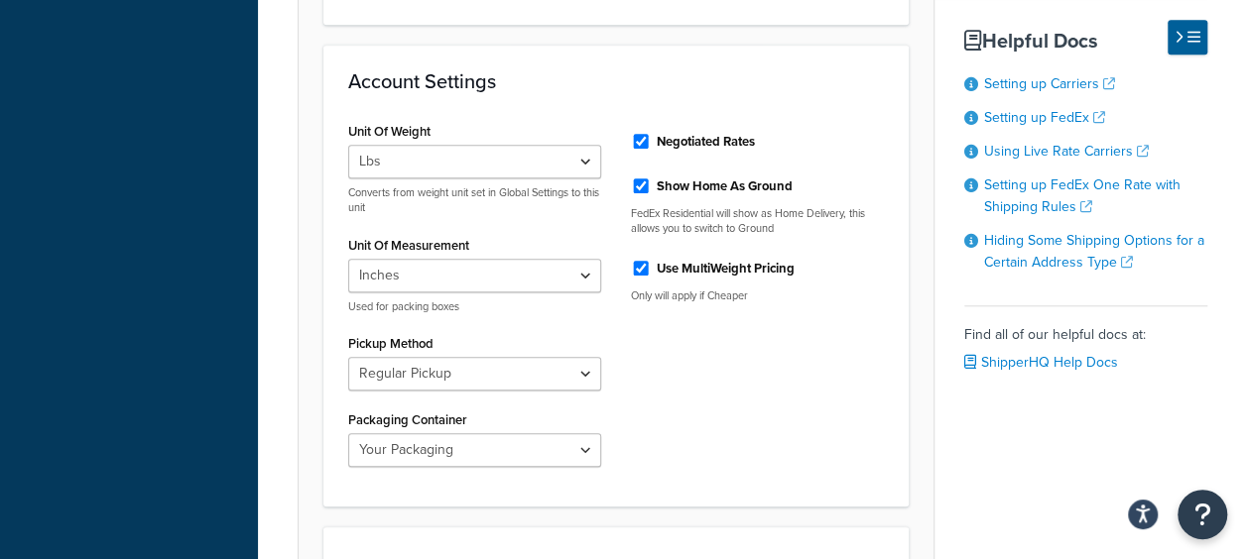
scroll to position [992, 0]
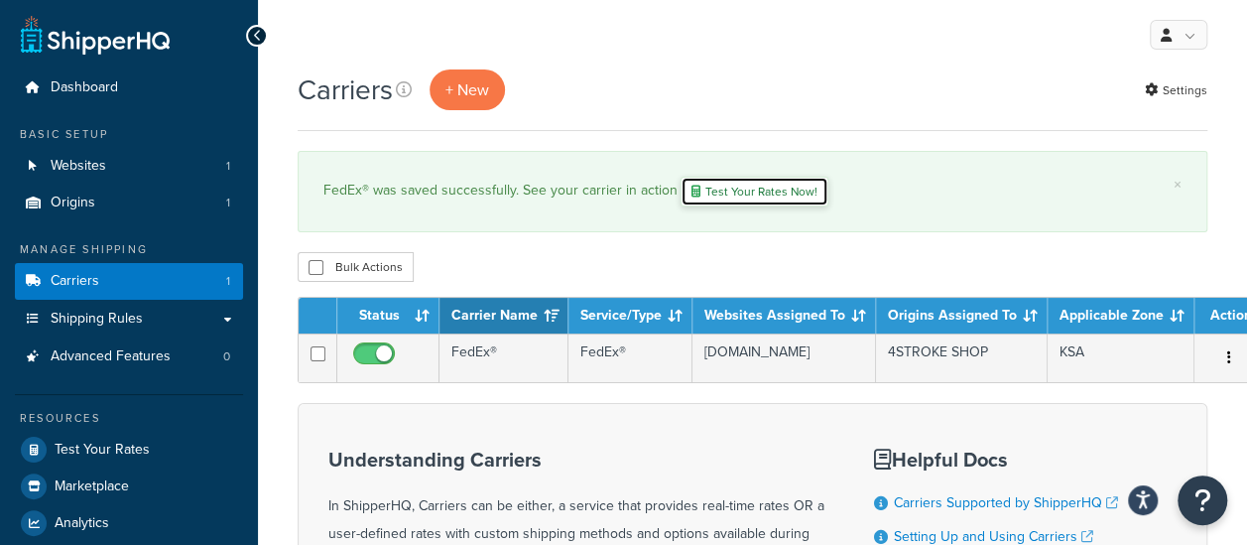
click at [753, 190] on link "Test Your Rates Now!" at bounding box center [754, 192] width 148 height 30
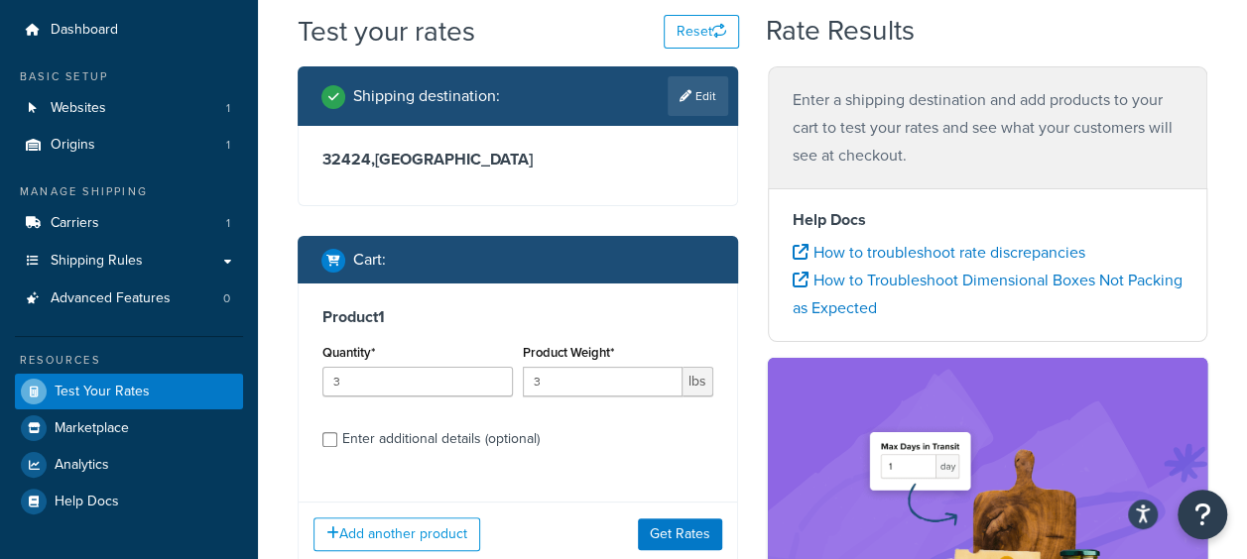
scroll to position [99, 0]
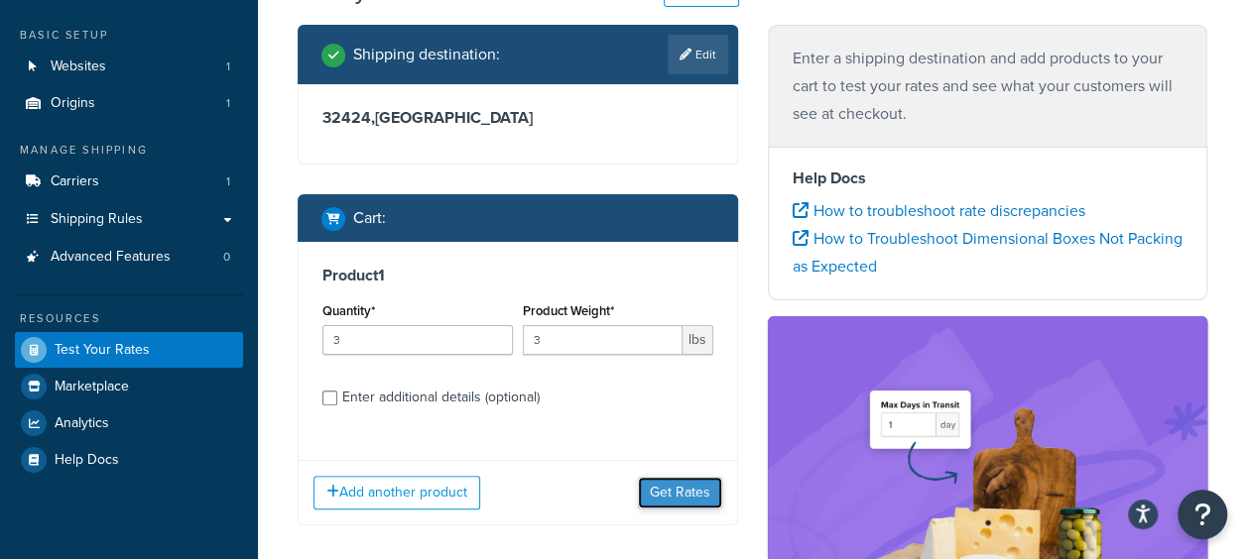
click at [690, 490] on button "Get Rates" at bounding box center [680, 493] width 84 height 32
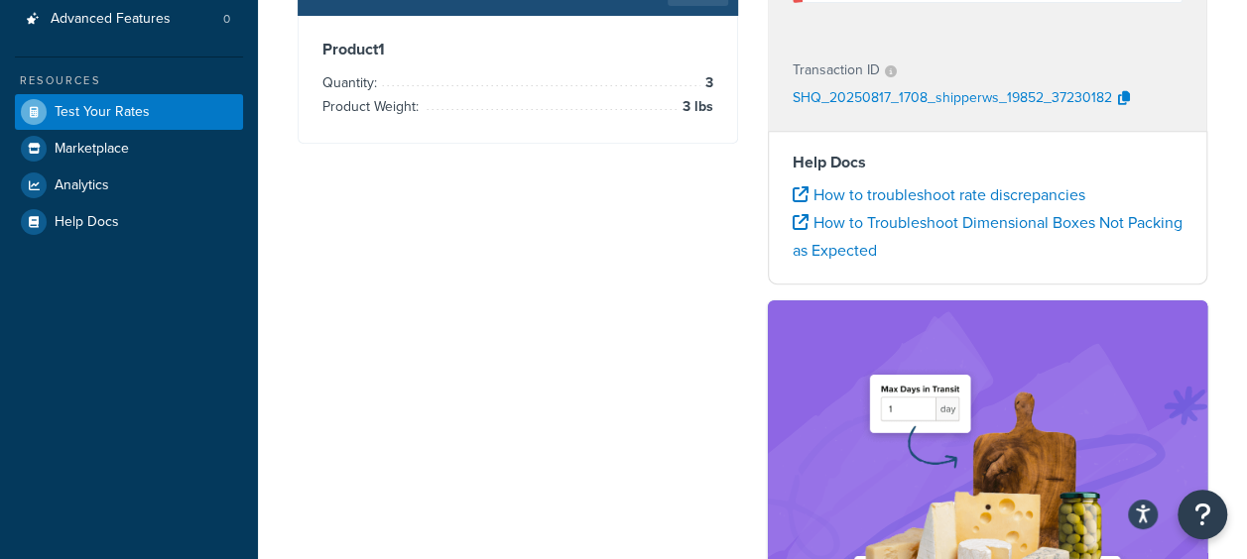
scroll to position [28, 0]
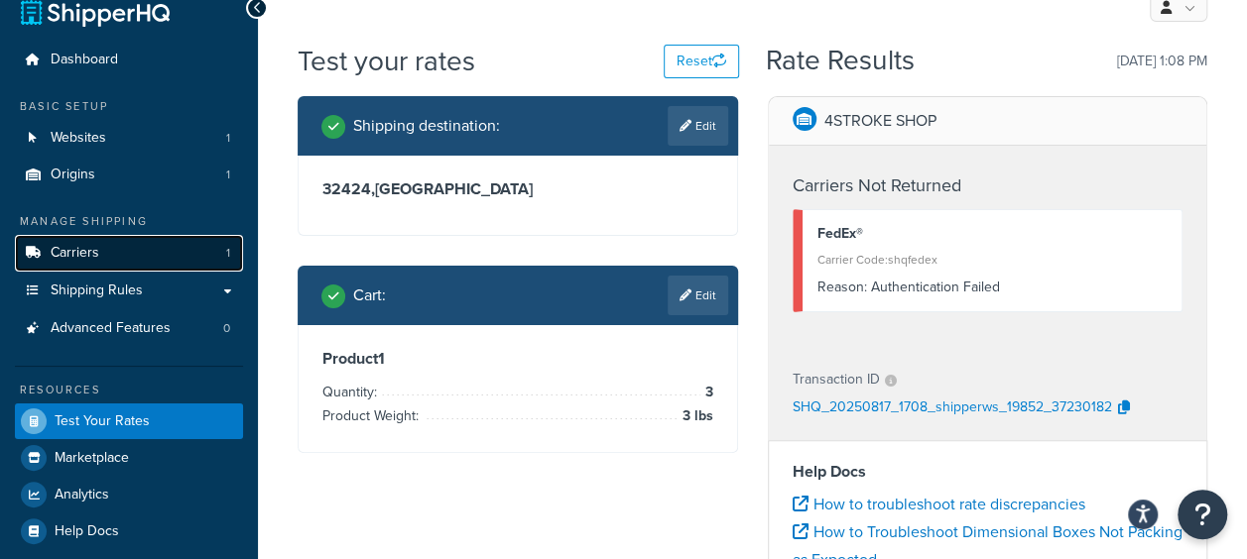
click at [90, 255] on span "Carriers" at bounding box center [75, 253] width 49 height 17
click at [93, 251] on span "Carriers" at bounding box center [75, 253] width 49 height 17
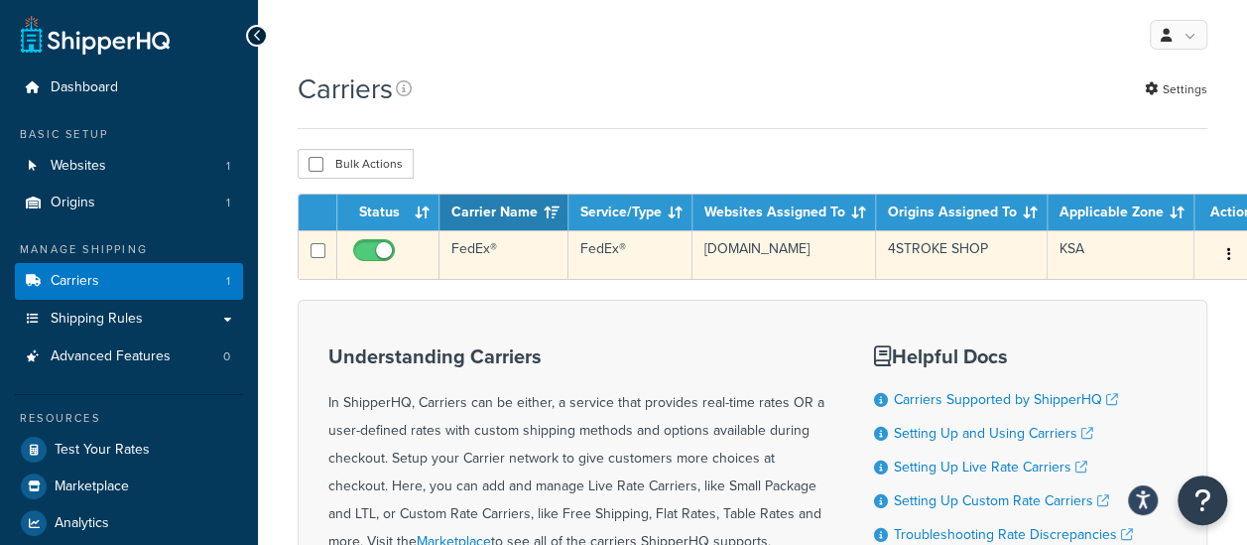
click at [632, 264] on td "FedEx®" at bounding box center [630, 254] width 124 height 49
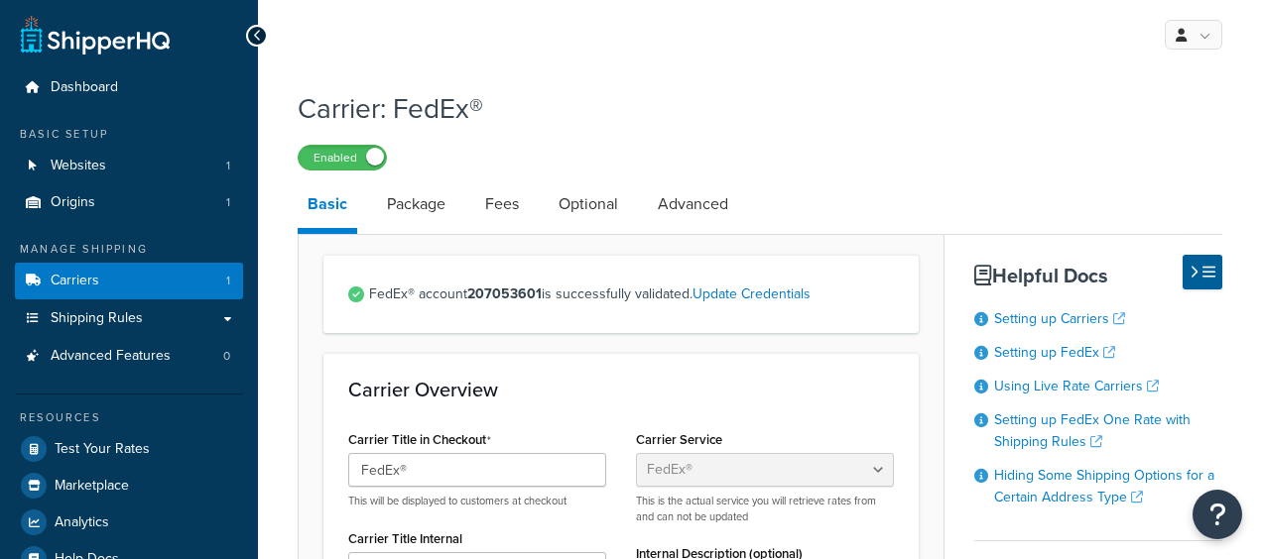
select select "fedEx"
select select "REGULAR_PICKUP"
select select "YOUR_PACKAGING"
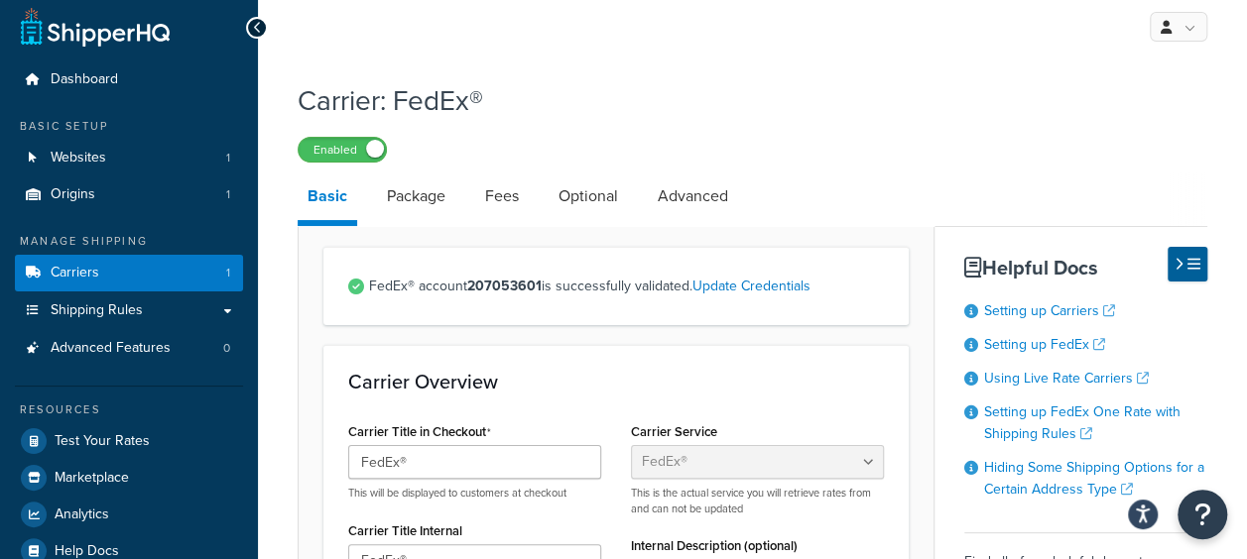
scroll to position [2, 0]
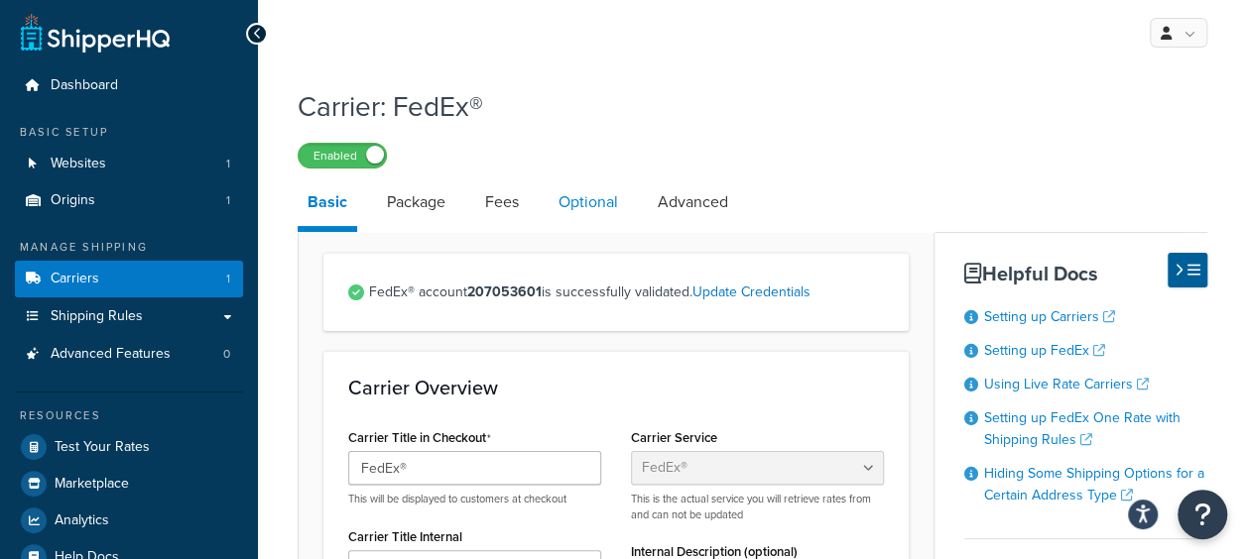
click at [583, 206] on link "Optional" at bounding box center [588, 203] width 79 height 48
select select "business"
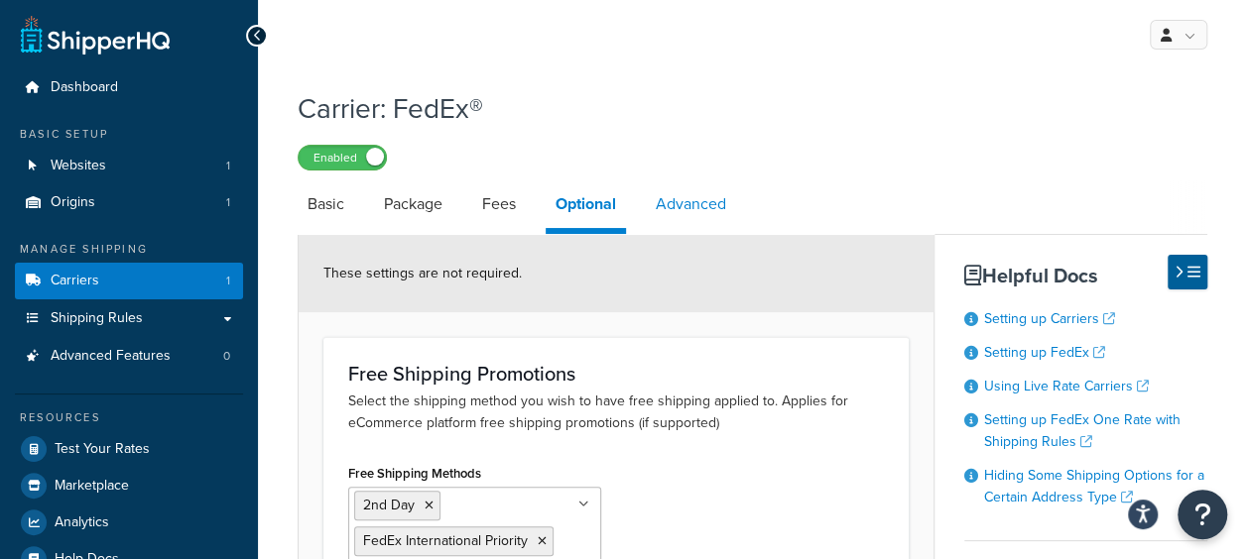
click at [703, 211] on link "Advanced" at bounding box center [691, 205] width 90 height 48
select select "false"
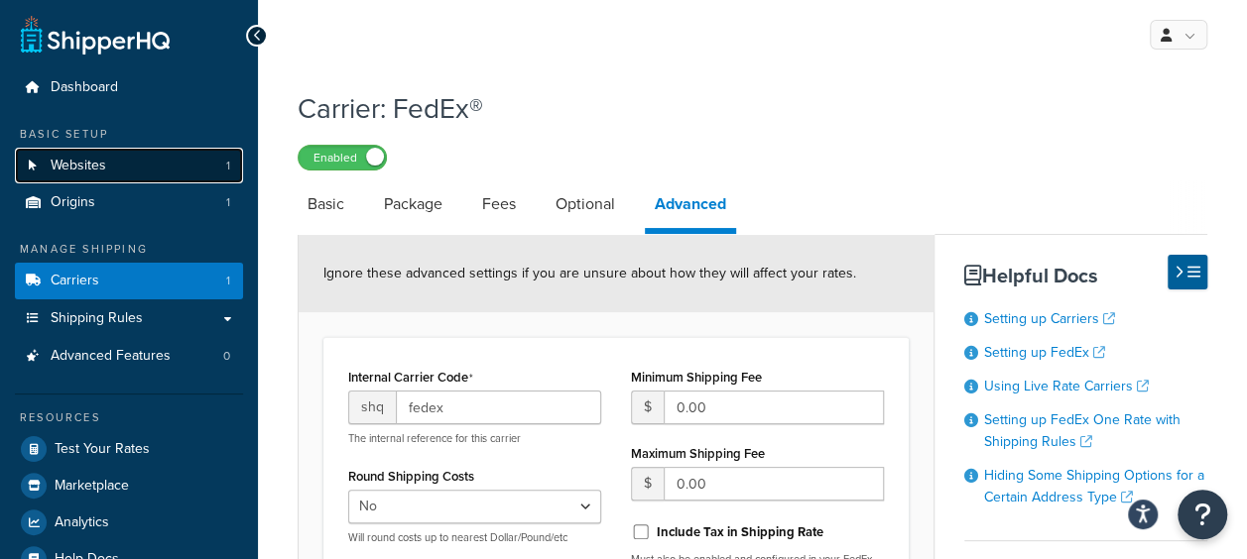
click at [54, 164] on span "Websites" at bounding box center [79, 166] width 56 height 17
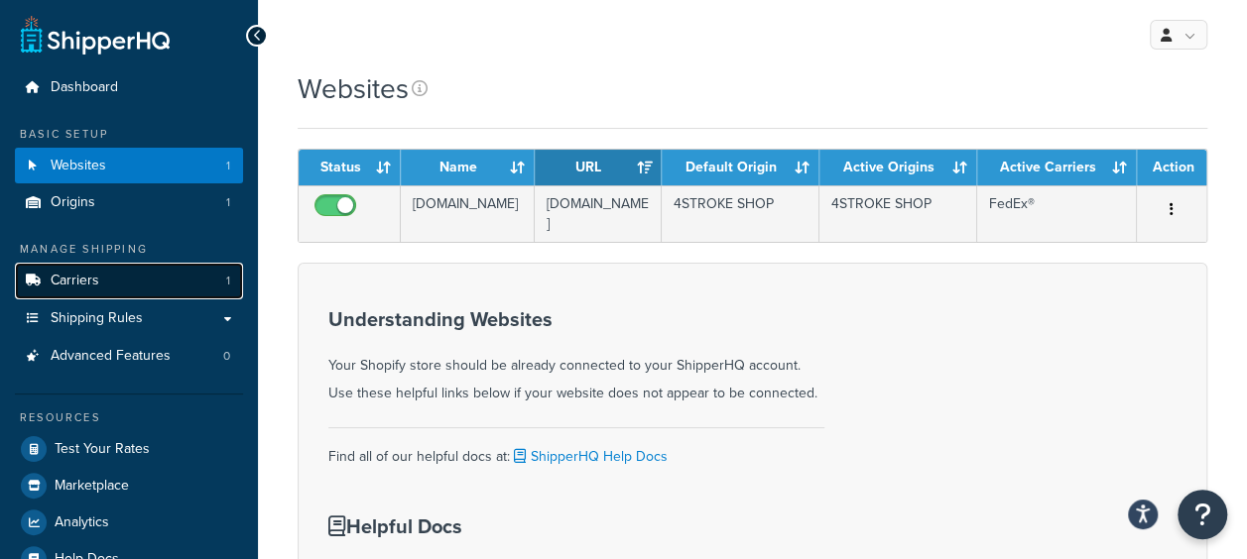
click at [89, 268] on link "Carriers 1" at bounding box center [129, 281] width 228 height 37
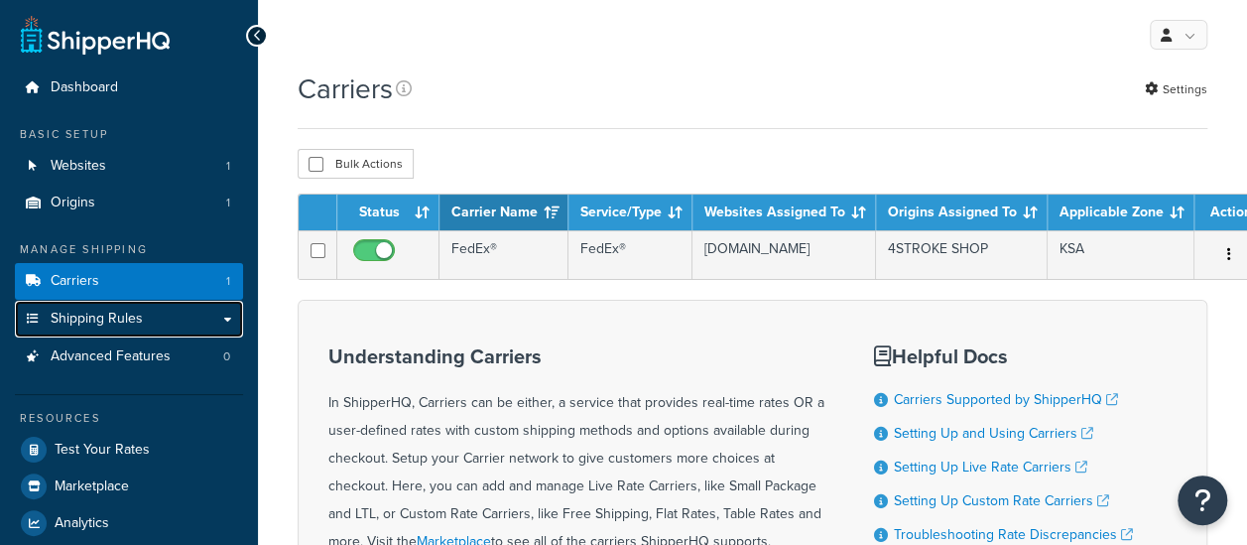
click at [192, 309] on link "Shipping Rules" at bounding box center [129, 319] width 228 height 37
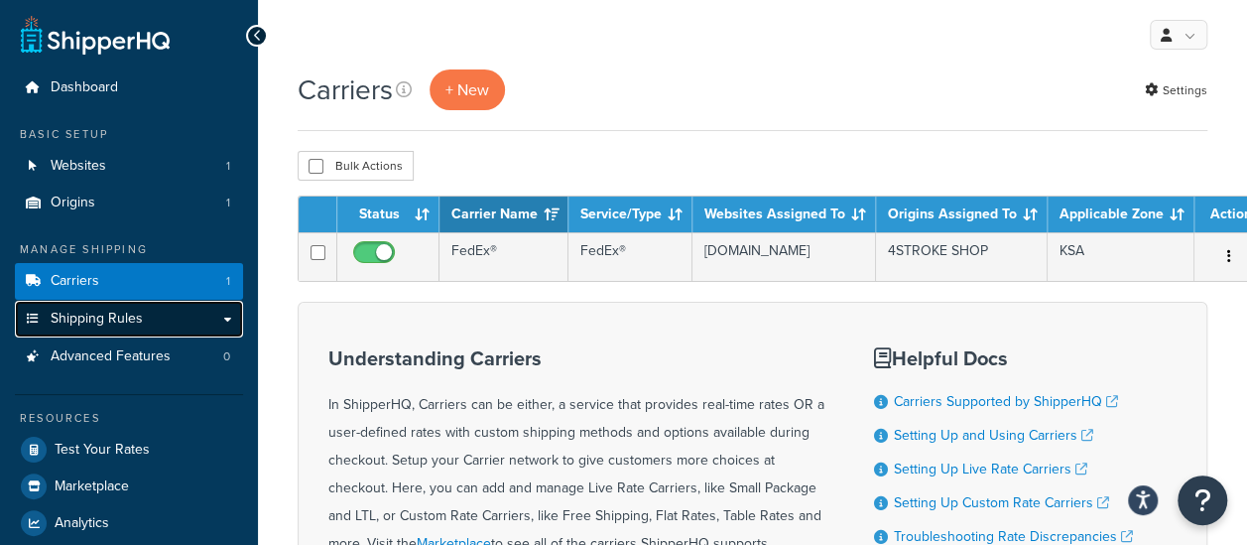
click at [220, 313] on link "Shipping Rules" at bounding box center [129, 319] width 228 height 37
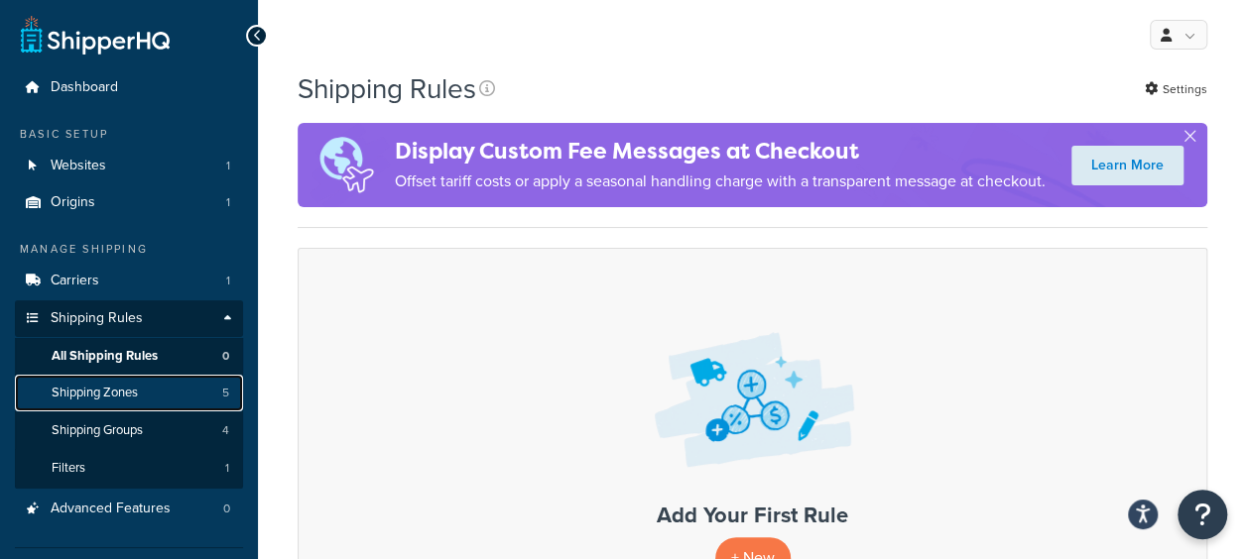
click at [133, 393] on span "Shipping Zones" at bounding box center [95, 393] width 86 height 17
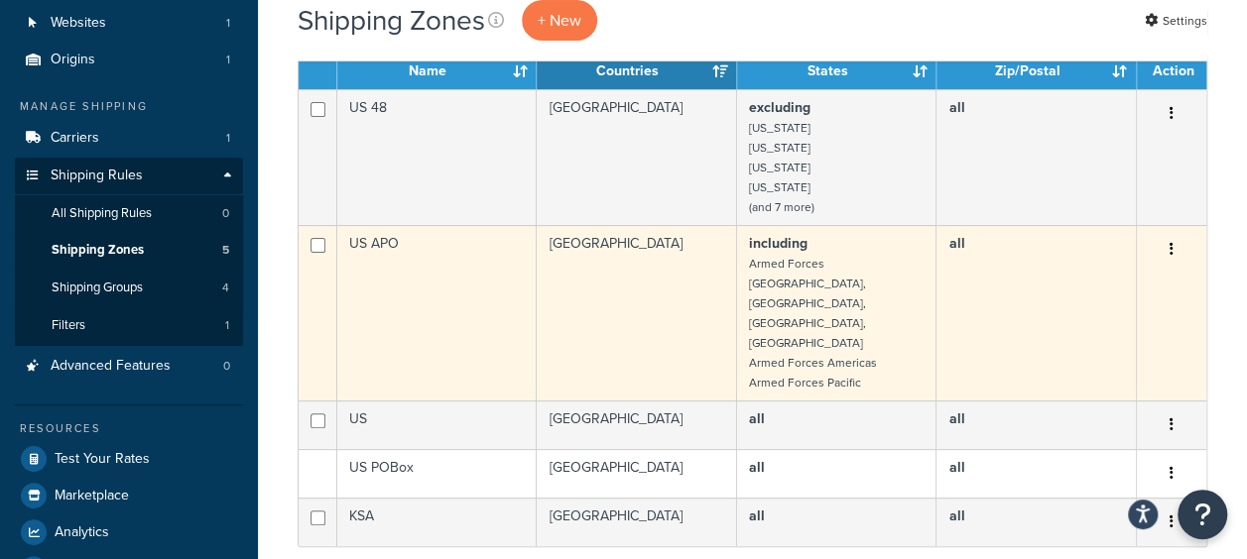
scroll to position [99, 0]
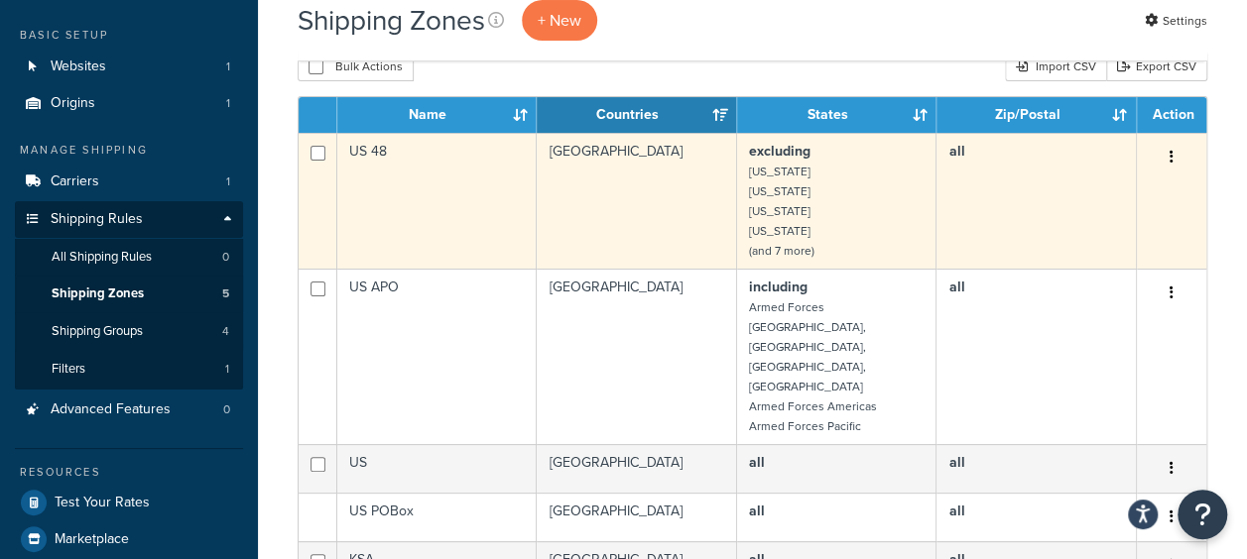
click at [1174, 155] on button "button" at bounding box center [1172, 158] width 28 height 32
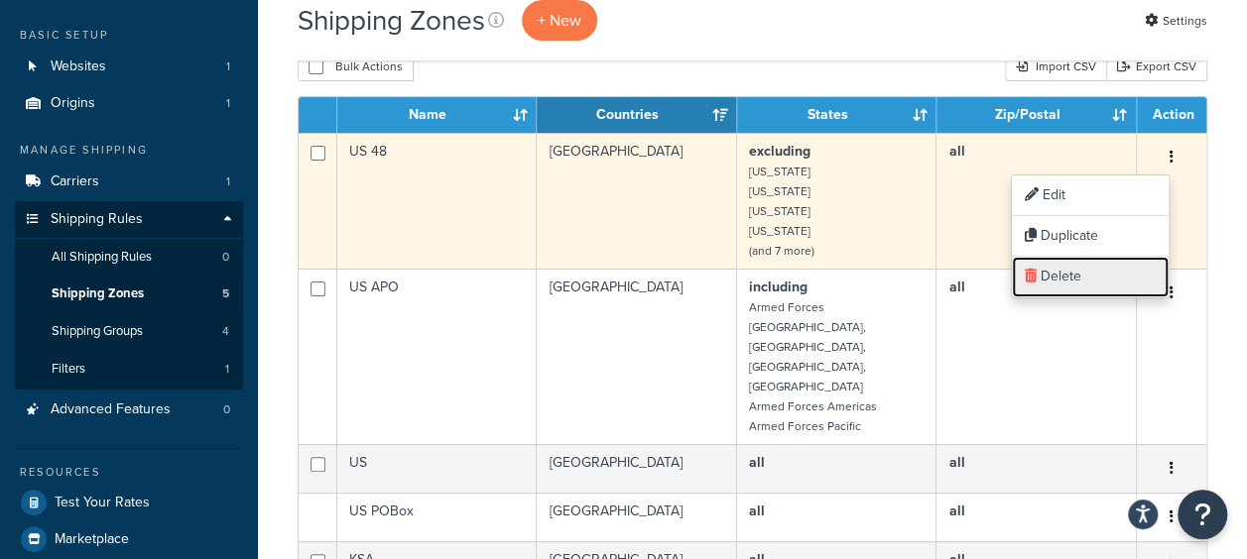
click at [1063, 276] on link "Delete" at bounding box center [1090, 277] width 157 height 41
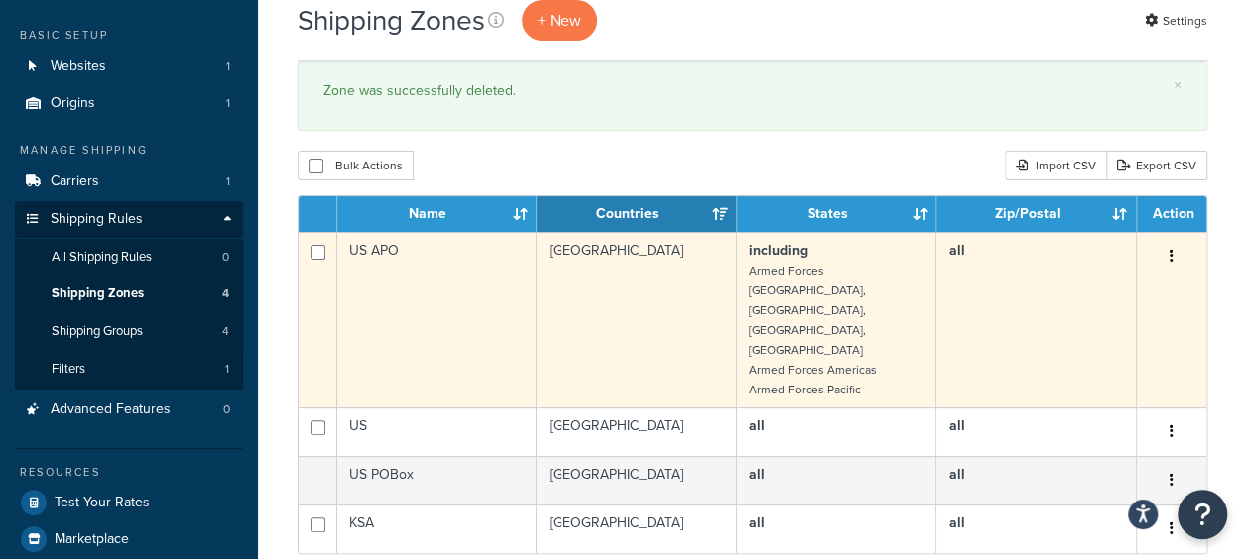
click at [1171, 254] on icon "button" at bounding box center [1171, 256] width 4 height 14
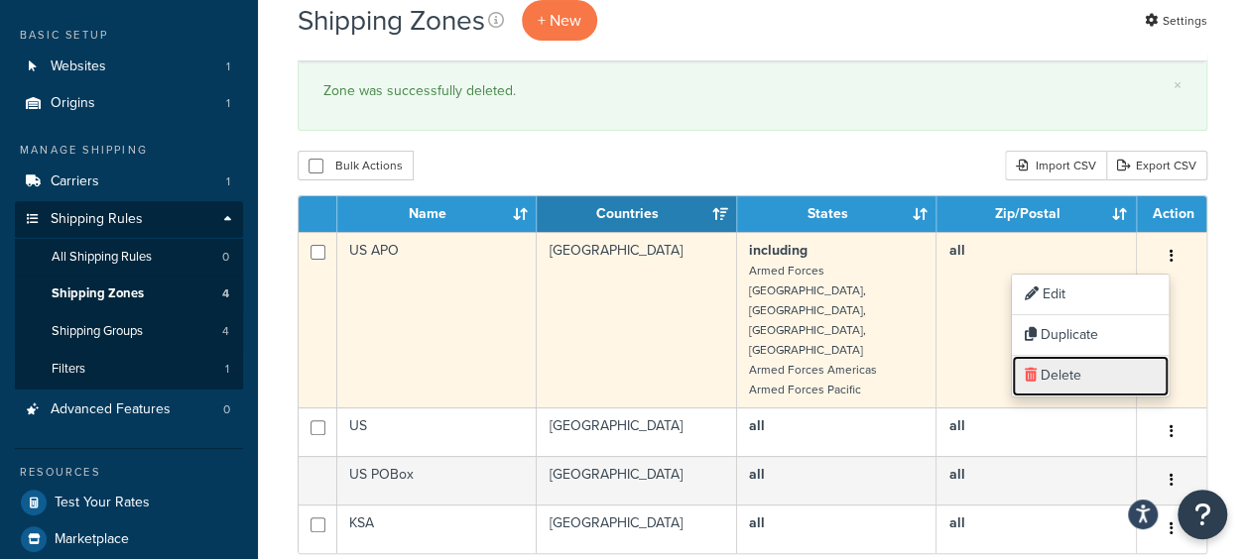
click at [1051, 371] on link "Delete" at bounding box center [1090, 376] width 157 height 41
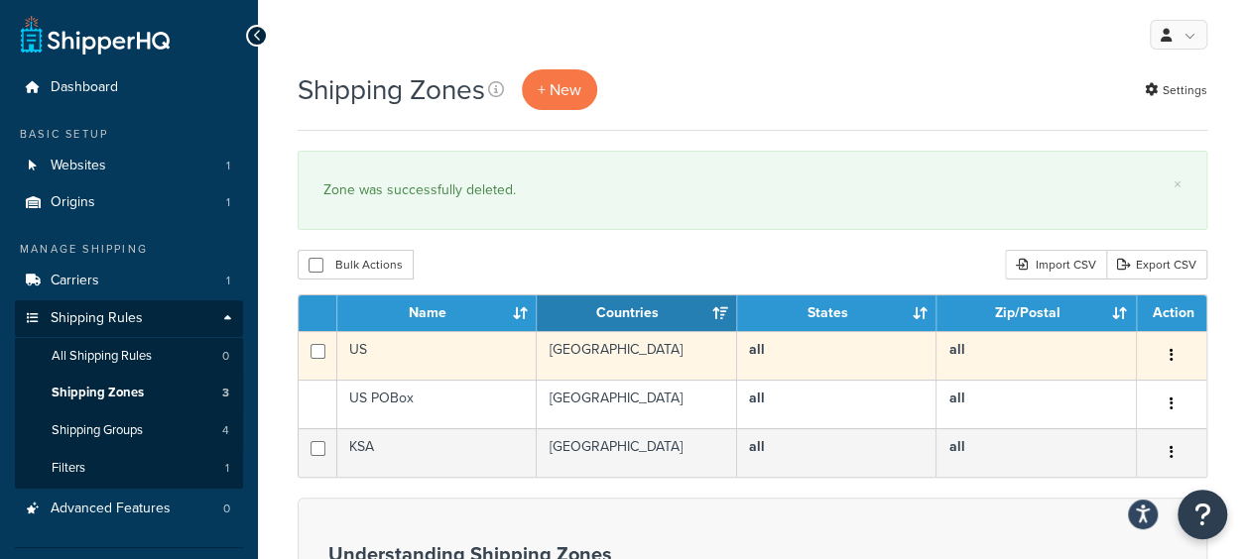
click at [1174, 349] on button "button" at bounding box center [1172, 356] width 28 height 32
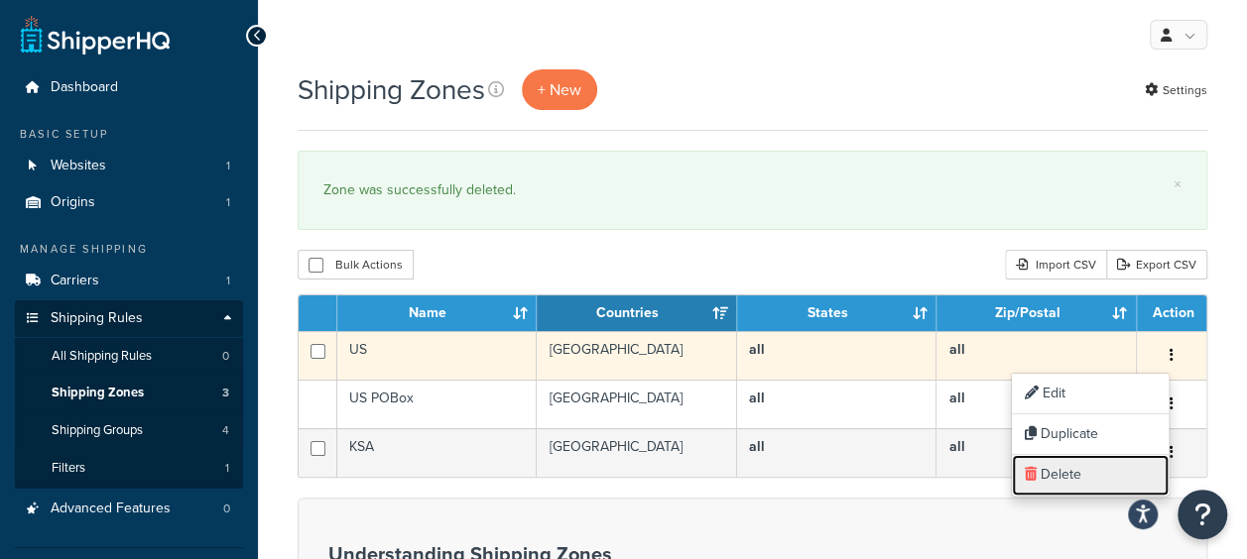
click at [1099, 484] on link "Delete" at bounding box center [1090, 475] width 157 height 41
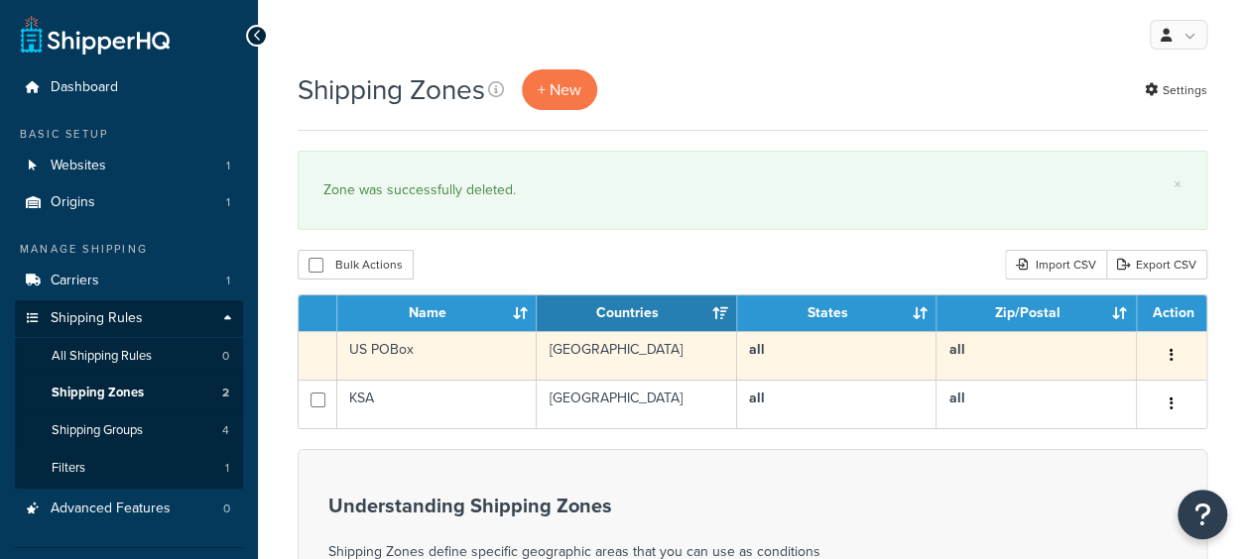
click at [1172, 351] on icon "button" at bounding box center [1171, 355] width 4 height 14
click at [1172, 345] on button "button" at bounding box center [1172, 356] width 28 height 32
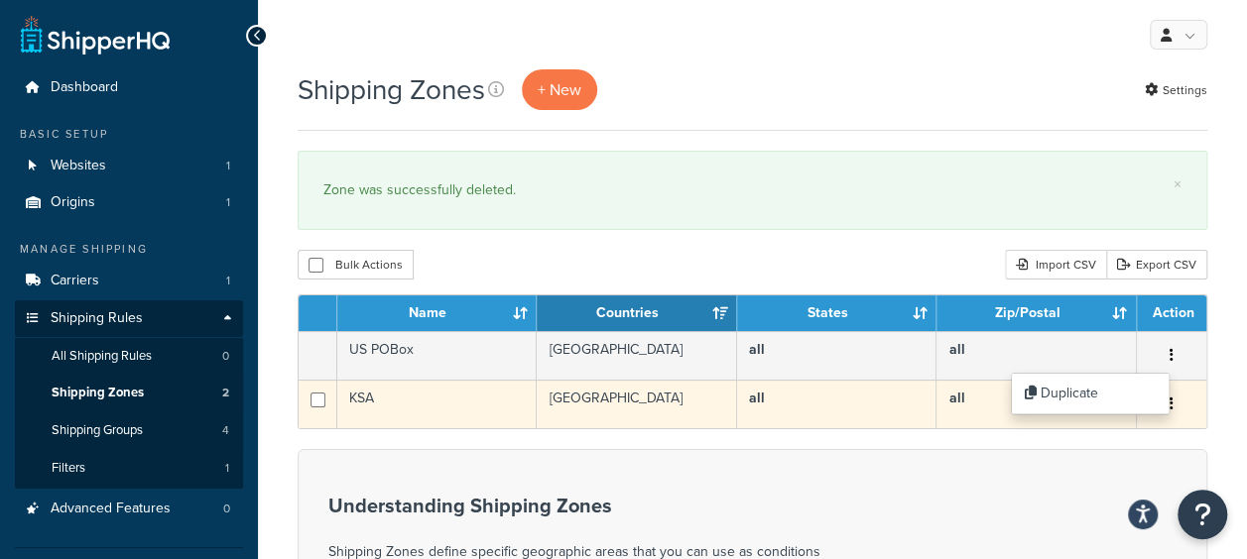
click at [960, 424] on td "all" at bounding box center [1036, 404] width 200 height 49
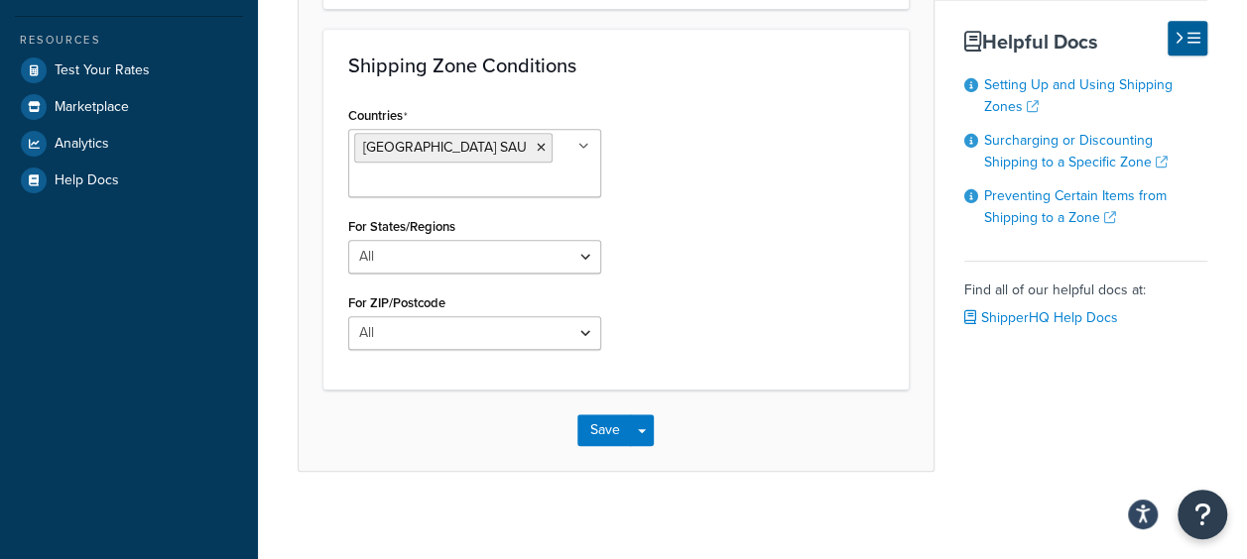
scroll to position [541, 0]
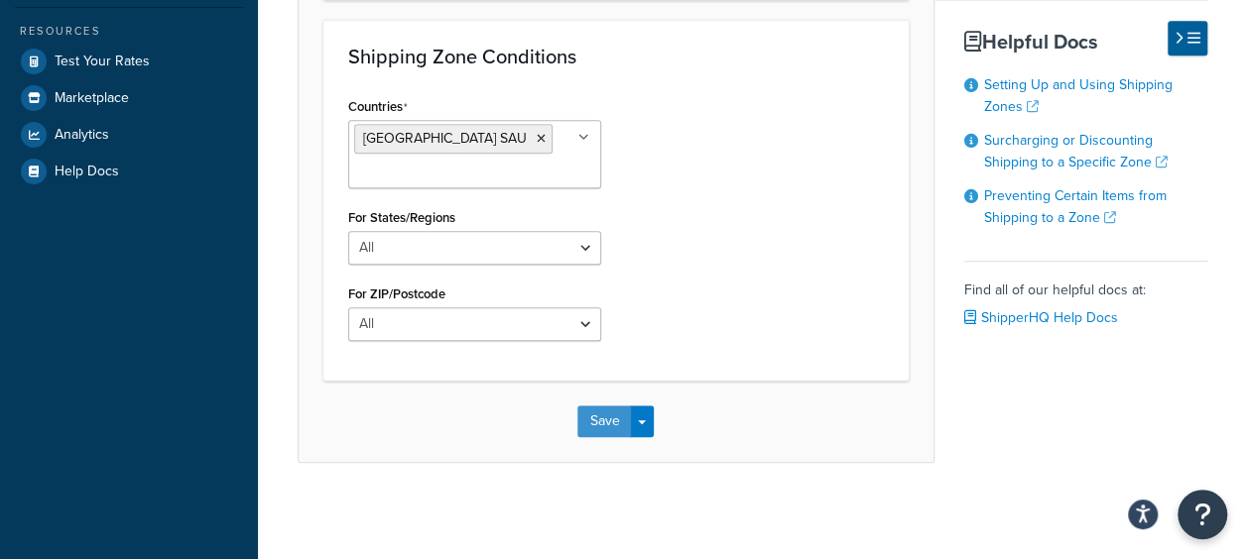
click at [621, 423] on button "Save" at bounding box center [604, 422] width 54 height 32
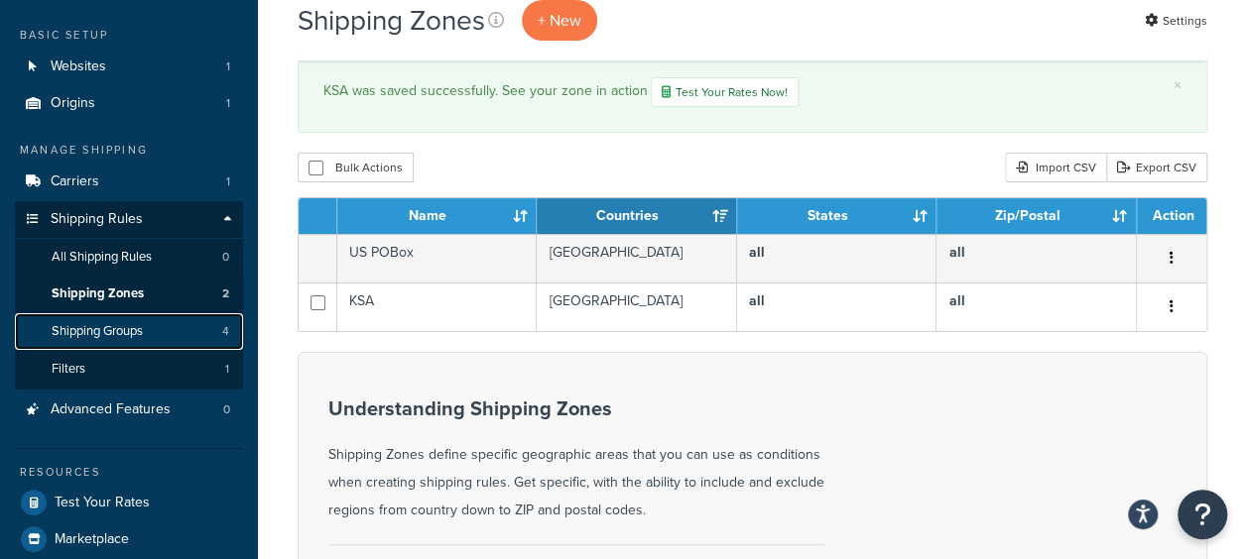
click at [134, 332] on span "Shipping Groups" at bounding box center [97, 331] width 91 height 17
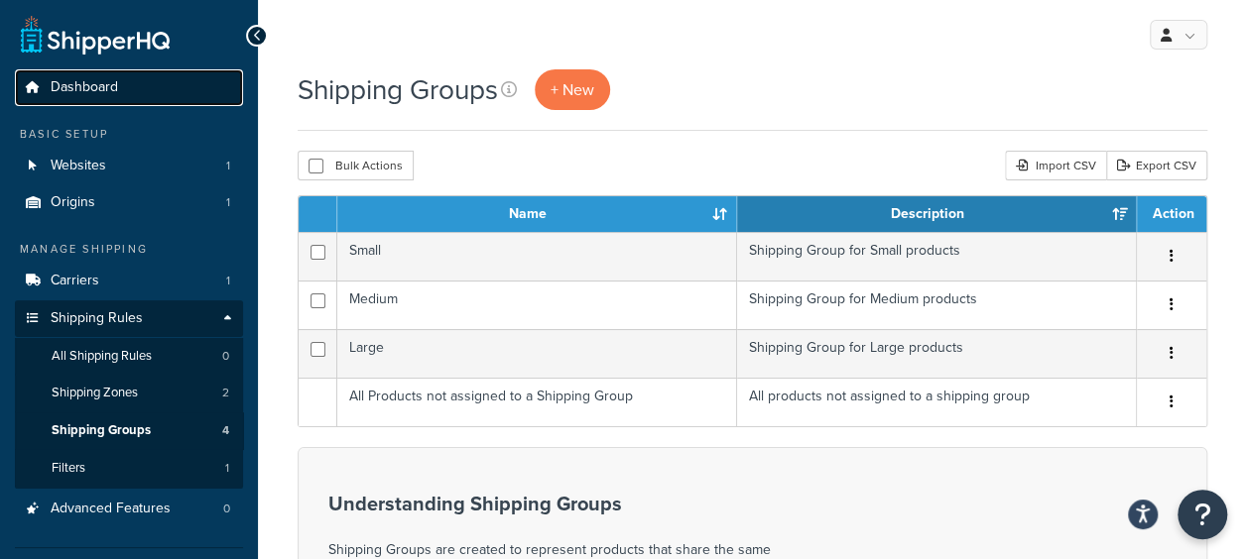
click at [156, 102] on link "Dashboard" at bounding box center [129, 87] width 228 height 37
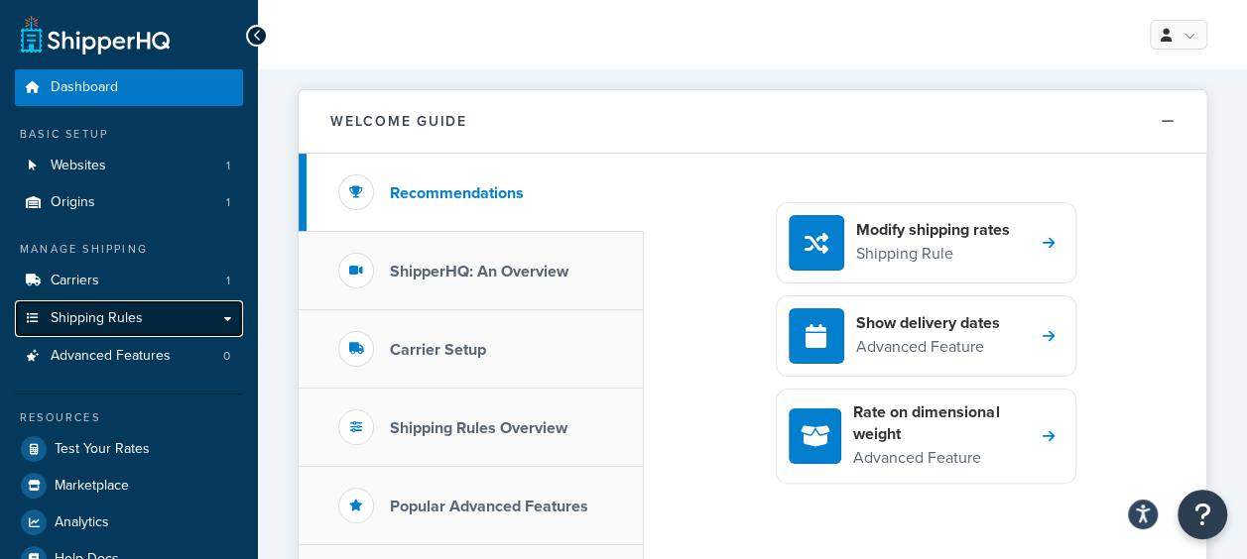
click at [187, 327] on link "Shipping Rules" at bounding box center [129, 319] width 228 height 37
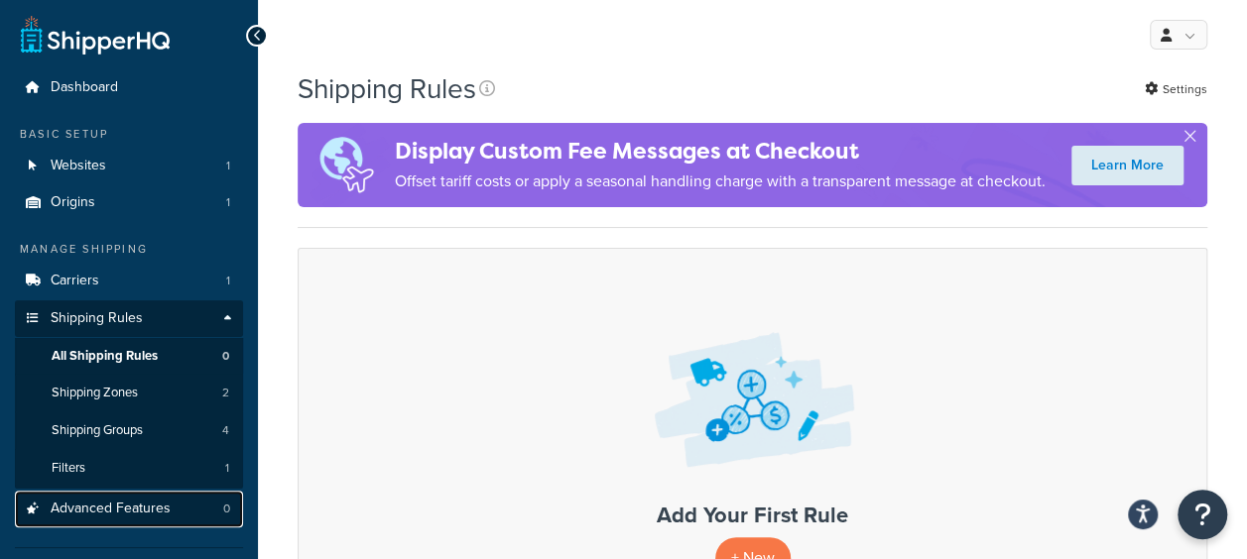
click at [132, 508] on span "Advanced Features" at bounding box center [111, 509] width 120 height 17
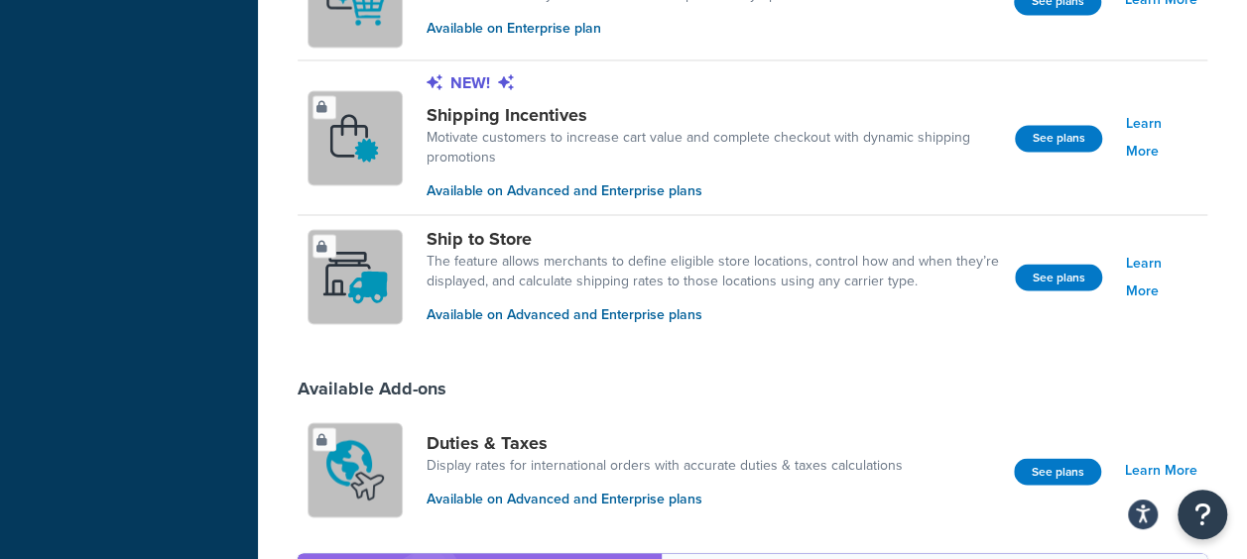
scroll to position [1686, 0]
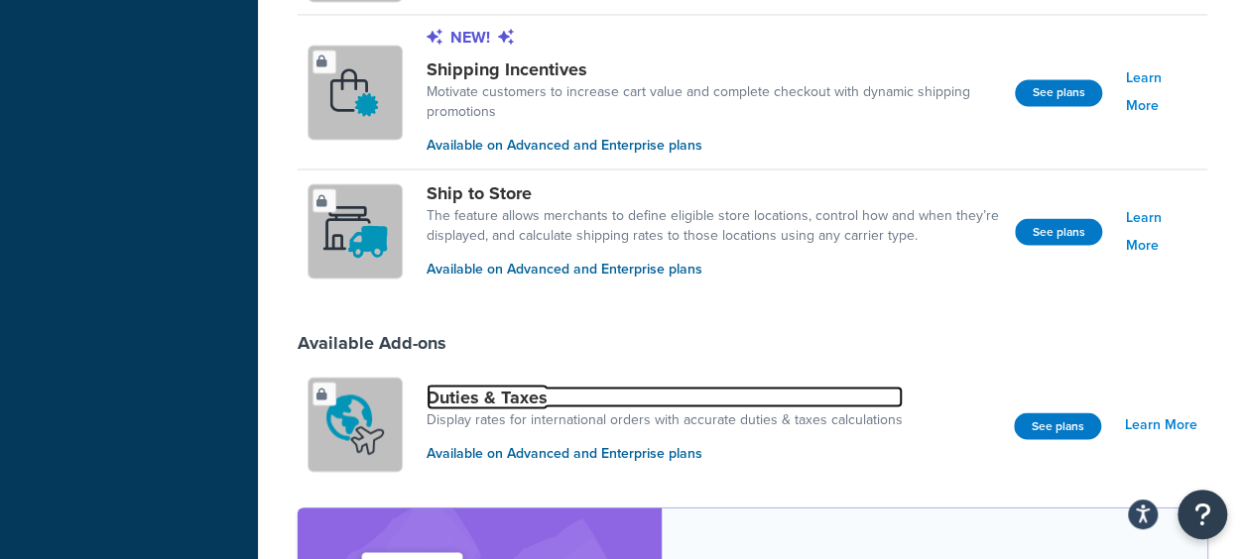
click at [504, 386] on link "Duties & Taxes" at bounding box center [665, 397] width 476 height 22
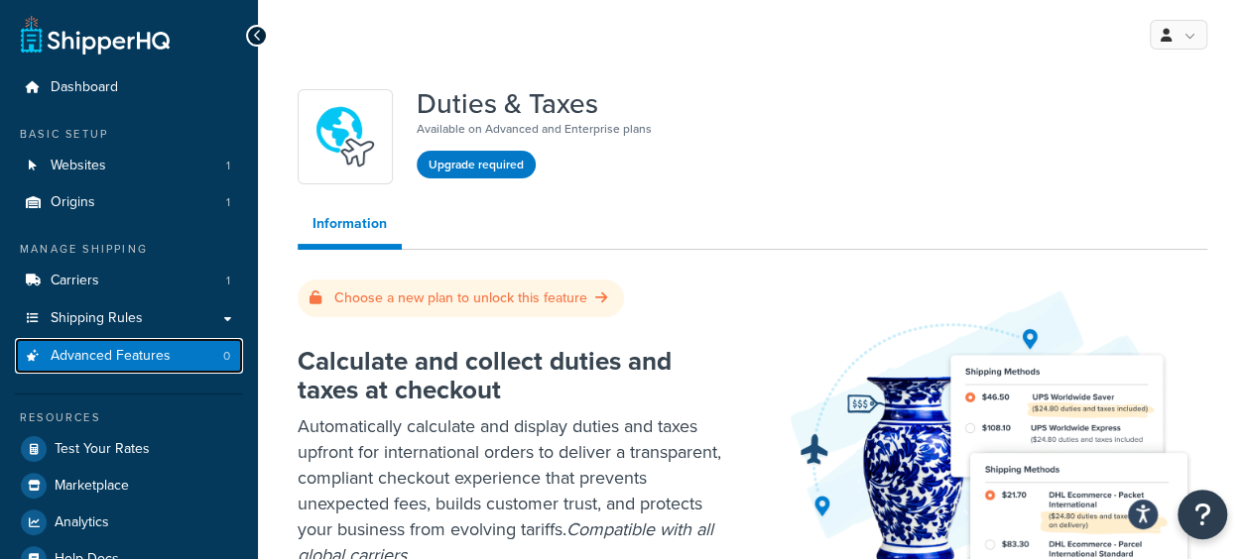
click at [171, 369] on link "Advanced Features 0" at bounding box center [129, 356] width 228 height 37
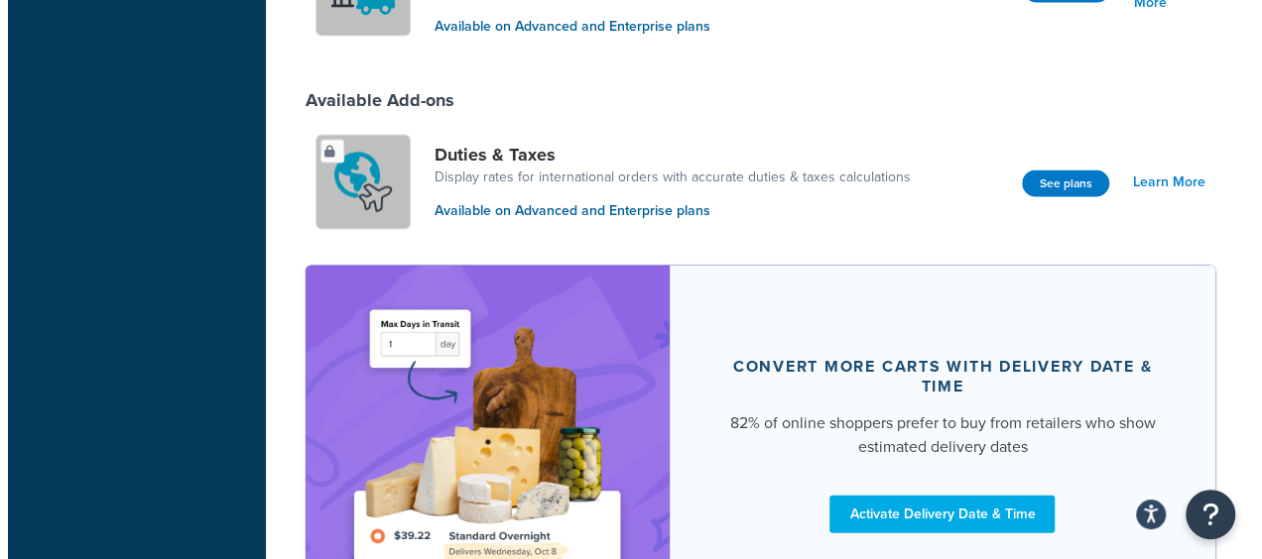
scroll to position [1910, 0]
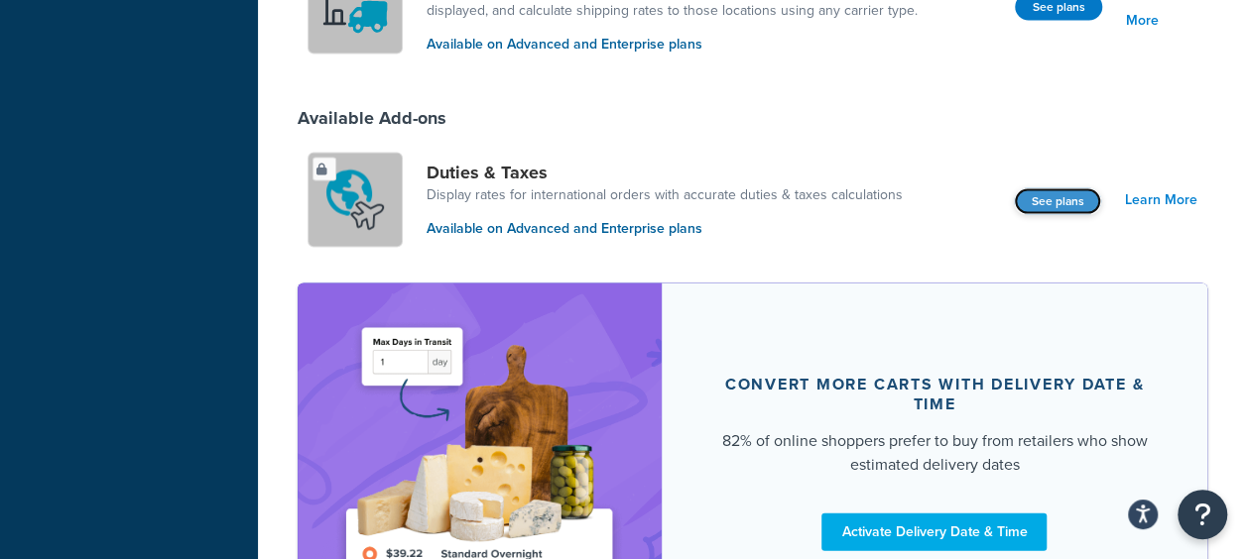
click at [1055, 198] on button "See plans" at bounding box center [1057, 201] width 87 height 27
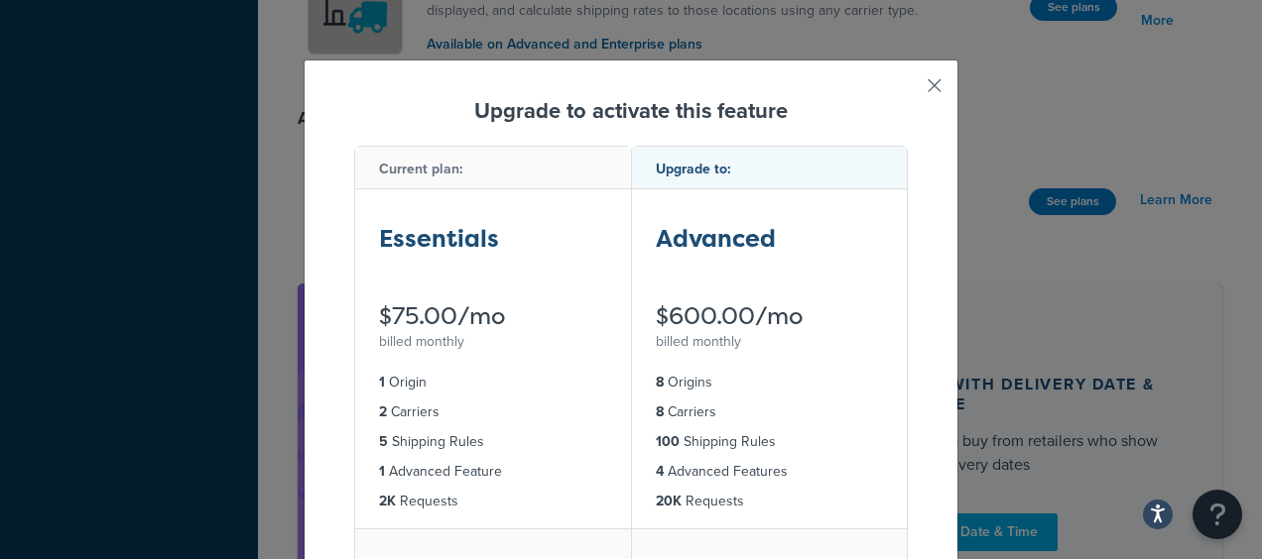
click at [908, 90] on button "button" at bounding box center [905, 92] width 5 height 5
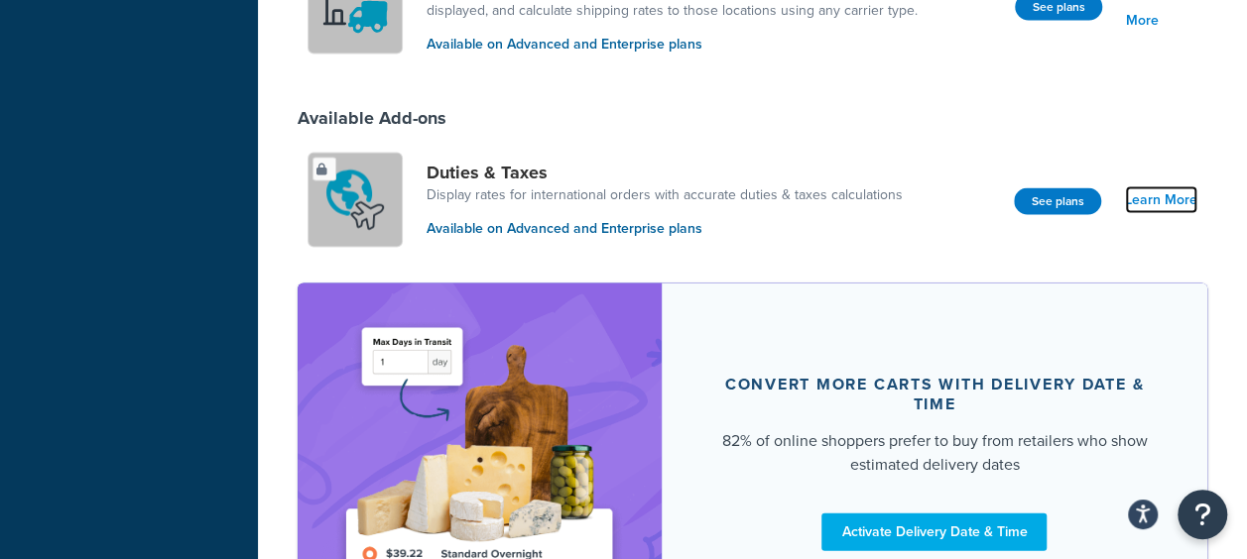
click at [1187, 193] on link "Learn More" at bounding box center [1161, 200] width 72 height 28
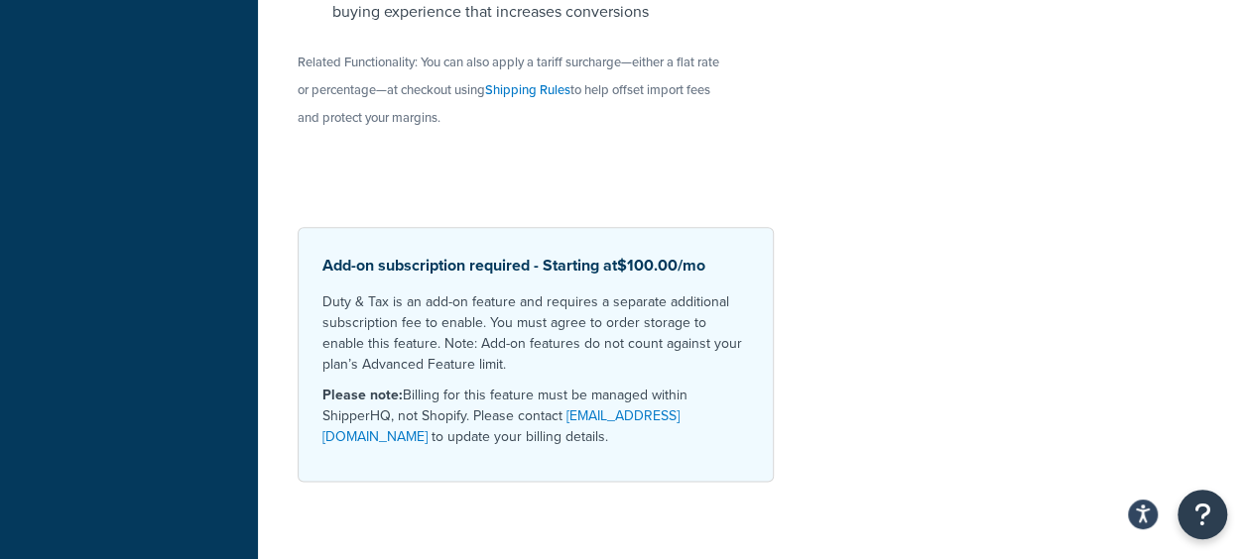
scroll to position [1028, 0]
